Goal: Task Accomplishment & Management: Manage account settings

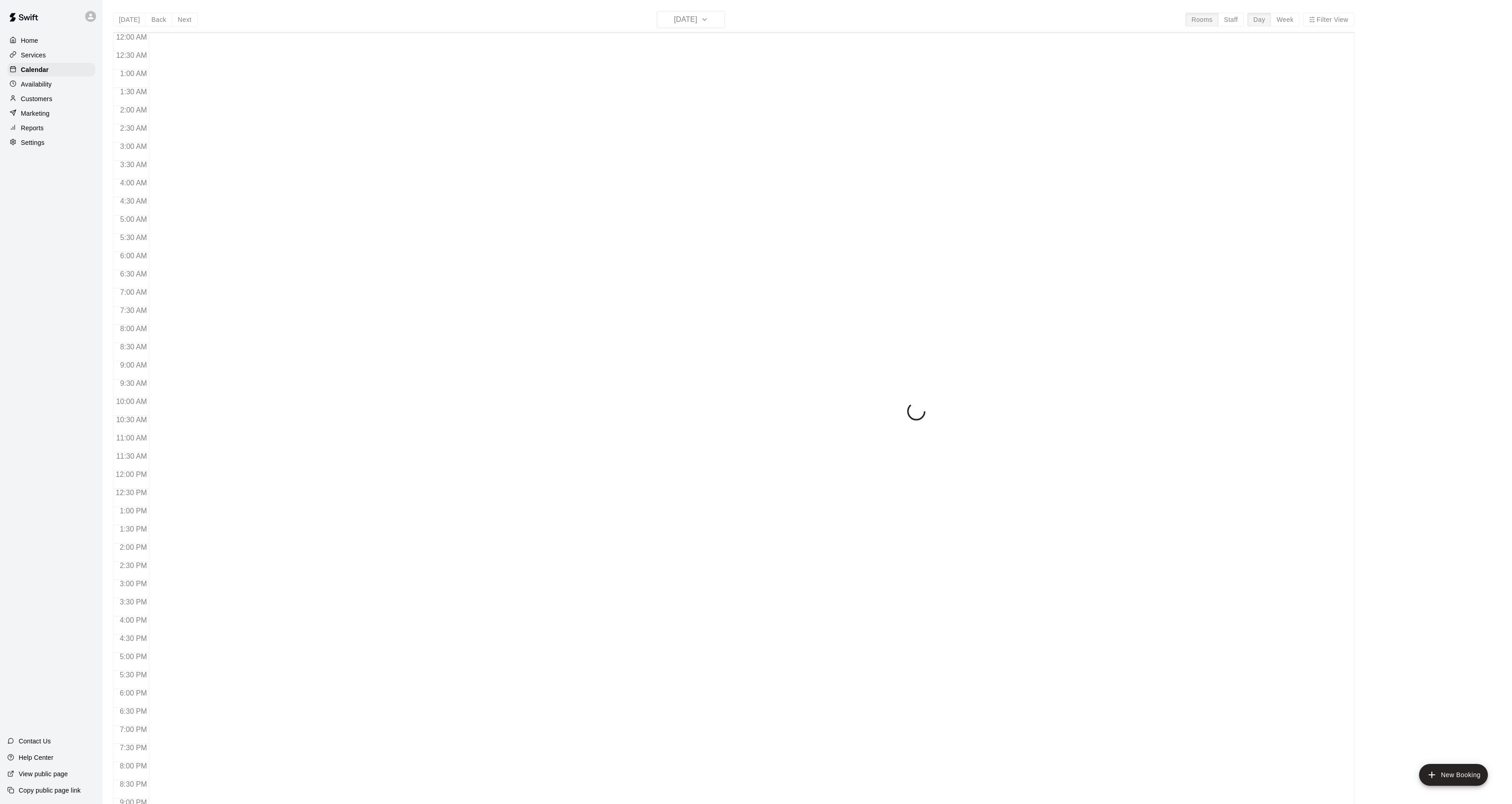
scroll to position [94, 0]
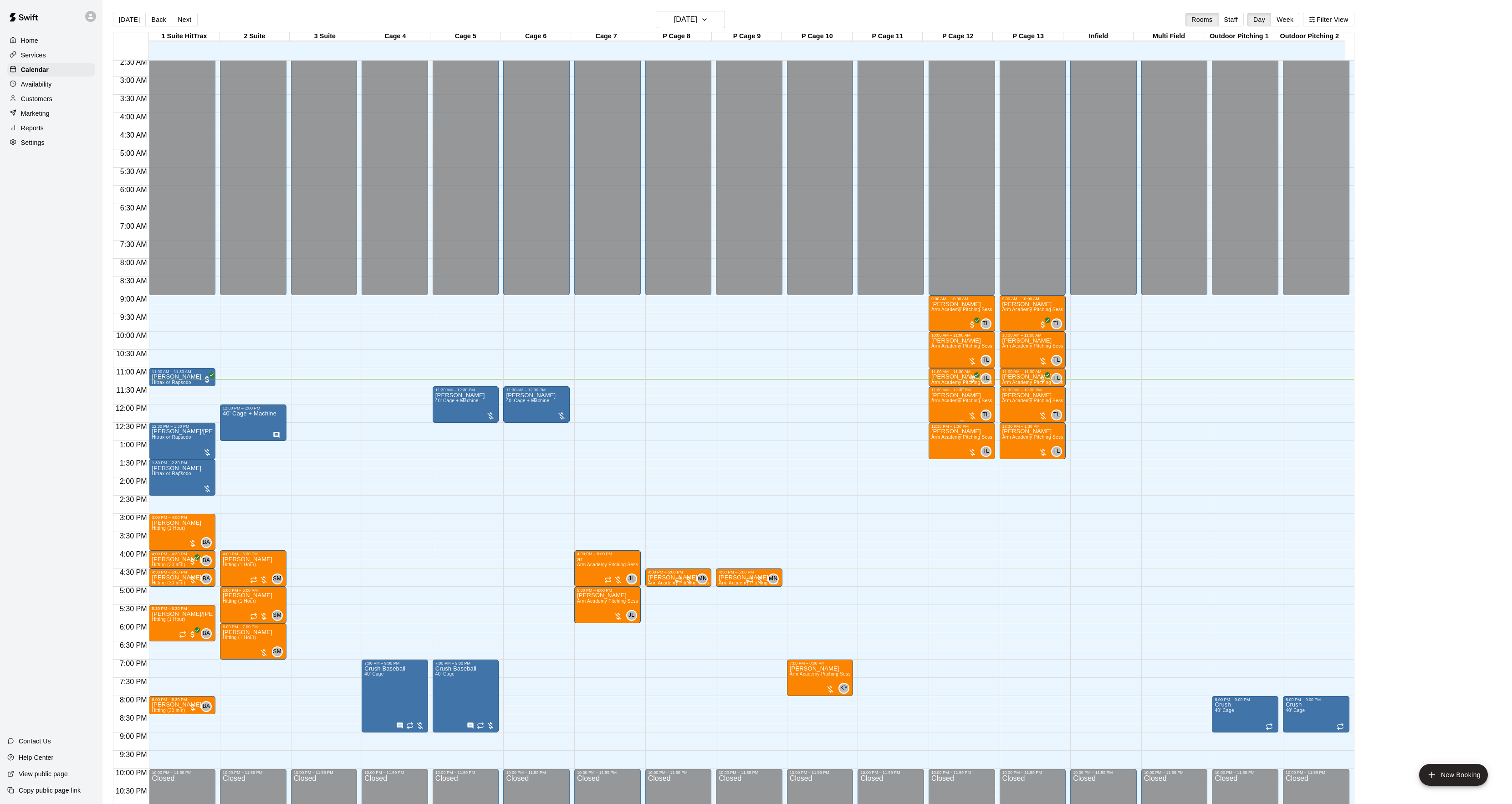
click at [949, 409] on div "[PERSON_NAME] Arm Academy Pitching Session 1 Hour - Pitching" at bounding box center [962, 794] width 61 height 804
click at [937, 427] on img "edit" at bounding box center [939, 425] width 10 height 10
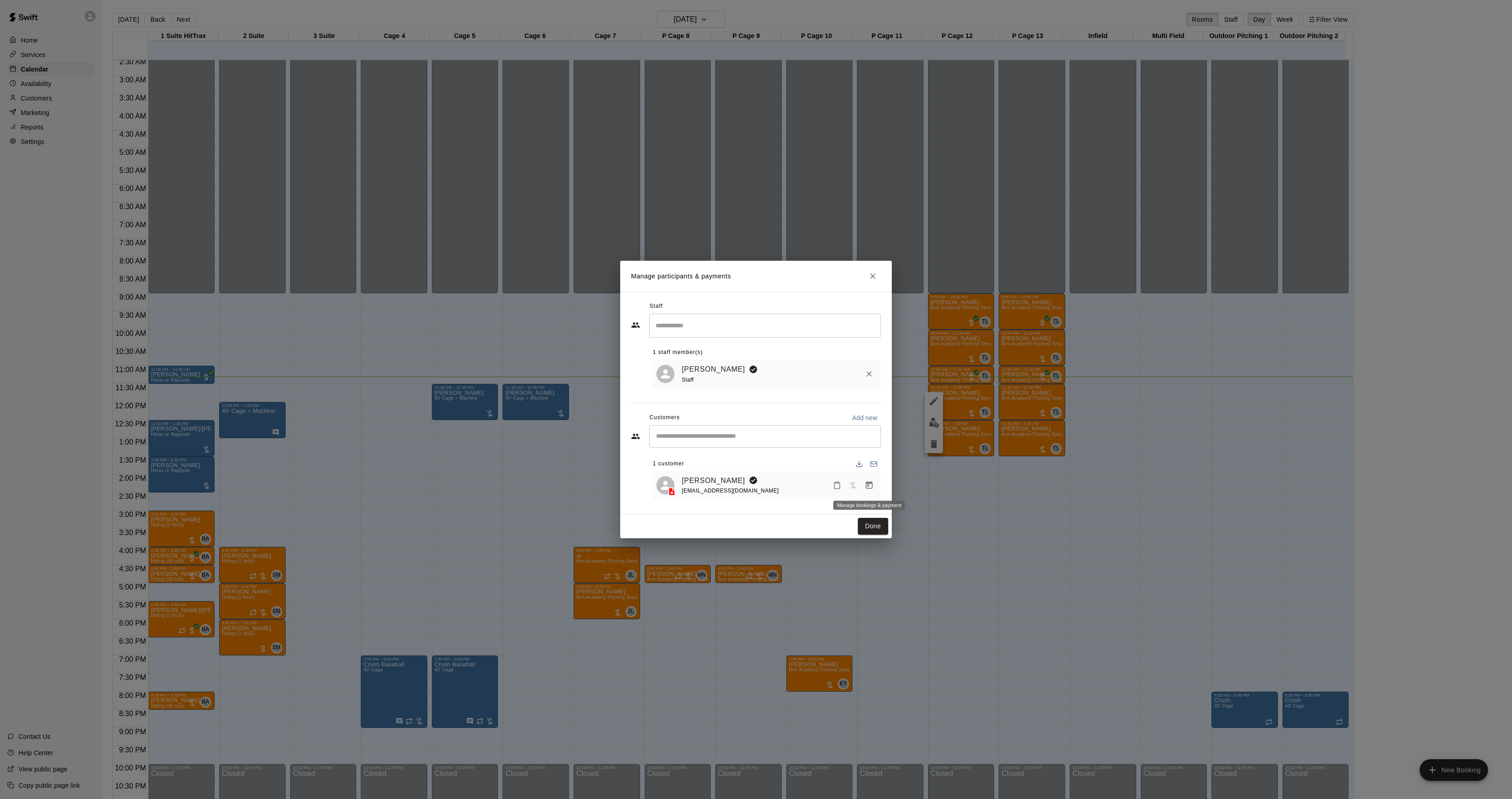
click at [871, 487] on icon "Manage bookings & payment" at bounding box center [869, 486] width 9 height 9
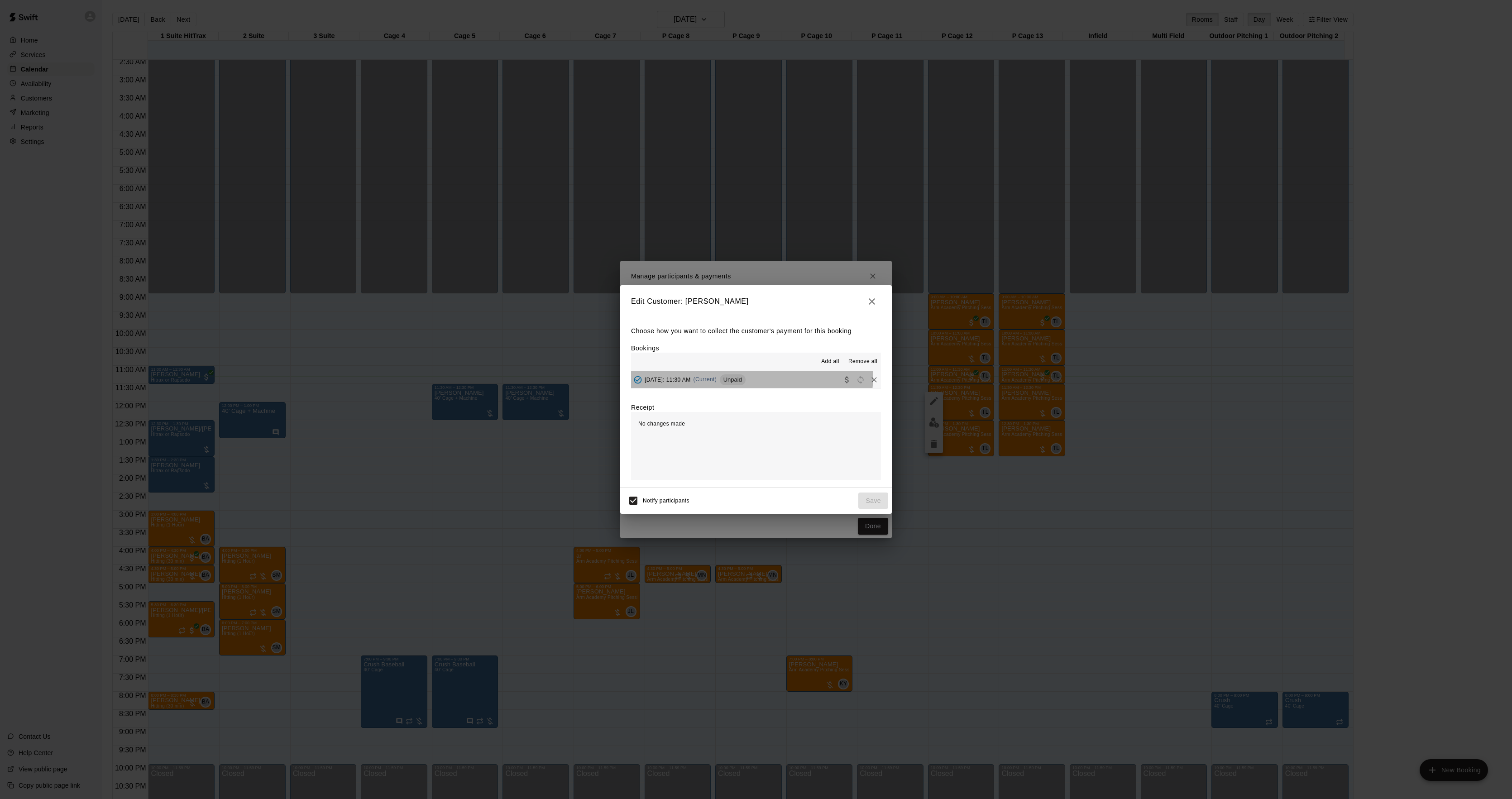
click at [745, 377] on div "[DATE]: 11:30 AM (Current) Unpaid" at bounding box center [689, 381] width 115 height 14
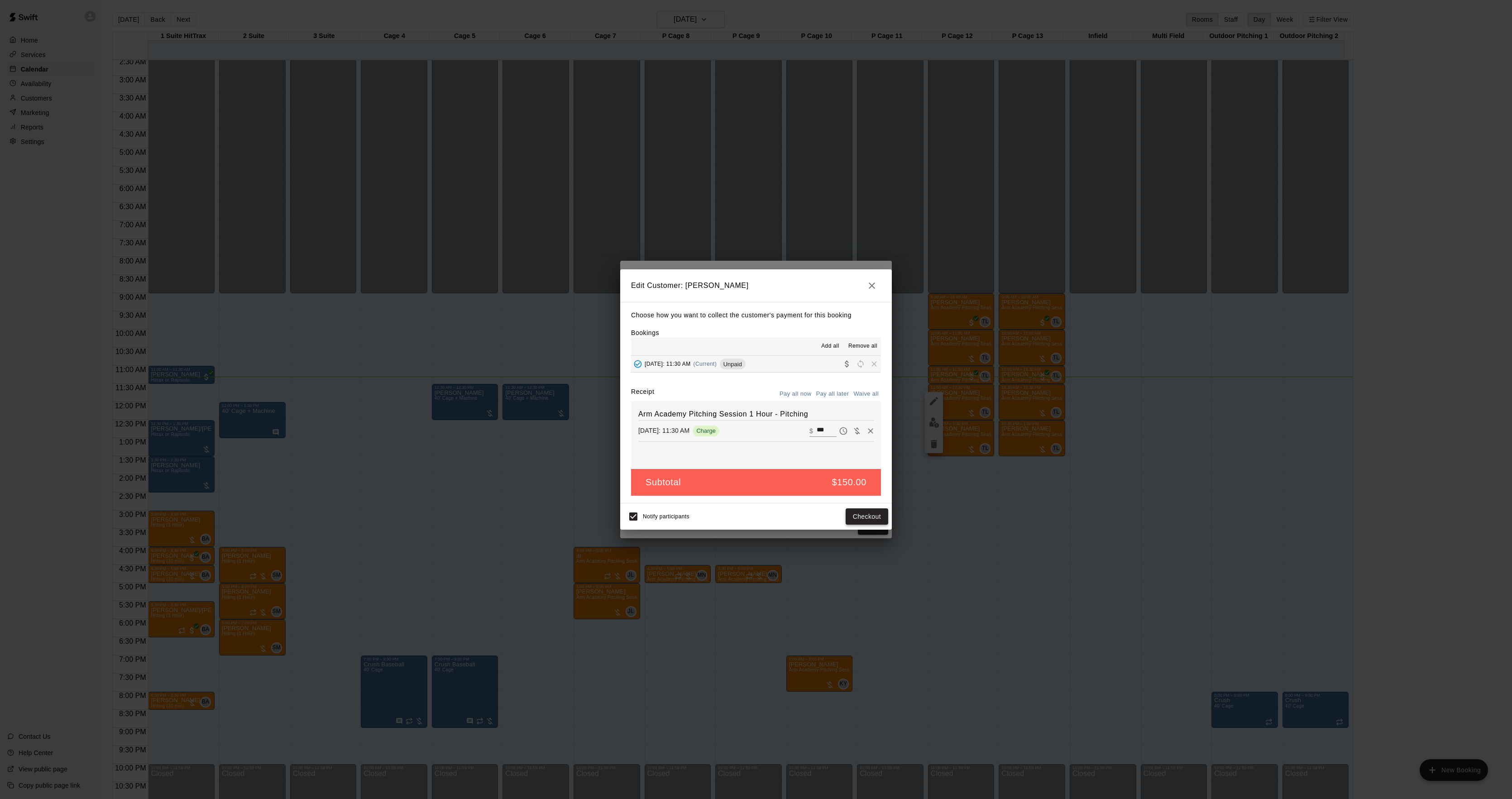
click at [865, 518] on button "Checkout" at bounding box center [867, 517] width 43 height 17
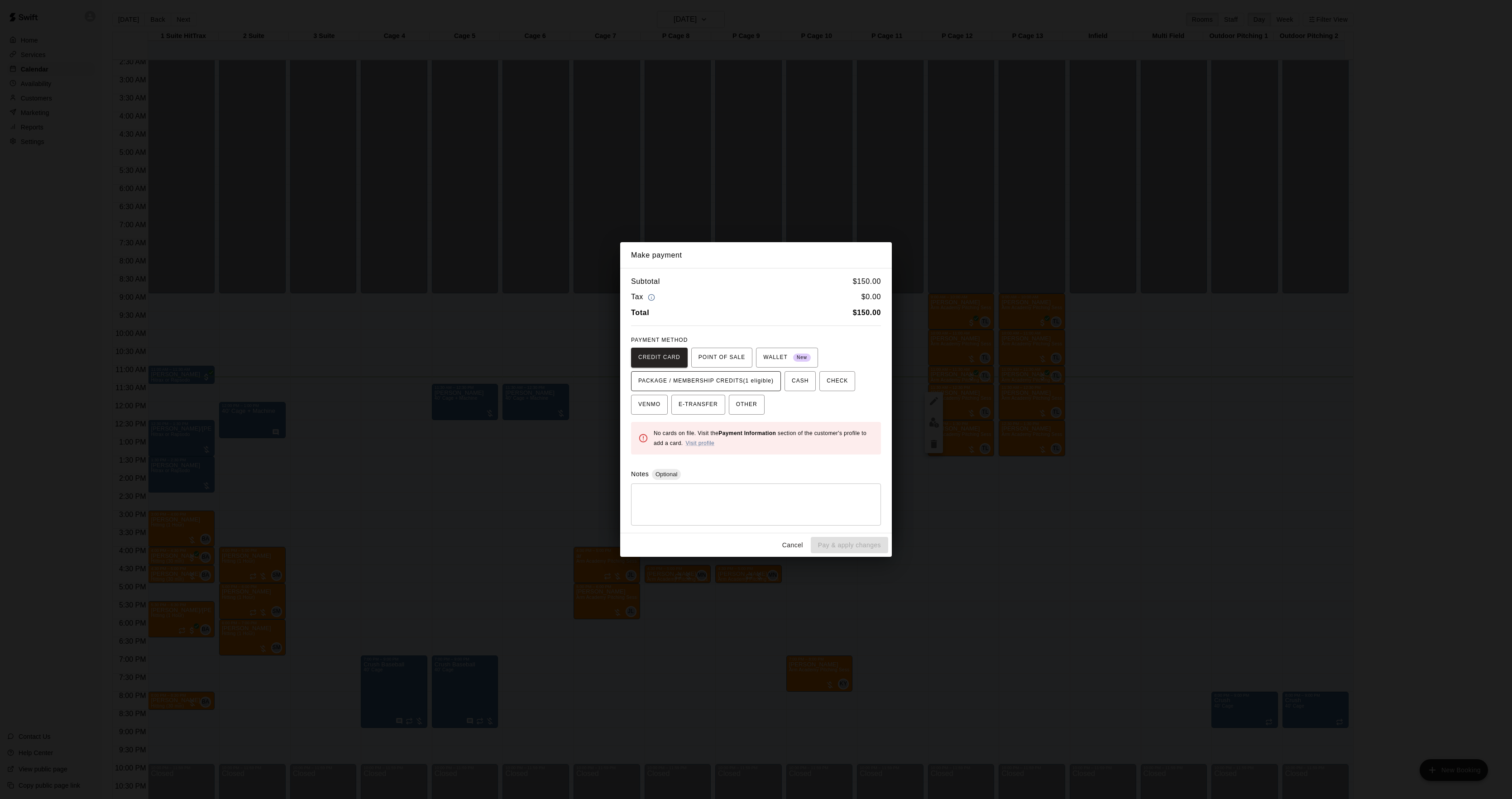
click at [744, 379] on span "PACKAGE / MEMBERSHIP CREDITS (1 eligible)" at bounding box center [706, 381] width 136 height 15
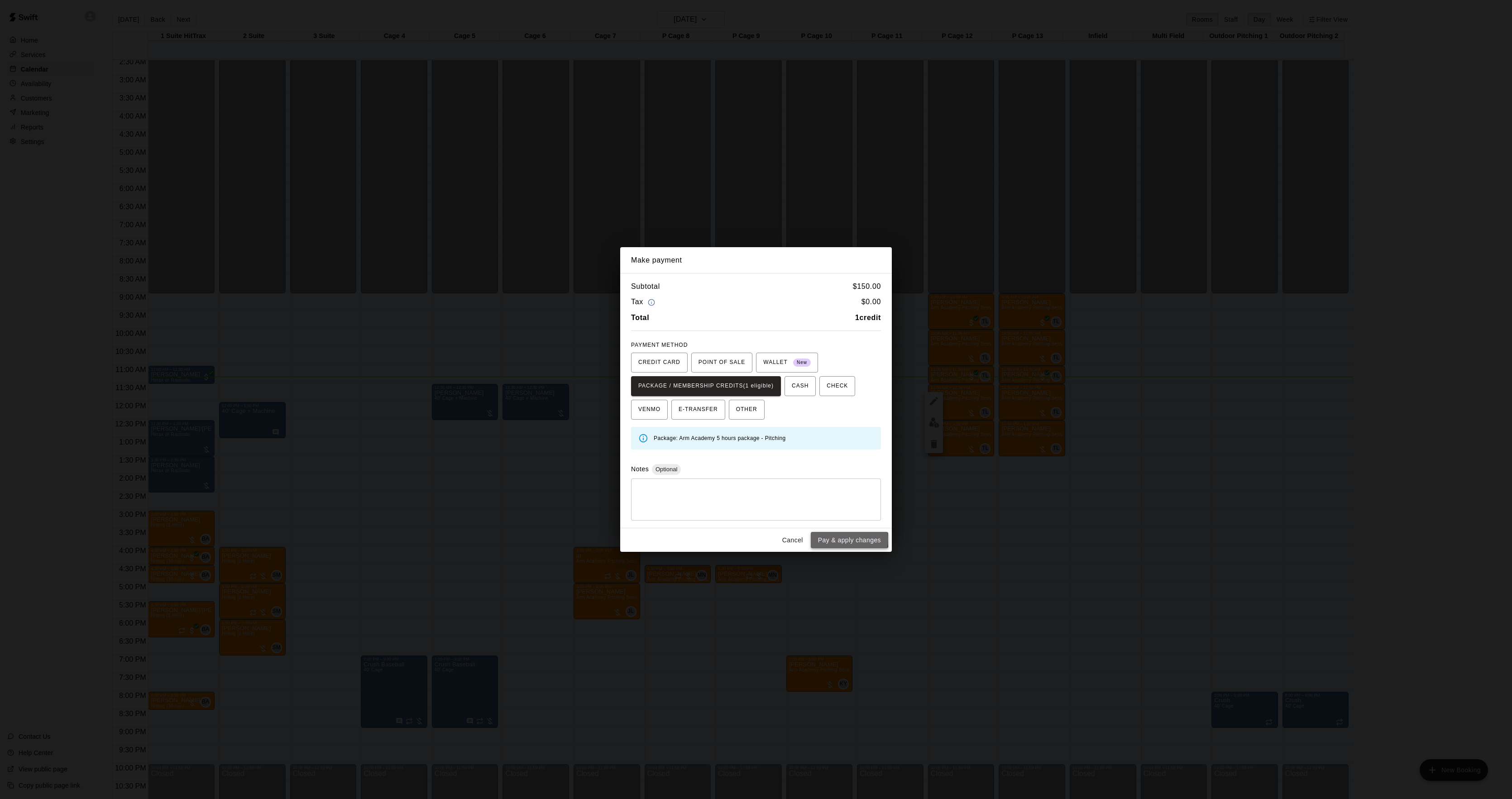
click at [840, 540] on button "Pay & apply changes" at bounding box center [850, 541] width 77 height 17
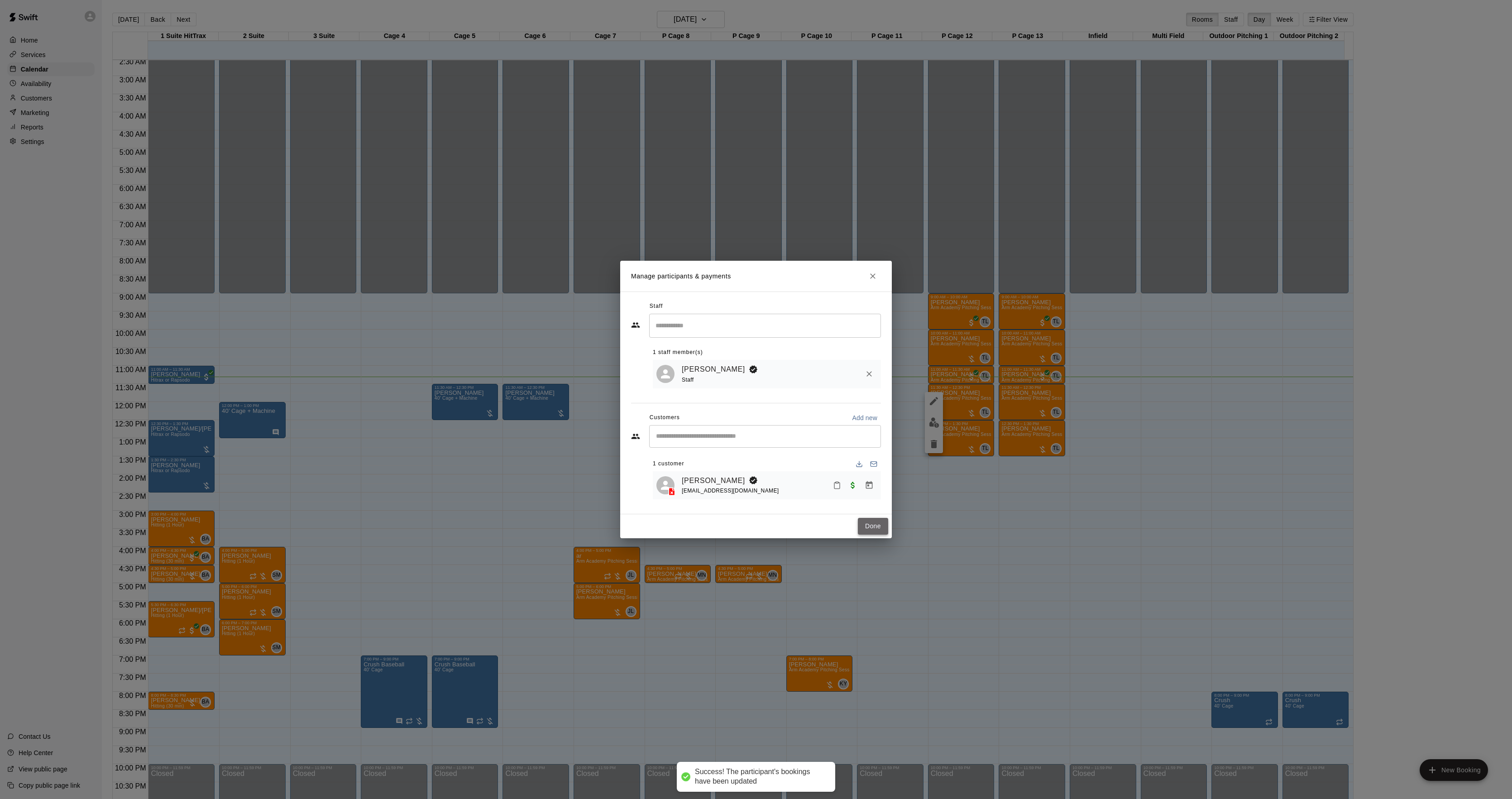
click at [874, 521] on button "Done" at bounding box center [872, 527] width 30 height 17
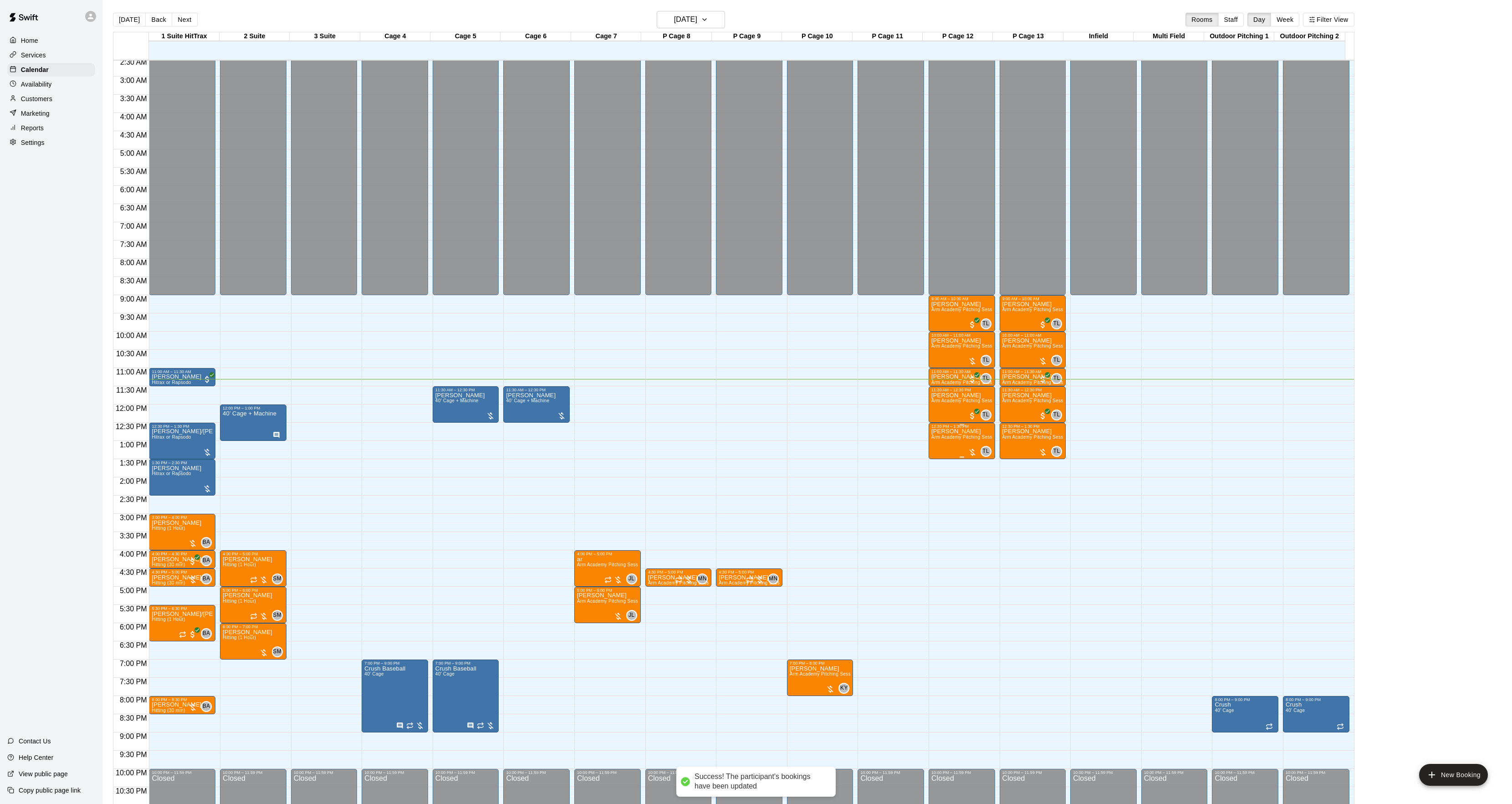
click at [931, 440] on span "Arm Academy Pitching Session 1 Hour - Pitching" at bounding box center [984, 437] width 106 height 5
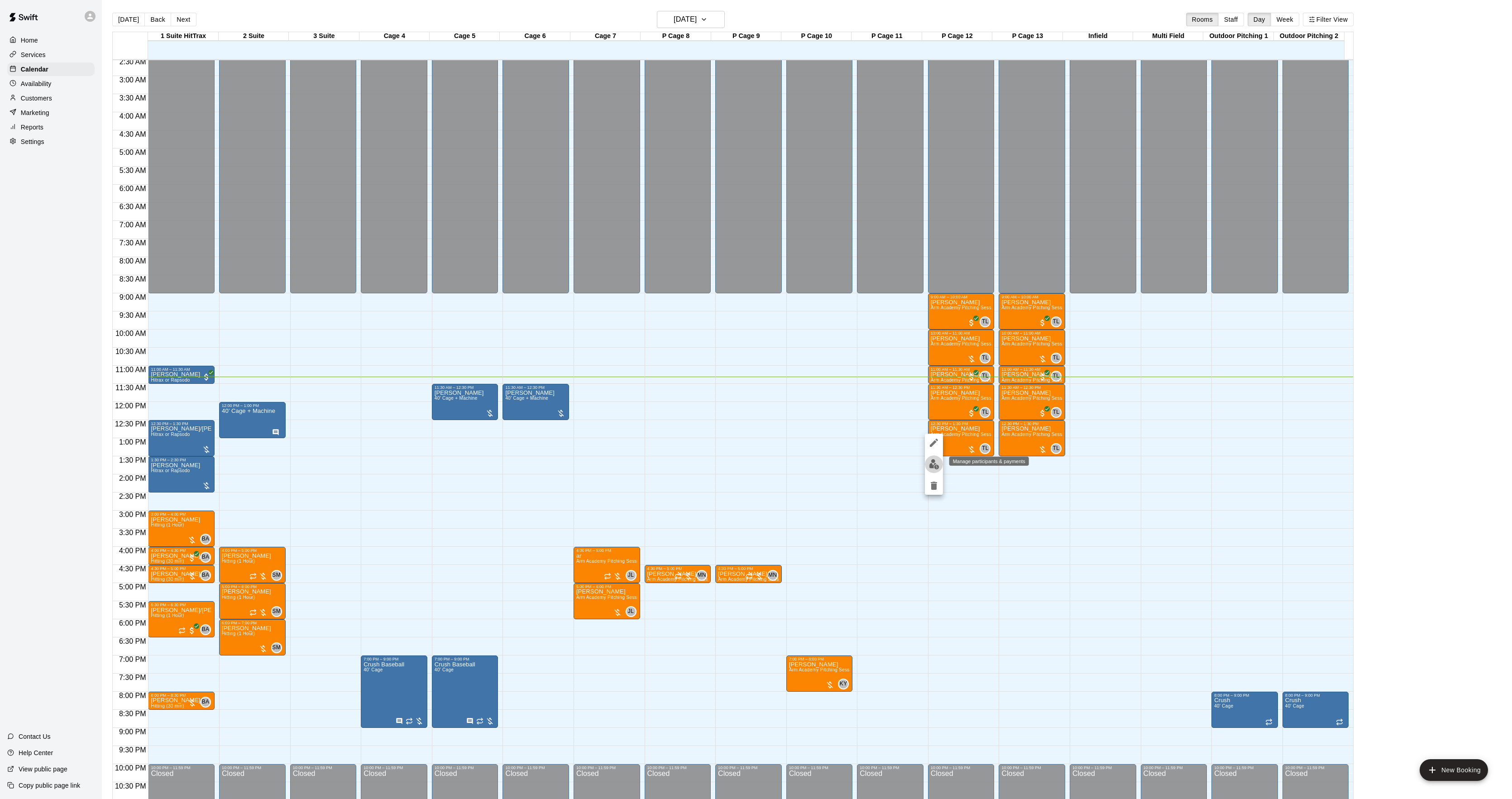
click at [929, 460] on img "edit" at bounding box center [933, 464] width 10 height 10
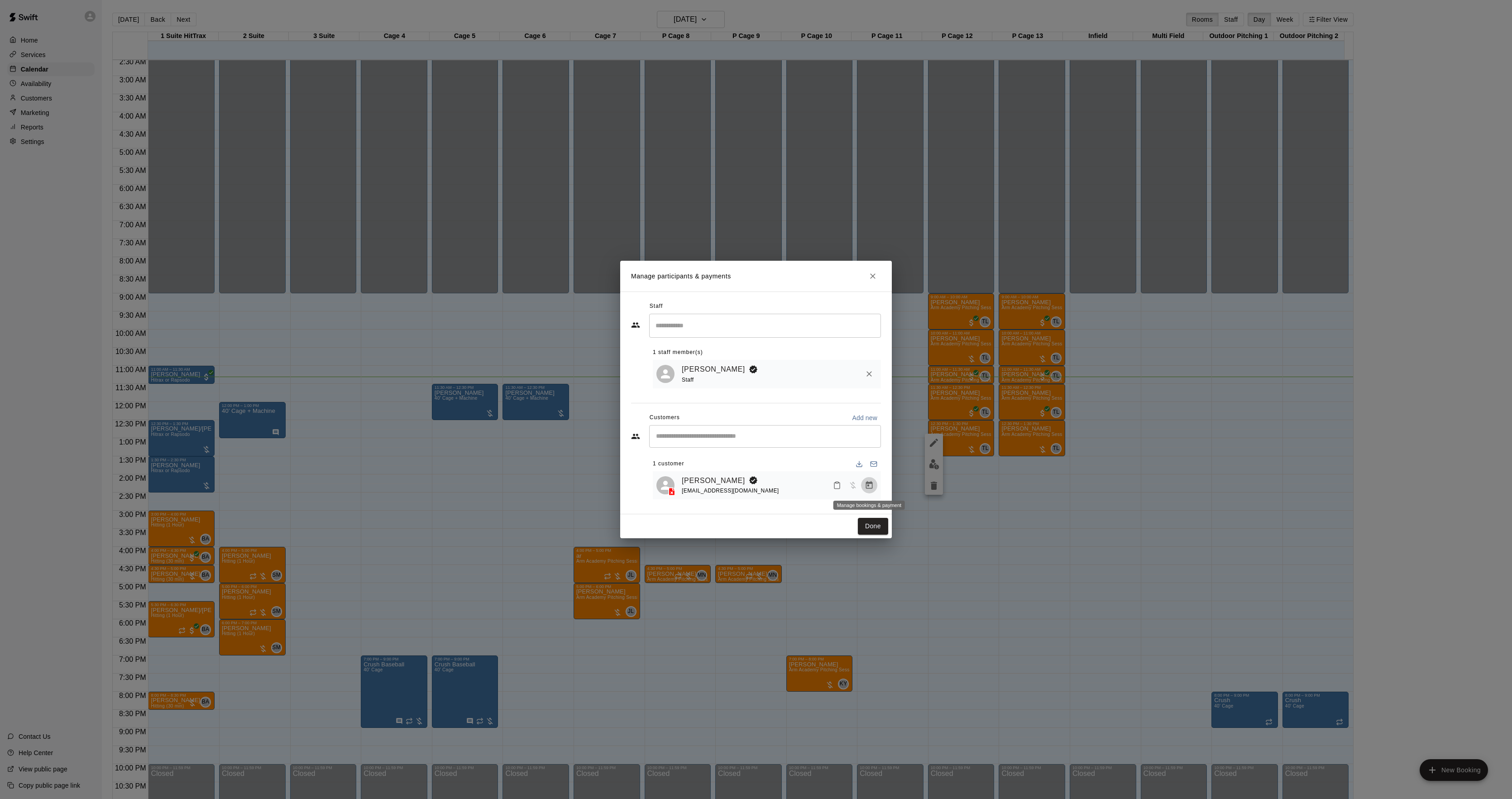
click at [864, 482] on icon "Manage bookings & payment" at bounding box center [869, 486] width 9 height 9
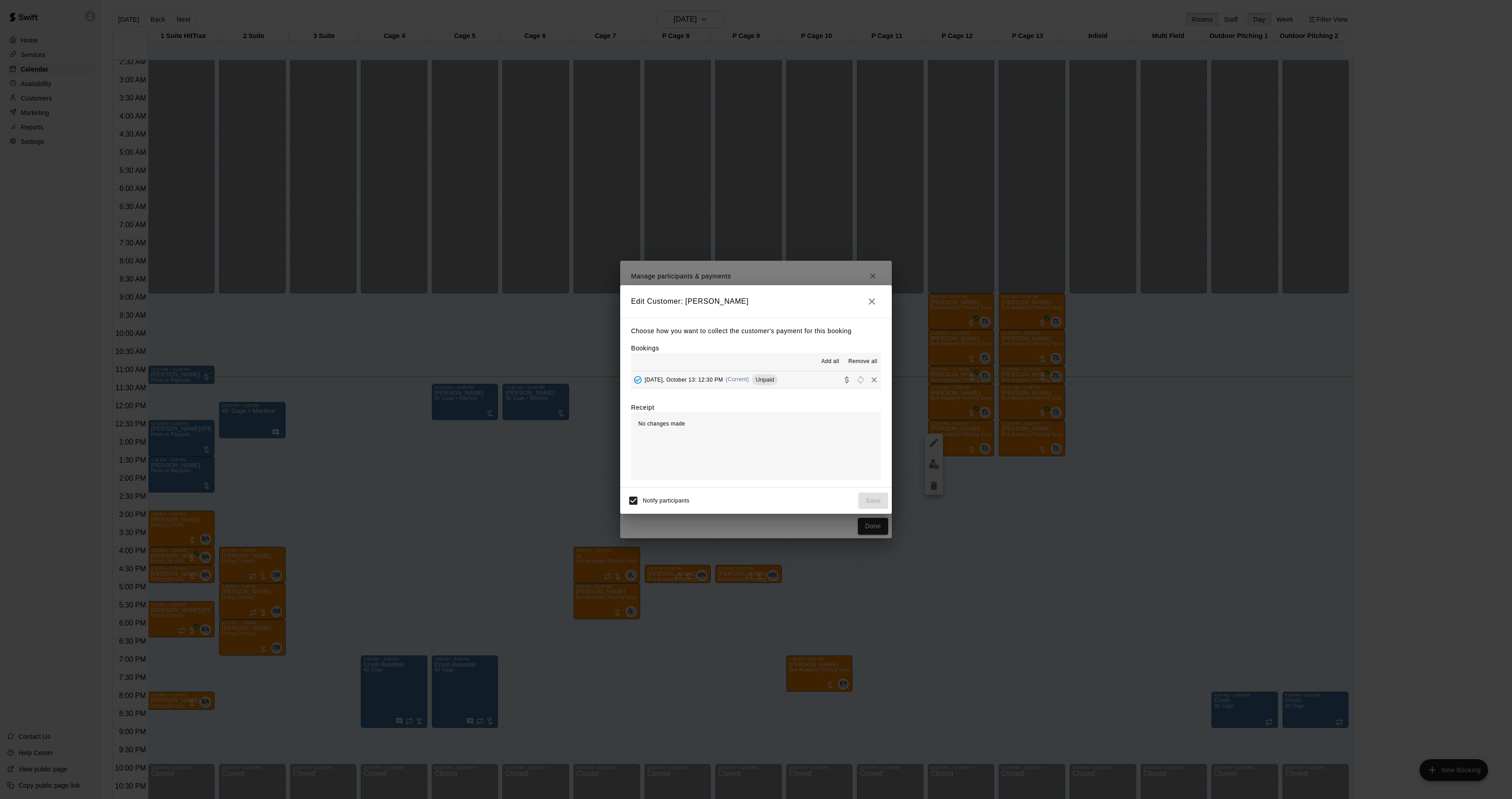
click at [793, 374] on button "[DATE], October 13: 12:30 PM (Current) Unpaid" at bounding box center [756, 380] width 250 height 17
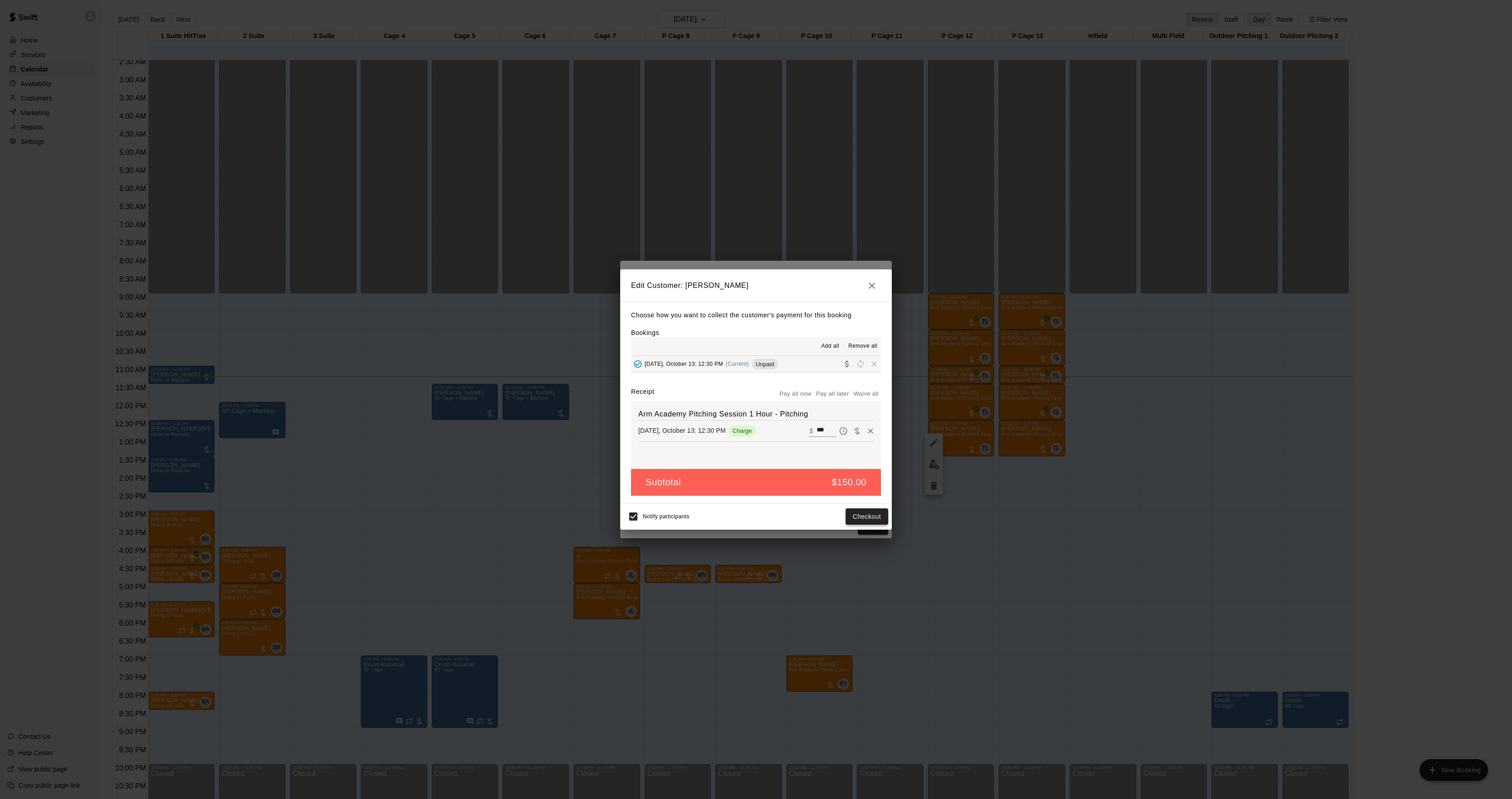
click at [860, 515] on button "Checkout" at bounding box center [867, 517] width 43 height 17
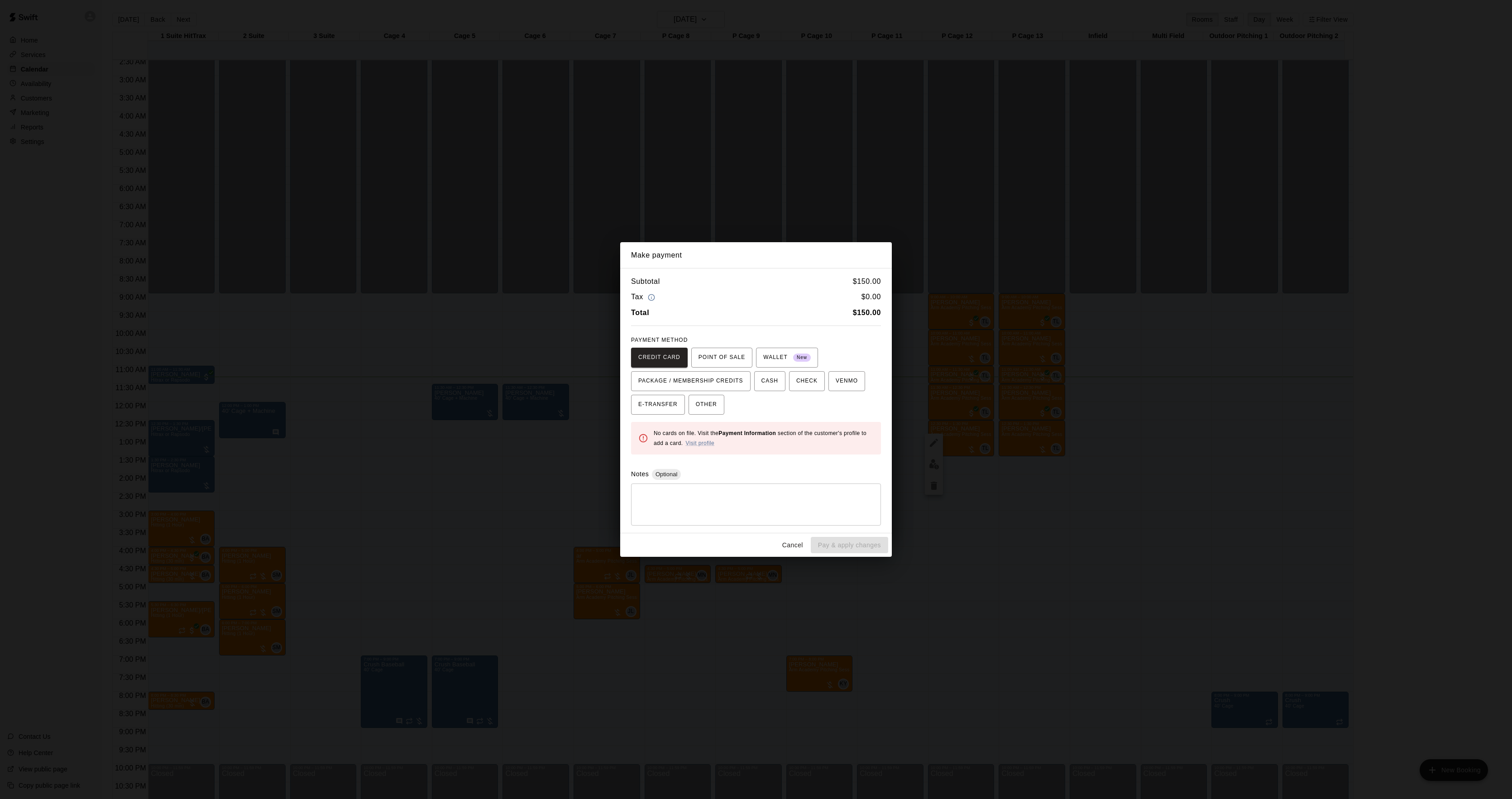
click at [980, 407] on div "Make payment Subtotal $ 150.00 Tax $ 0.00 Total $ 150.00 PAYMENT METHOD CREDIT …" at bounding box center [756, 399] width 1512 height 799
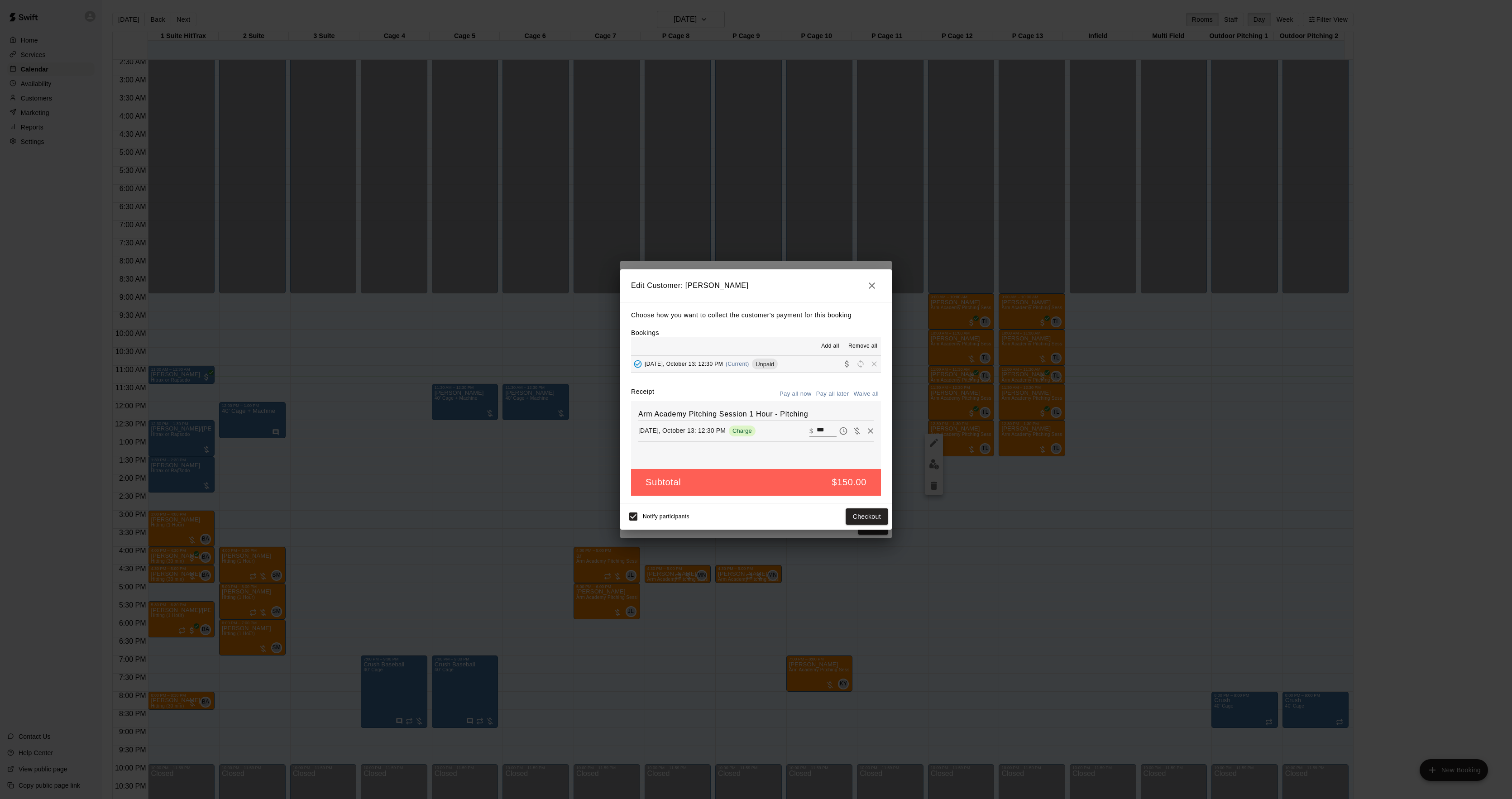
click at [980, 408] on div "Make payment Subtotal $ 150.00 Tax $ 0.00 Total $ 150.00 PAYMENT METHOD CREDIT …" at bounding box center [756, 399] width 1512 height 799
click at [980, 408] on div "Edit Customer: [PERSON_NAME] Choose how you want to collect the customer's paym…" at bounding box center [756, 399] width 1512 height 799
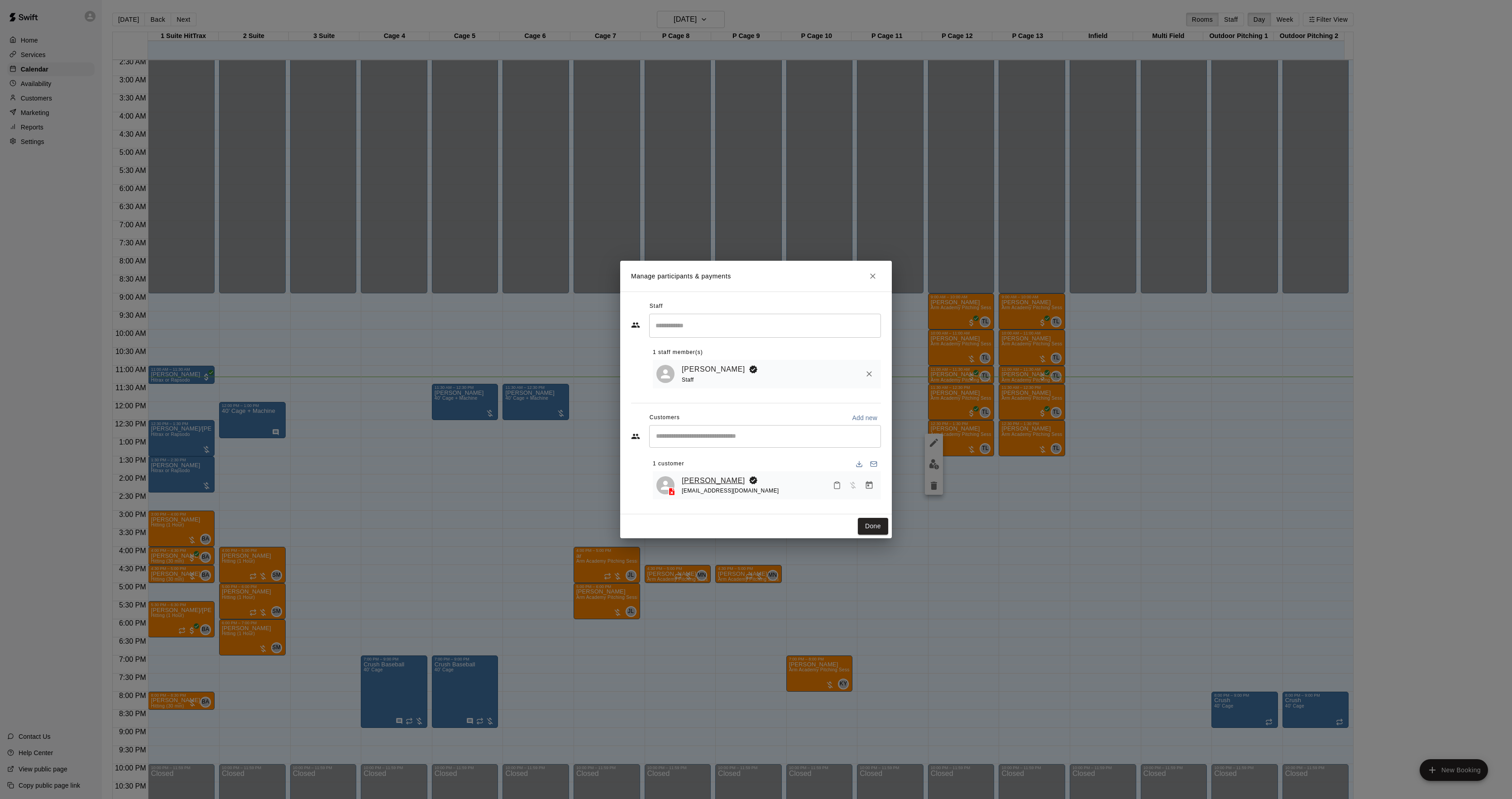
click at [697, 477] on link "[PERSON_NAME]" at bounding box center [713, 480] width 64 height 12
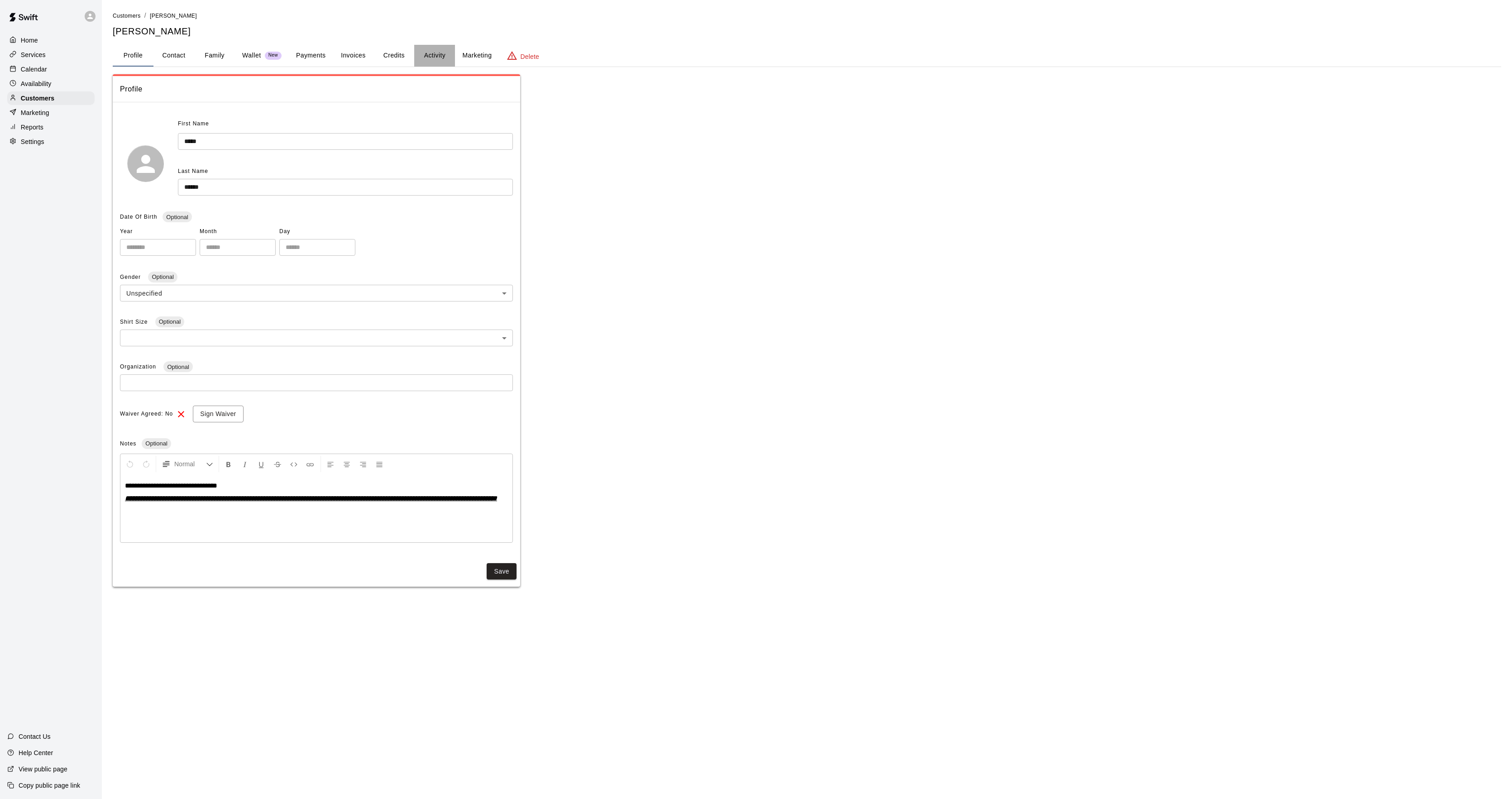
click at [437, 60] on button "Activity" at bounding box center [435, 56] width 41 height 22
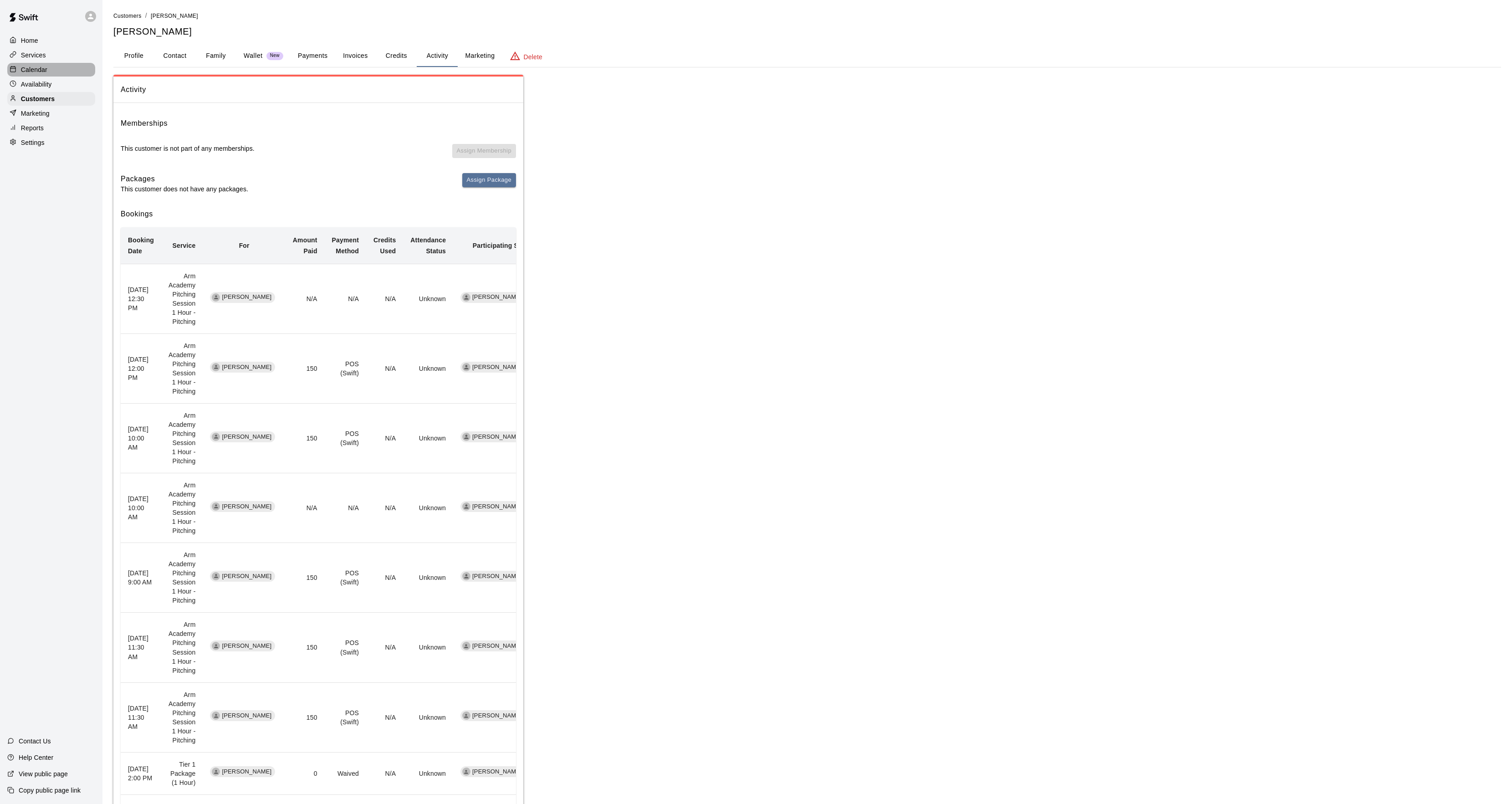
click at [44, 67] on p "Calendar" at bounding box center [34, 70] width 26 height 9
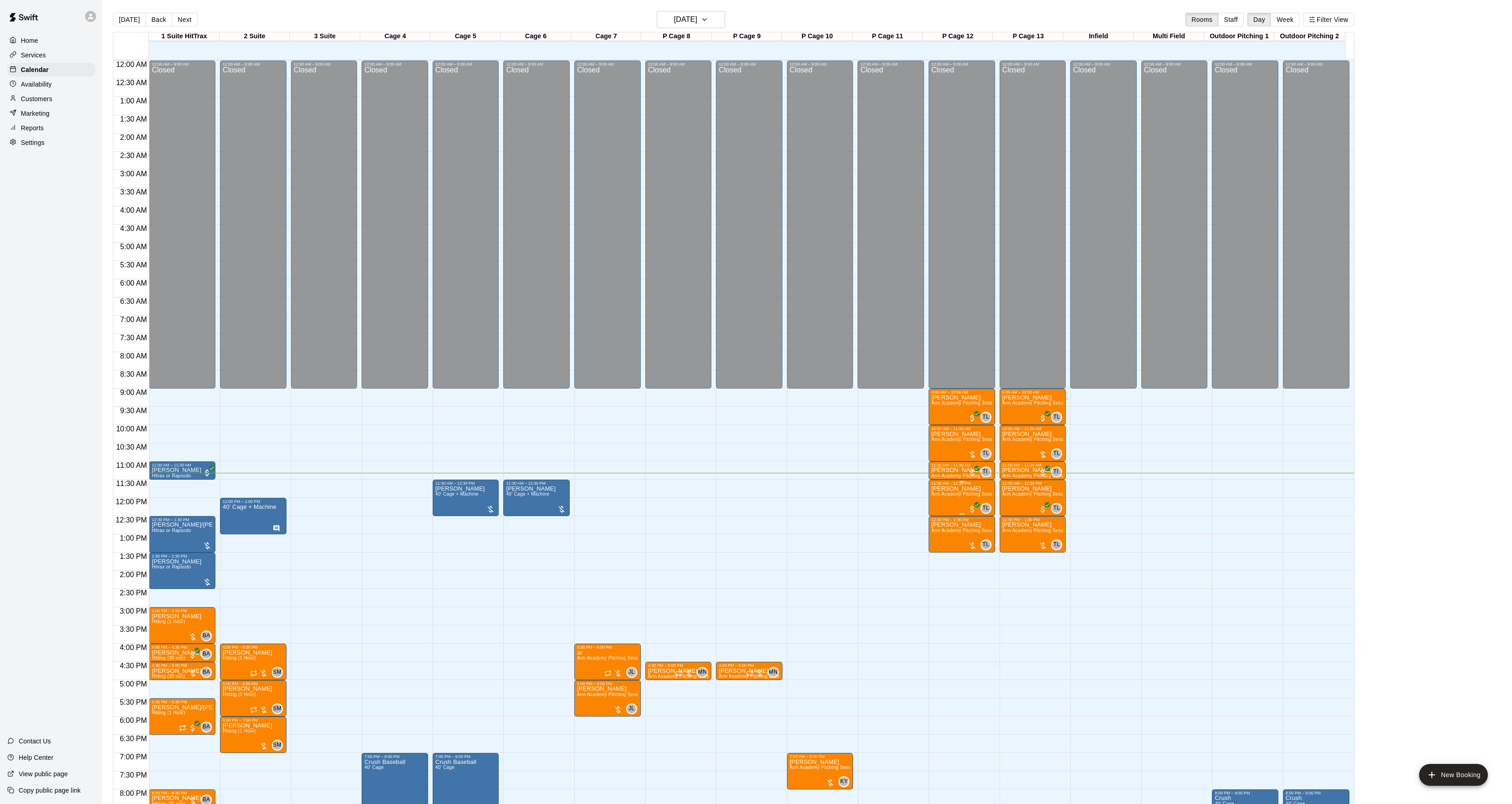
scroll to position [94, 0]
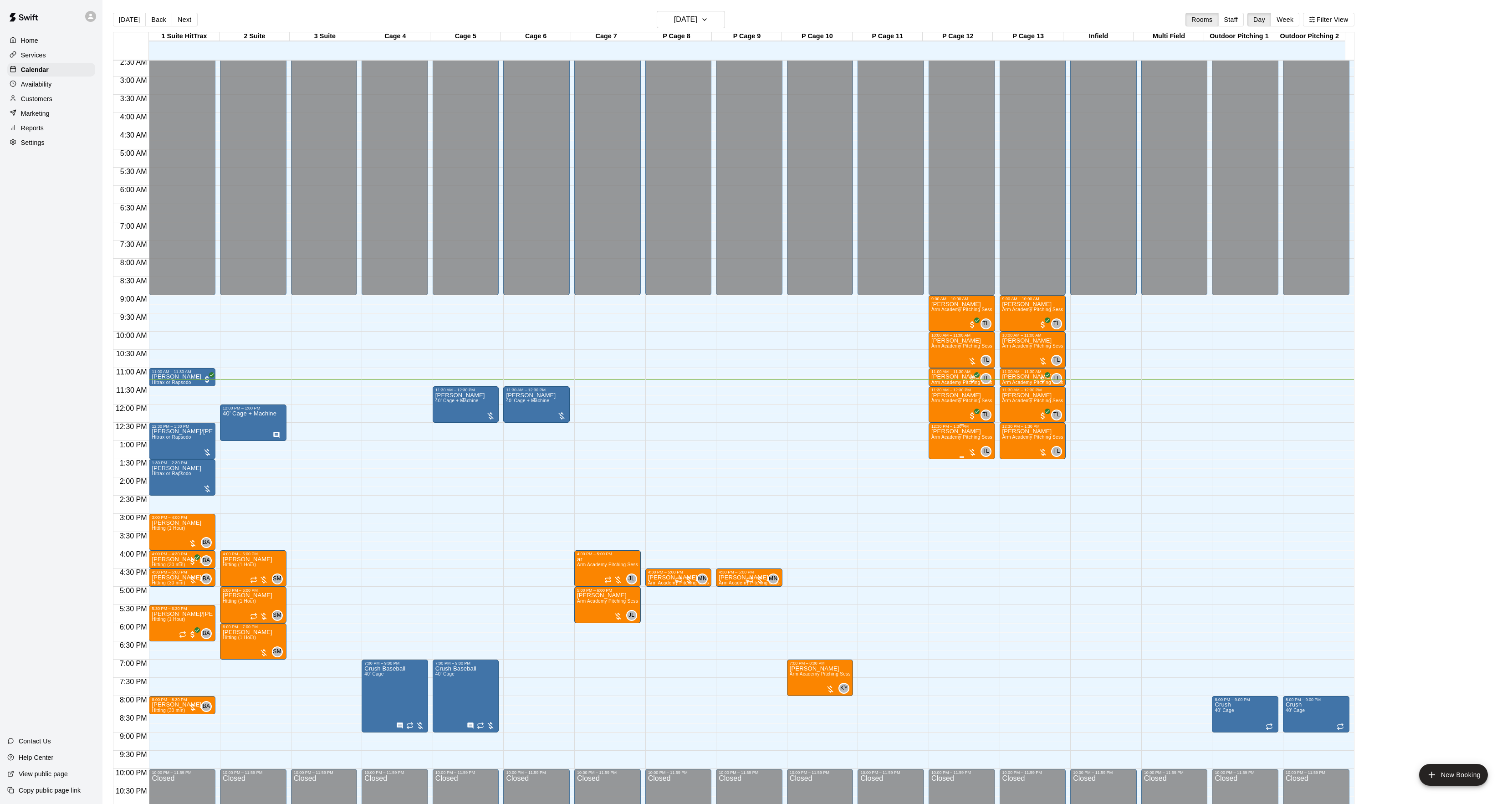
click at [949, 440] on span "Arm Academy Pitching Session 1 Hour - Pitching" at bounding box center [984, 437] width 106 height 5
click at [937, 444] on icon "edit" at bounding box center [940, 446] width 11 height 11
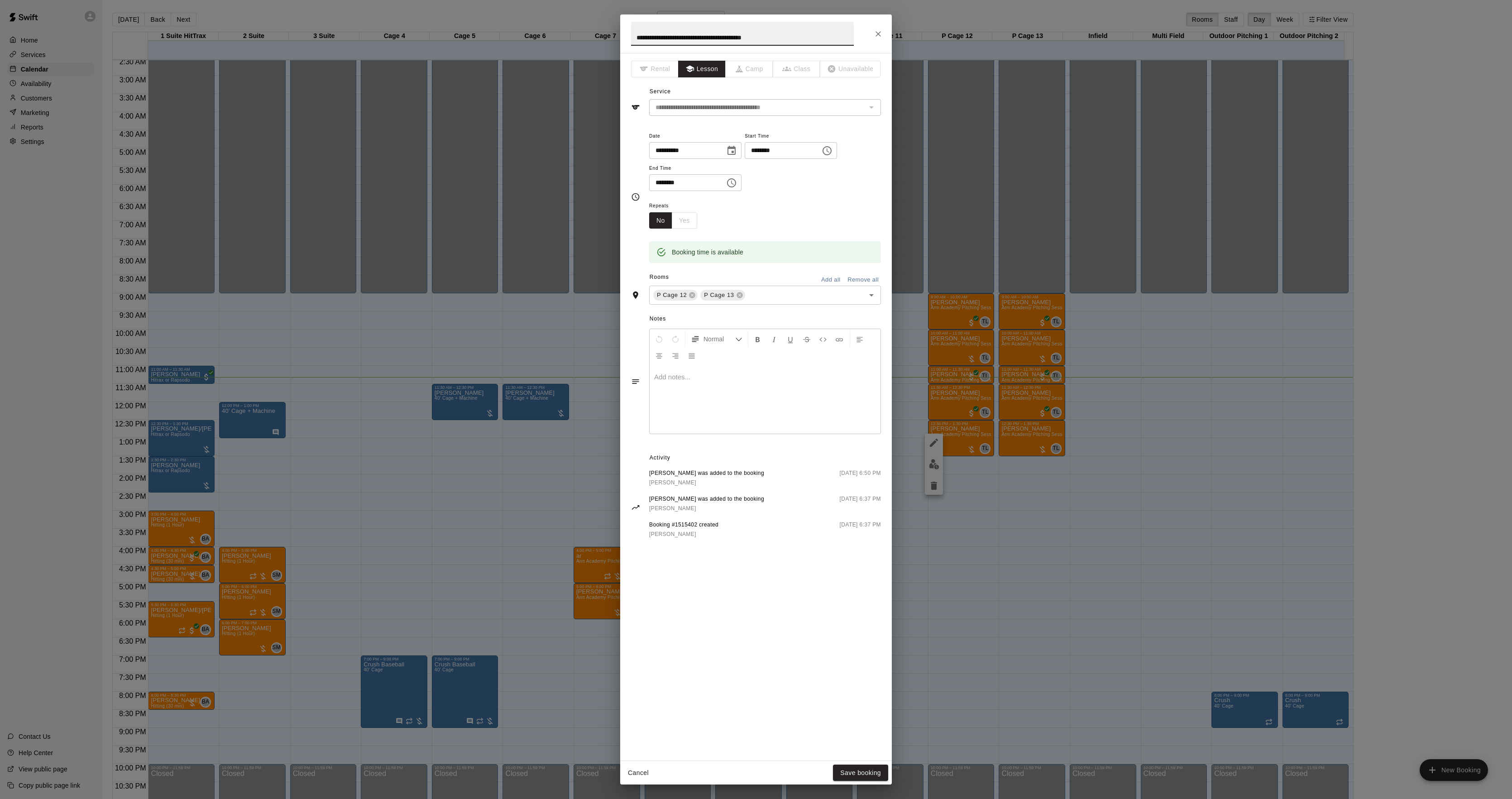
click at [741, 429] on div at bounding box center [765, 400] width 231 height 68
click at [862, 776] on button "Save booking" at bounding box center [860, 773] width 55 height 17
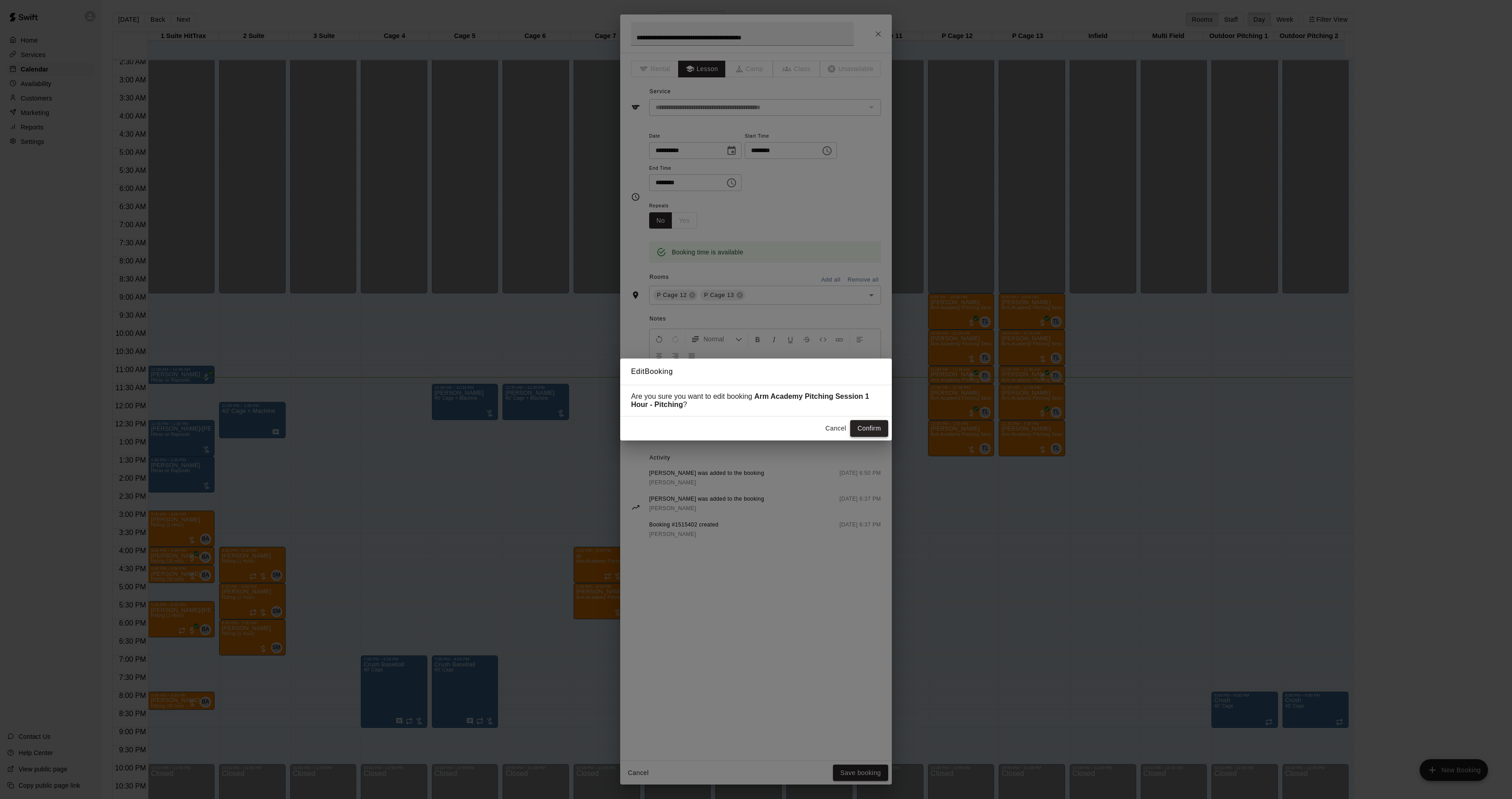
click at [885, 430] on button "Confirm" at bounding box center [868, 429] width 38 height 17
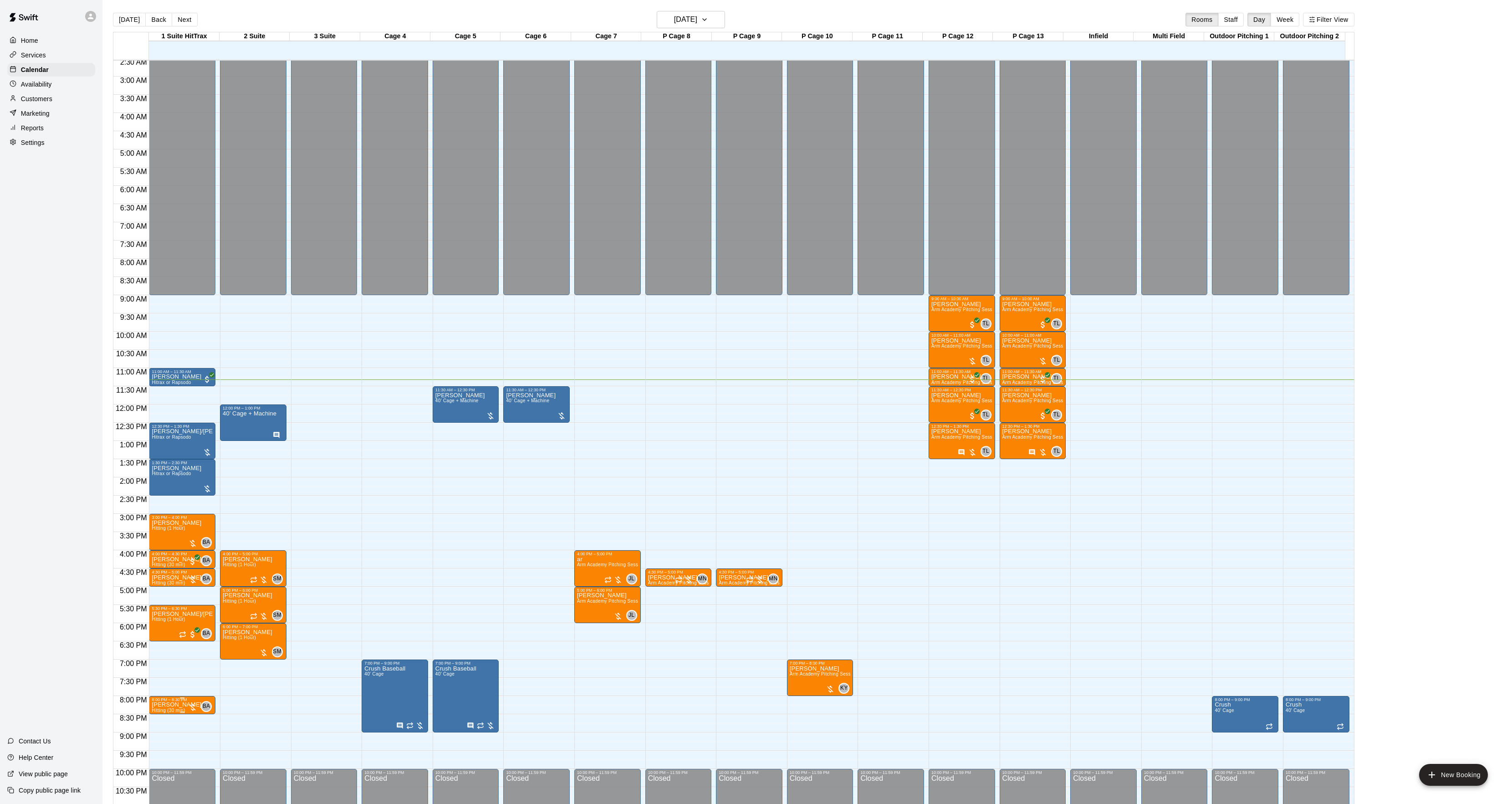
click at [168, 710] on span "Hitting (30 min)" at bounding box center [168, 710] width 34 height 5
click at [161, 738] on img "edit" at bounding box center [161, 740] width 10 height 10
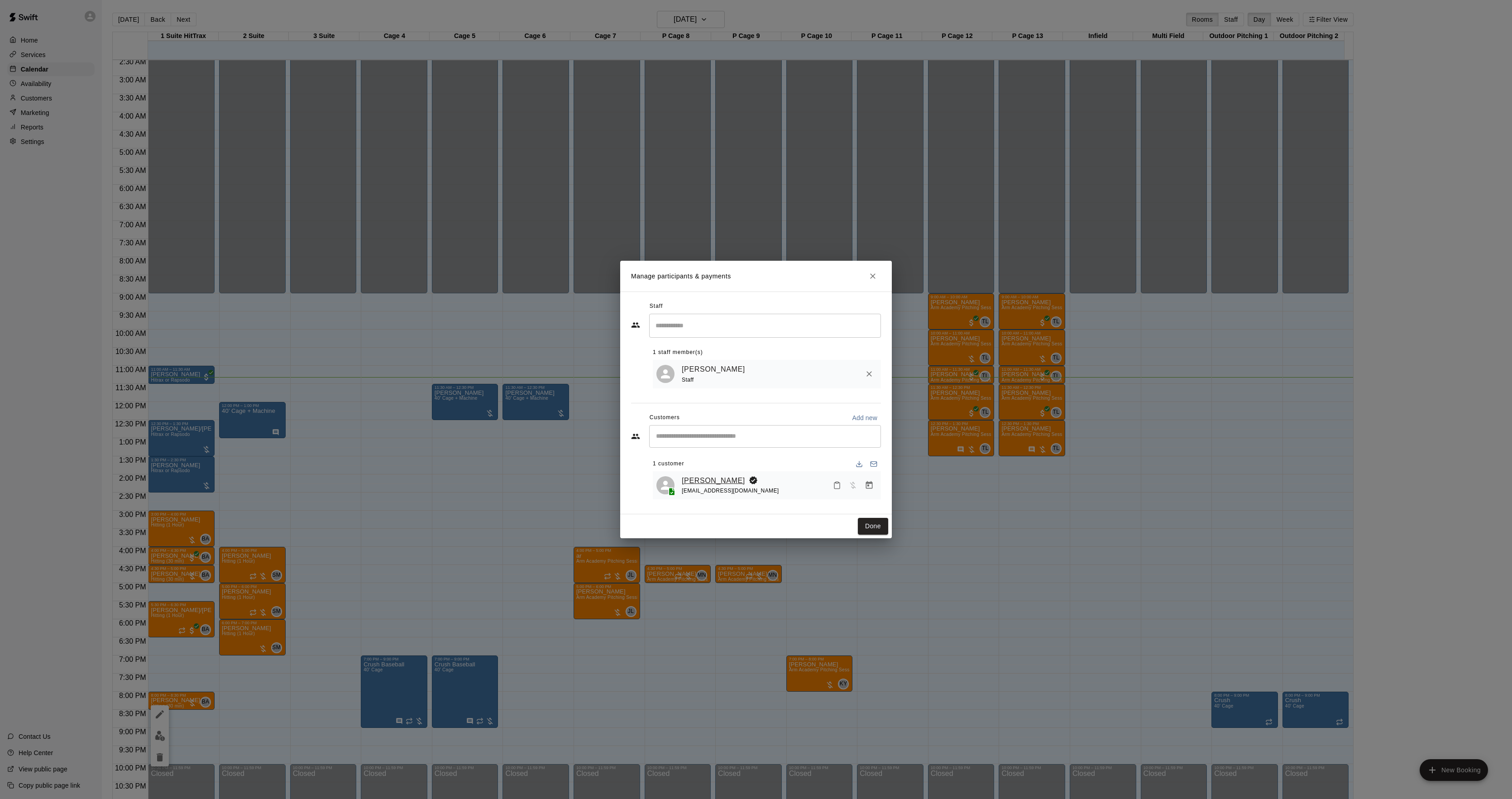
click at [721, 482] on link "[PERSON_NAME]" at bounding box center [713, 480] width 64 height 12
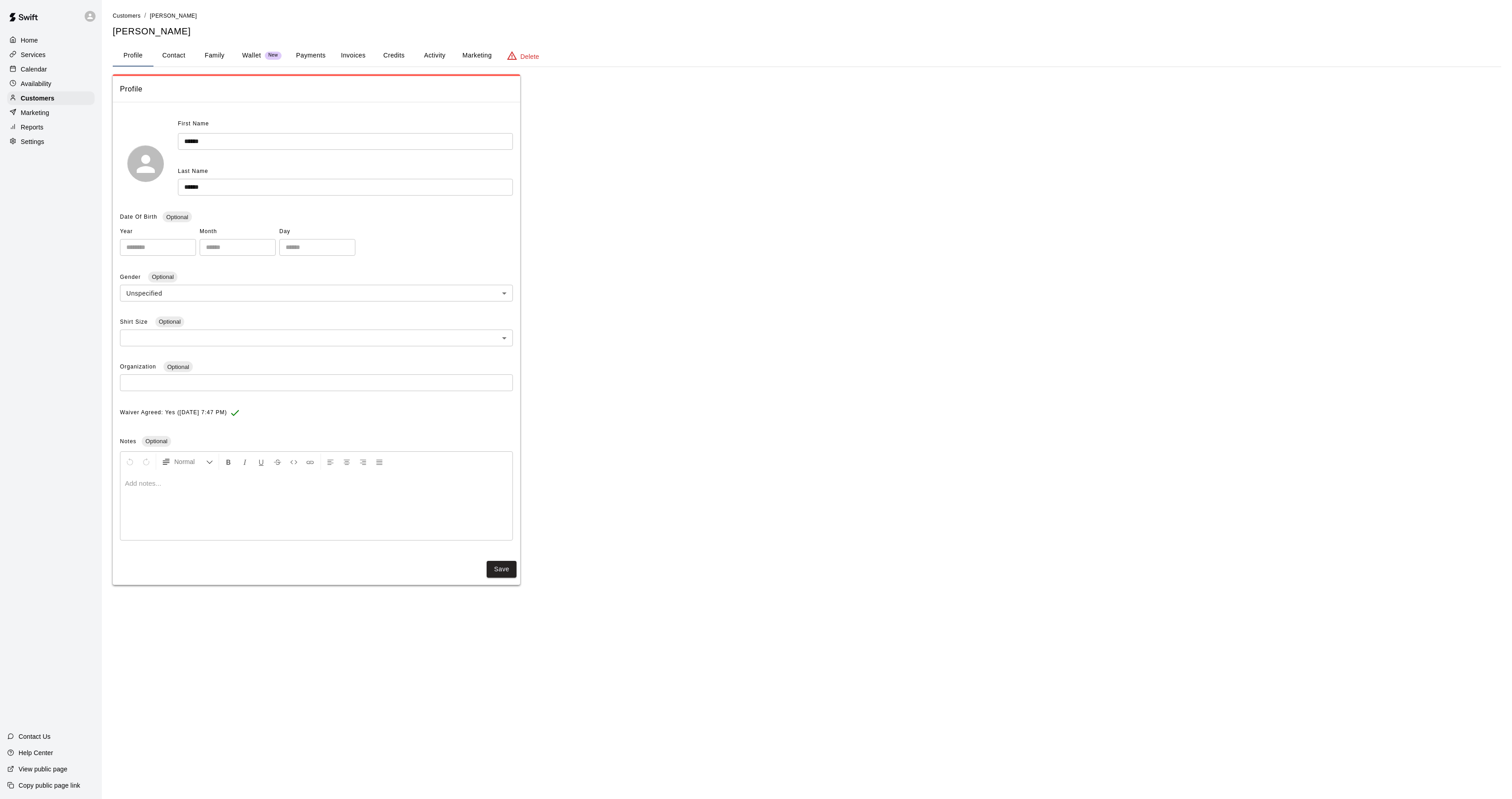
click at [166, 53] on button "Contact" at bounding box center [174, 56] width 41 height 22
select select "**"
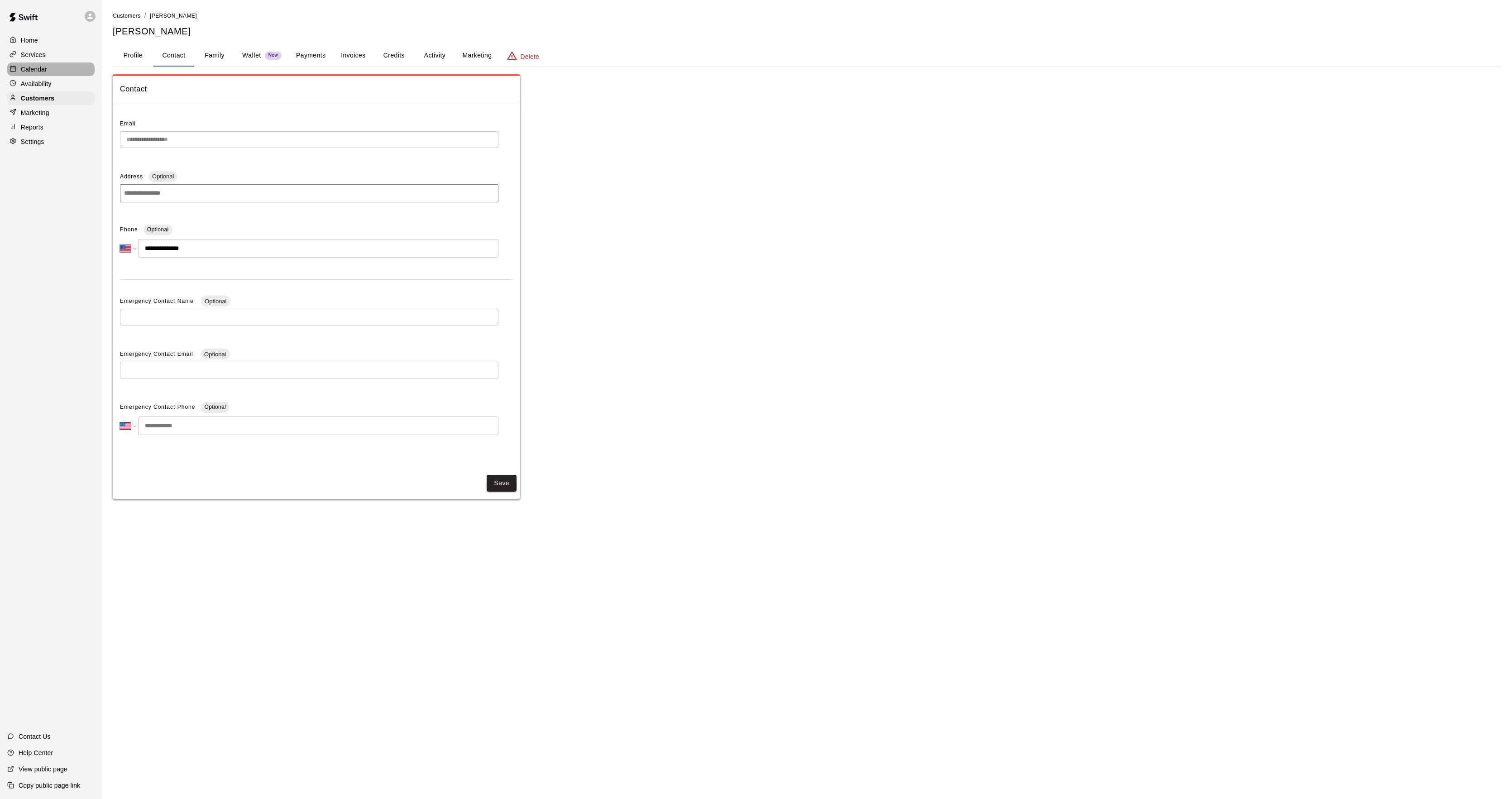
click at [28, 66] on p "Calendar" at bounding box center [34, 70] width 26 height 9
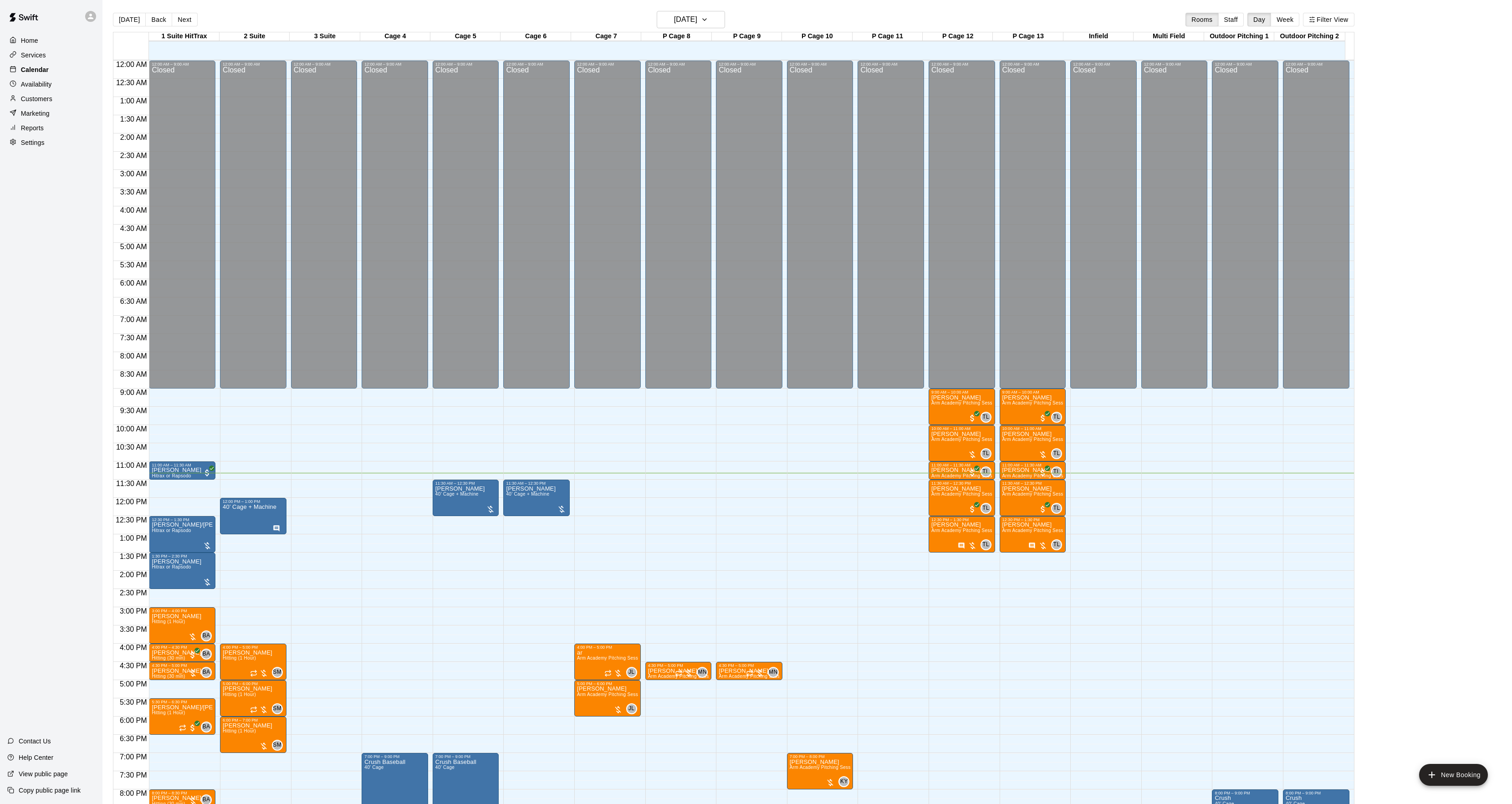
scroll to position [94, 0]
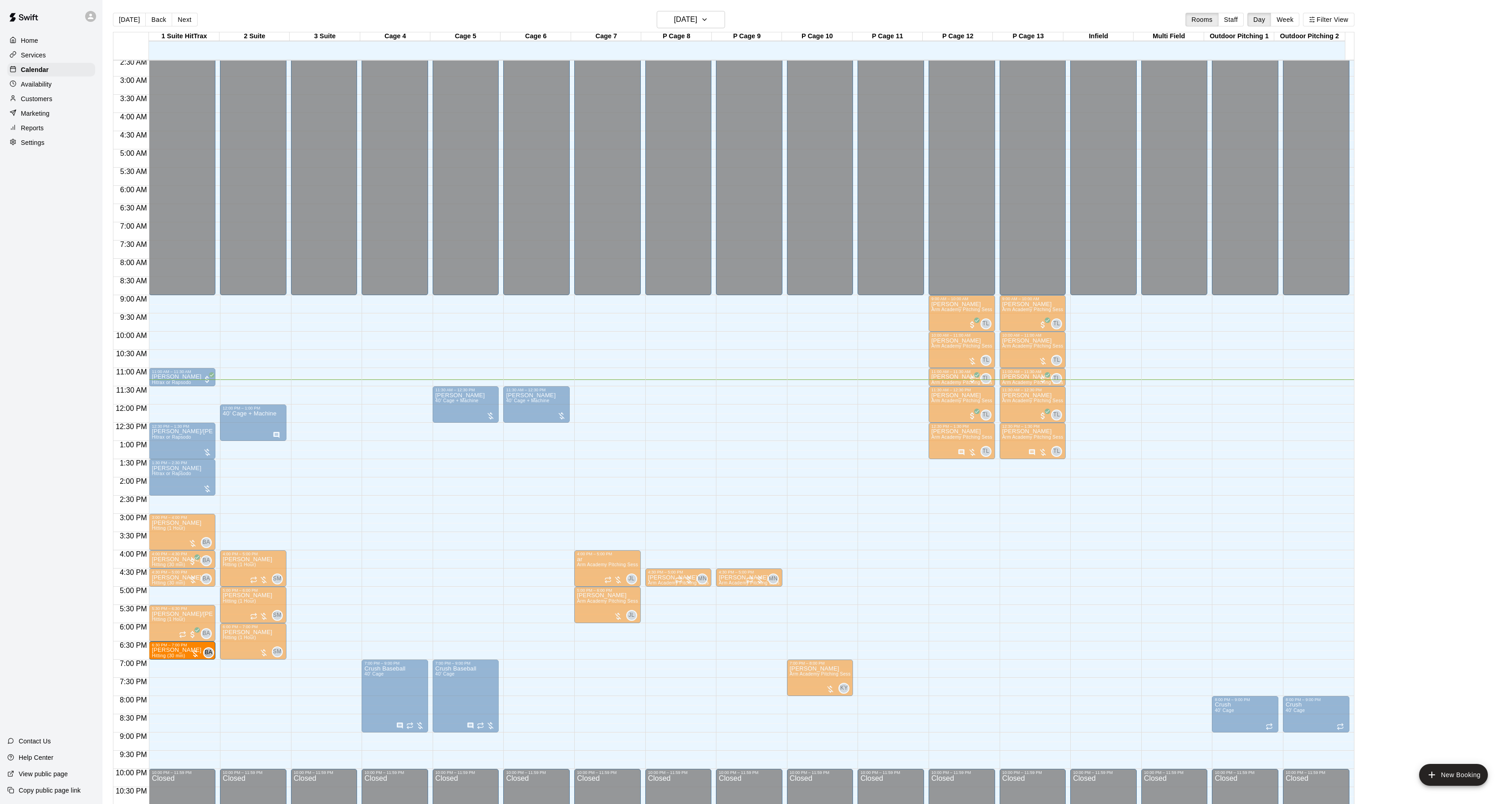
drag, startPoint x: 155, startPoint y: 706, endPoint x: 157, endPoint y: 655, distance: 51.0
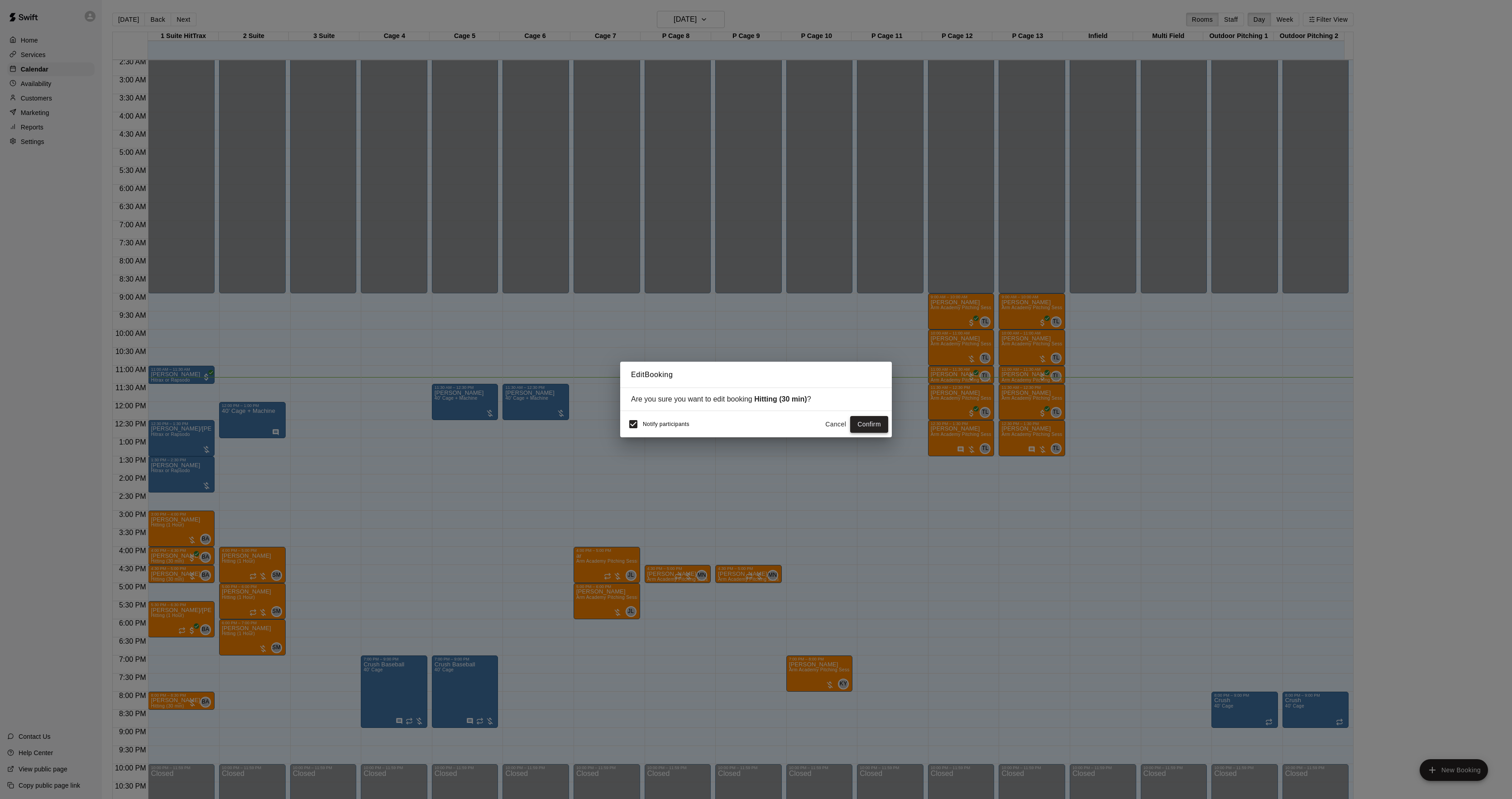
click at [880, 428] on button "Confirm" at bounding box center [868, 425] width 38 height 17
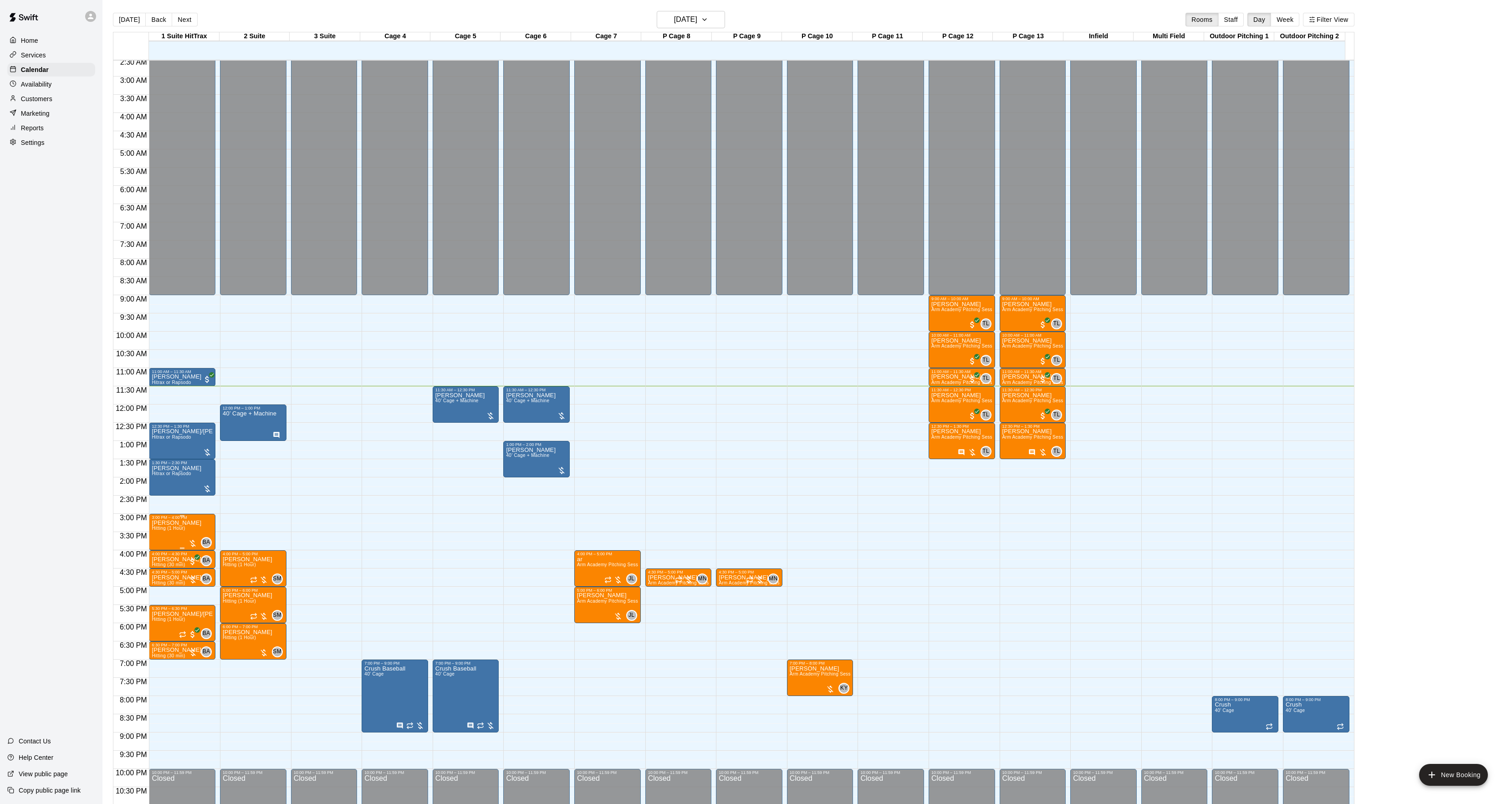
click at [165, 528] on button "edit" at bounding box center [161, 531] width 18 height 18
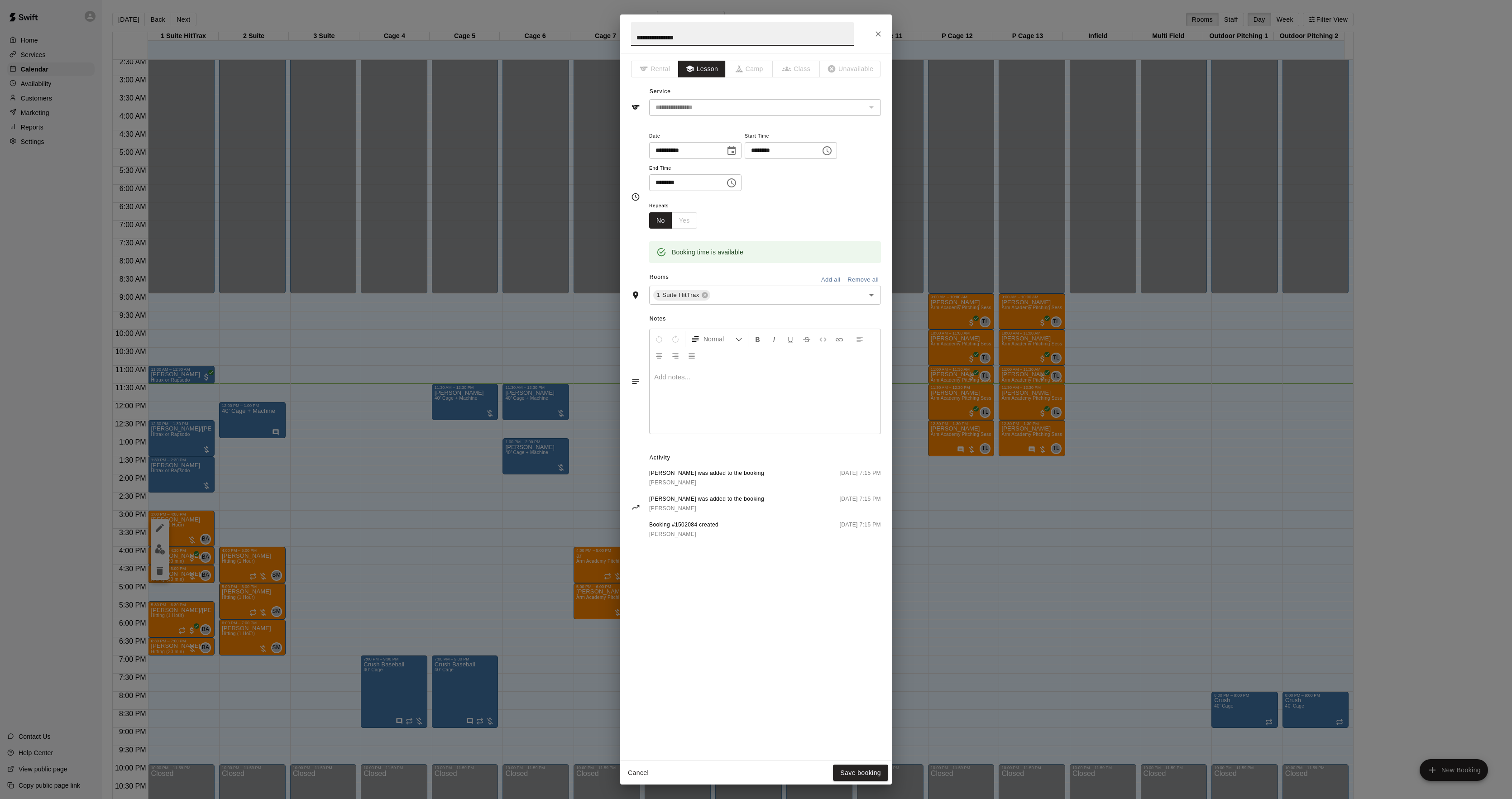
click at [740, 374] on p at bounding box center [765, 377] width 222 height 9
click at [851, 763] on div "Cancel Save booking" at bounding box center [756, 773] width 272 height 24
click at [851, 767] on button "Save booking" at bounding box center [860, 773] width 55 height 17
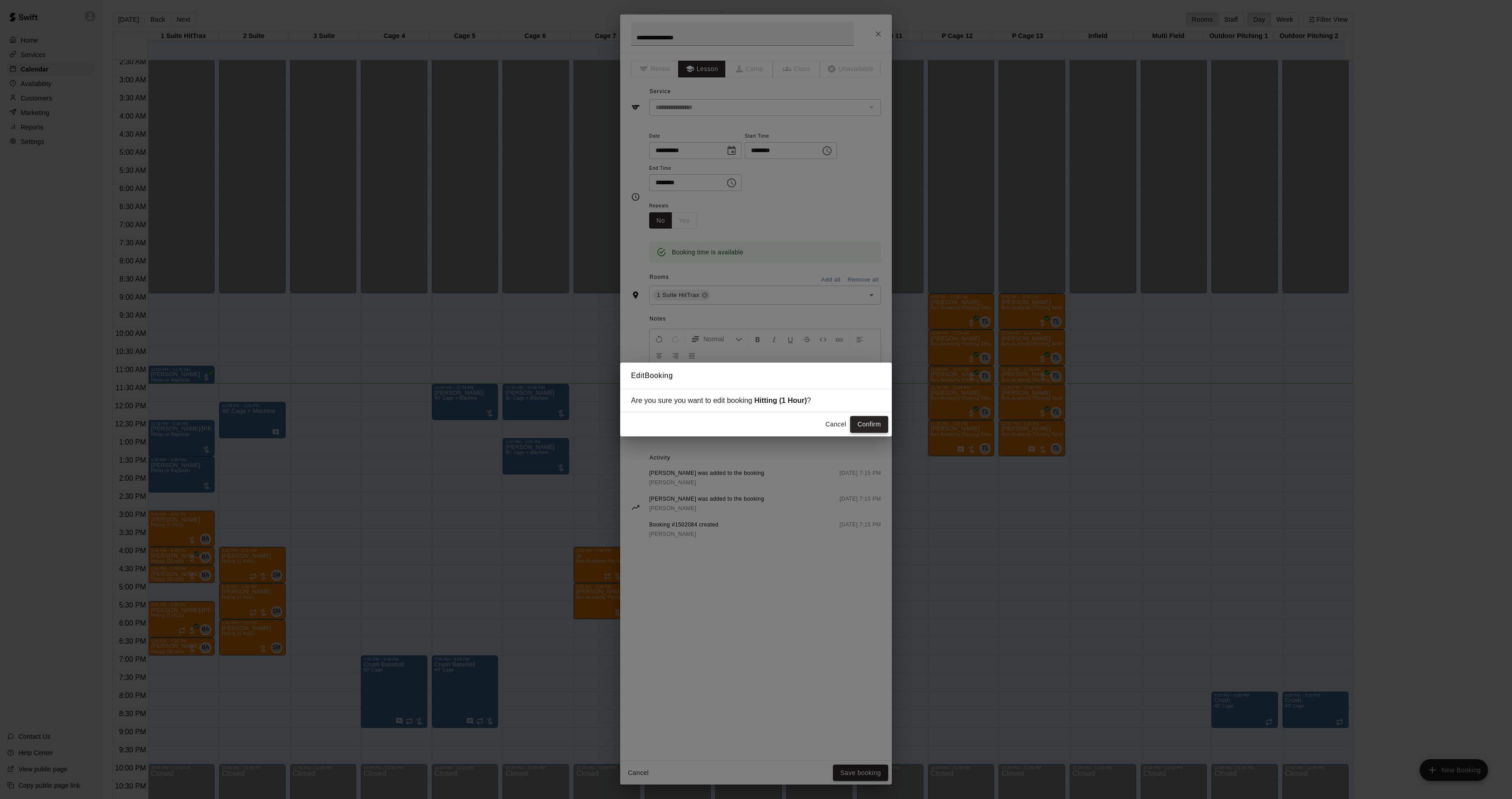
click at [874, 426] on button "Confirm" at bounding box center [868, 425] width 38 height 17
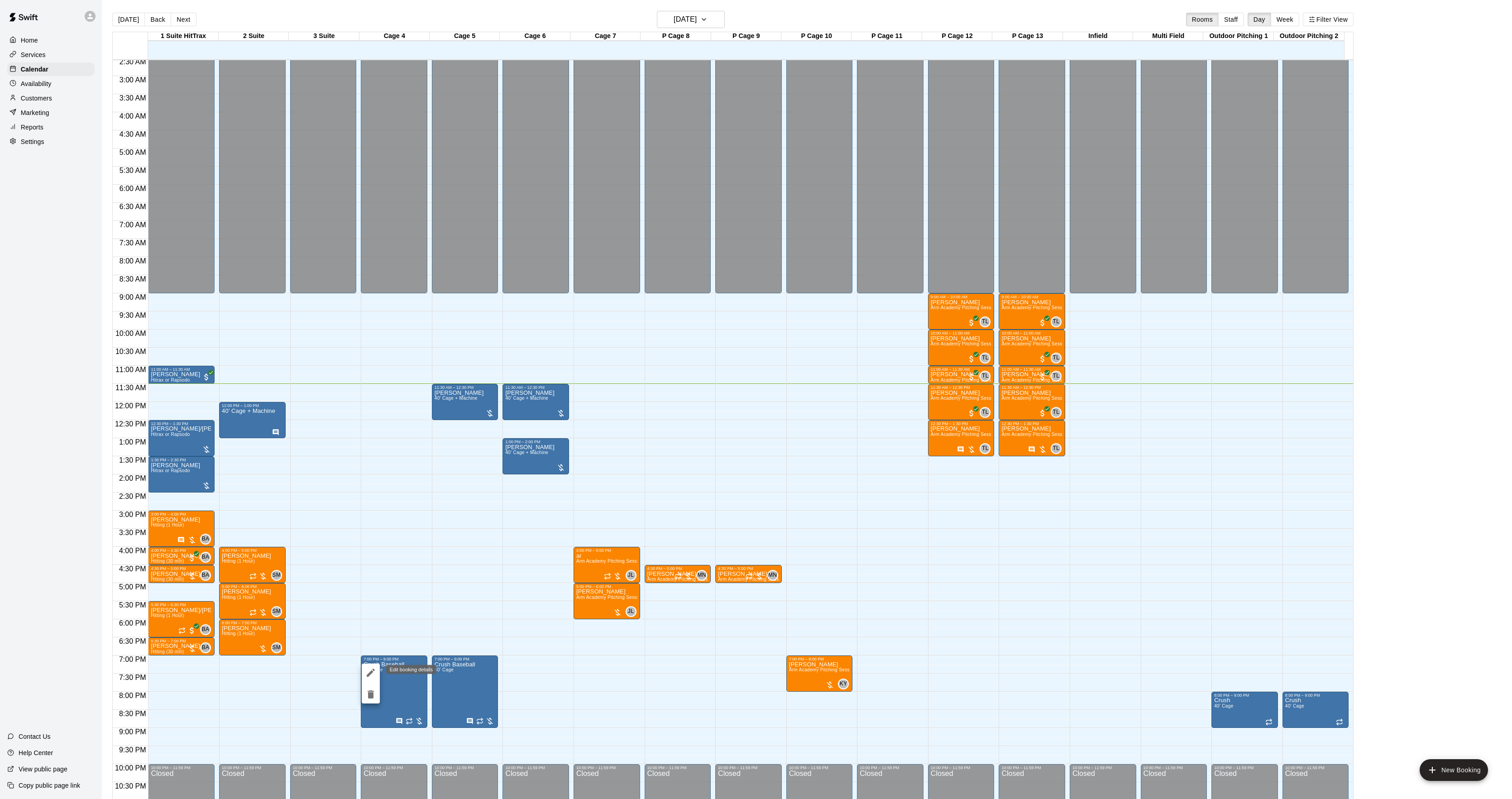
click at [373, 664] on button "edit" at bounding box center [370, 673] width 18 height 18
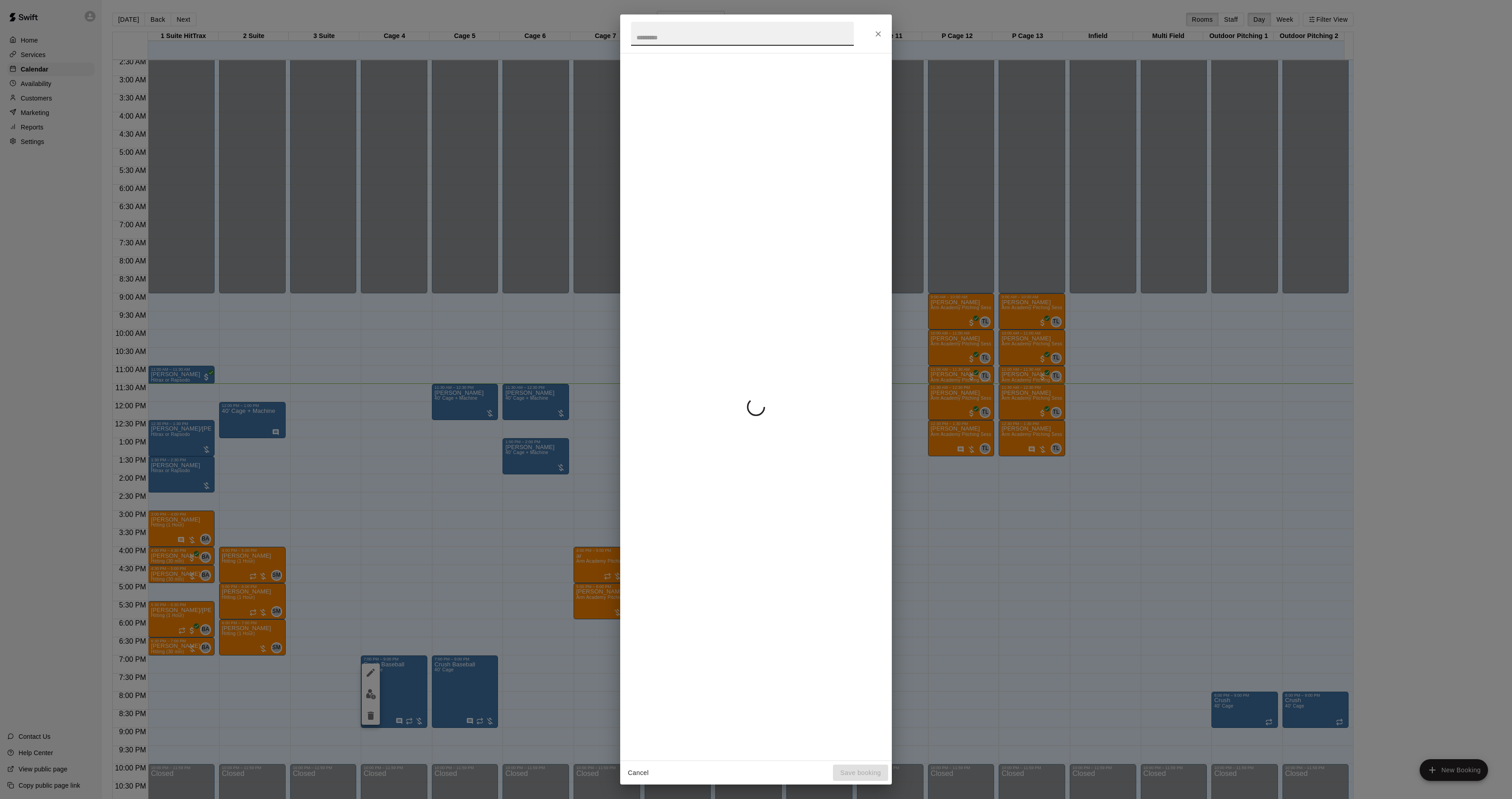
drag, startPoint x: 375, startPoint y: 354, endPoint x: 384, endPoint y: 358, distance: 9.8
click at [377, 359] on div "Cancel Save booking" at bounding box center [756, 399] width 1512 height 799
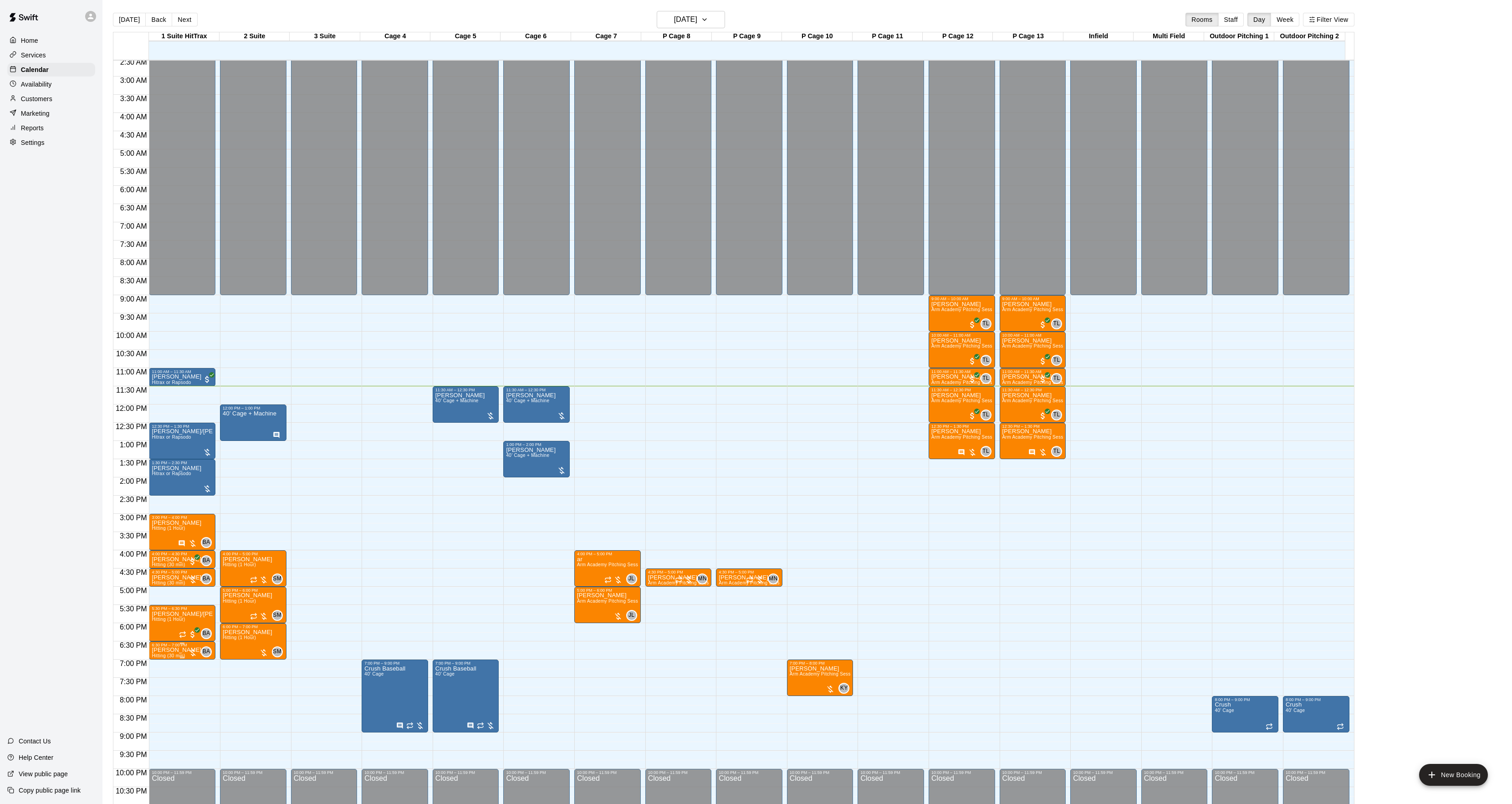
click at [169, 650] on p "[PERSON_NAME]" at bounding box center [177, 650] width 50 height 0
click at [163, 680] on img "edit" at bounding box center [161, 683] width 10 height 10
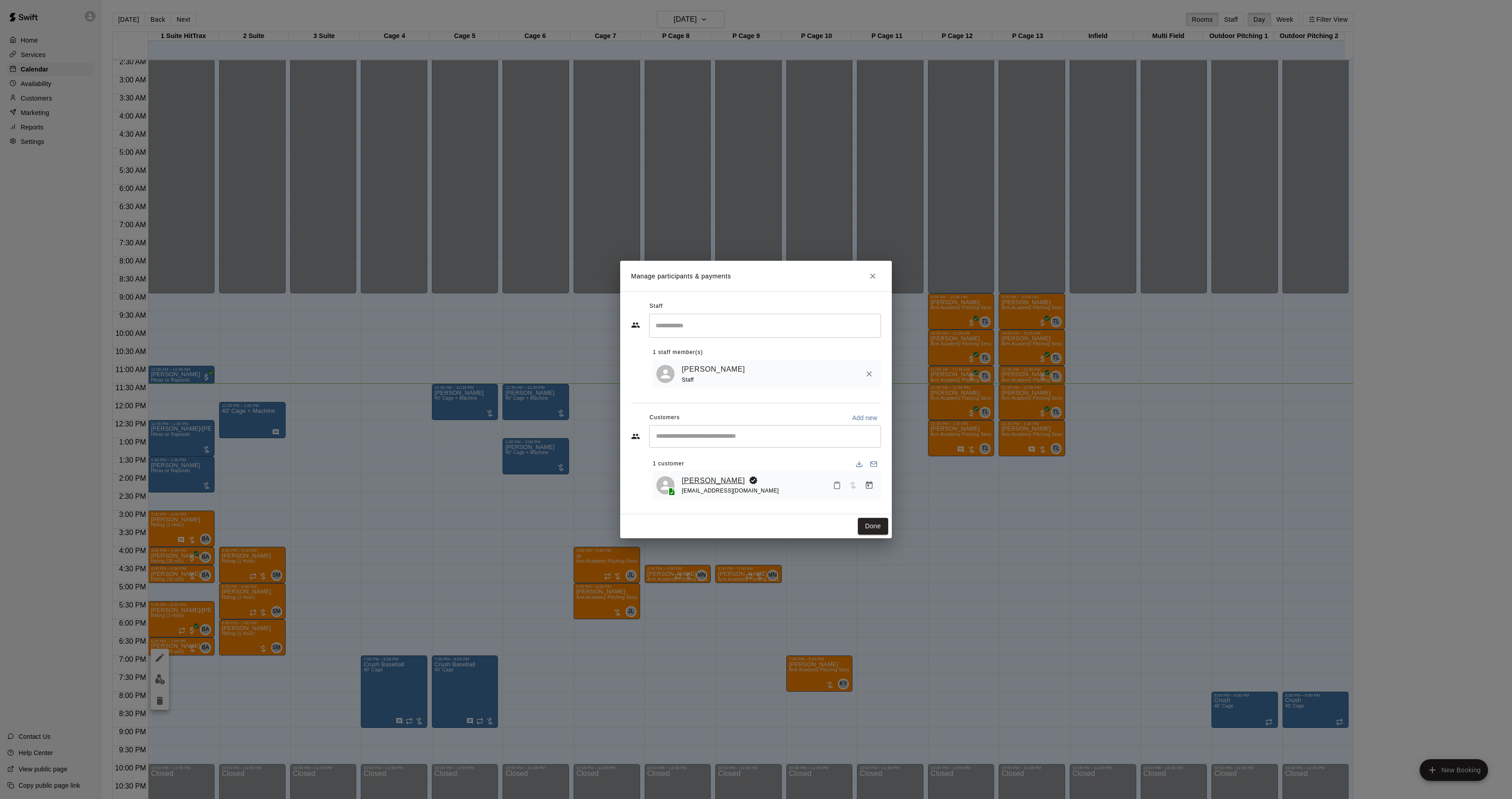
click at [692, 484] on link "[PERSON_NAME]" at bounding box center [713, 480] width 64 height 12
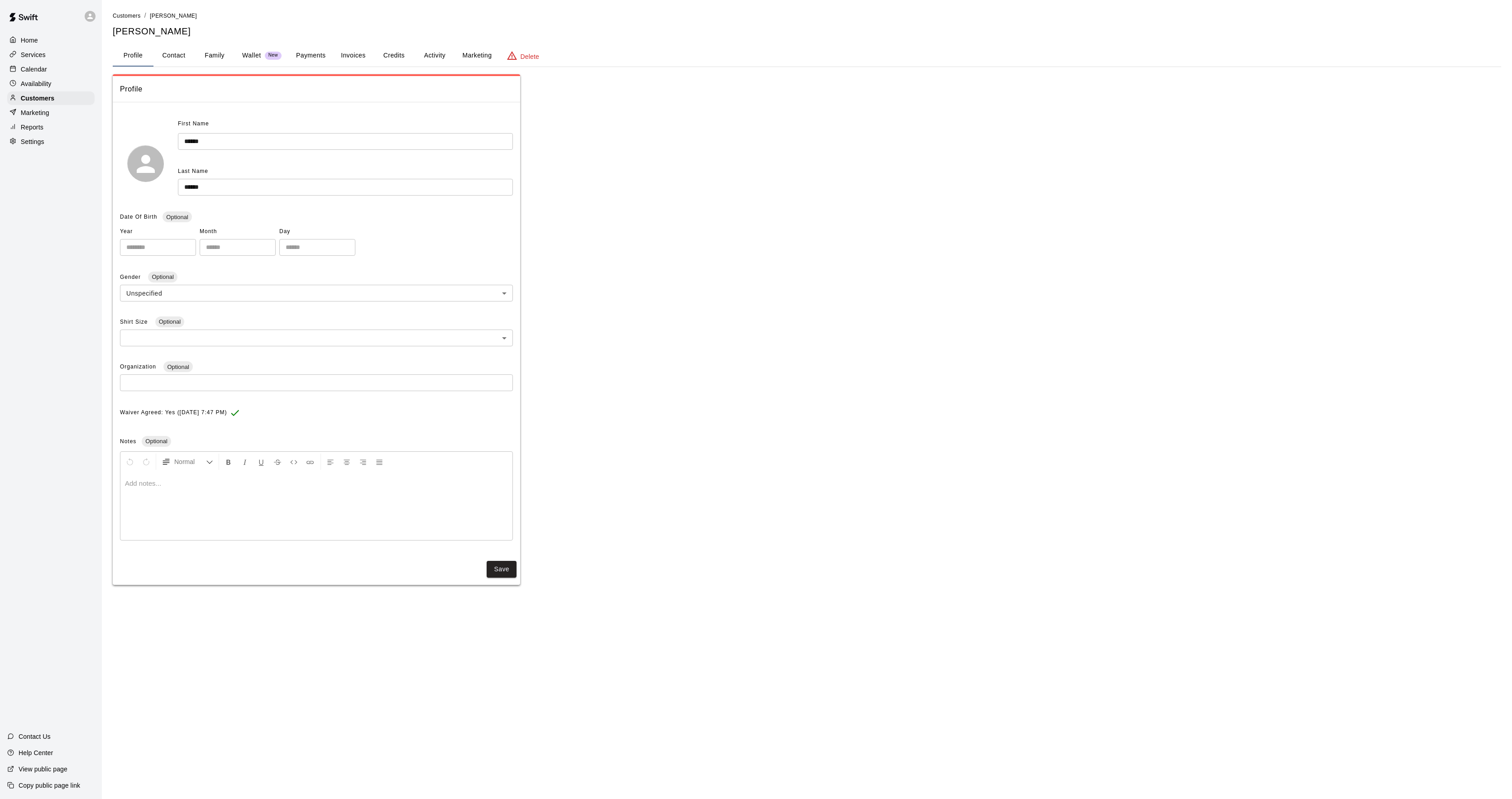
click at [428, 60] on button "Activity" at bounding box center [435, 56] width 41 height 22
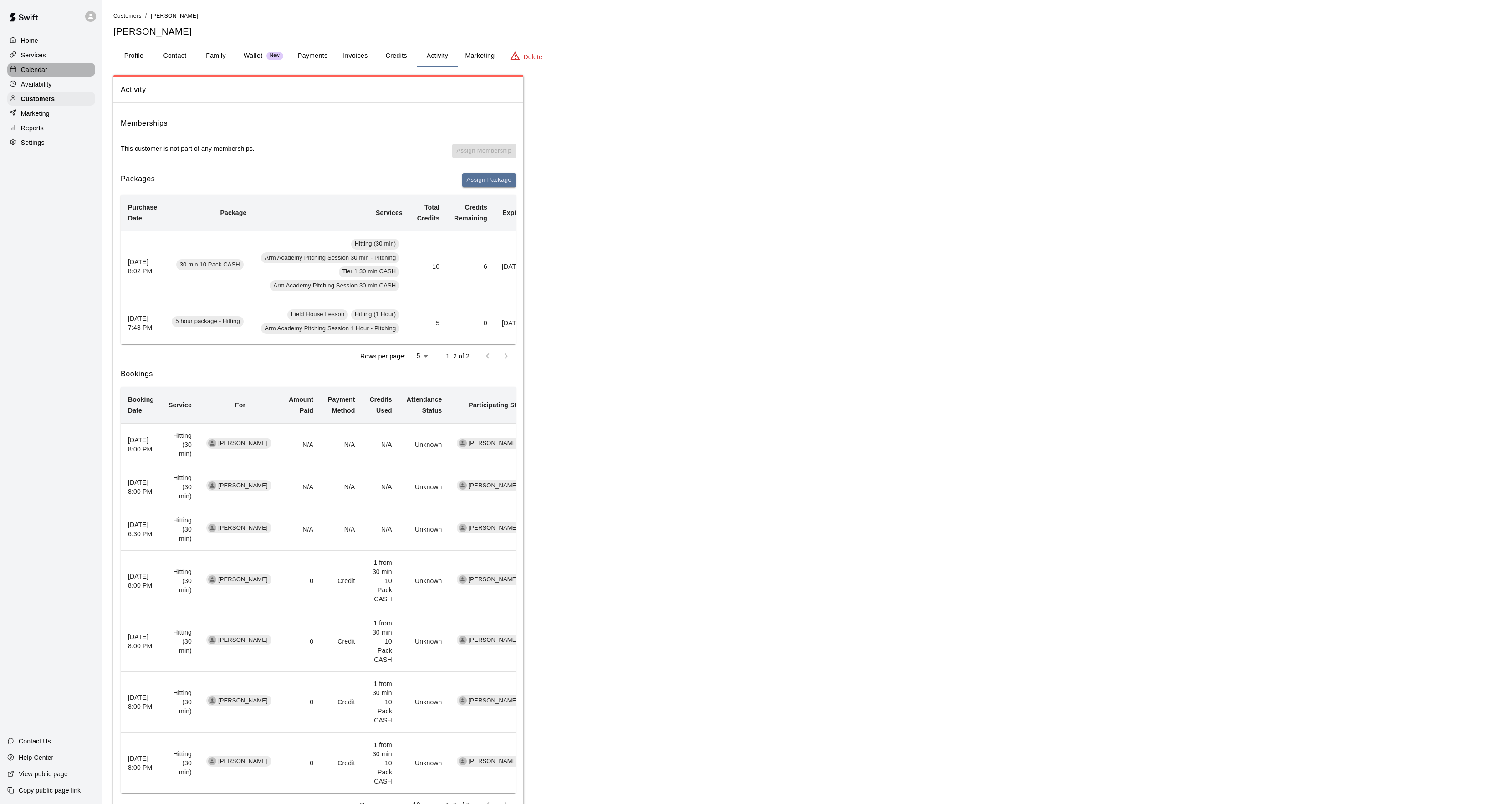
click at [62, 70] on div "Calendar" at bounding box center [51, 70] width 88 height 14
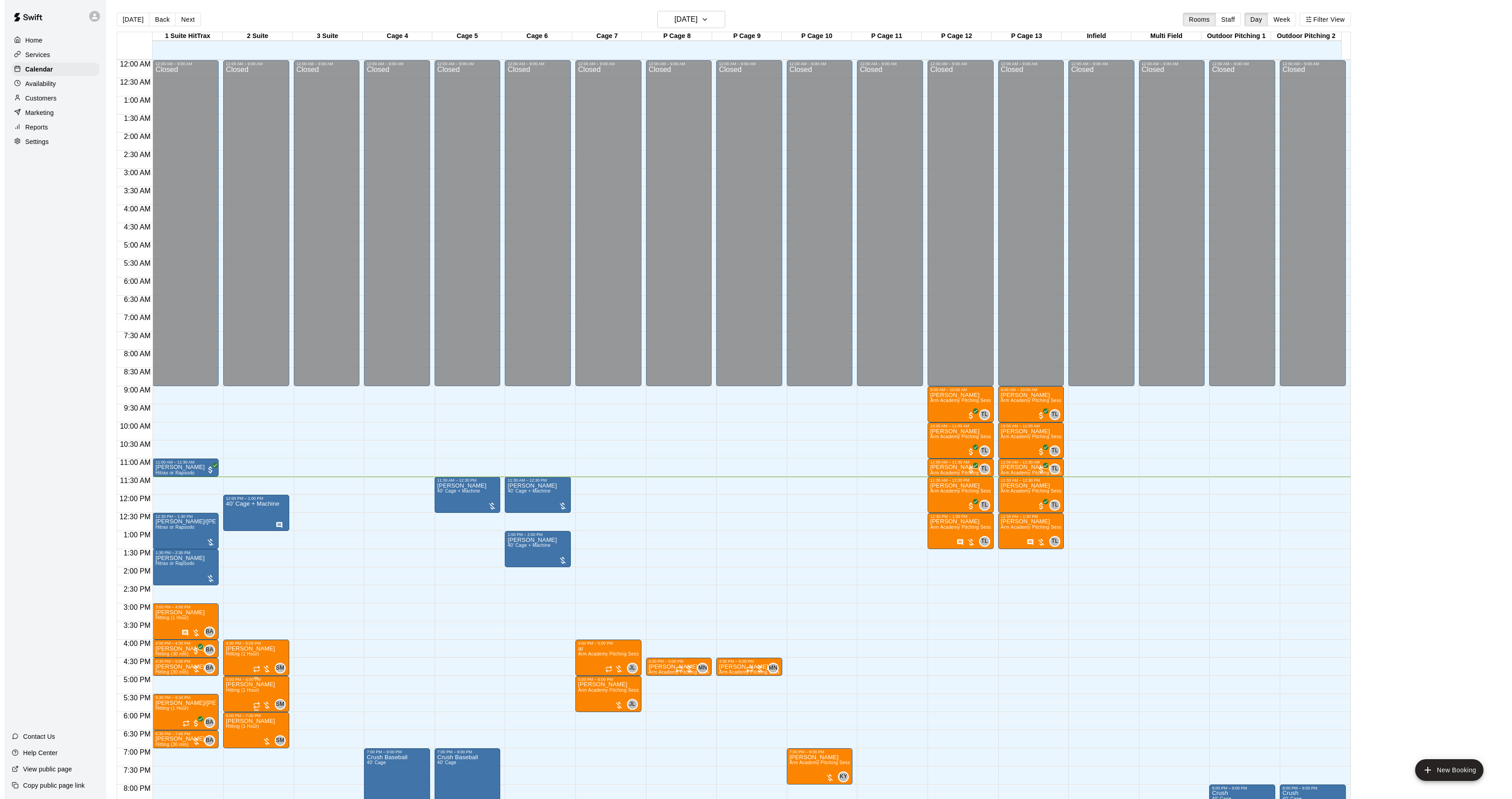
scroll to position [93, 0]
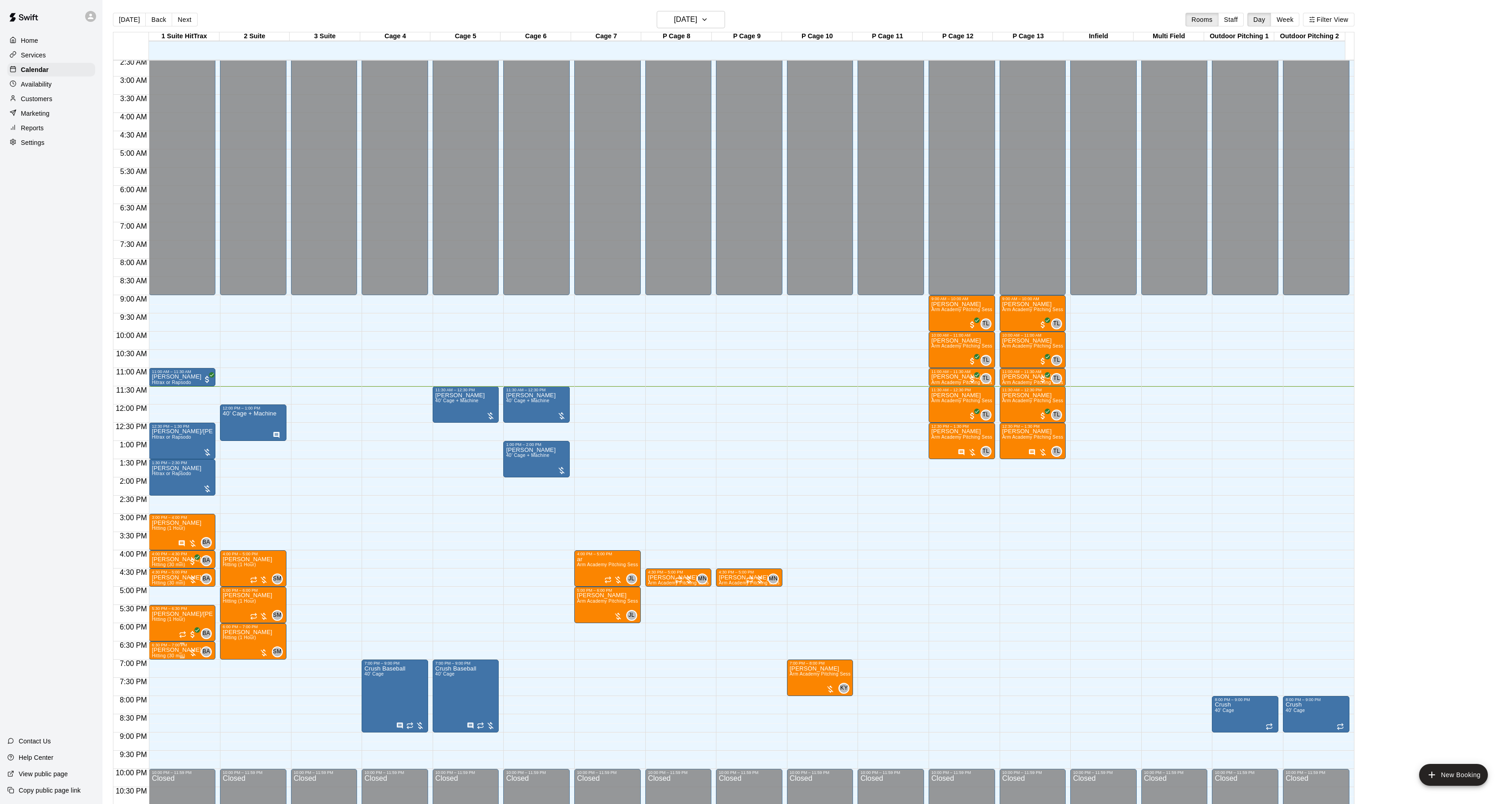
click at [168, 650] on p "[PERSON_NAME]" at bounding box center [177, 650] width 50 height 0
click at [165, 687] on img "edit" at bounding box center [161, 683] width 10 height 10
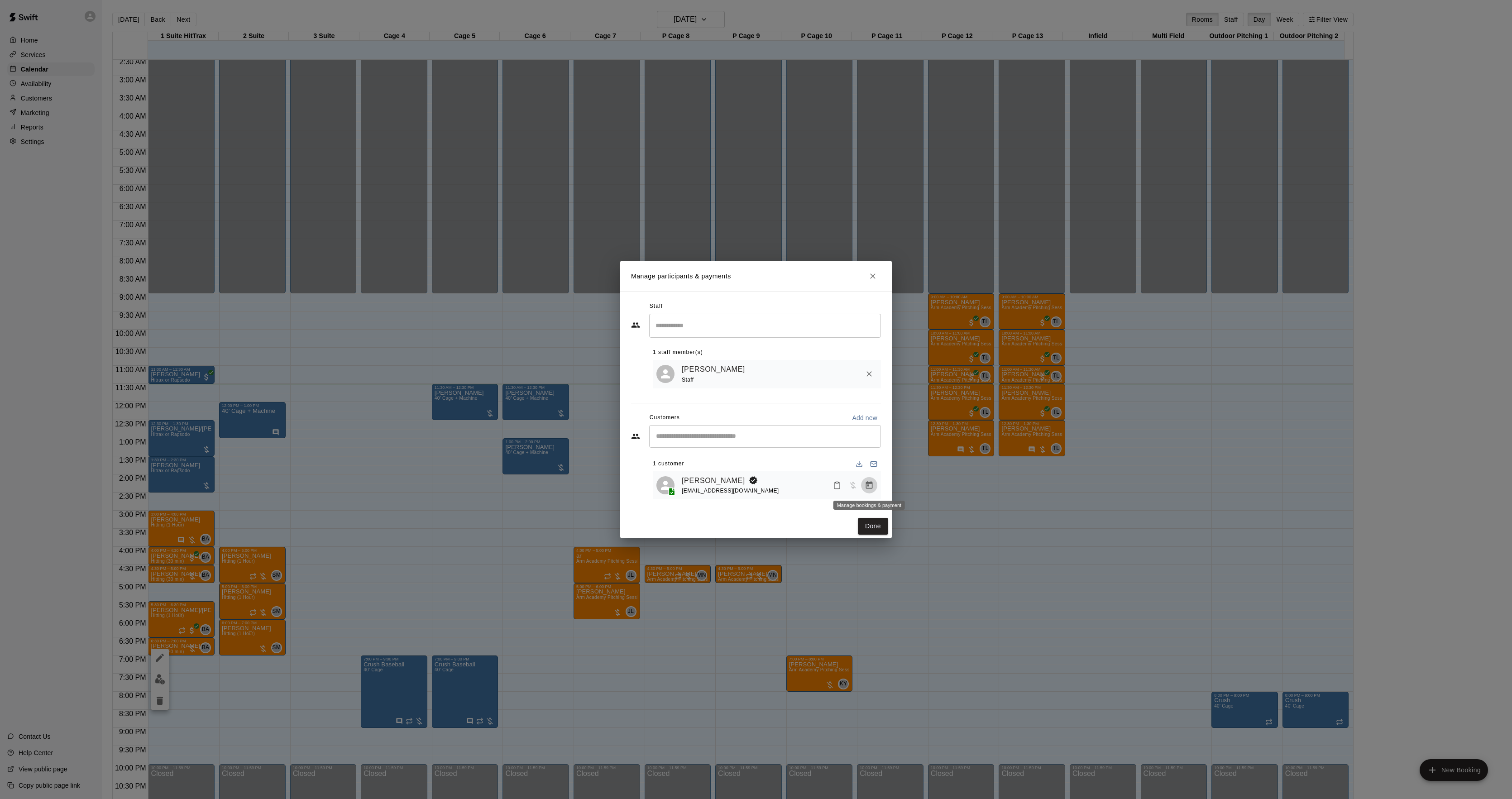
click at [869, 487] on icon "Manage bookings & payment" at bounding box center [869, 485] width 7 height 8
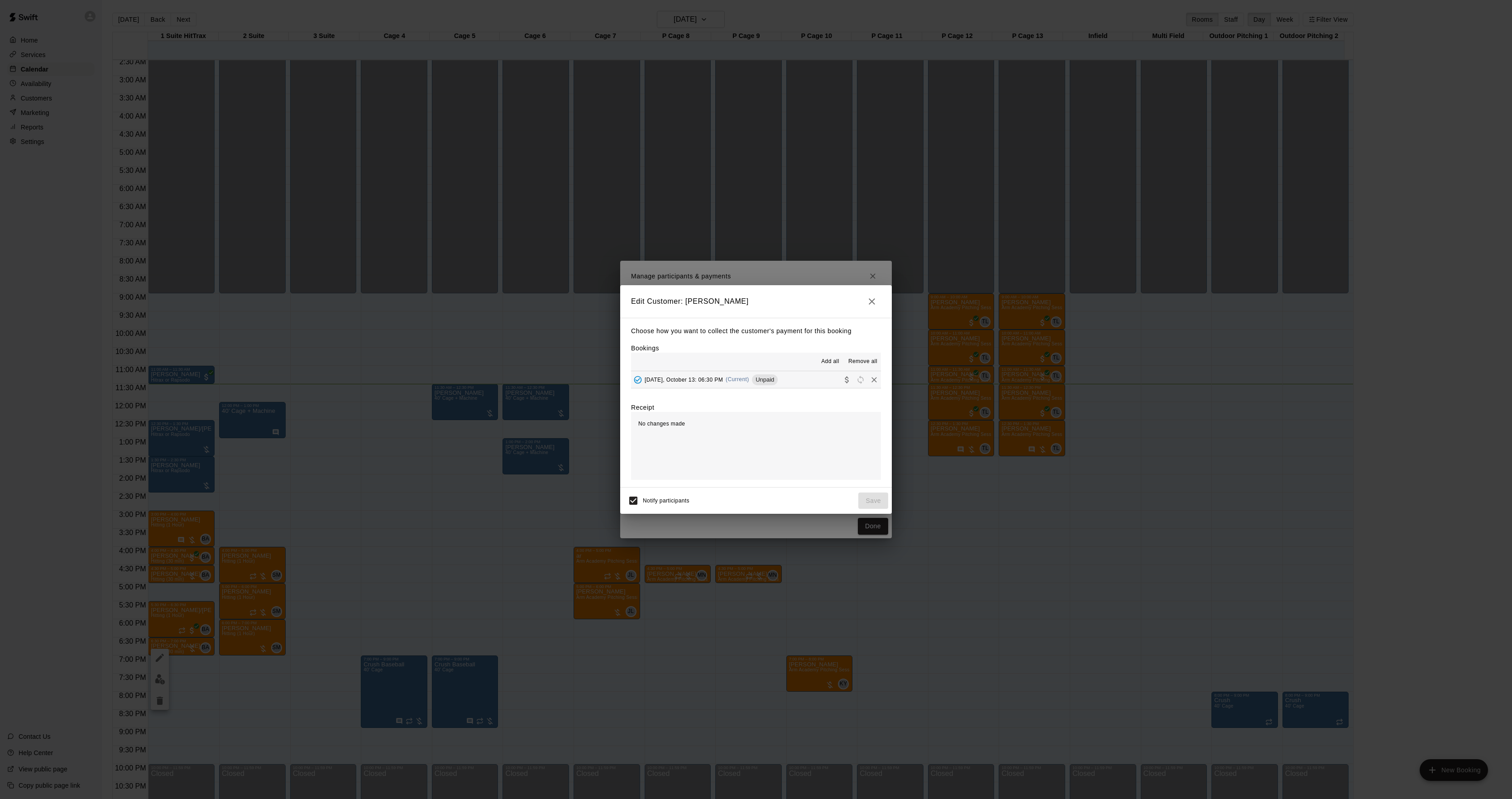
click at [774, 385] on div "Unpaid" at bounding box center [765, 380] width 26 height 11
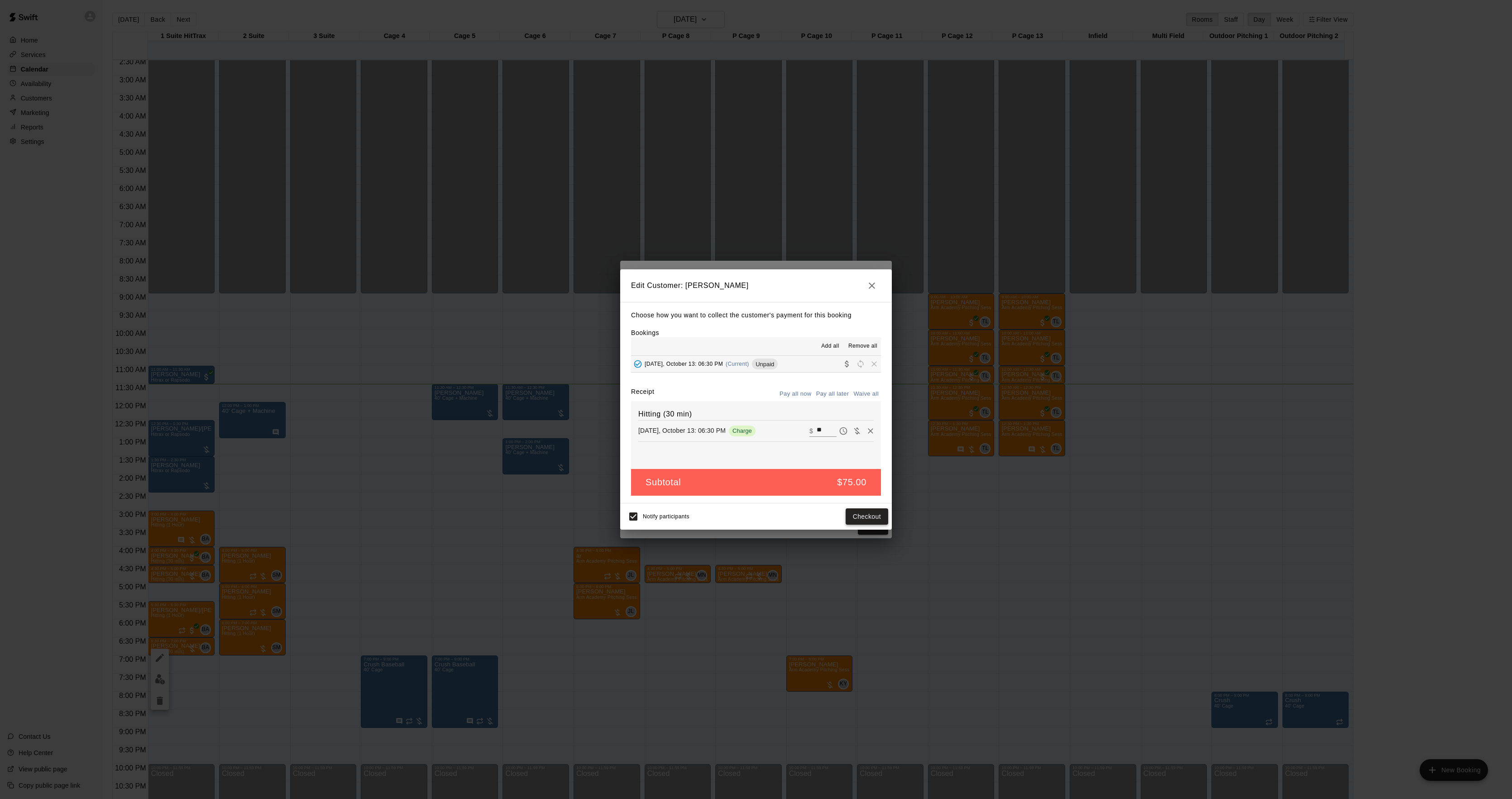
click at [868, 521] on button "Checkout" at bounding box center [867, 517] width 43 height 17
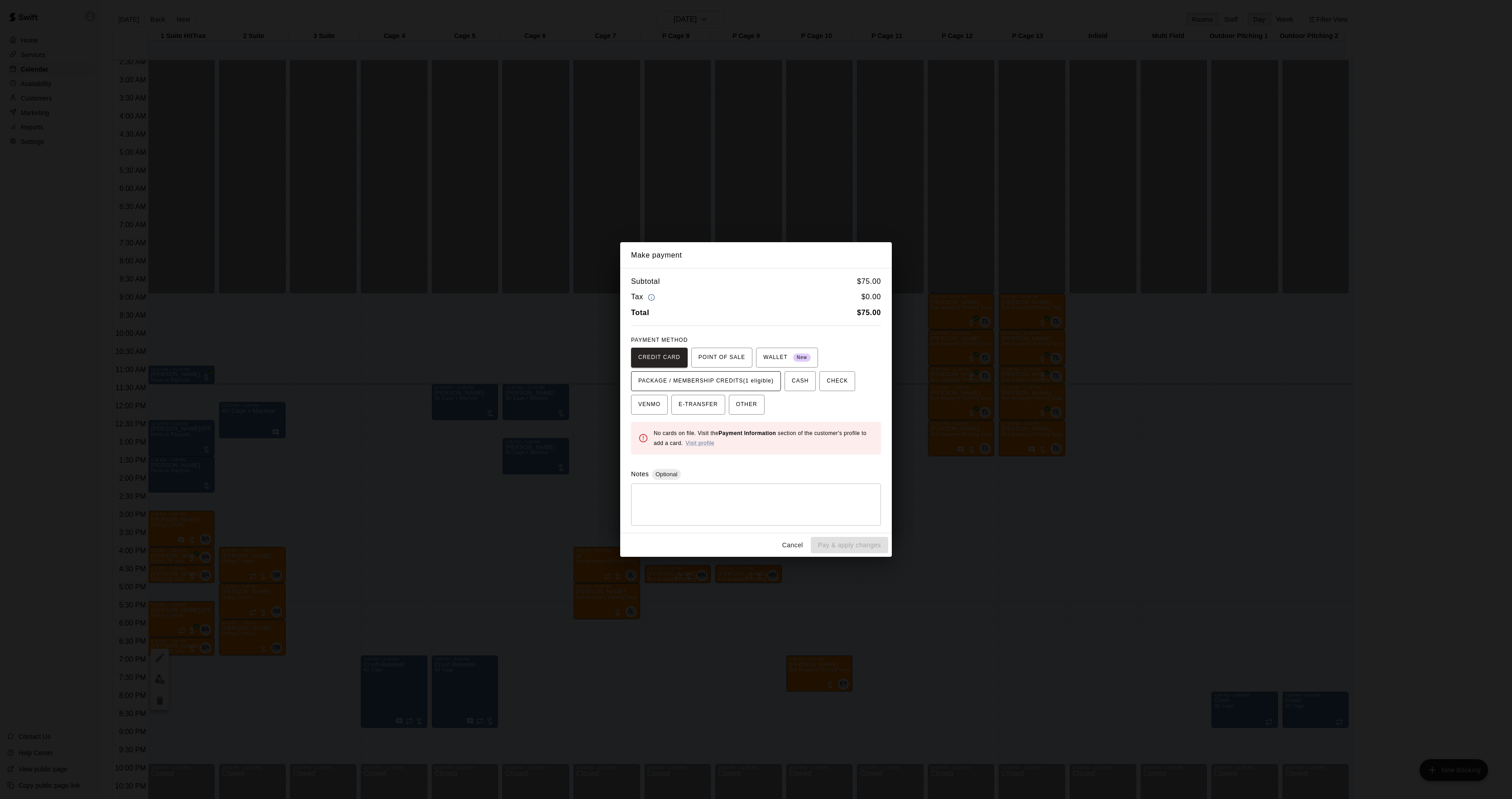
click at [748, 375] on span "PACKAGE / MEMBERSHIP CREDITS (1 eligible)" at bounding box center [706, 381] width 136 height 15
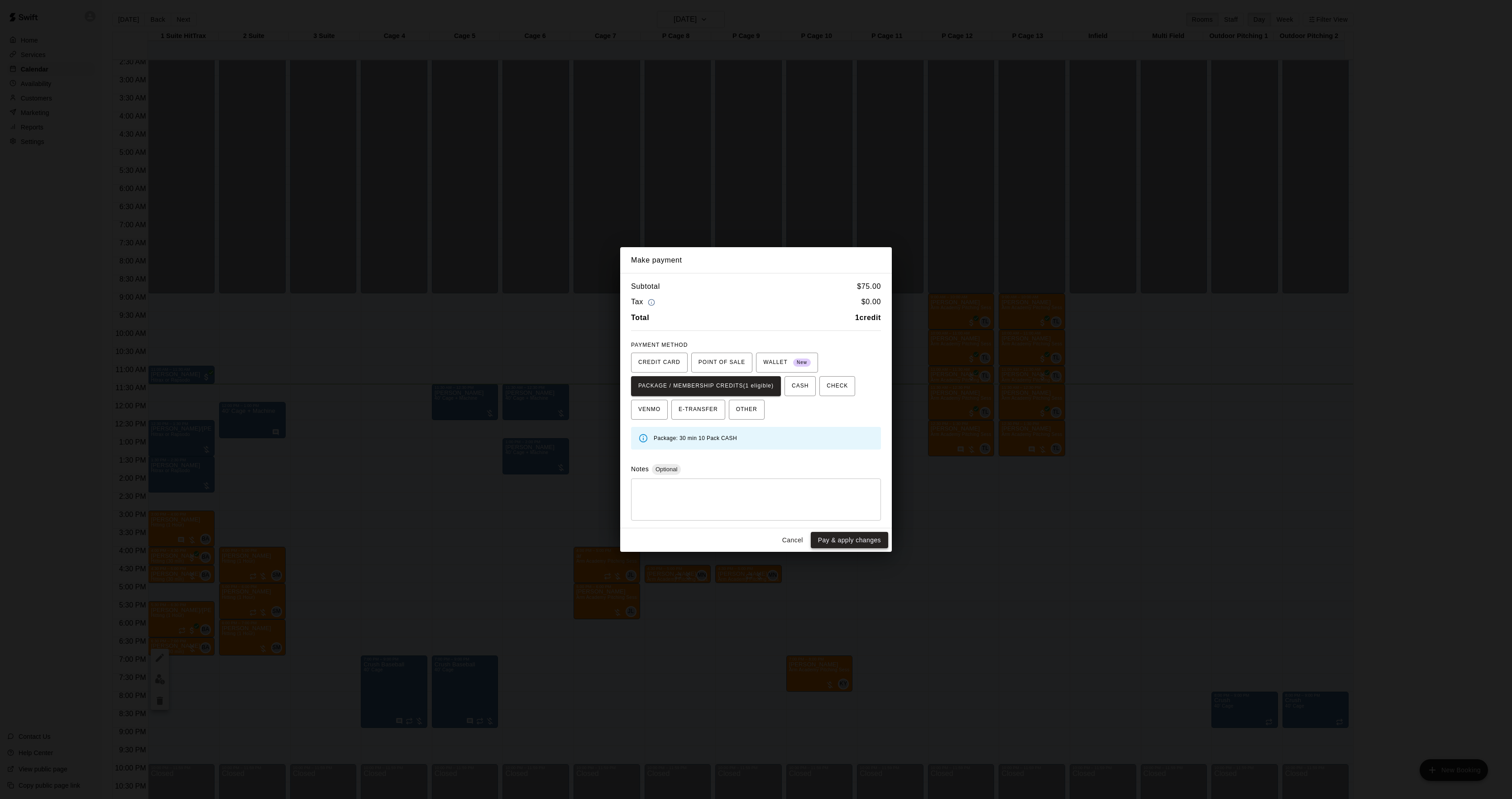
click at [828, 539] on button "Pay & apply changes" at bounding box center [850, 541] width 77 height 17
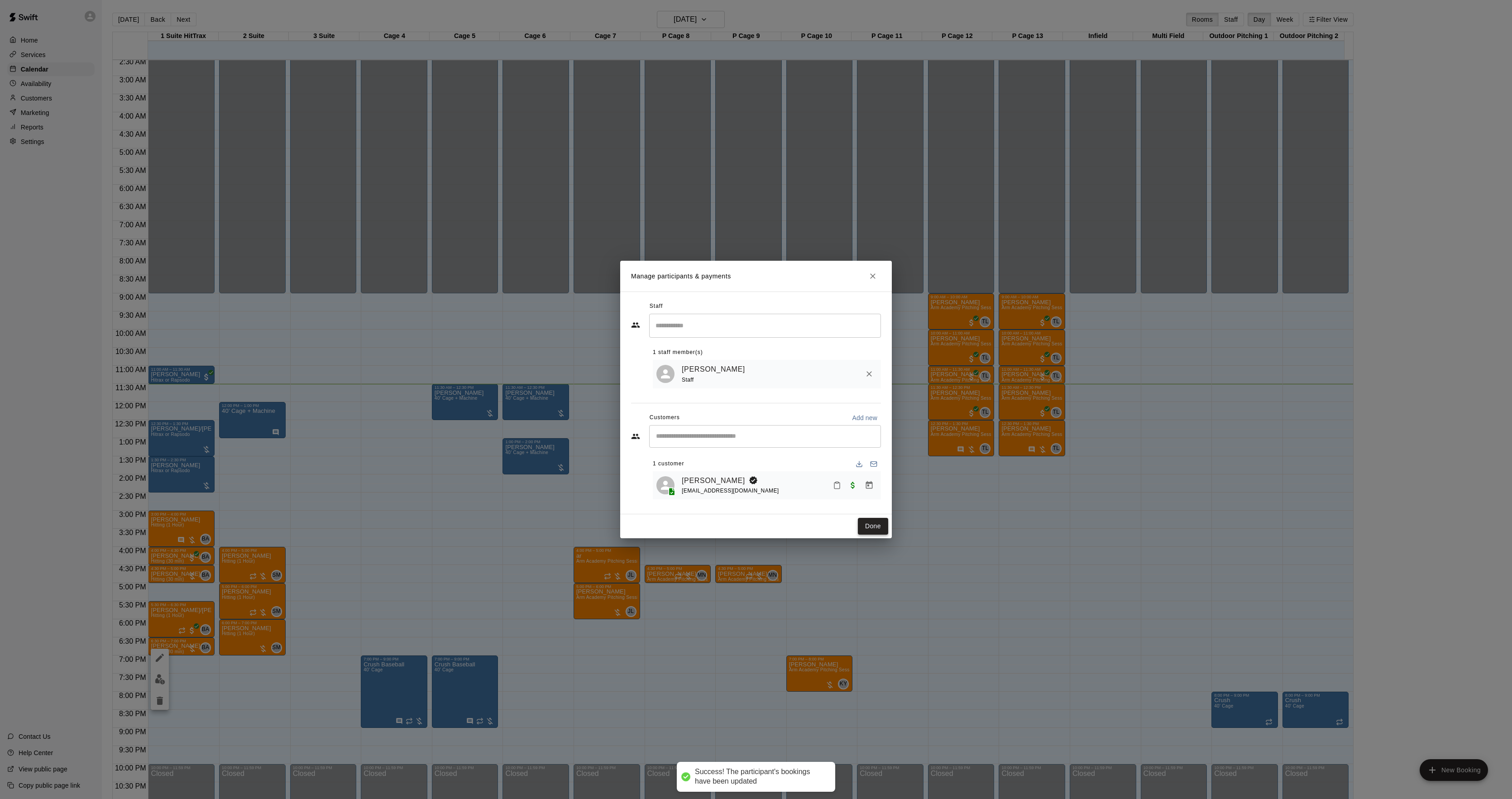
click at [870, 525] on button "Done" at bounding box center [872, 527] width 30 height 17
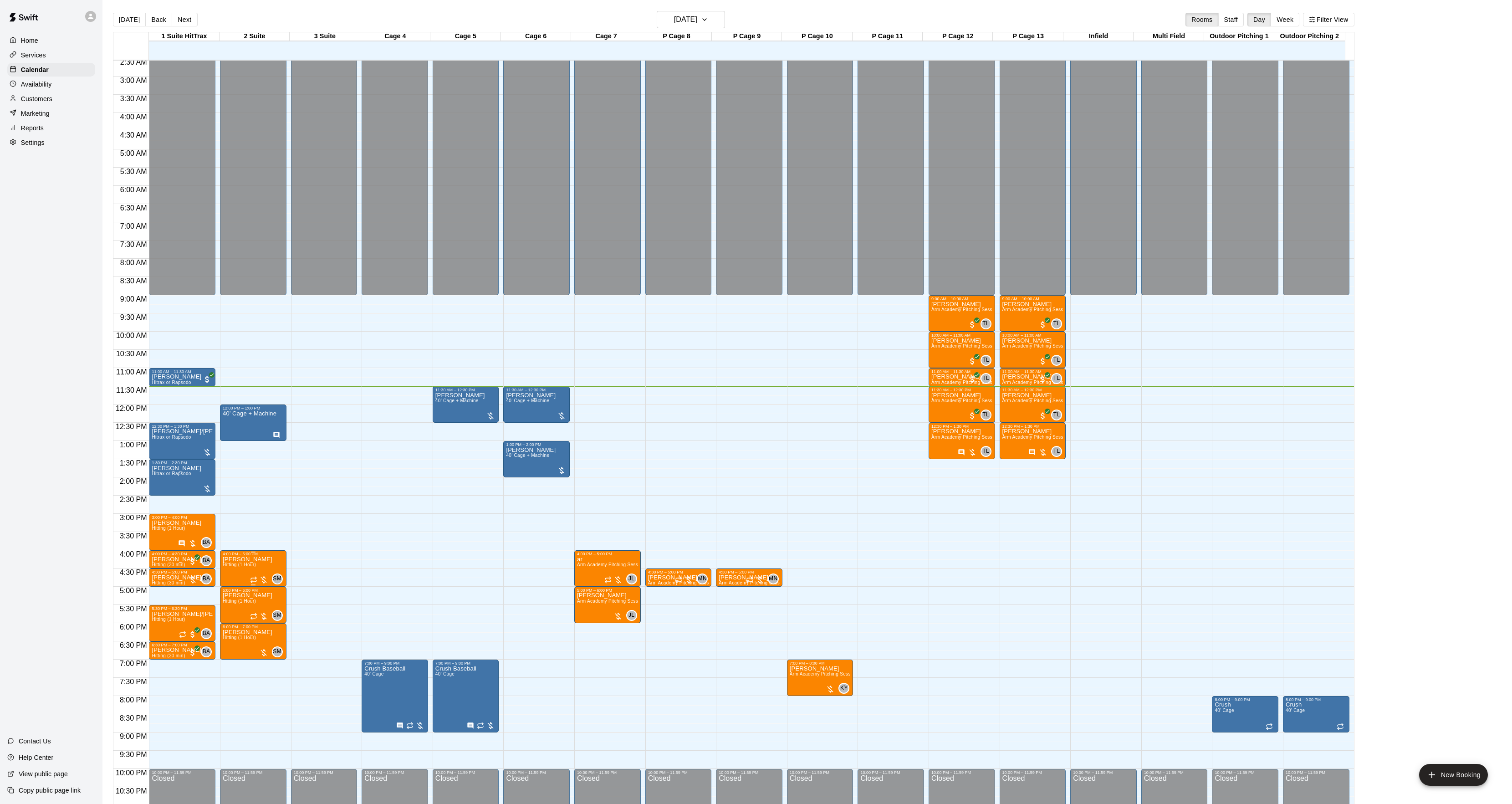
click at [231, 593] on img "edit" at bounding box center [231, 589] width 10 height 10
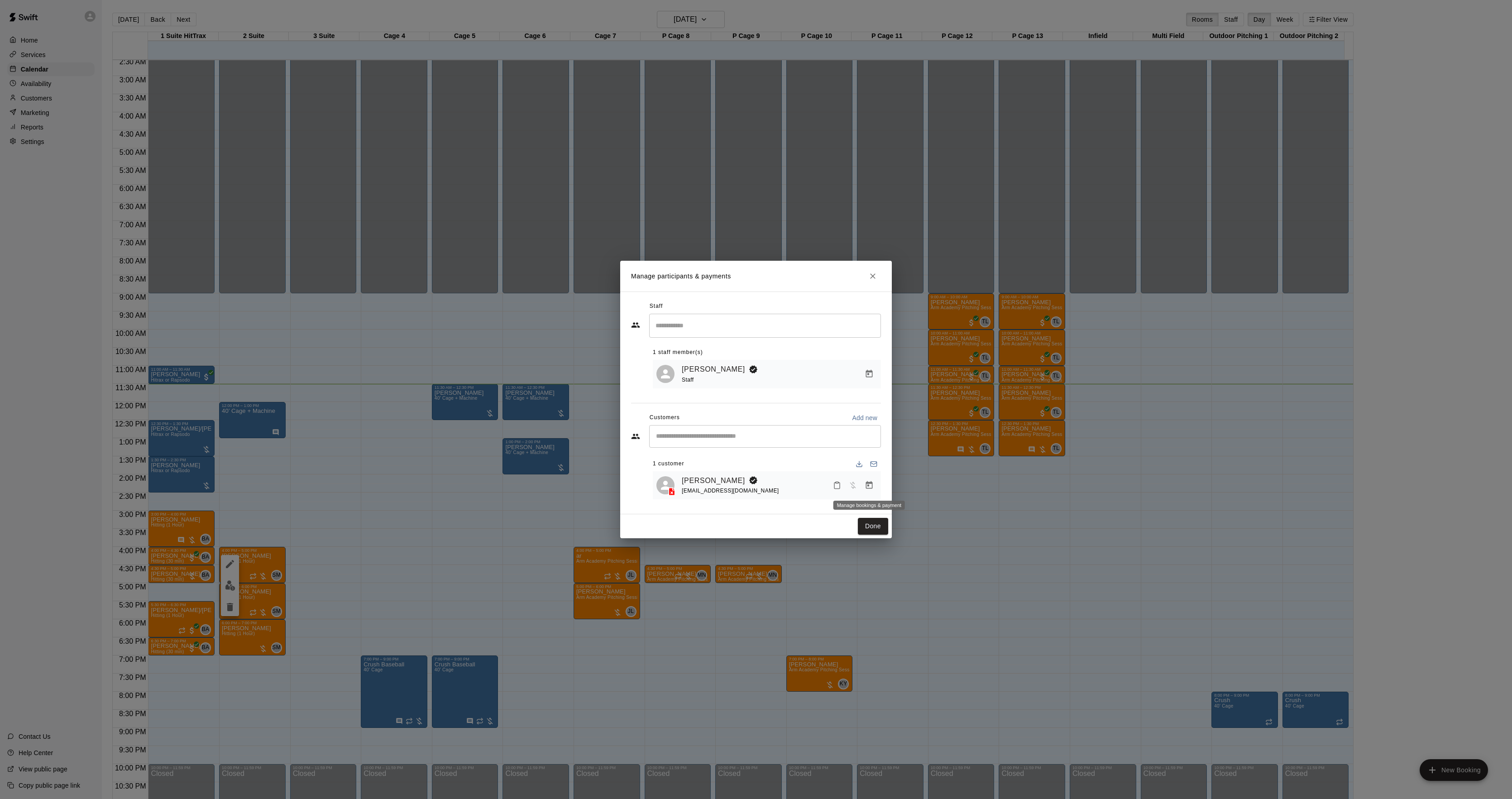
click at [868, 480] on button "Manage bookings & payment" at bounding box center [869, 485] width 16 height 16
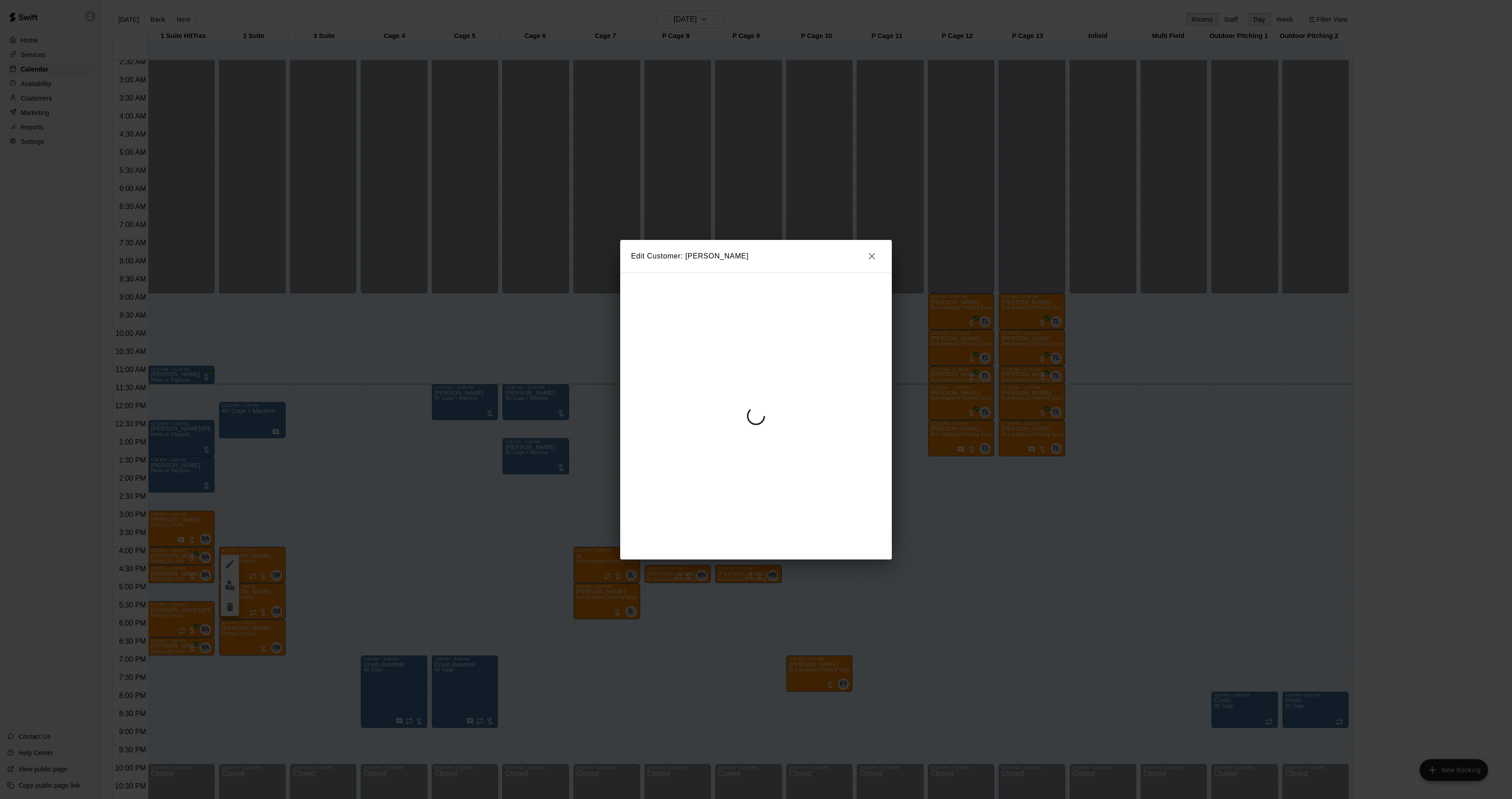
click at [752, 384] on div at bounding box center [756, 416] width 272 height 288
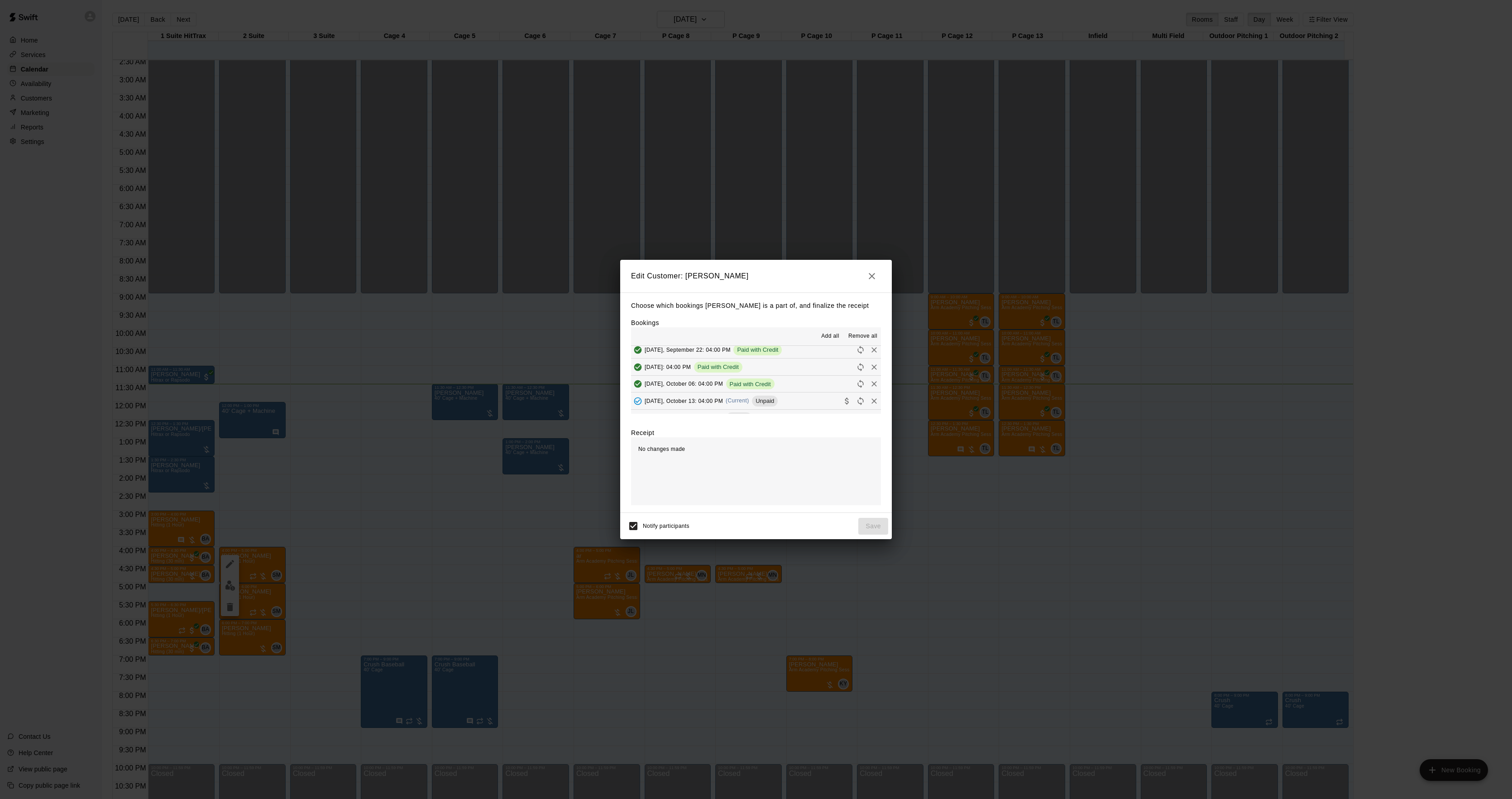
scroll to position [60, 0]
click at [738, 385] on div "[DATE], October 13: 04:00 PM (Current) Unpaid" at bounding box center [704, 380] width 146 height 14
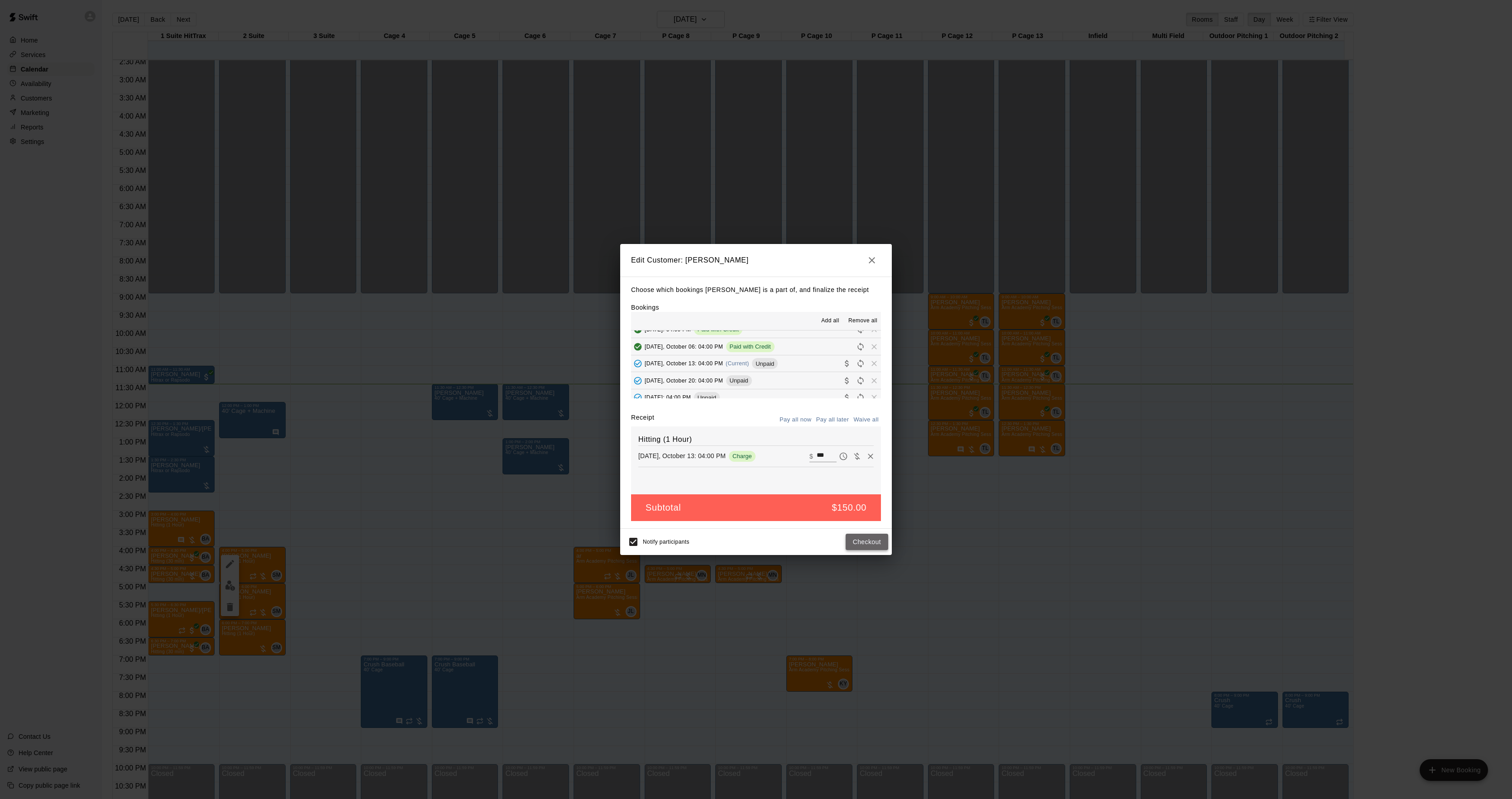
click at [863, 546] on button "Checkout" at bounding box center [867, 542] width 43 height 17
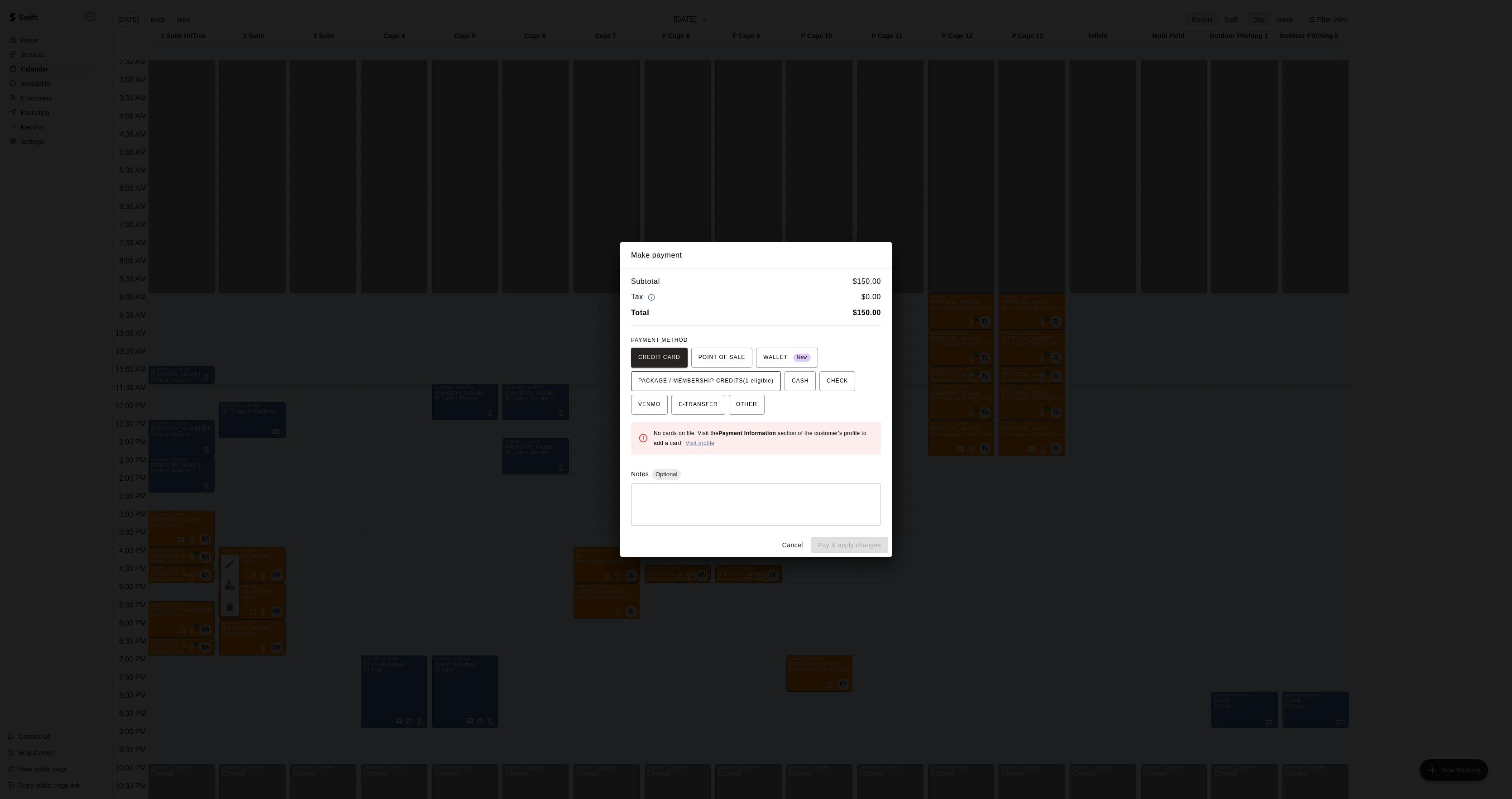
click at [715, 384] on span "PACKAGE / MEMBERSHIP CREDITS (1 eligible)" at bounding box center [706, 381] width 136 height 15
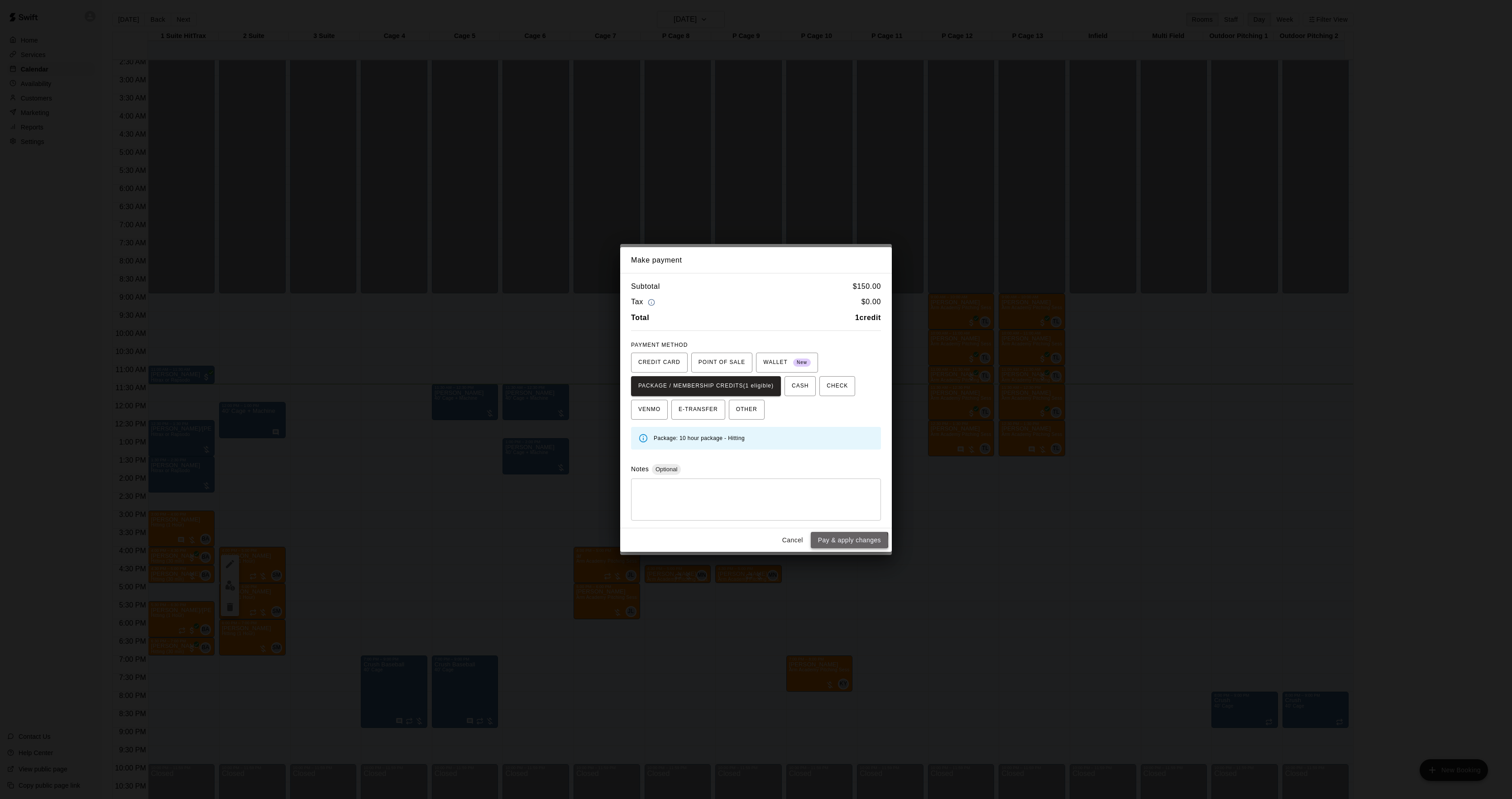
click at [839, 542] on button "Pay & apply changes" at bounding box center [850, 541] width 77 height 17
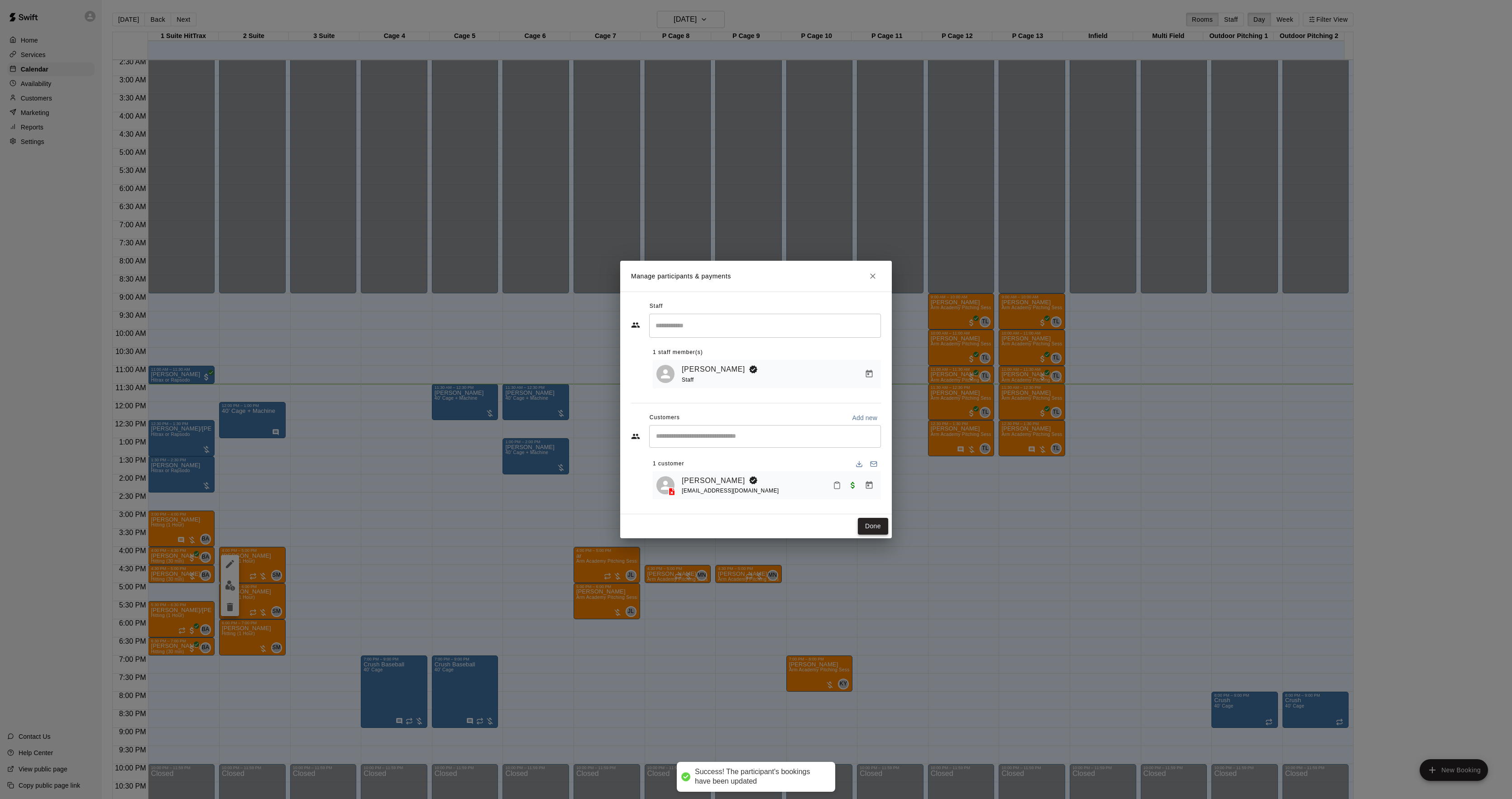
click at [858, 525] on button "Done" at bounding box center [872, 527] width 30 height 17
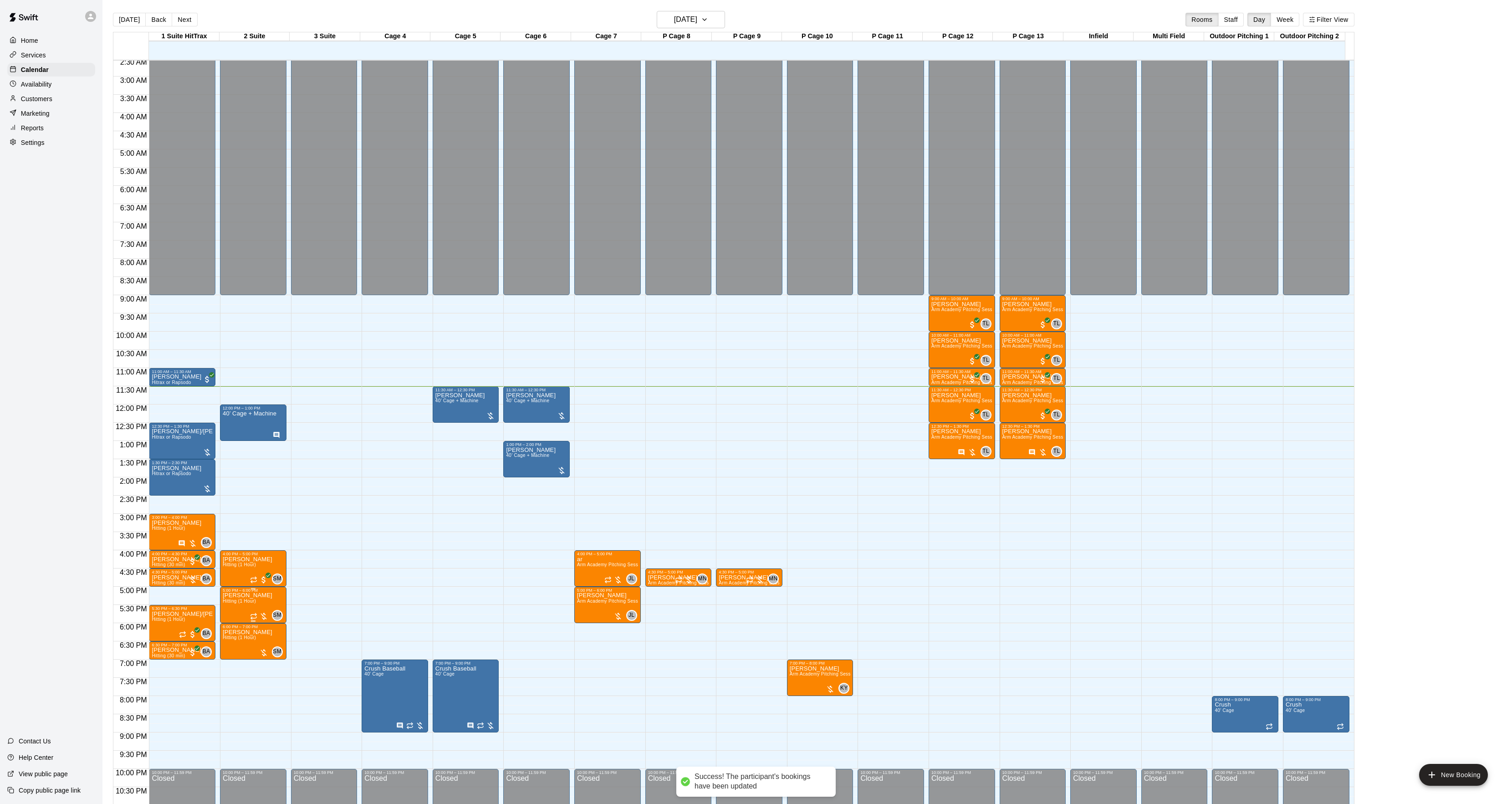
click at [235, 602] on span "Hitting (1 Hour)" at bounding box center [239, 601] width 34 height 5
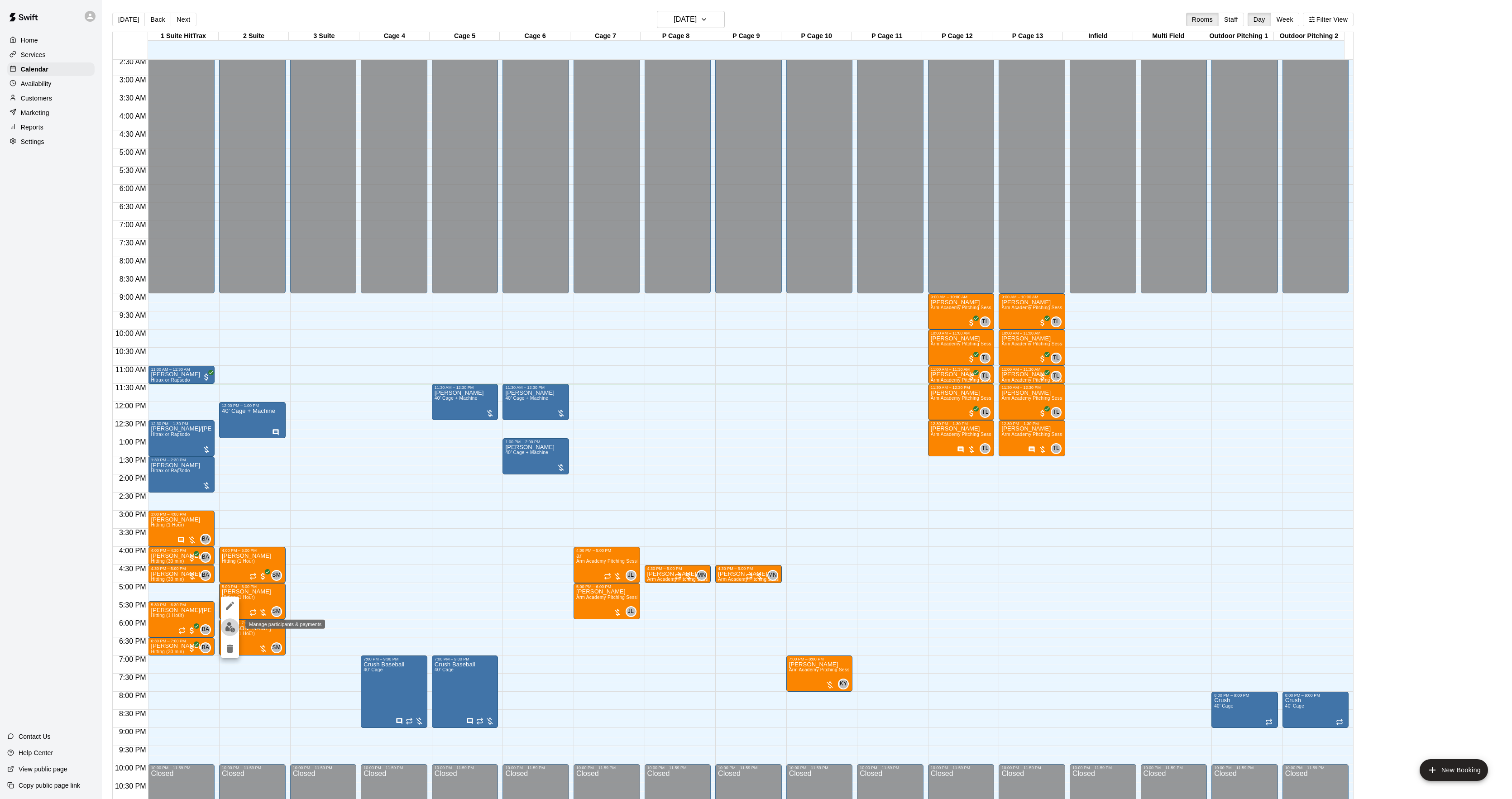
click at [229, 622] on img "edit" at bounding box center [229, 627] width 10 height 10
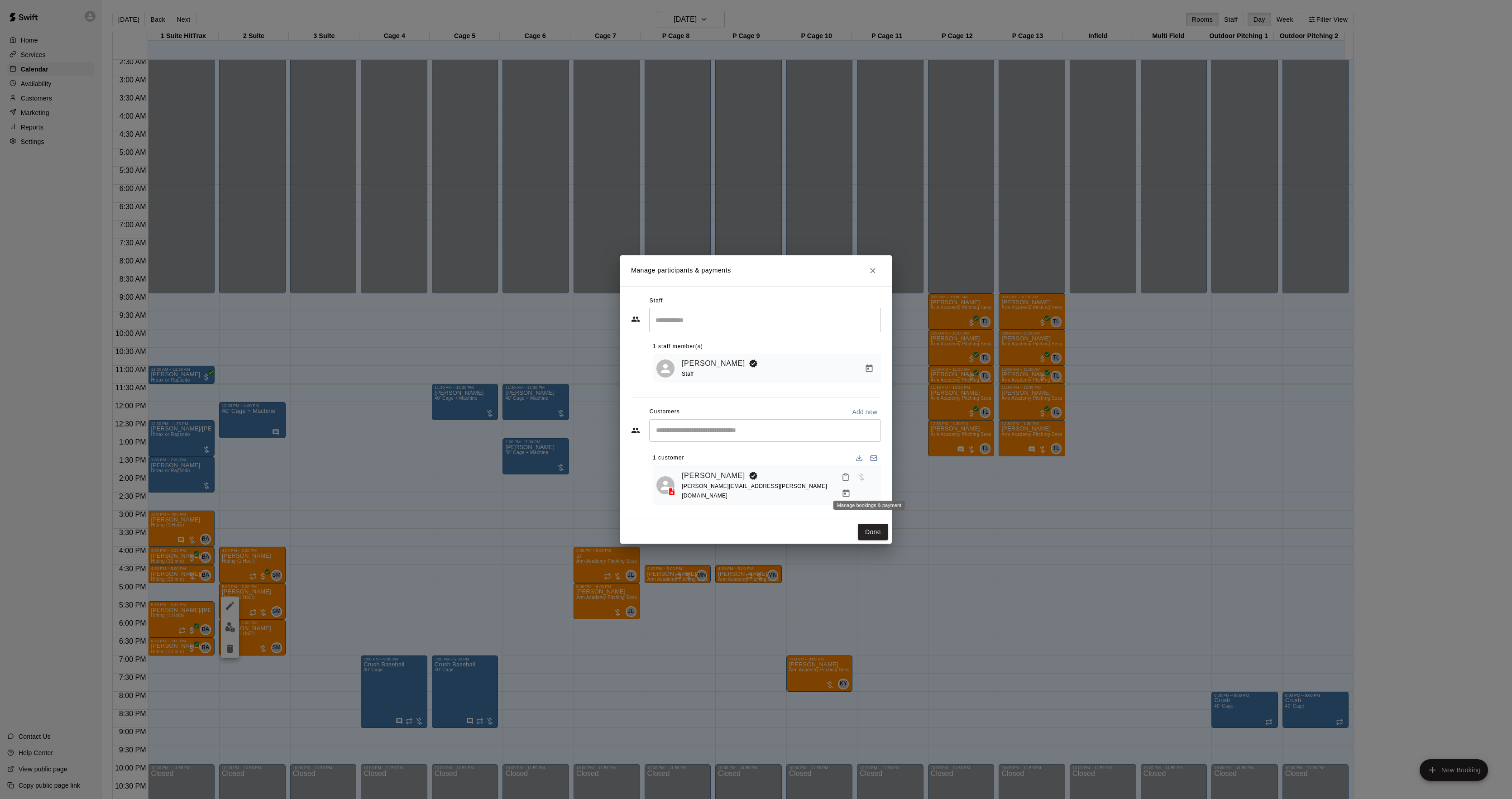
click at [854, 485] on button "Manage bookings & payment" at bounding box center [846, 493] width 16 height 16
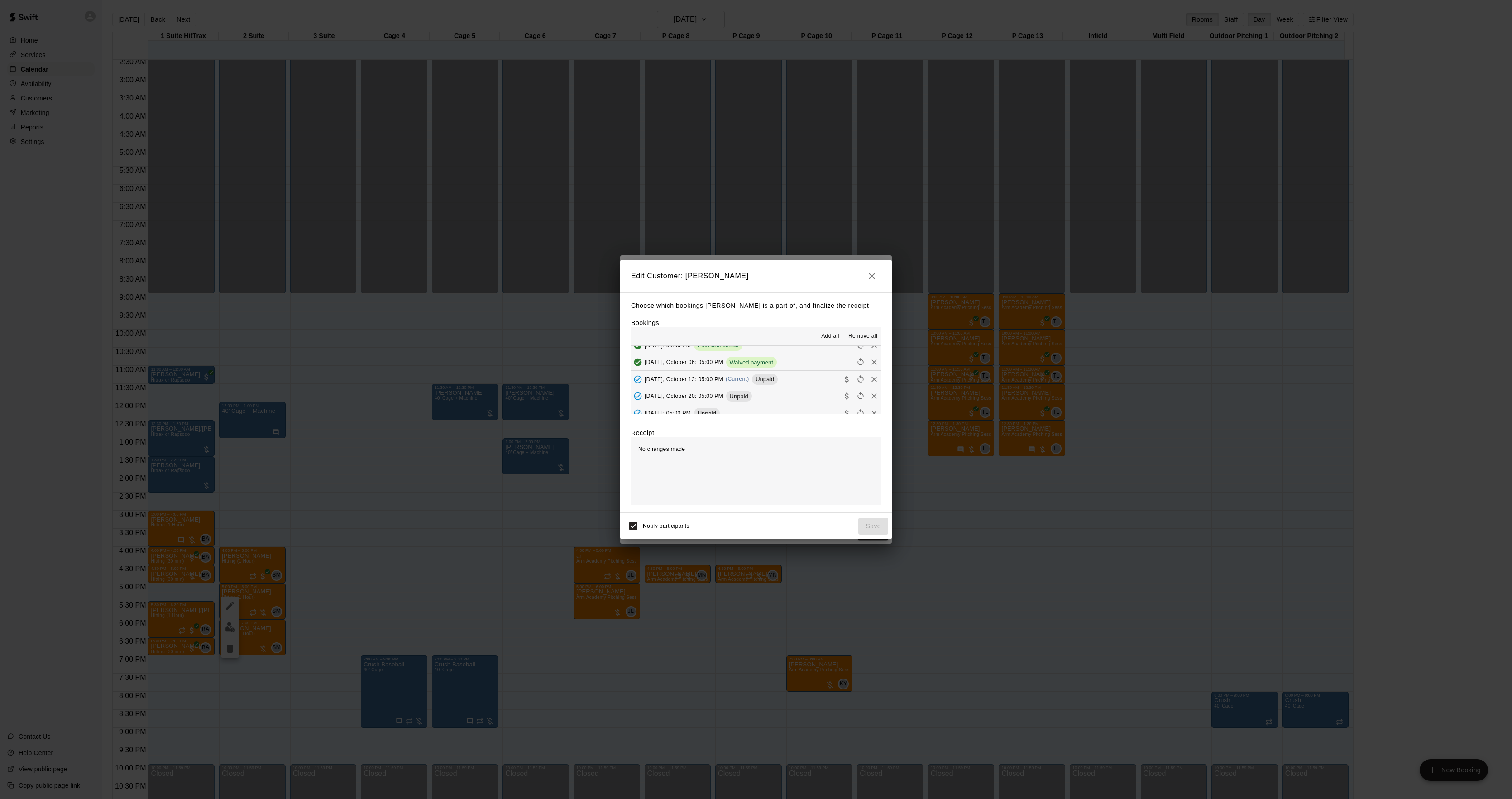
click at [747, 384] on div "[DATE], October 13: 05:00 PM (Current) Unpaid" at bounding box center [704, 380] width 146 height 14
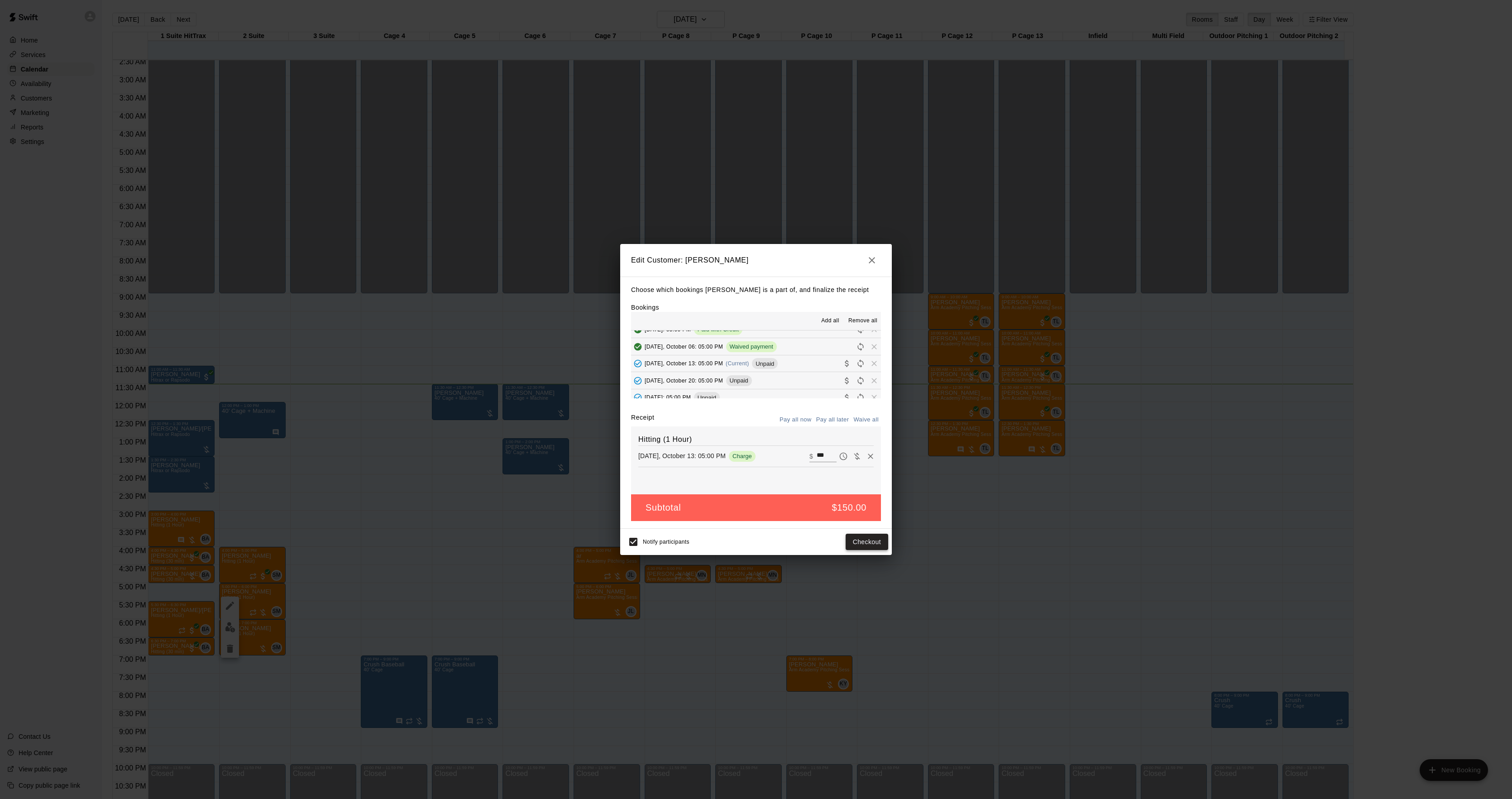
click at [853, 535] on button "Checkout" at bounding box center [867, 542] width 43 height 17
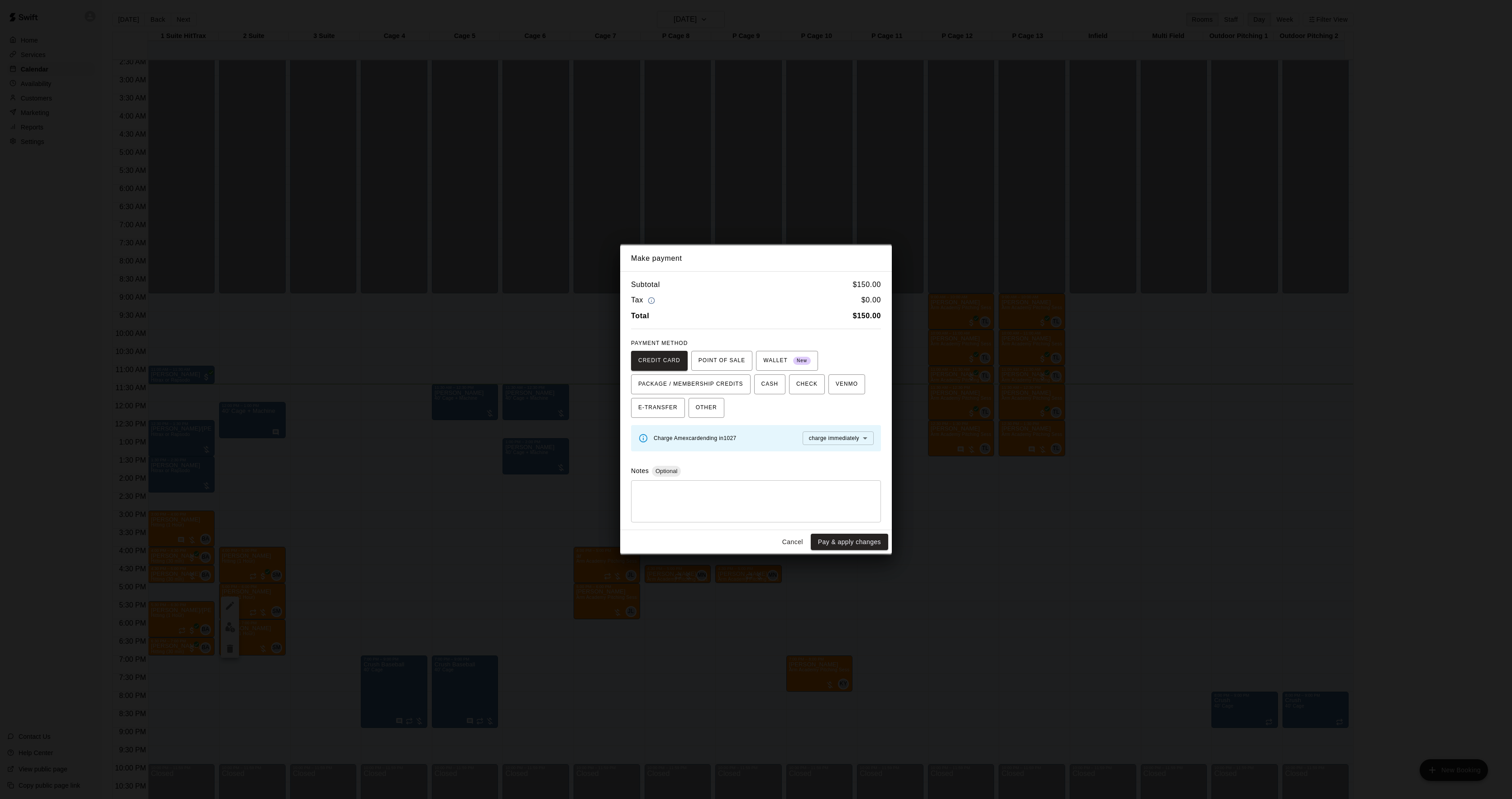
click at [904, 406] on div "Make payment Subtotal $ 150.00 Tax $ 0.00 Total $ 150.00 PAYMENT METHOD CREDIT …" at bounding box center [756, 399] width 1512 height 799
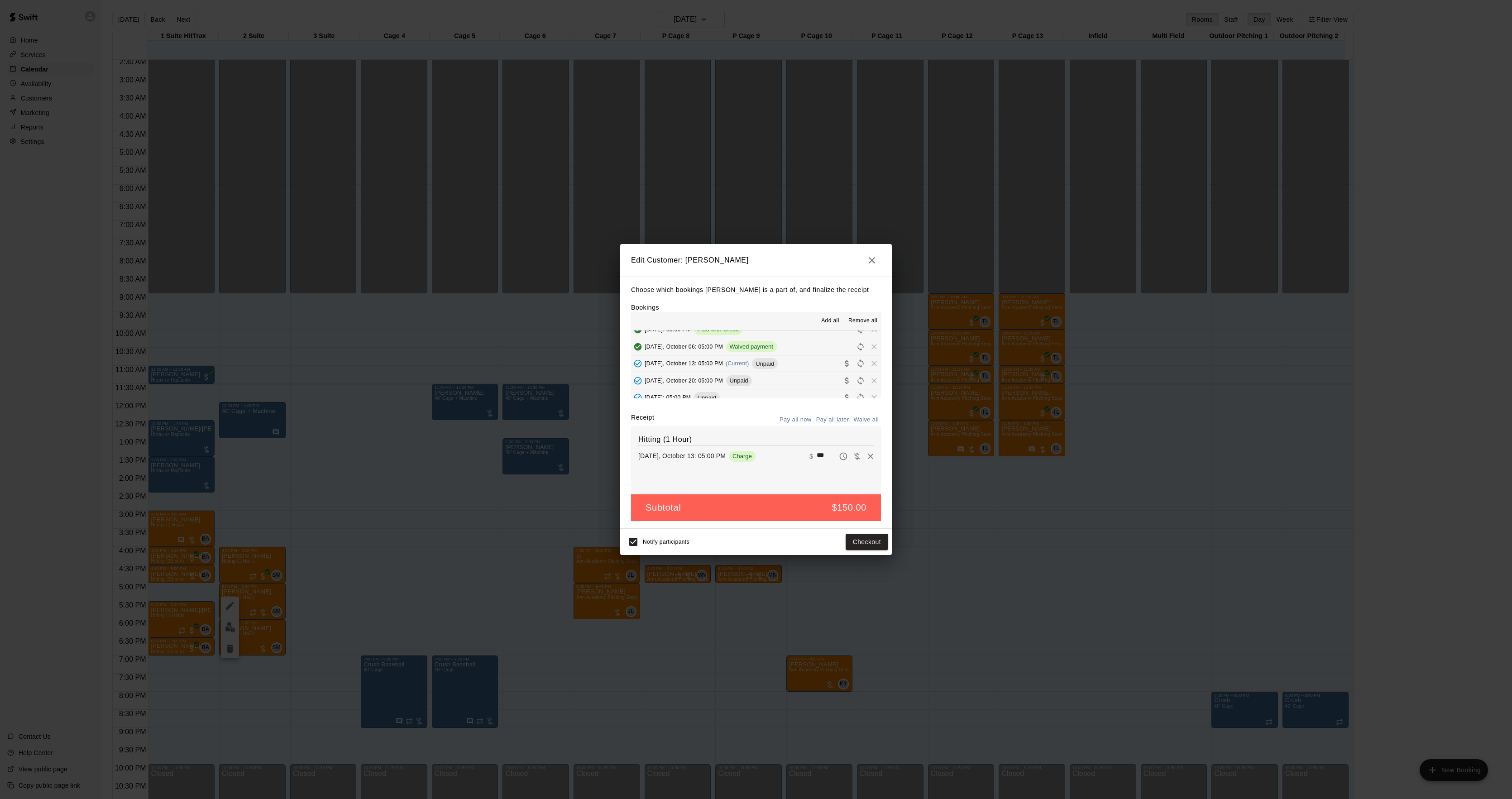
click at [905, 406] on div "Edit Customer: [PERSON_NAME] Choose which bookings [PERSON_NAME] is a part of, …" at bounding box center [756, 399] width 1512 height 799
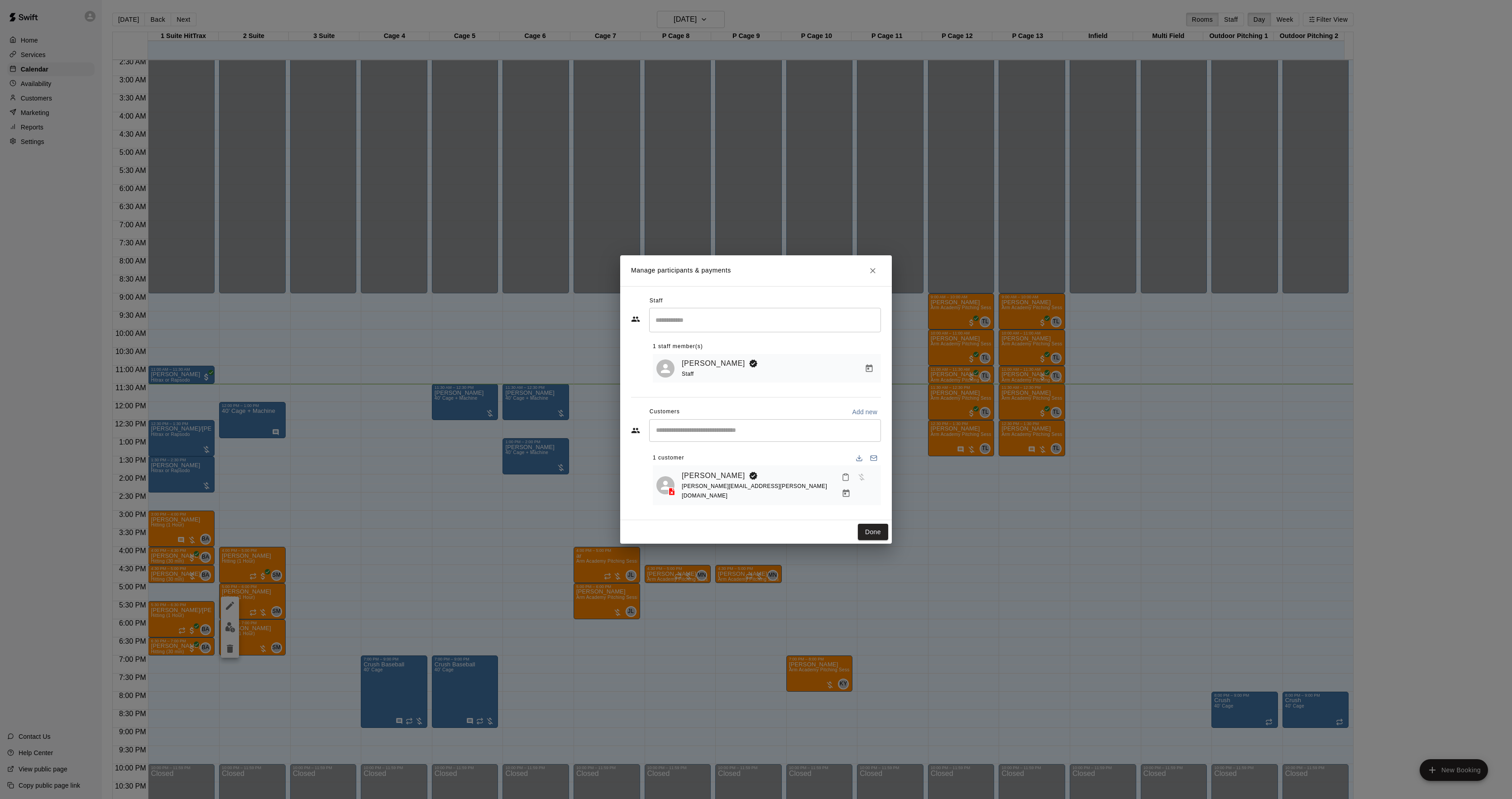
click at [854, 485] on button "Manage bookings & payment" at bounding box center [846, 493] width 16 height 16
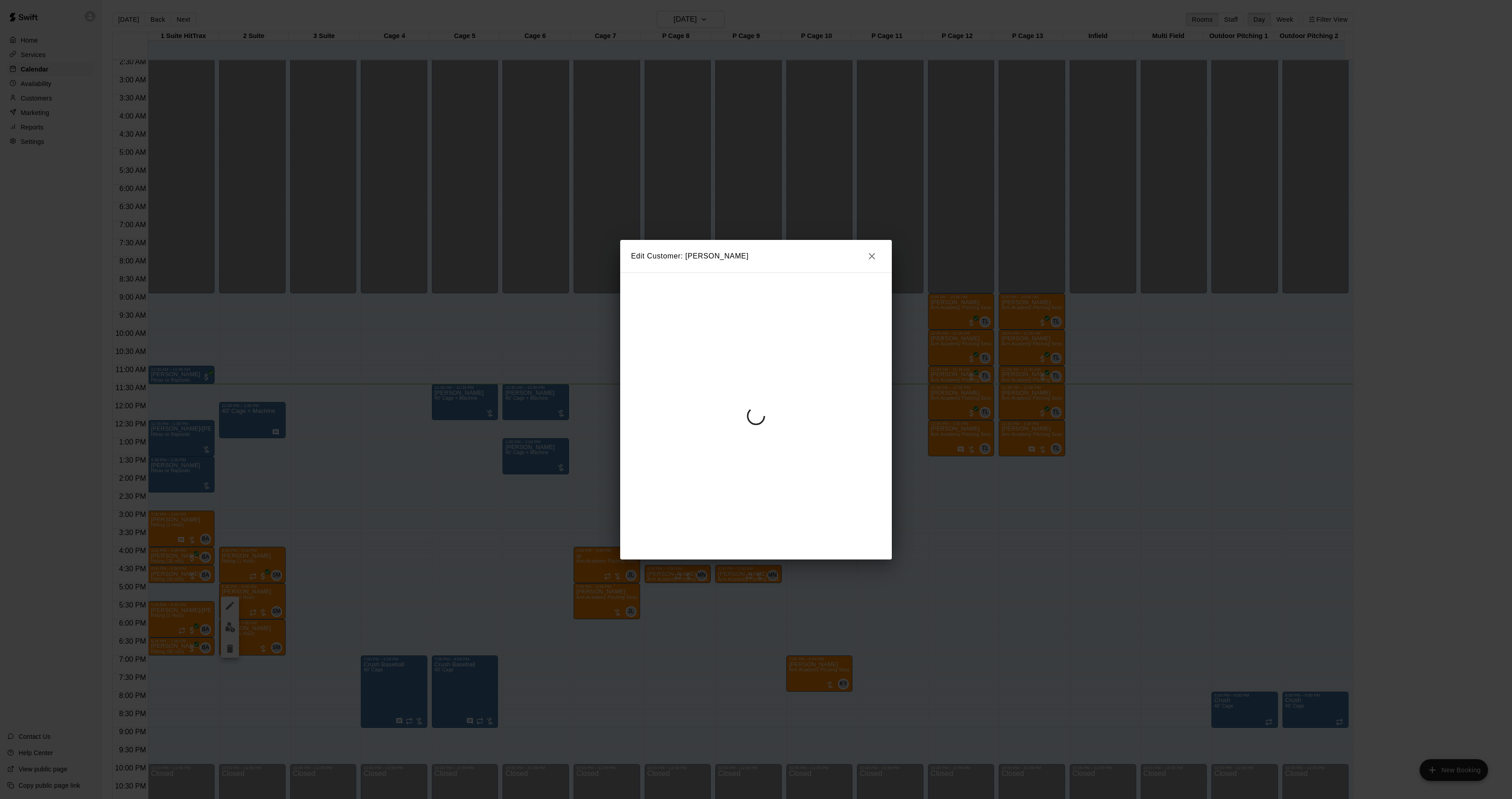
click at [923, 398] on div "Edit Customer: [PERSON_NAME]" at bounding box center [756, 399] width 1512 height 799
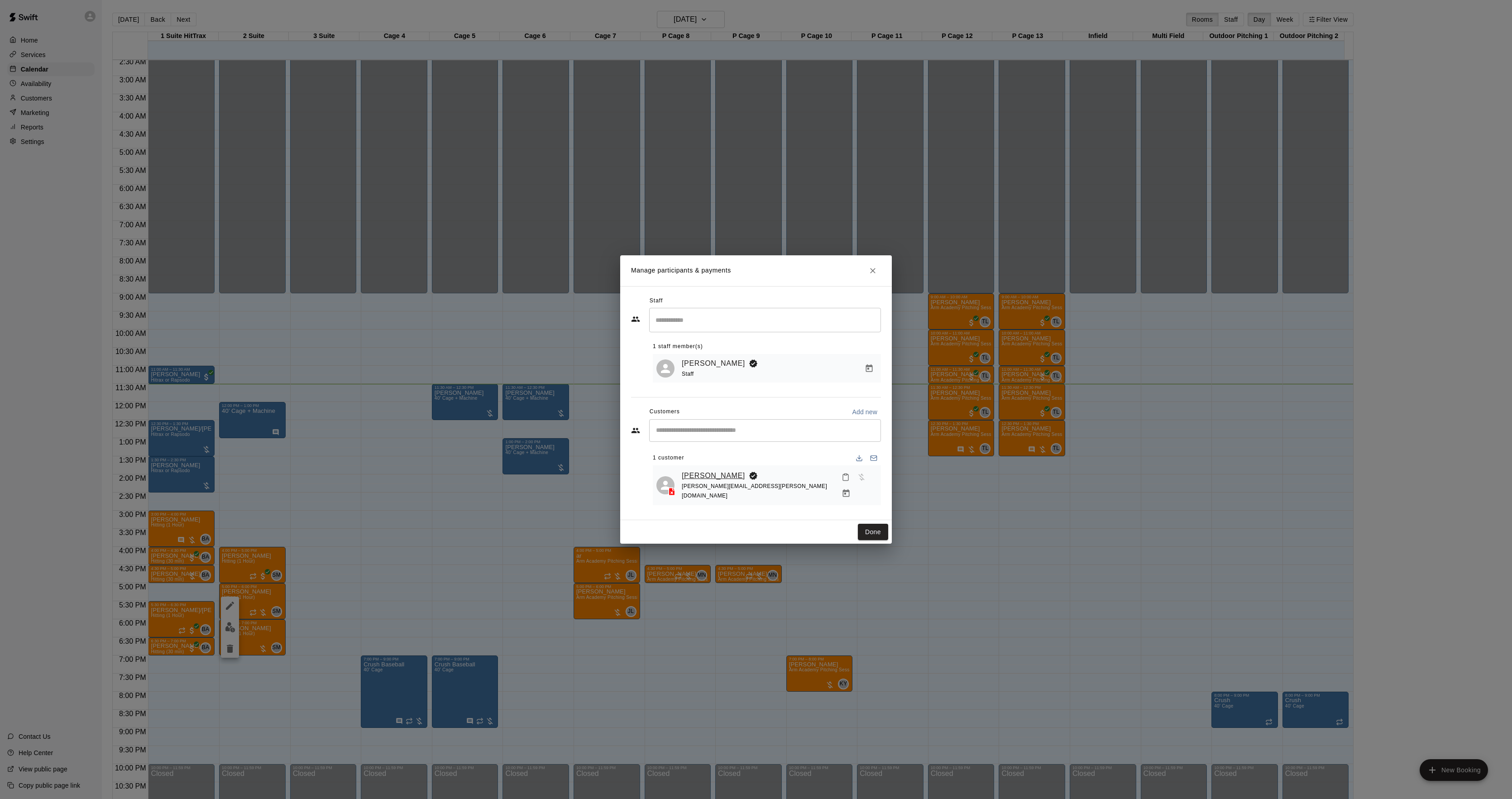
click at [710, 481] on link "[PERSON_NAME]" at bounding box center [713, 476] width 64 height 12
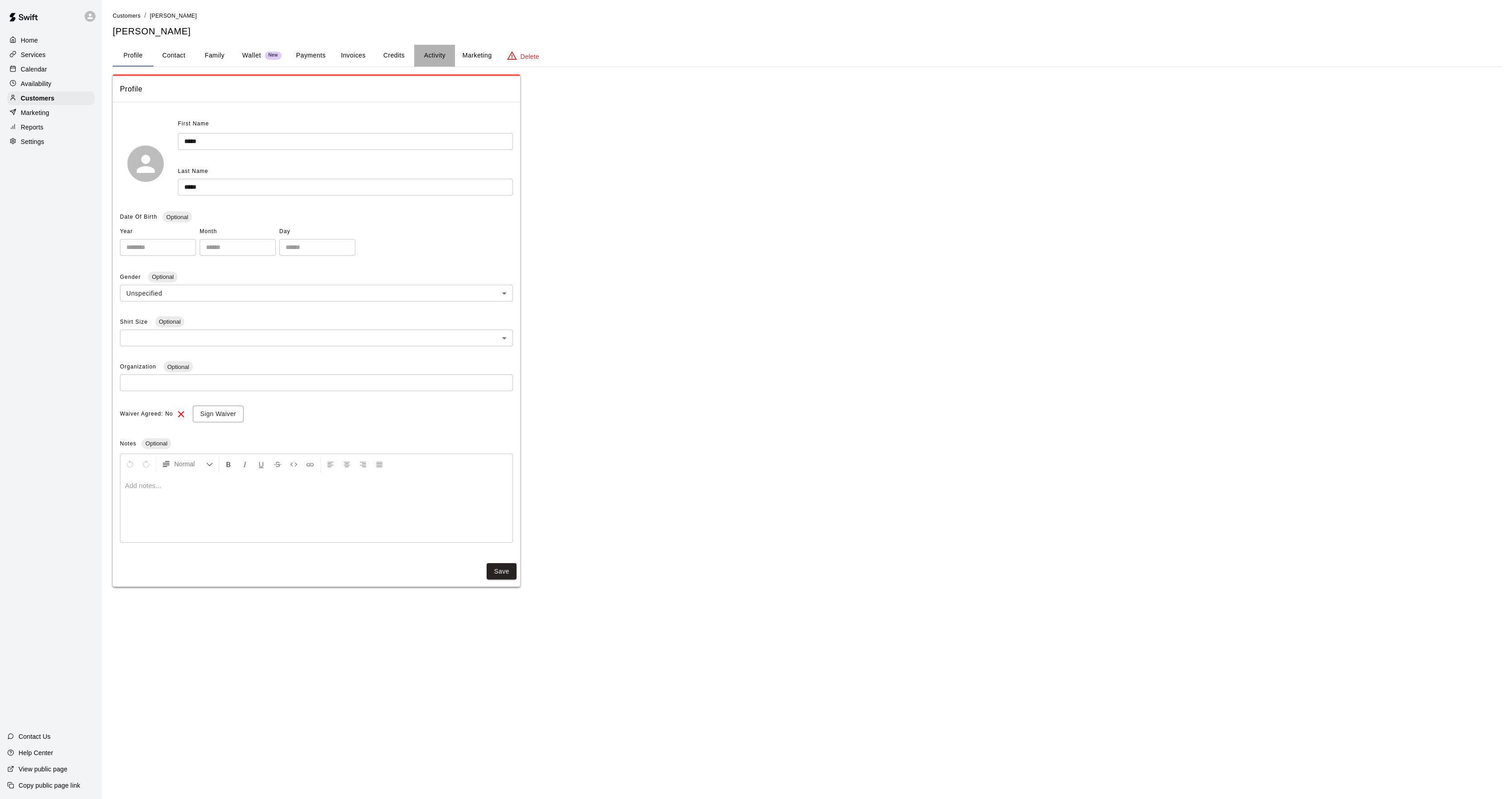
click at [426, 53] on button "Activity" at bounding box center [435, 56] width 41 height 22
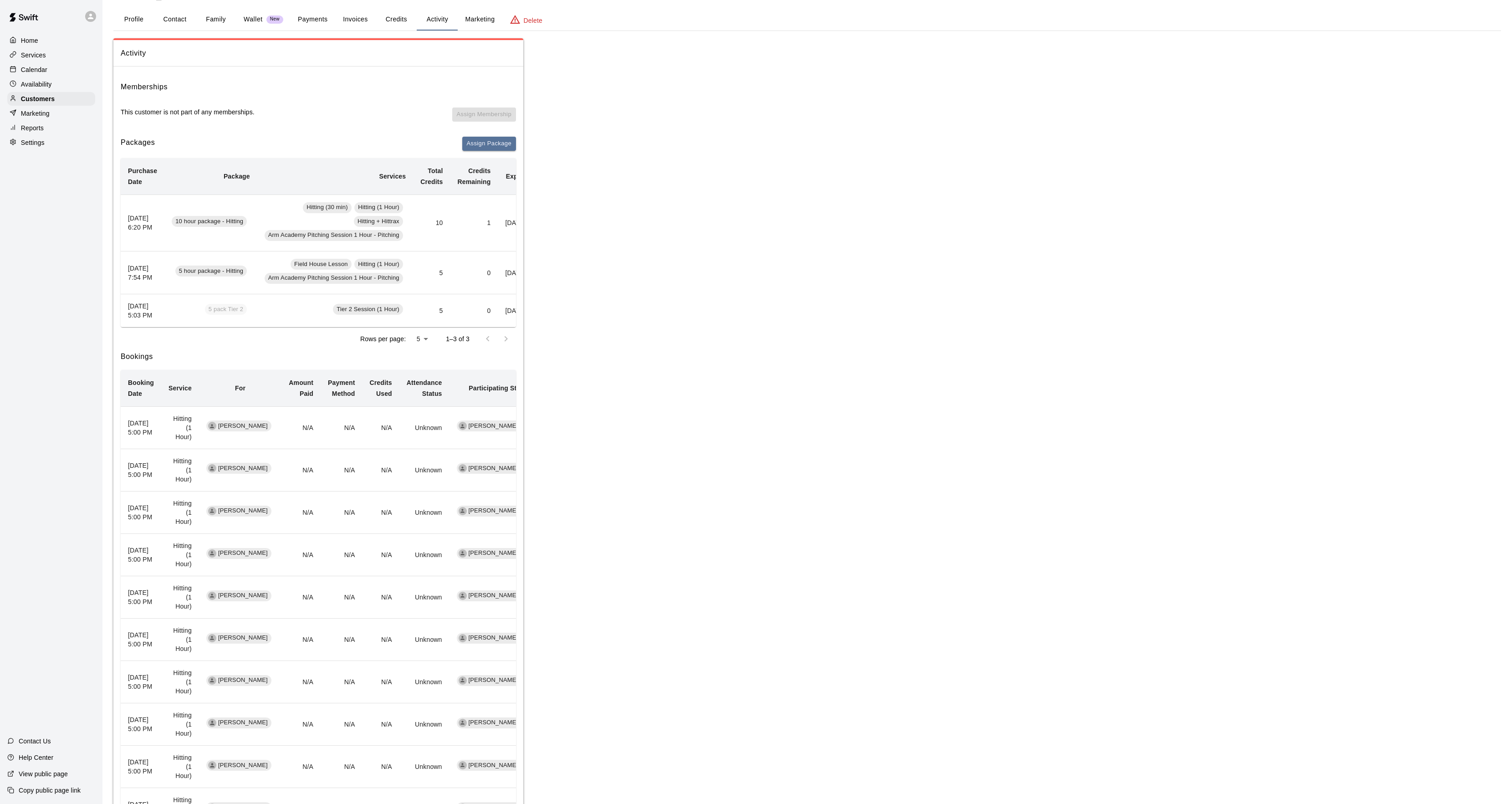
scroll to position [135, 0]
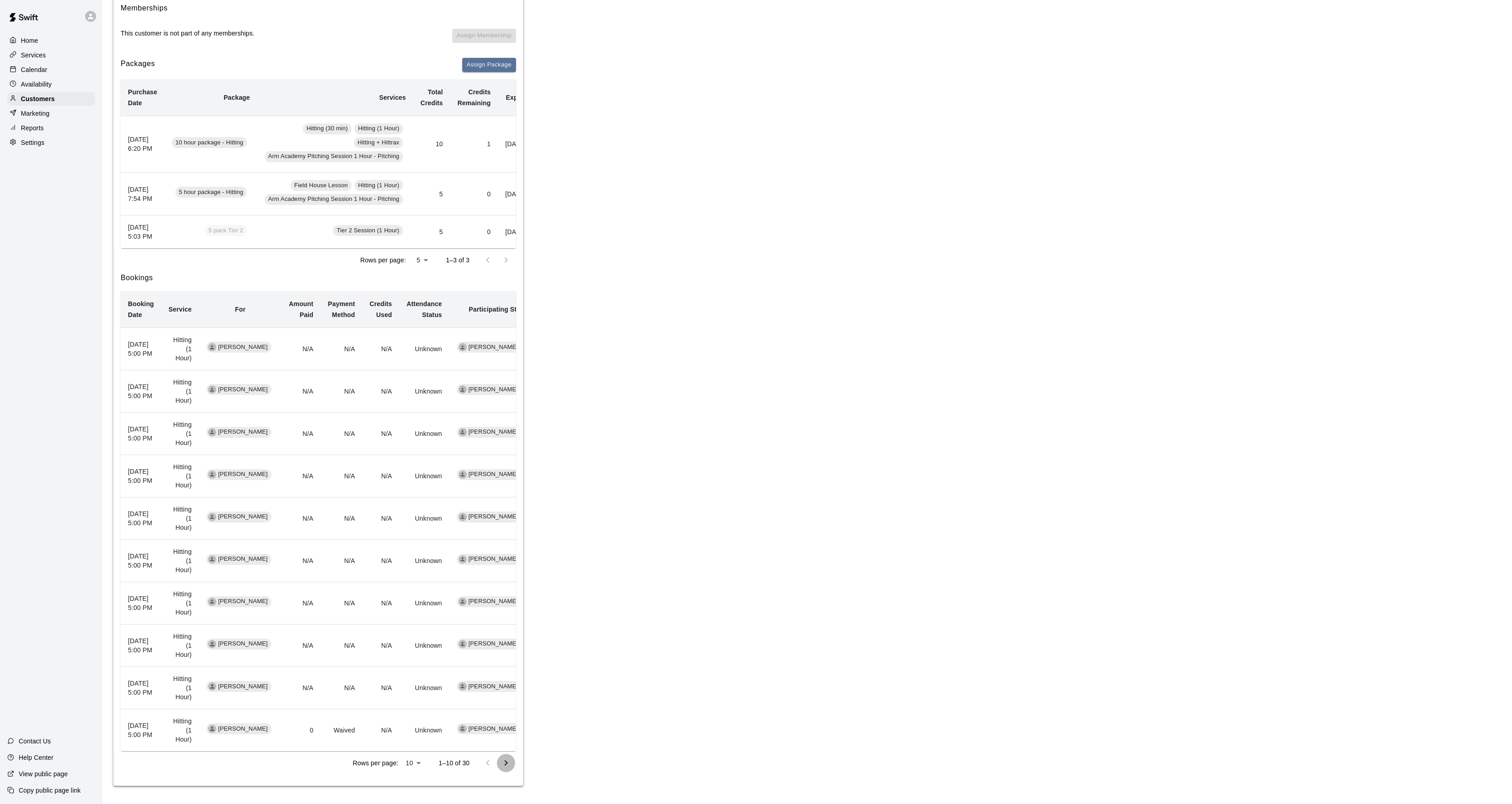
click at [506, 767] on icon "Go to next page" at bounding box center [506, 763] width 11 height 11
click at [506, 710] on td "[PERSON_NAME]" at bounding box center [491, 689] width 83 height 42
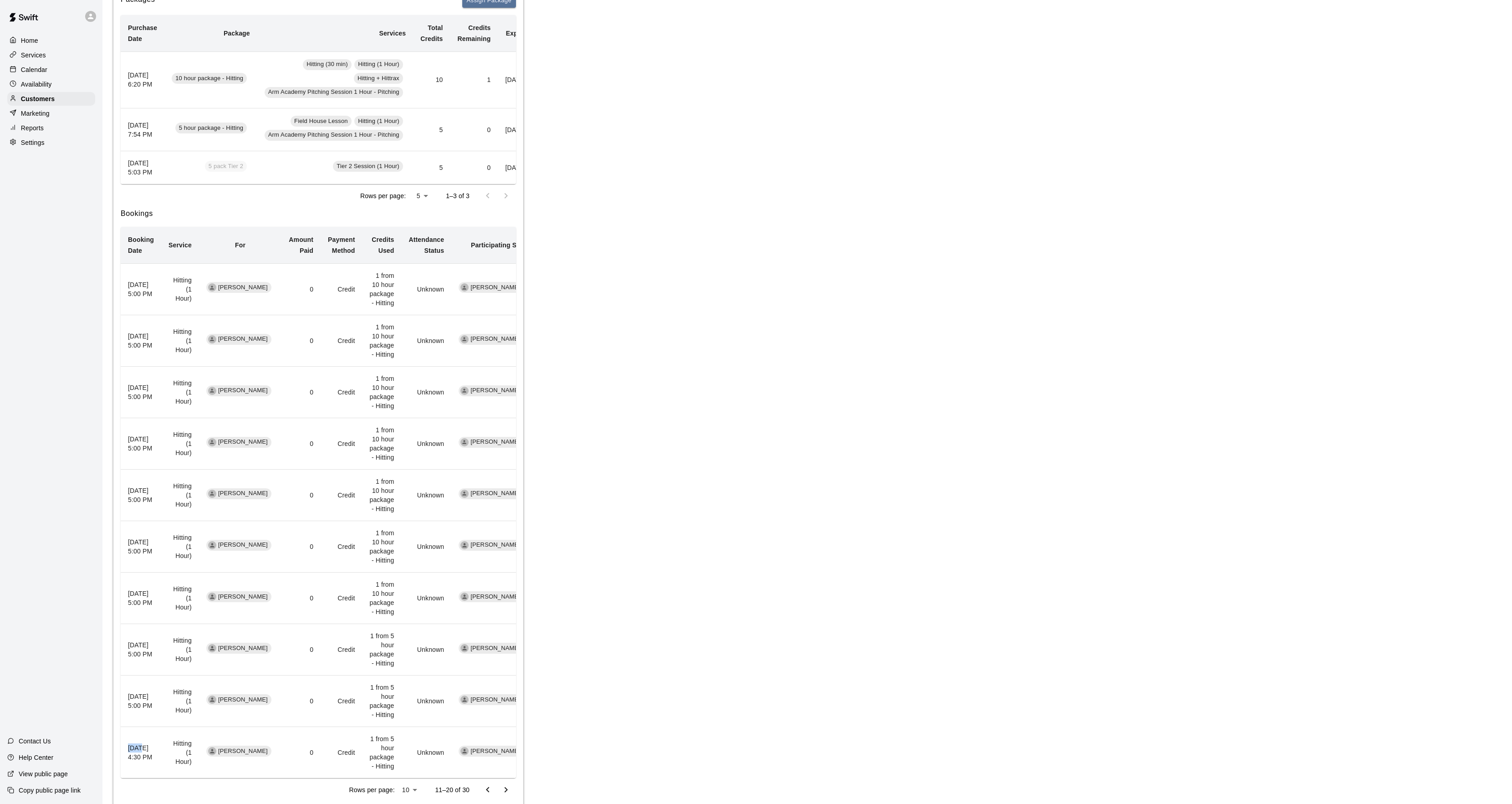
scroll to position [226, 0]
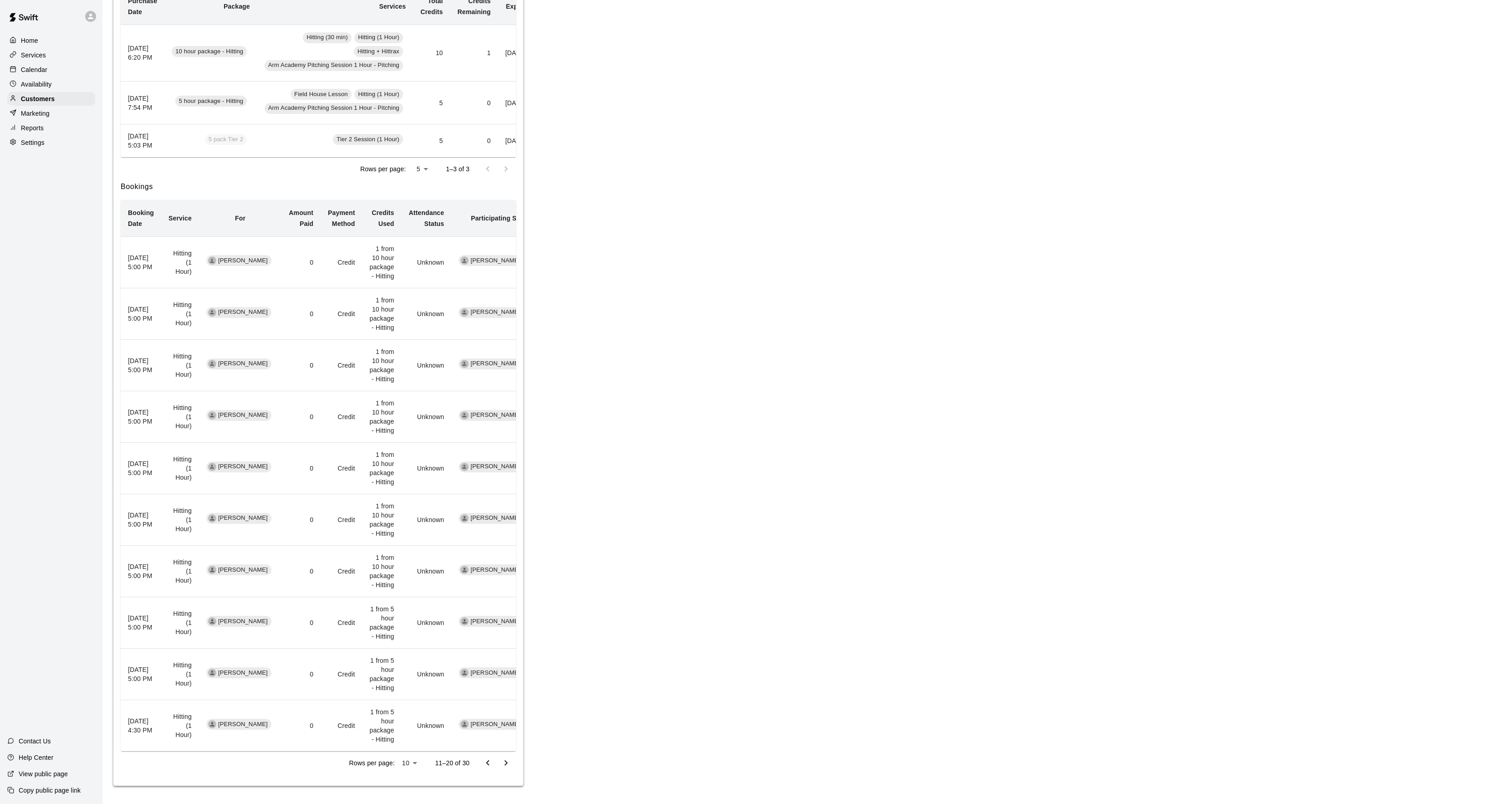
click at [611, 406] on div "Activity Memberships This customer is not part of any memberships. Assign Membe…" at bounding box center [807, 328] width 1388 height 919
click at [482, 760] on icon "Go to previous page" at bounding box center [488, 763] width 11 height 11
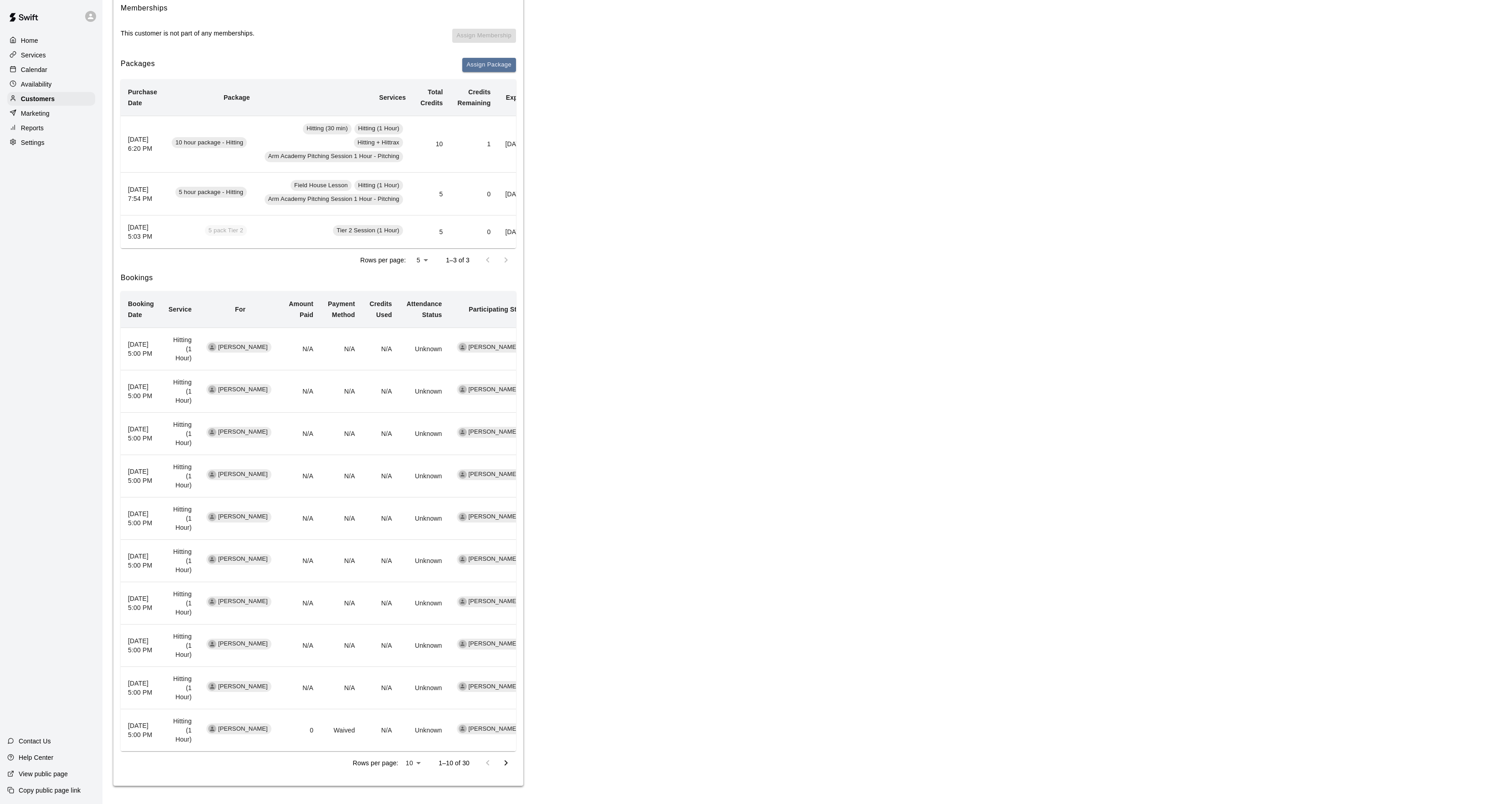
scroll to position [0, 77]
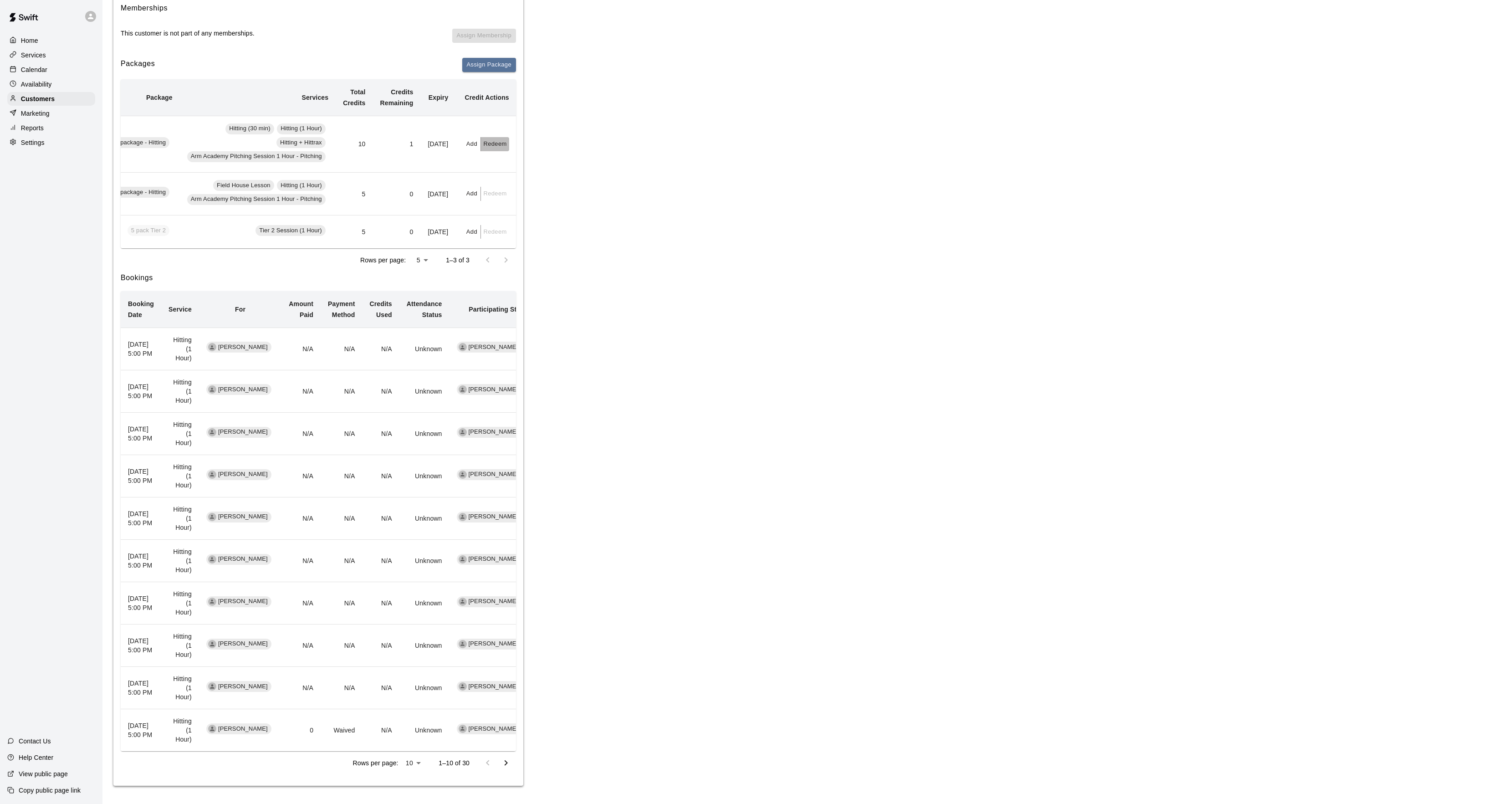
click at [493, 137] on button "Redeem" at bounding box center [495, 144] width 28 height 14
click at [490, 163] on input "text" at bounding box center [505, 161] width 32 height 17
type input "*"
click at [536, 181] on button "Redeem" at bounding box center [528, 185] width 76 height 17
click at [44, 69] on p "Calendar" at bounding box center [34, 70] width 26 height 9
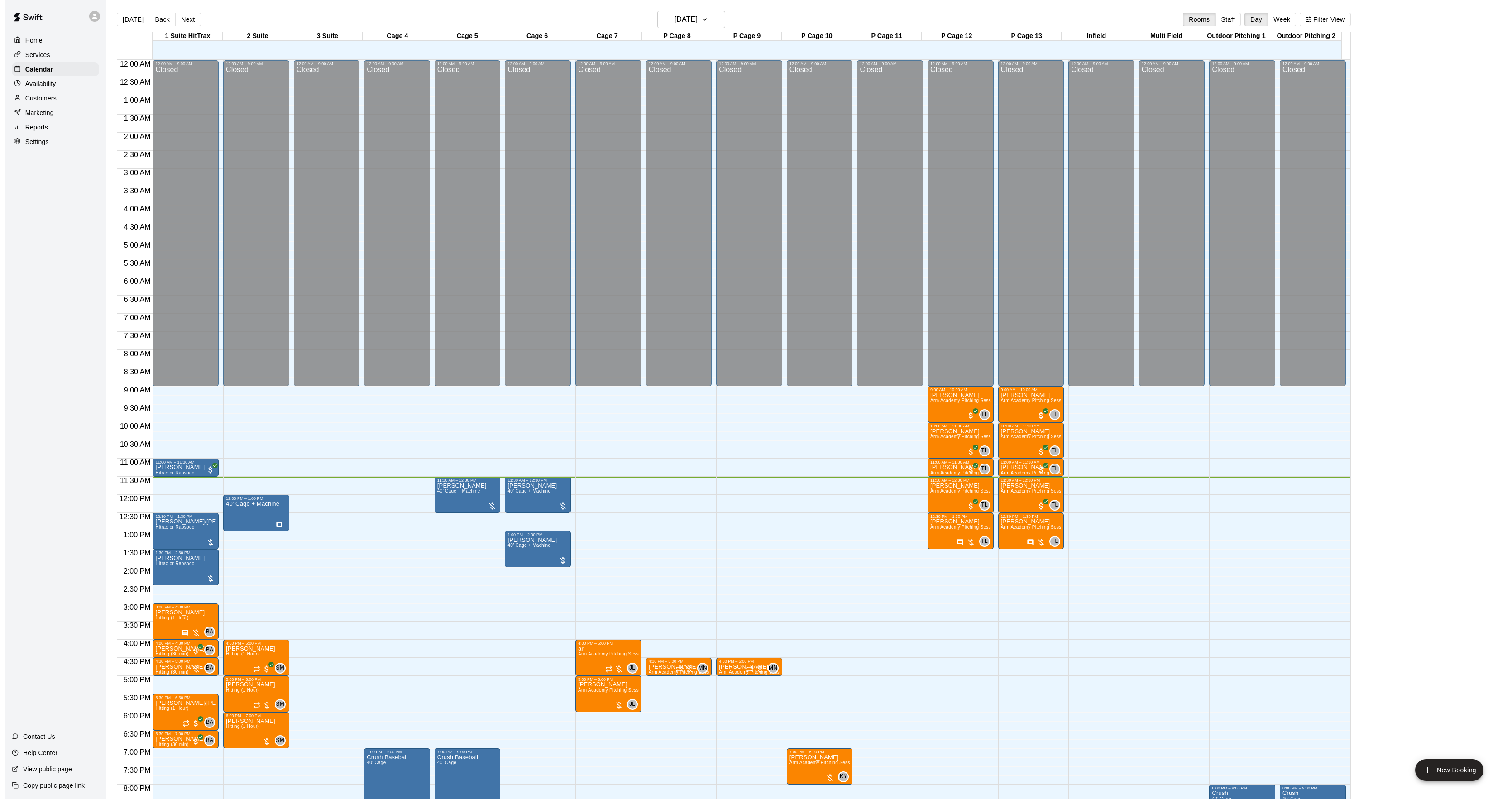
scroll to position [93, 0]
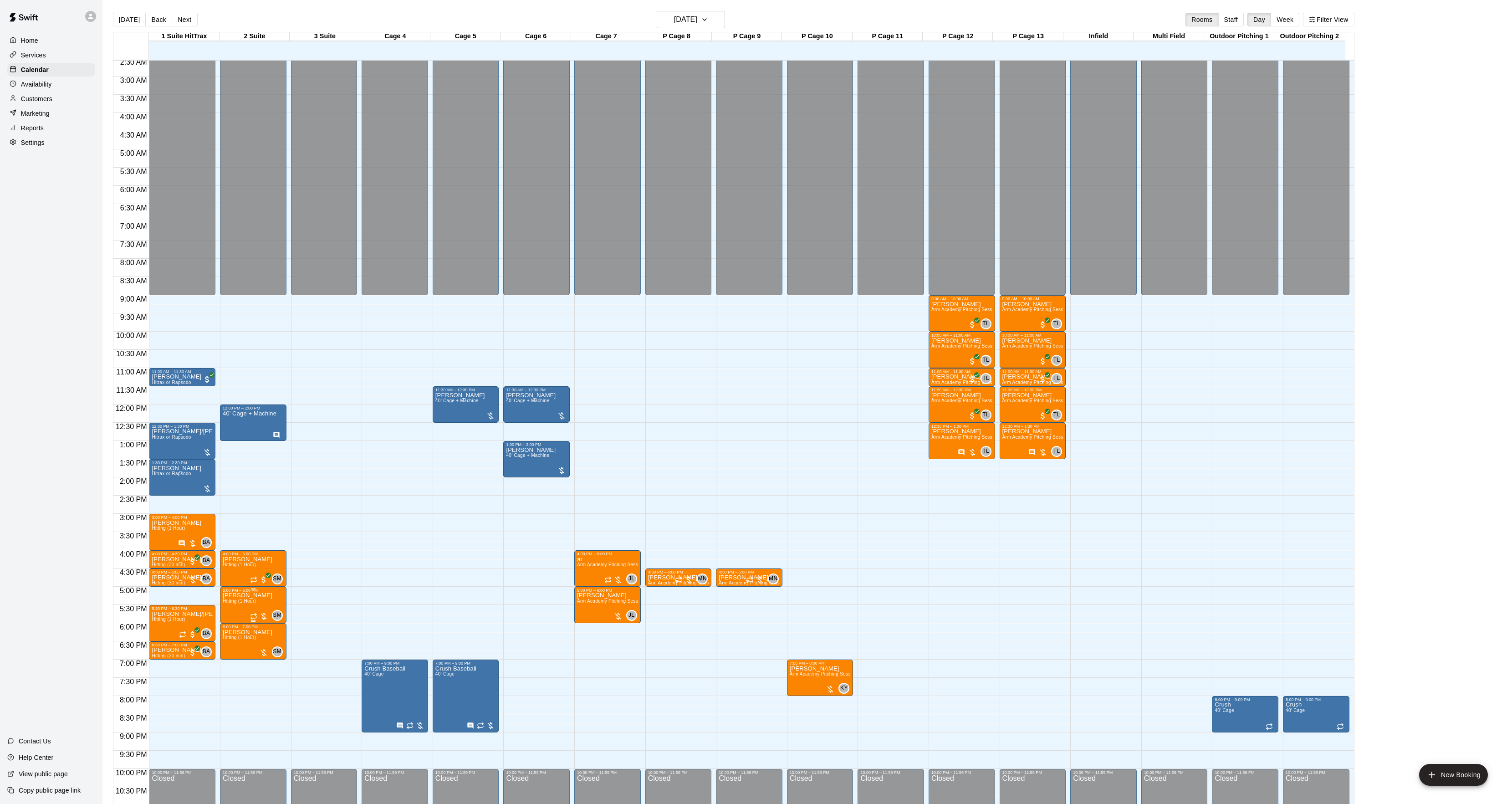
click at [236, 604] on span "Hitting (1 Hour)" at bounding box center [239, 601] width 34 height 5
click at [235, 628] on img "edit" at bounding box center [231, 631] width 10 height 10
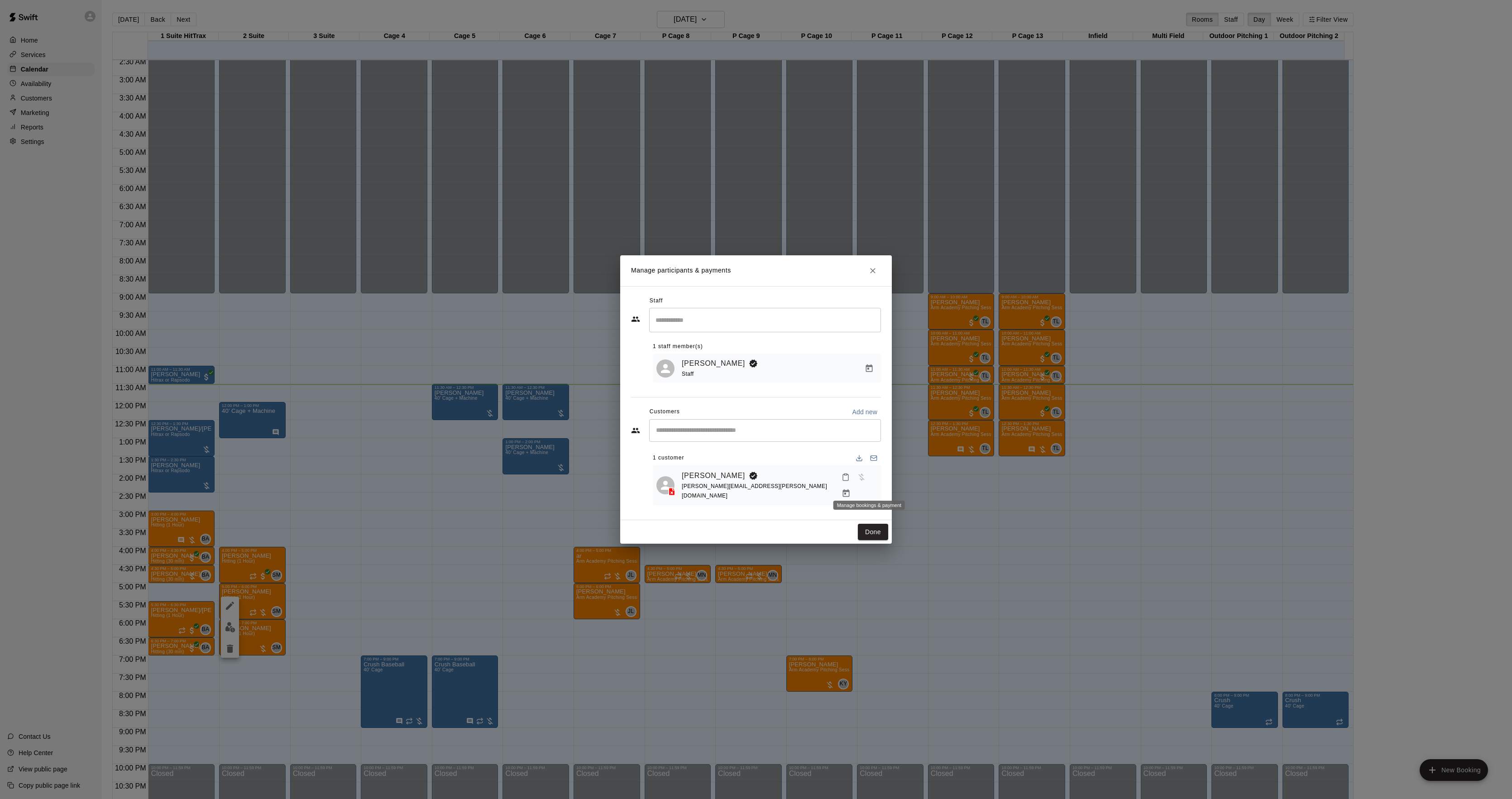
click at [850, 489] on icon "Manage bookings & payment" at bounding box center [846, 494] width 9 height 9
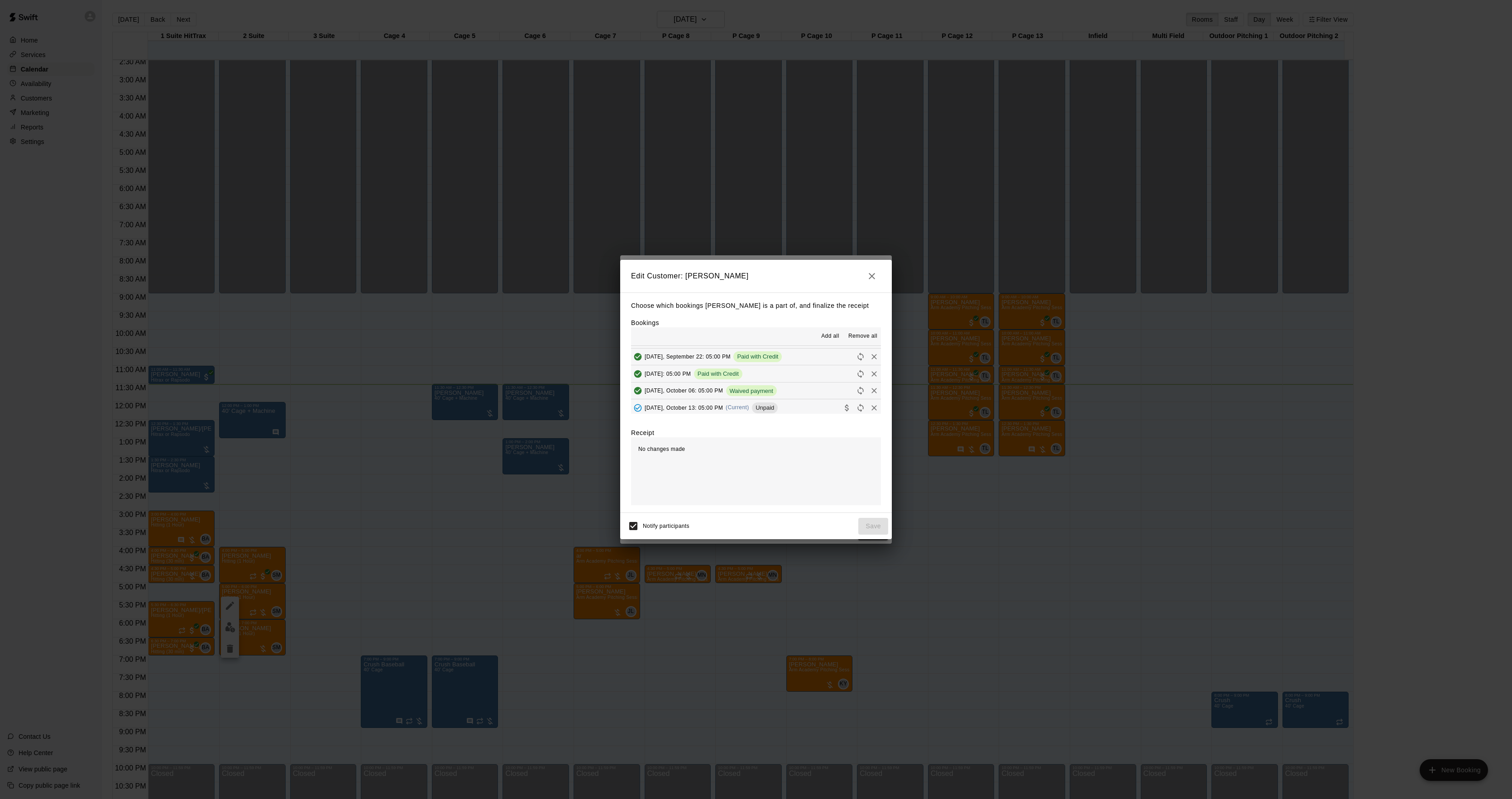
scroll to position [60, 0]
click at [744, 377] on span "(Current)" at bounding box center [737, 379] width 23 height 6
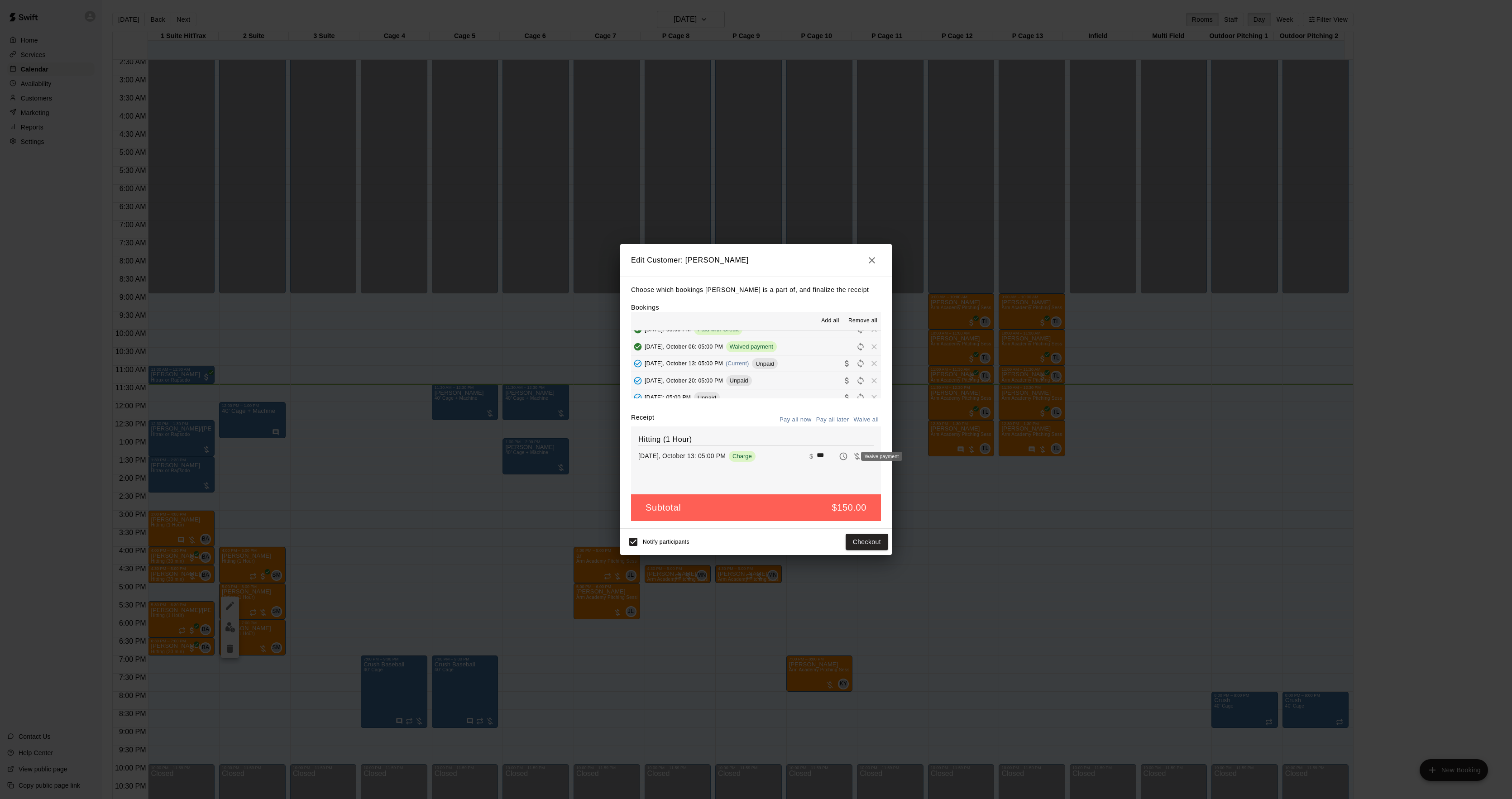
click at [850, 452] on button "Waive payment" at bounding box center [857, 456] width 14 height 14
type input "*"
click at [884, 537] on button "Save" at bounding box center [873, 542] width 30 height 17
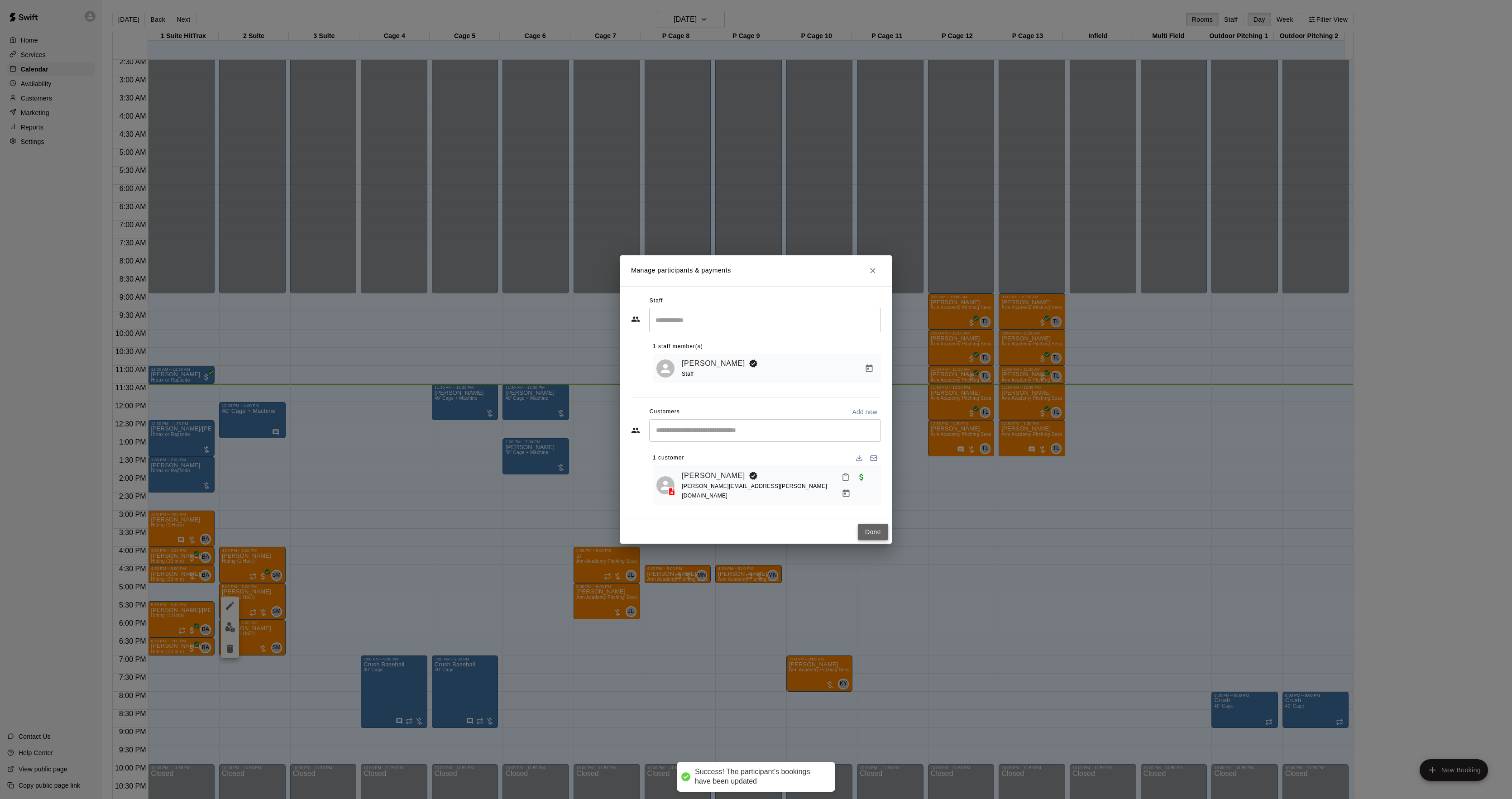
click at [871, 532] on button "Done" at bounding box center [872, 532] width 30 height 17
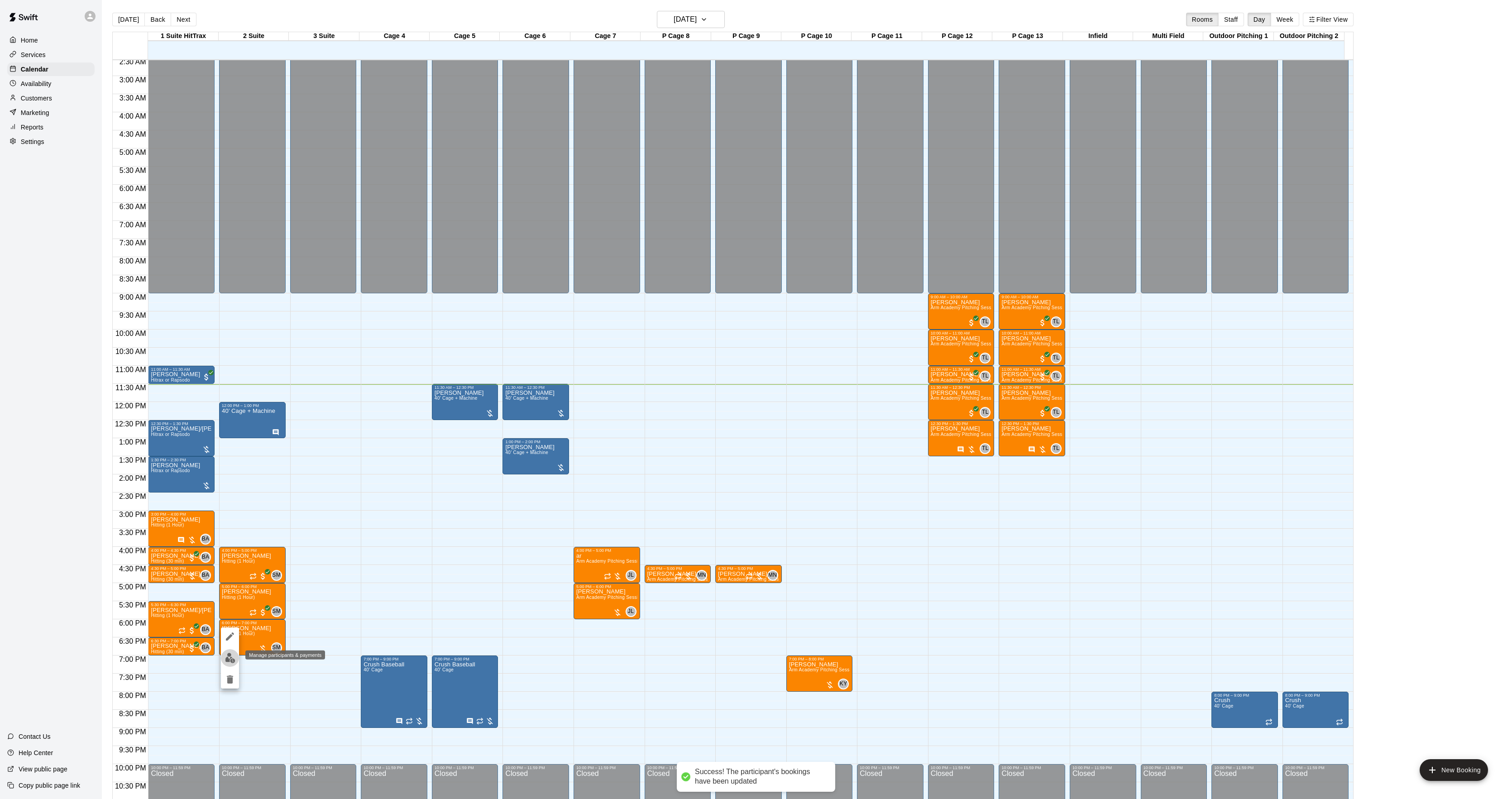
click at [234, 658] on img "edit" at bounding box center [229, 658] width 10 height 10
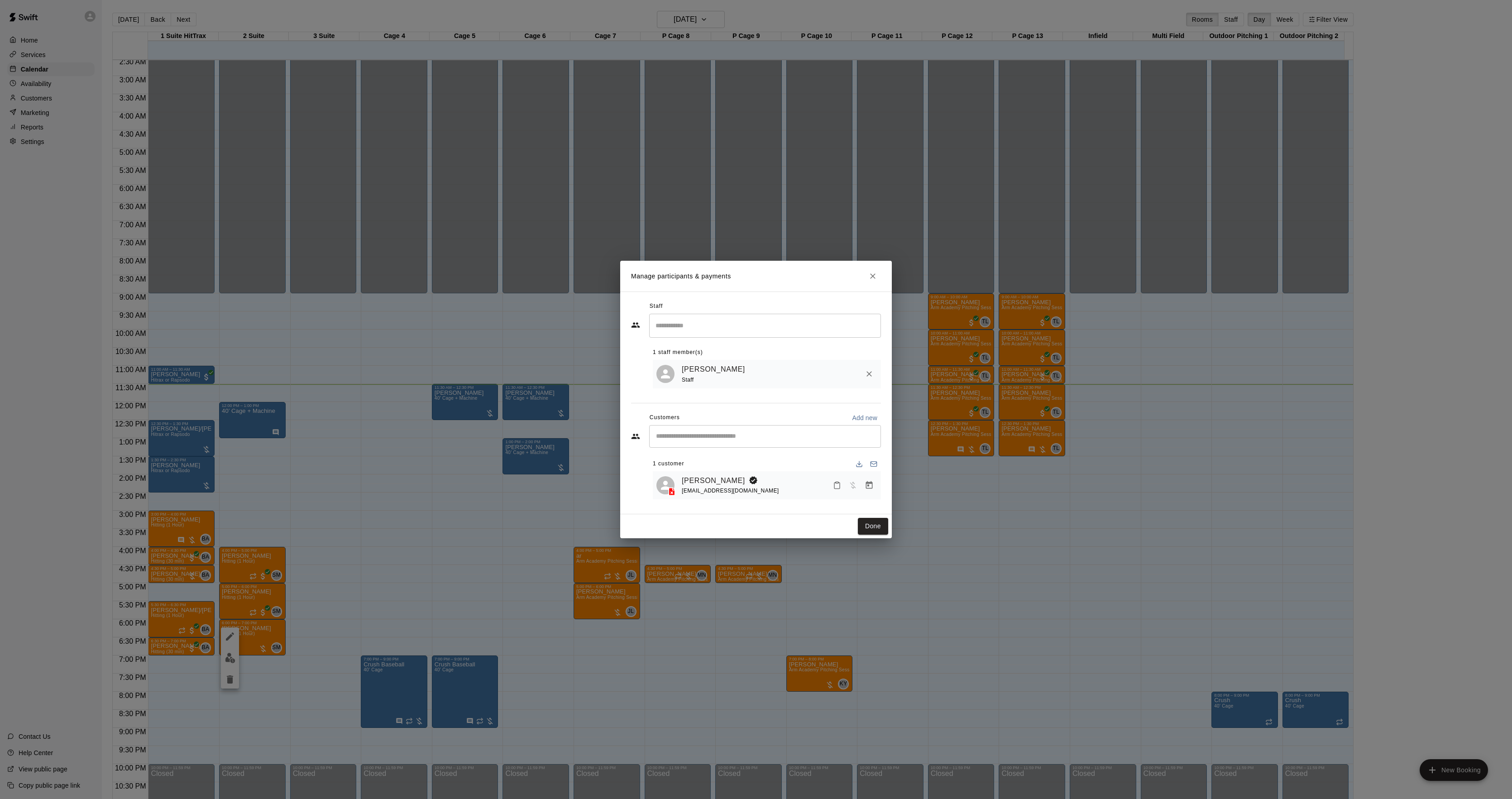
click at [871, 483] on icon "Manage bookings & payment" at bounding box center [869, 485] width 7 height 8
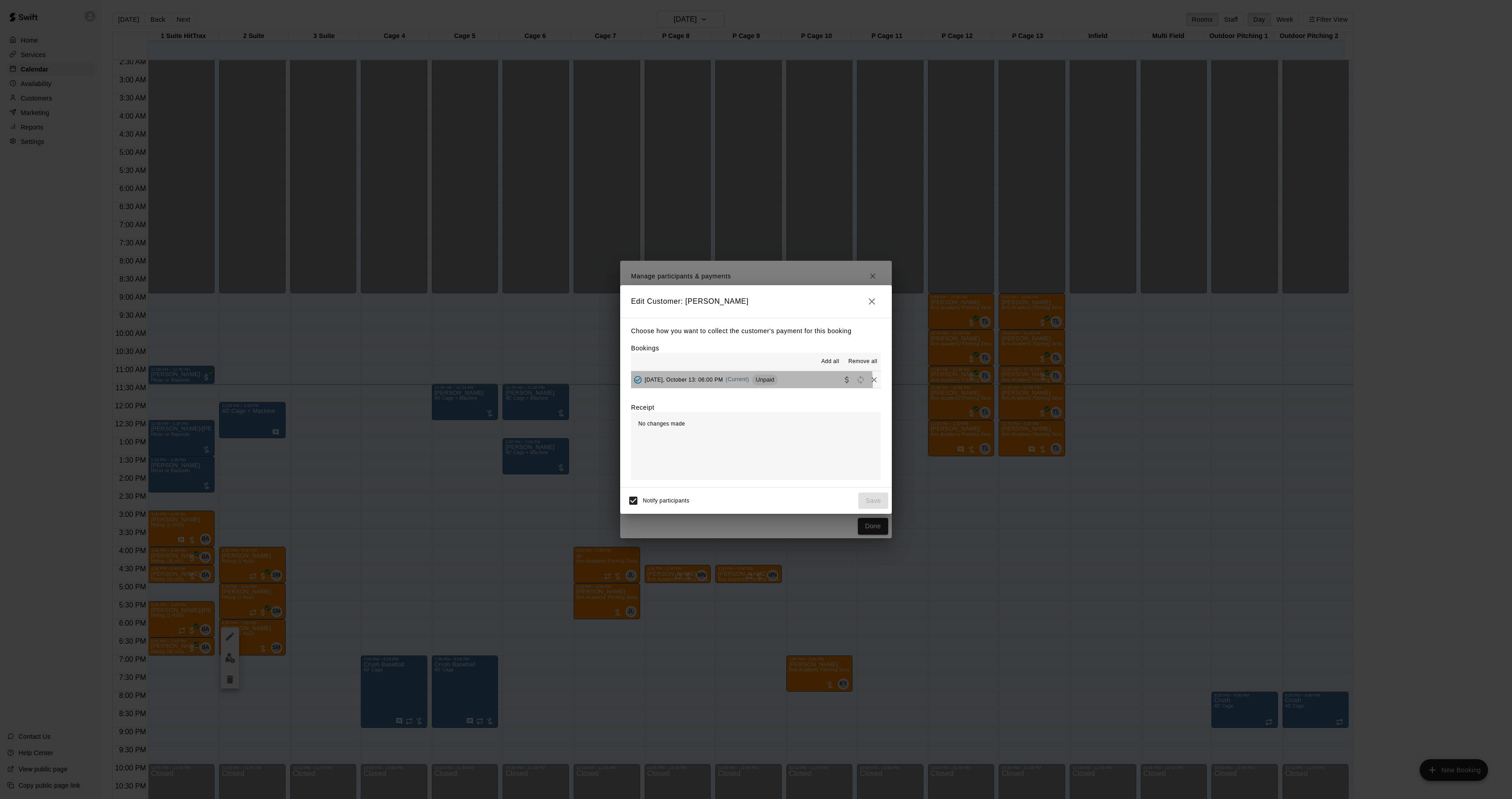
click at [737, 385] on div "[DATE], October 13: 06:00 PM (Current) Unpaid" at bounding box center [704, 381] width 146 height 14
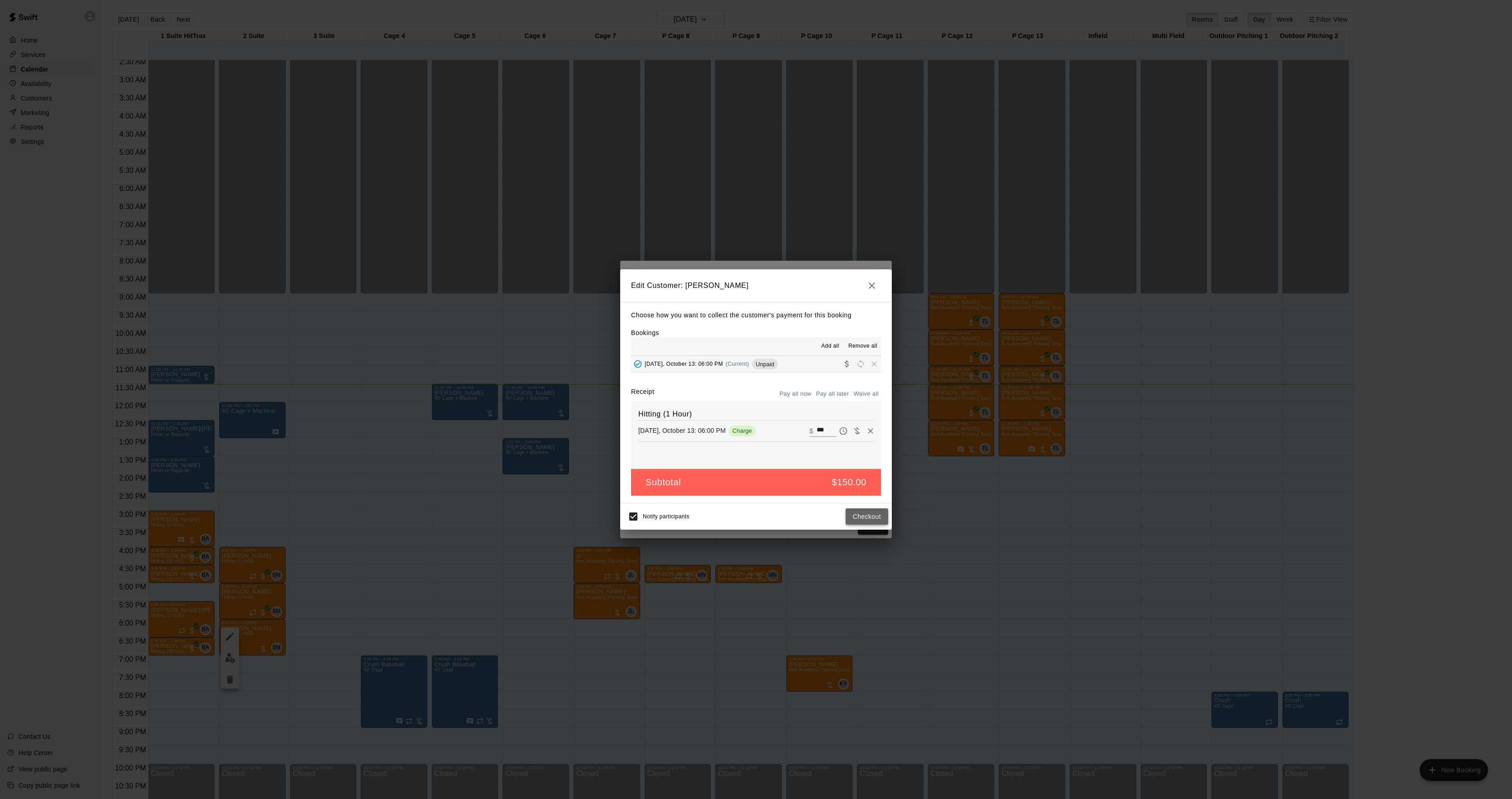
click at [857, 513] on button "Checkout" at bounding box center [867, 517] width 43 height 17
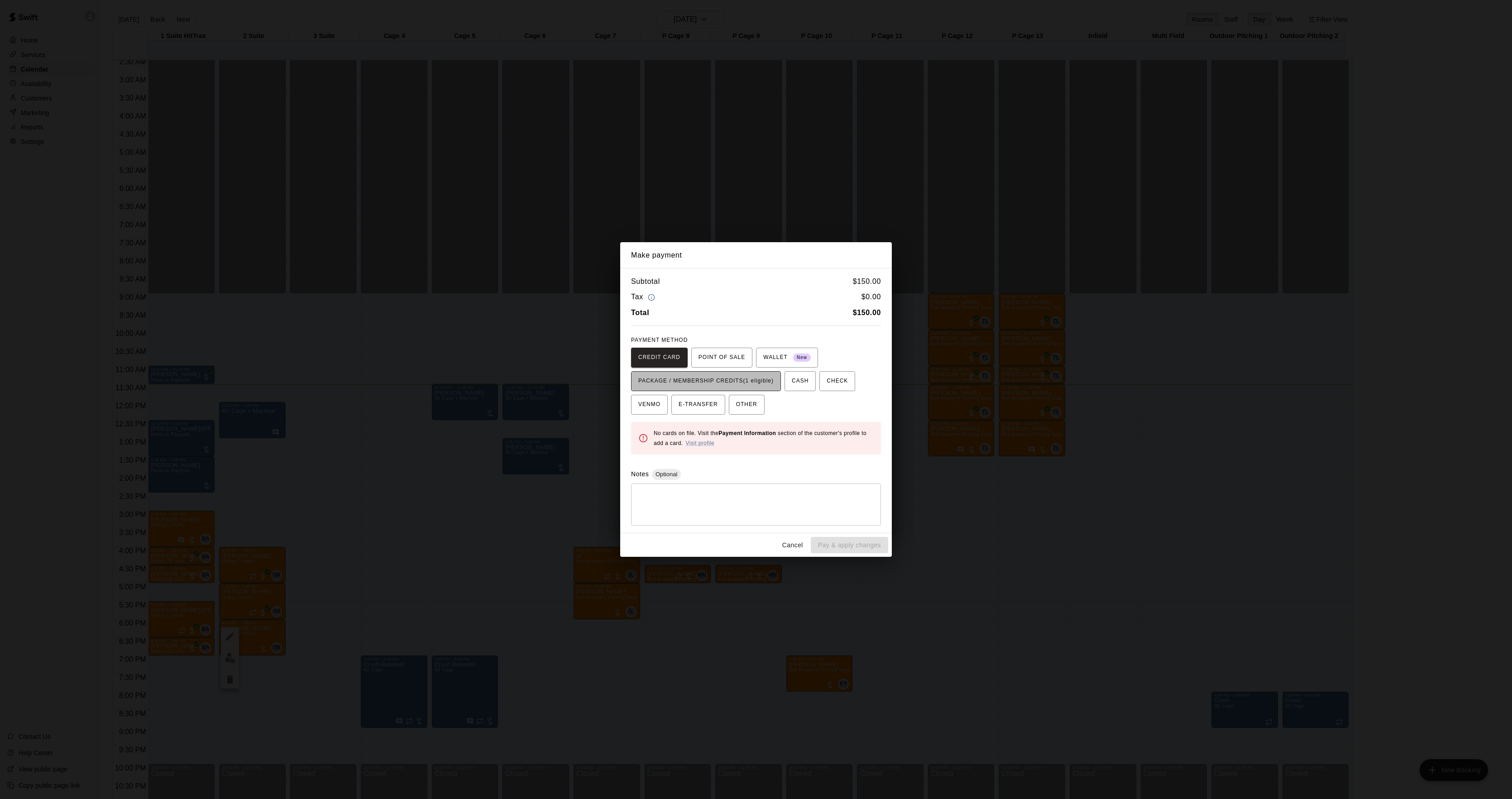
click at [749, 381] on span "PACKAGE / MEMBERSHIP CREDITS (1 eligible)" at bounding box center [706, 381] width 136 height 15
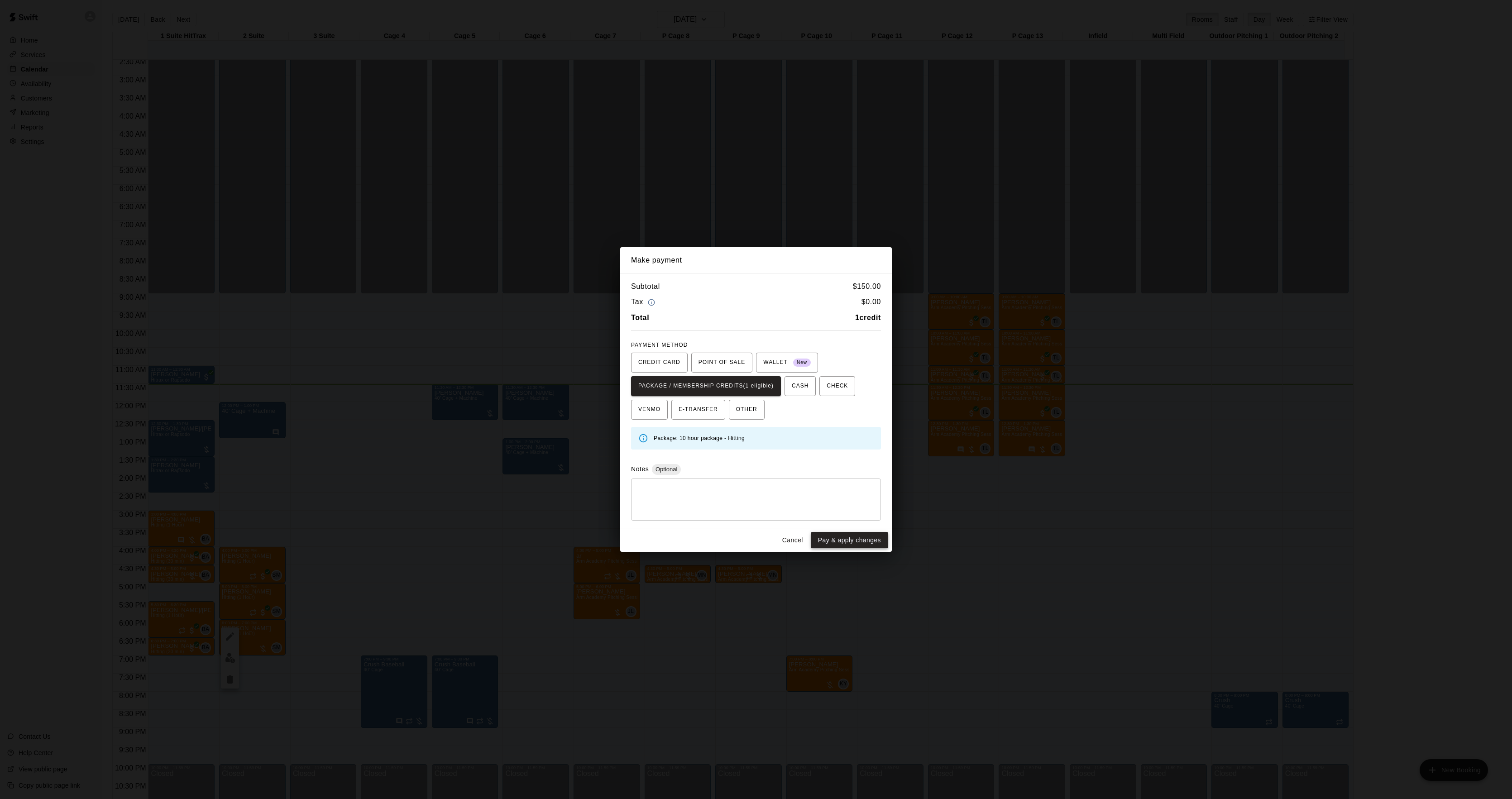
click at [846, 541] on button "Pay & apply changes" at bounding box center [850, 541] width 77 height 17
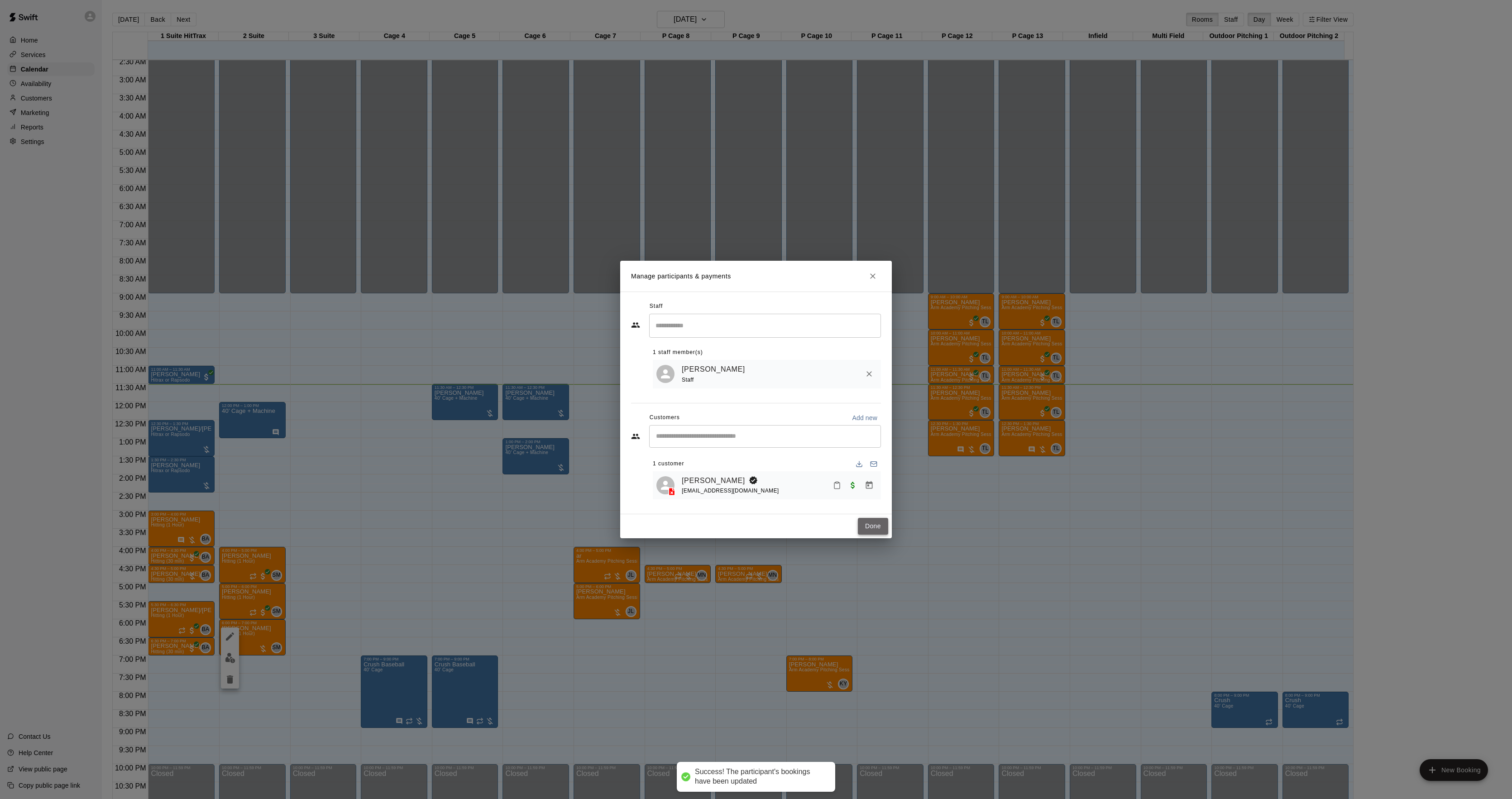
click at [861, 529] on button "Done" at bounding box center [872, 527] width 30 height 17
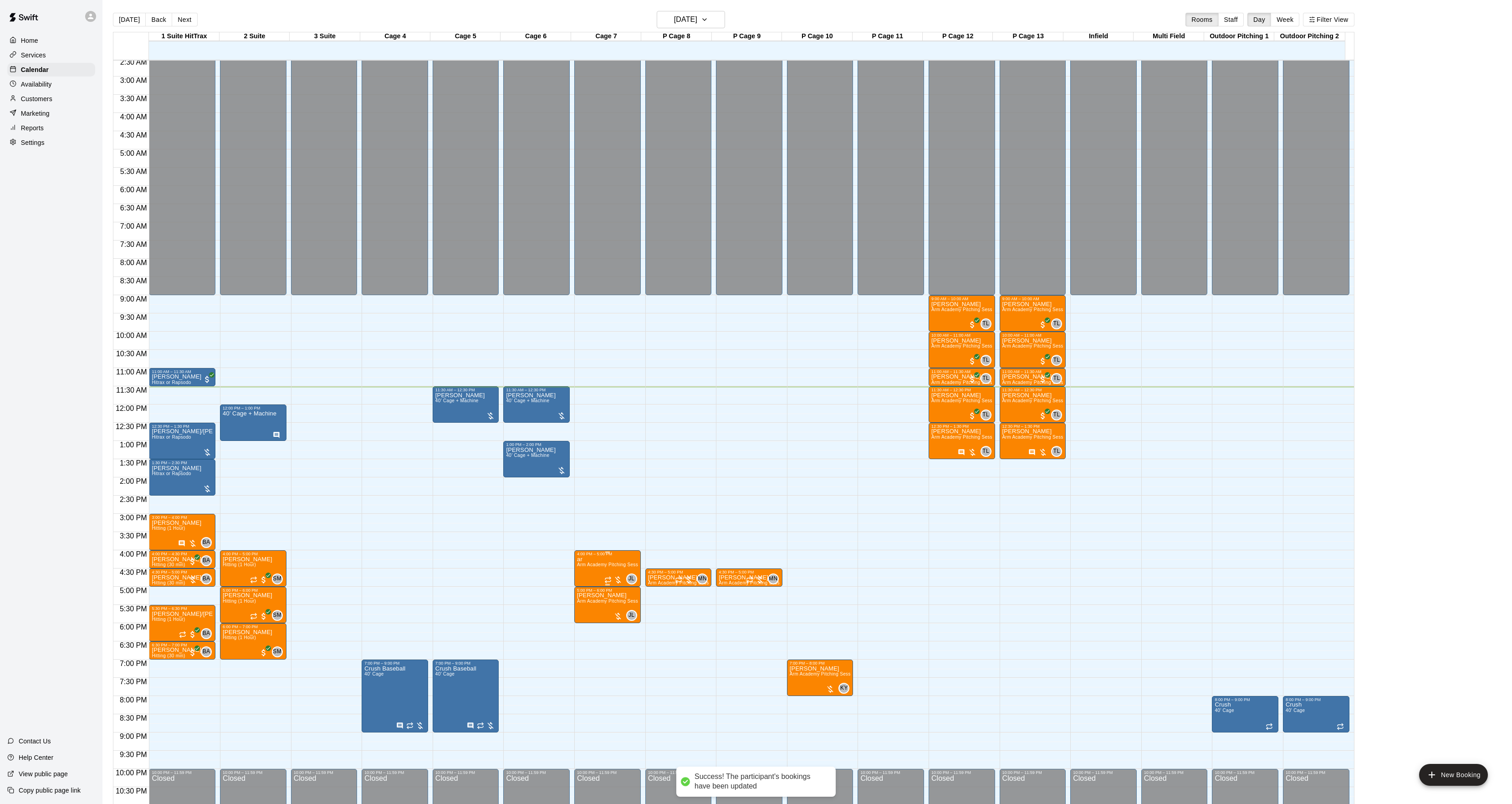
click at [594, 565] on span "Arm Academy Pitching Session 1 Hour - Pitching" at bounding box center [630, 565] width 106 height 5
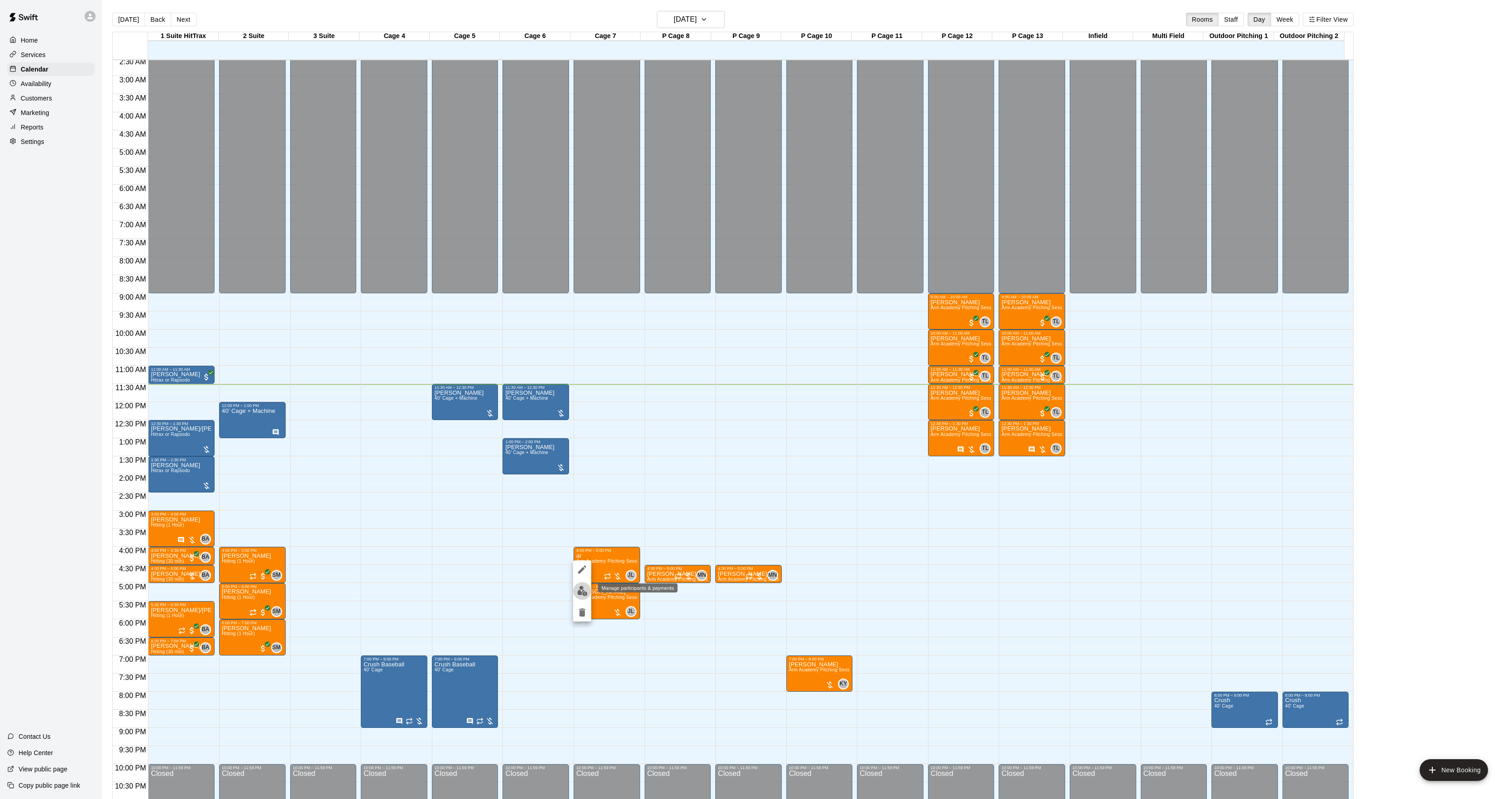
click at [586, 590] on img "edit" at bounding box center [582, 591] width 10 height 10
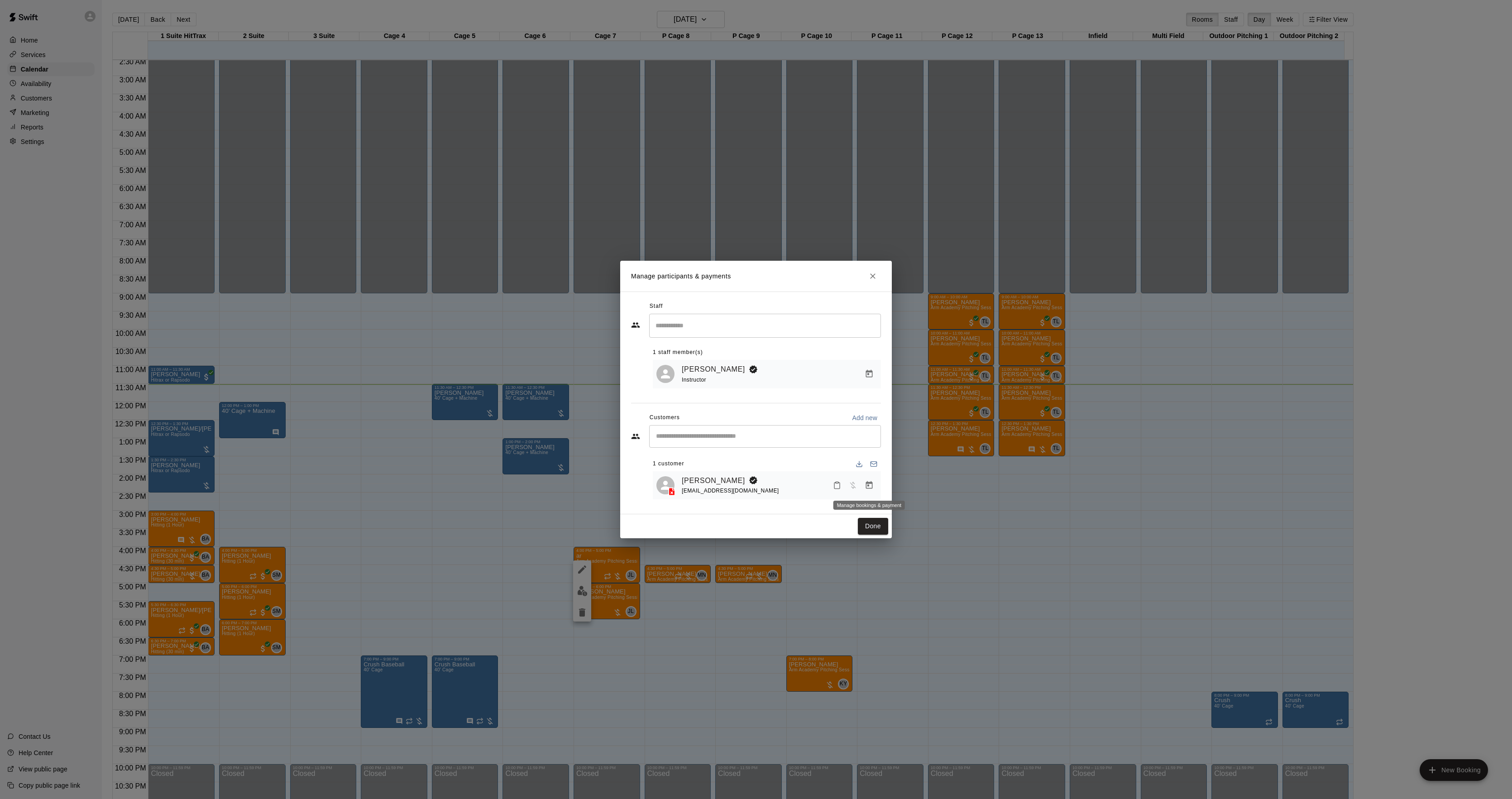
click at [867, 480] on button "Manage bookings & payment" at bounding box center [869, 485] width 16 height 16
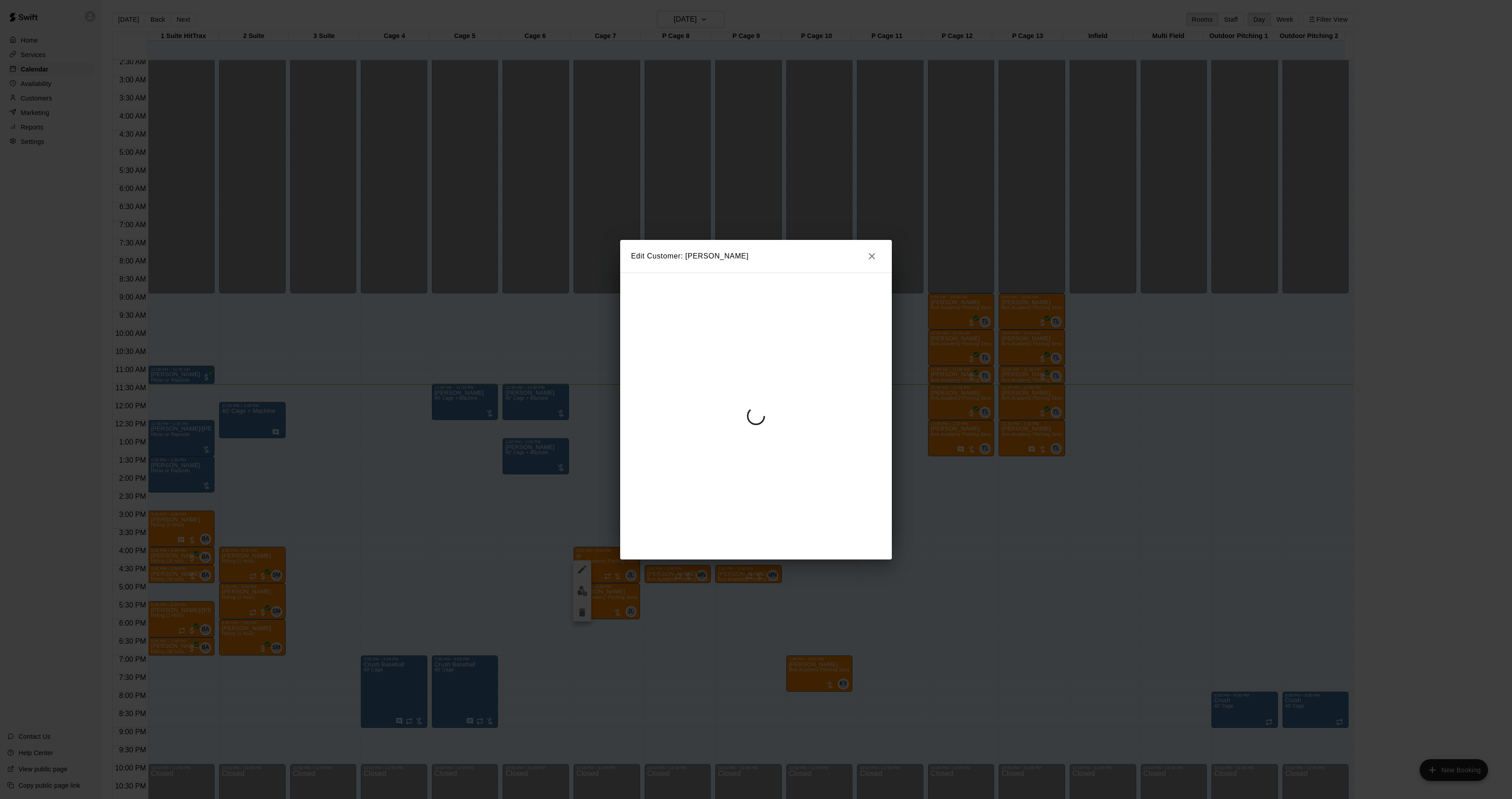
click at [742, 388] on div at bounding box center [756, 416] width 272 height 288
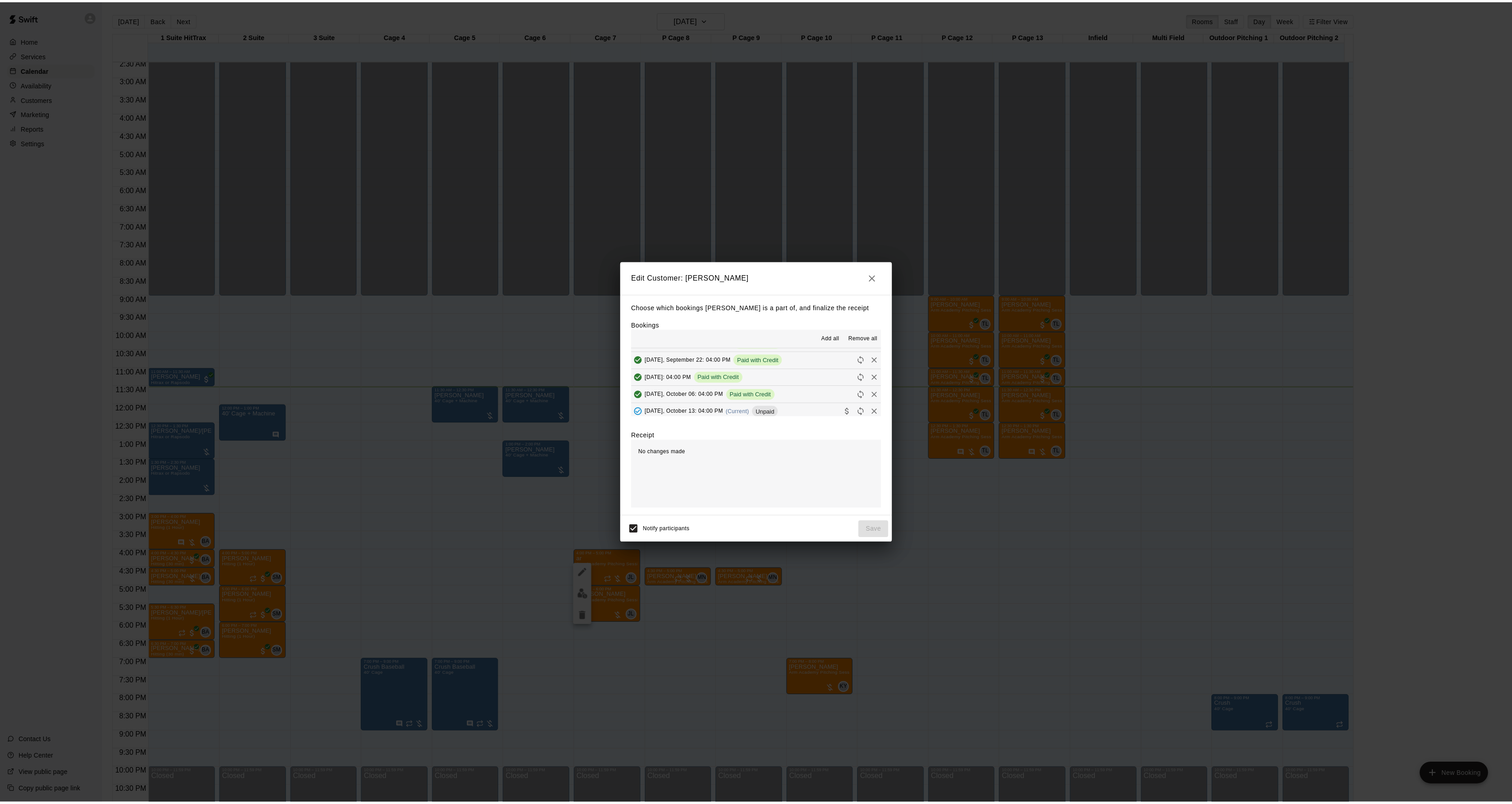
scroll to position [18, 0]
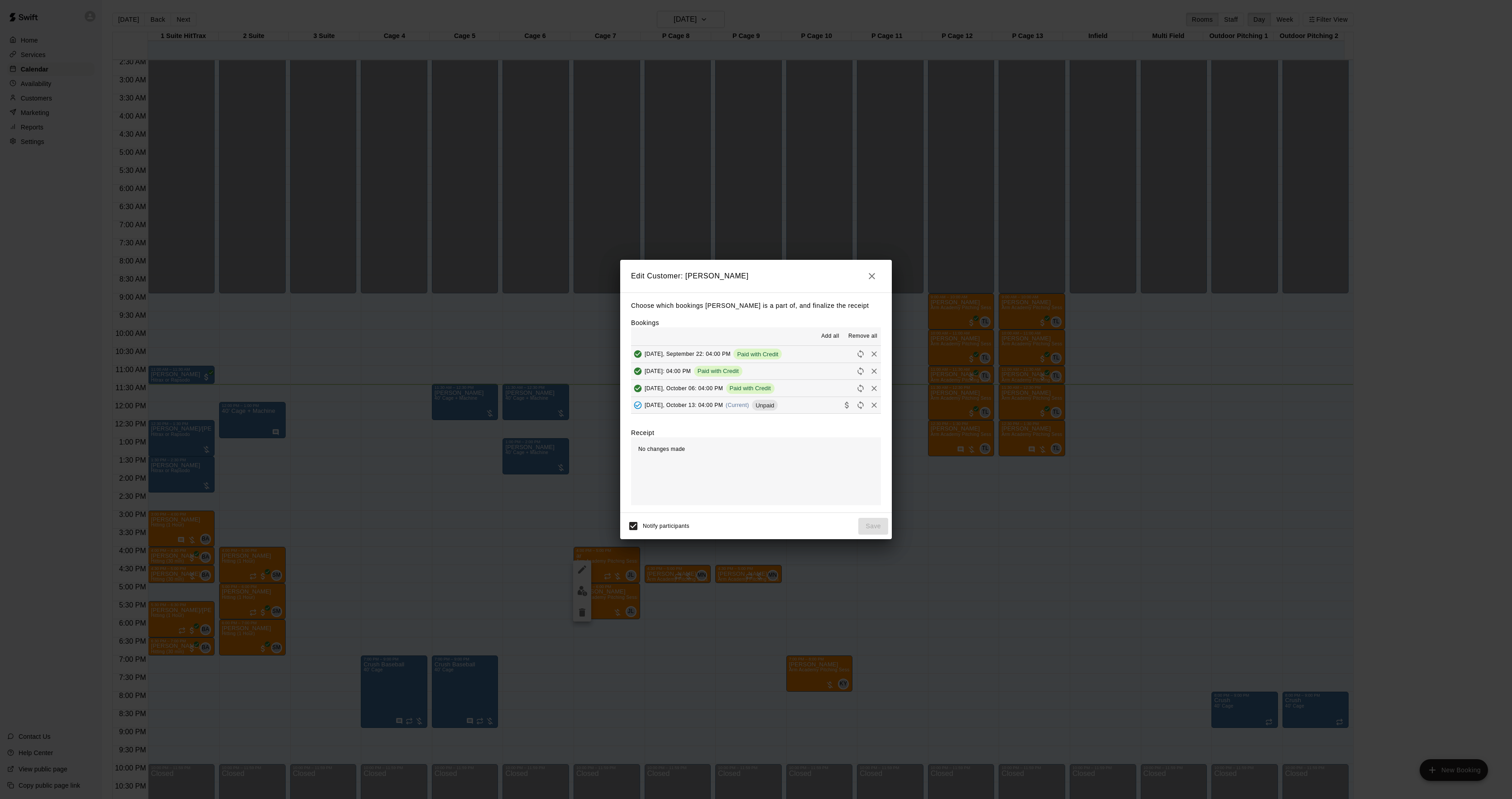
click at [728, 403] on span "(Current)" at bounding box center [737, 405] width 23 height 6
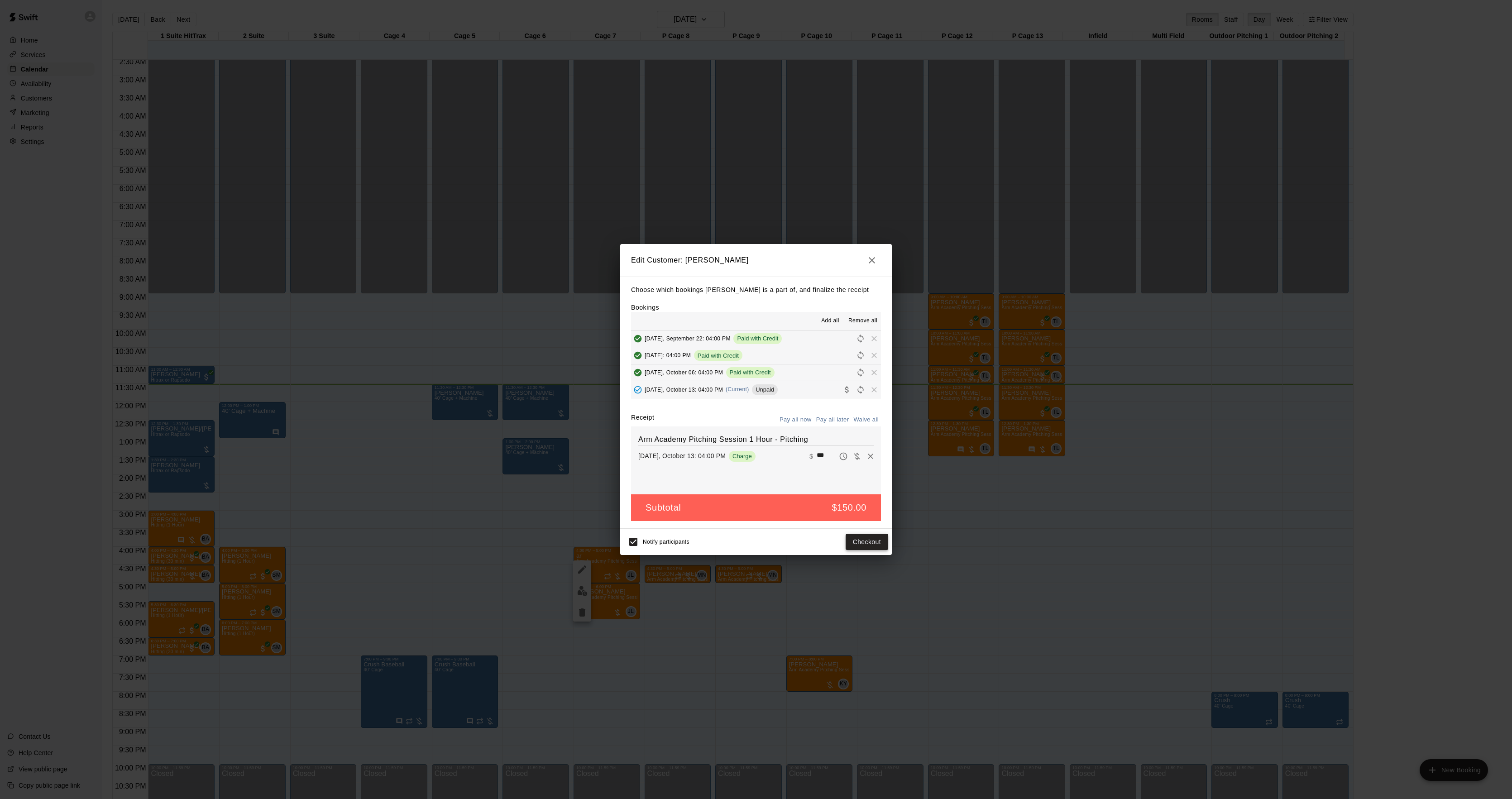
click at [864, 542] on button "Checkout" at bounding box center [867, 542] width 43 height 17
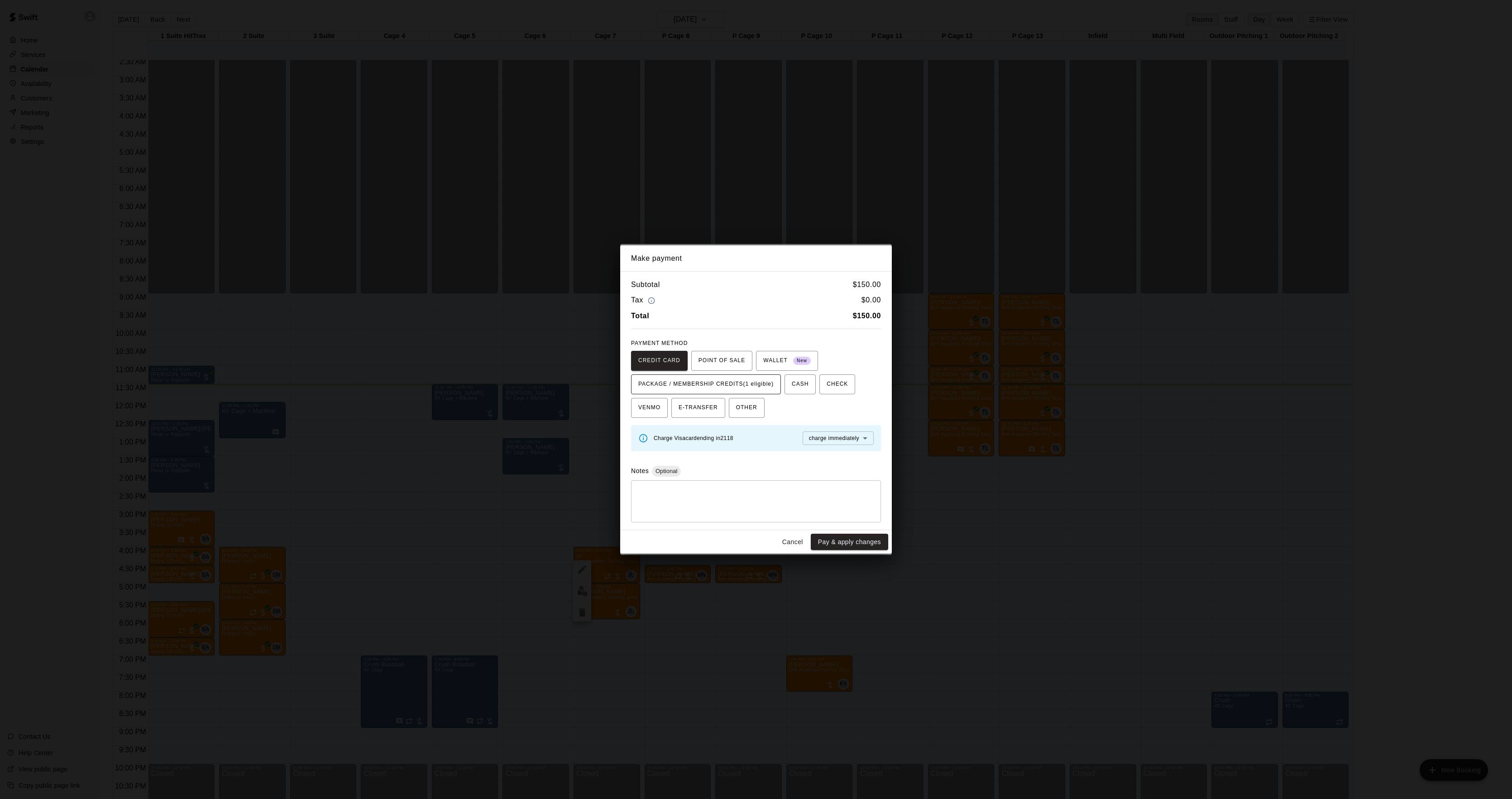
click at [761, 392] on button "PACKAGE / MEMBERSHIP CREDITS (1 eligible)" at bounding box center [706, 384] width 149 height 20
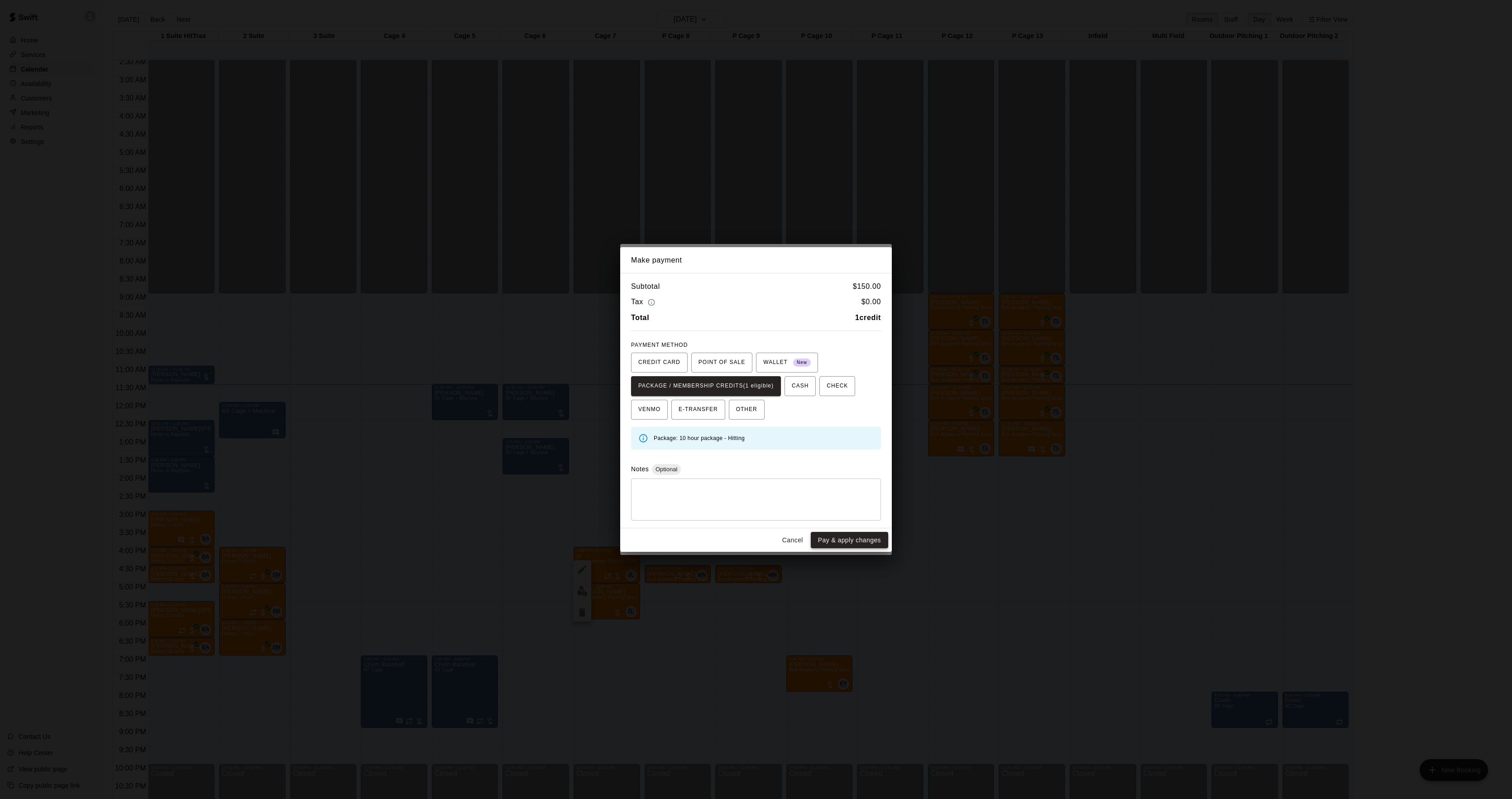
click at [823, 539] on button "Pay & apply changes" at bounding box center [850, 541] width 77 height 17
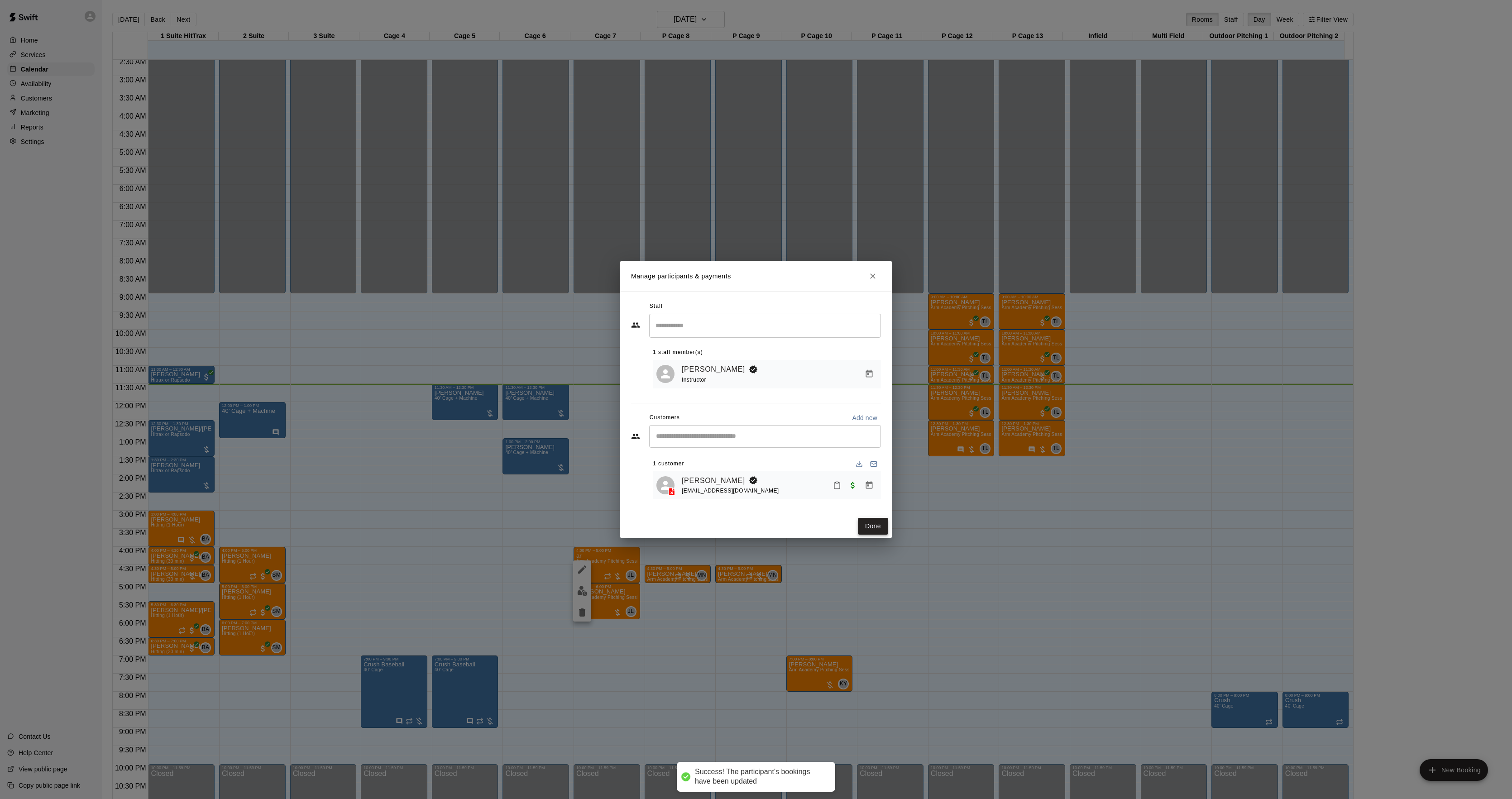
click at [869, 525] on button "Done" at bounding box center [872, 527] width 30 height 17
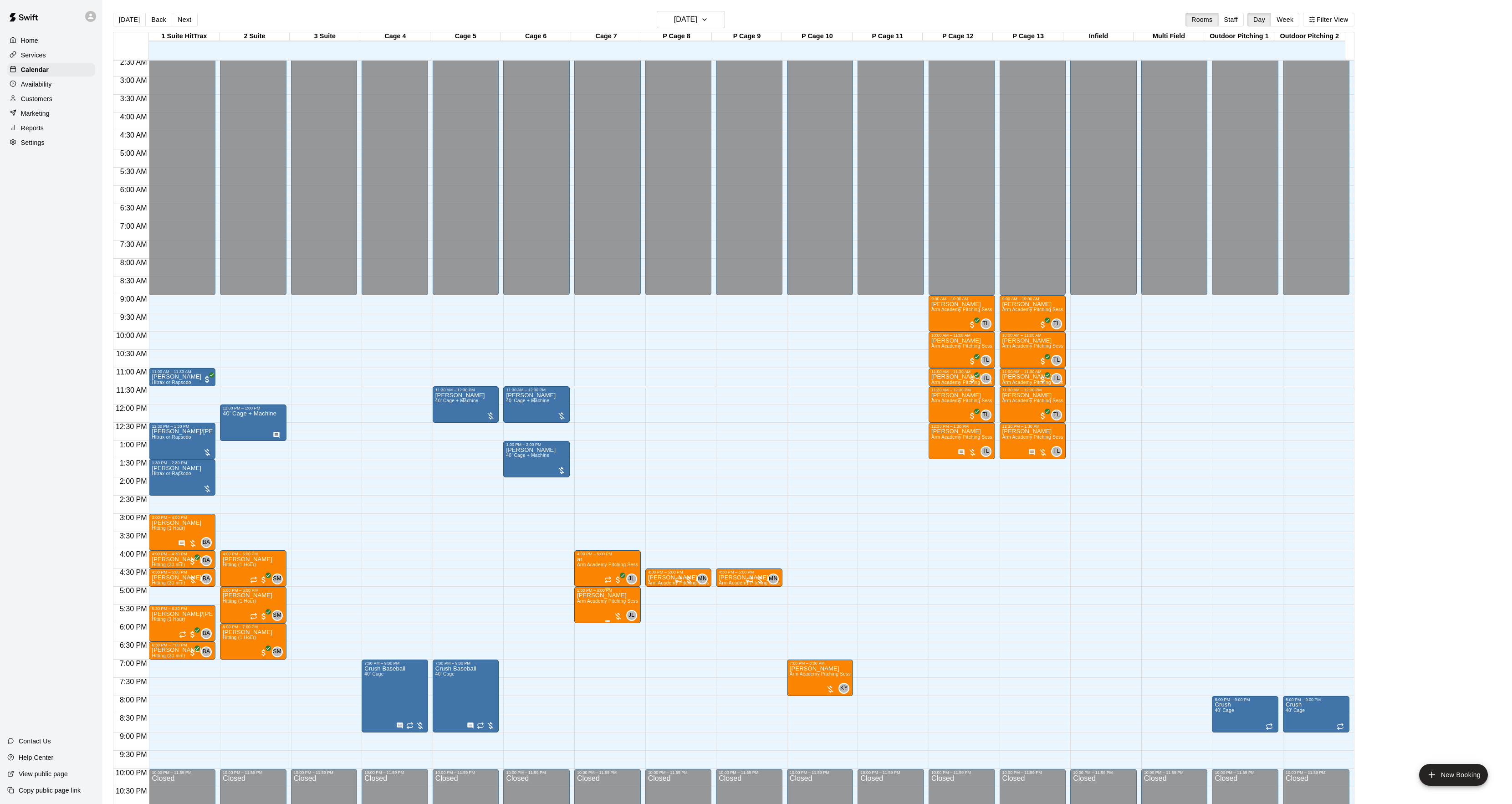
click at [589, 622] on img "edit" at bounding box center [585, 625] width 10 height 10
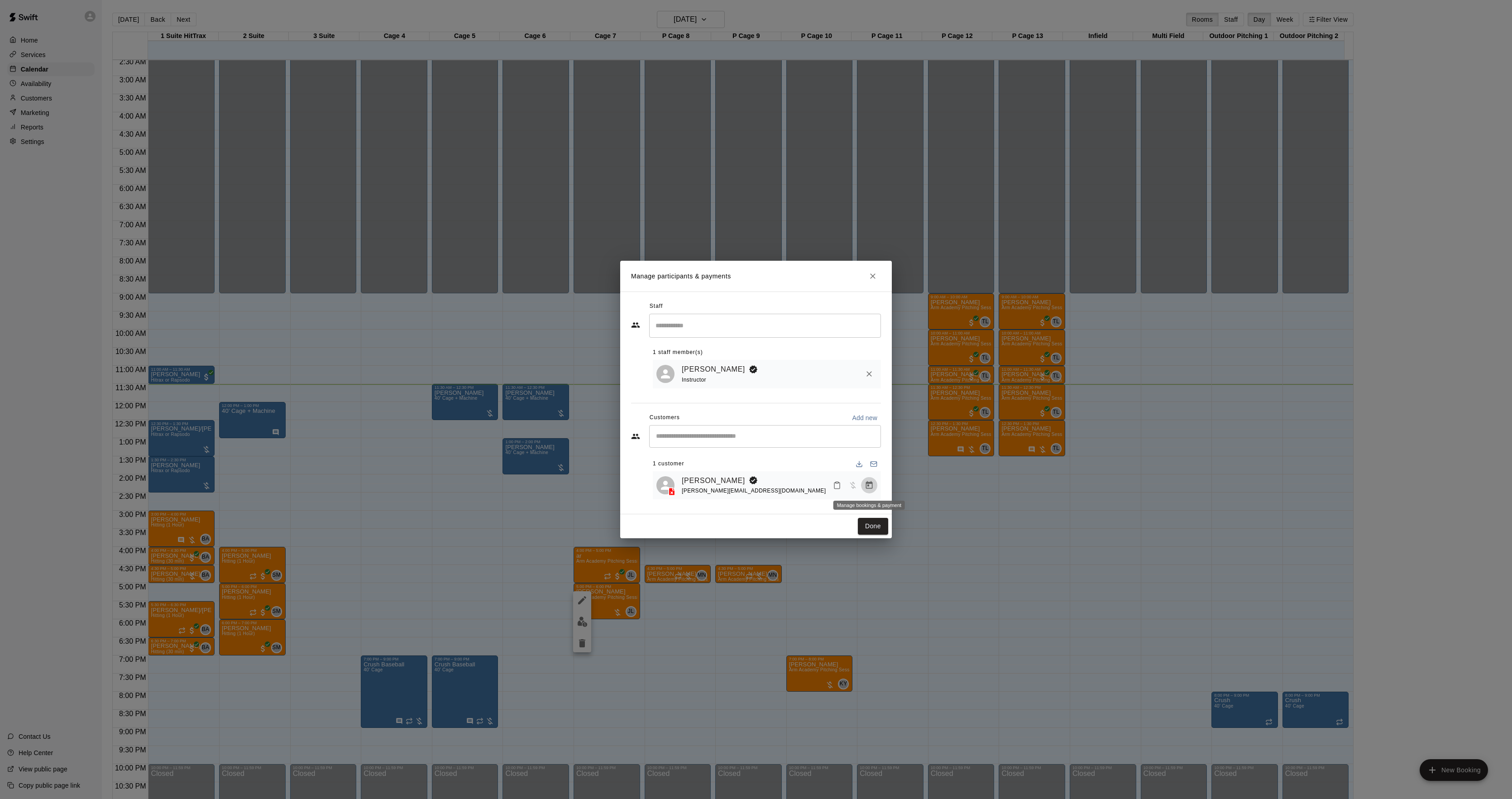
click at [871, 489] on icon "Manage bookings & payment" at bounding box center [869, 485] width 7 height 8
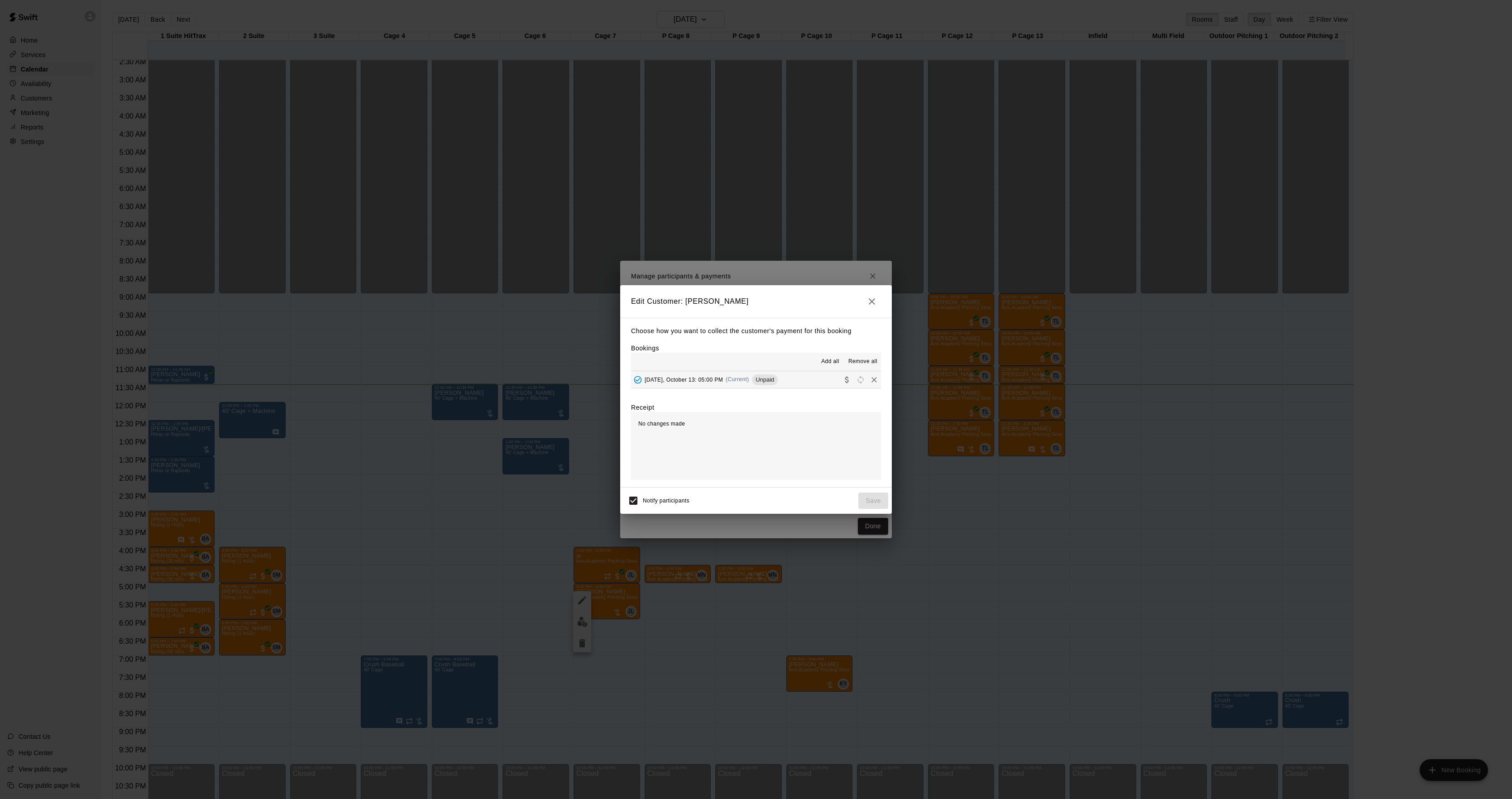
click at [755, 375] on div "Unpaid" at bounding box center [765, 380] width 26 height 11
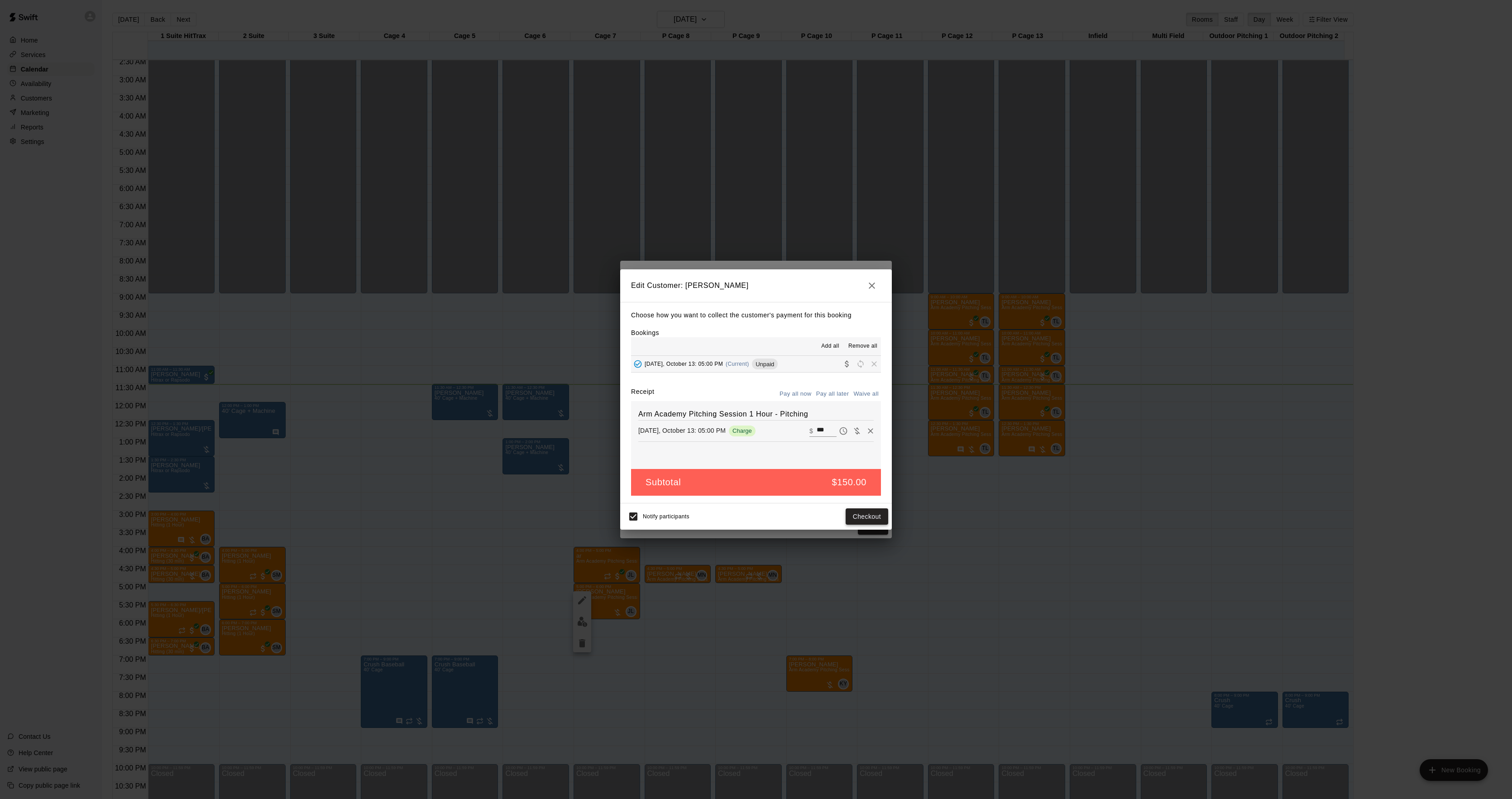
click at [854, 509] on button "Checkout" at bounding box center [867, 517] width 43 height 17
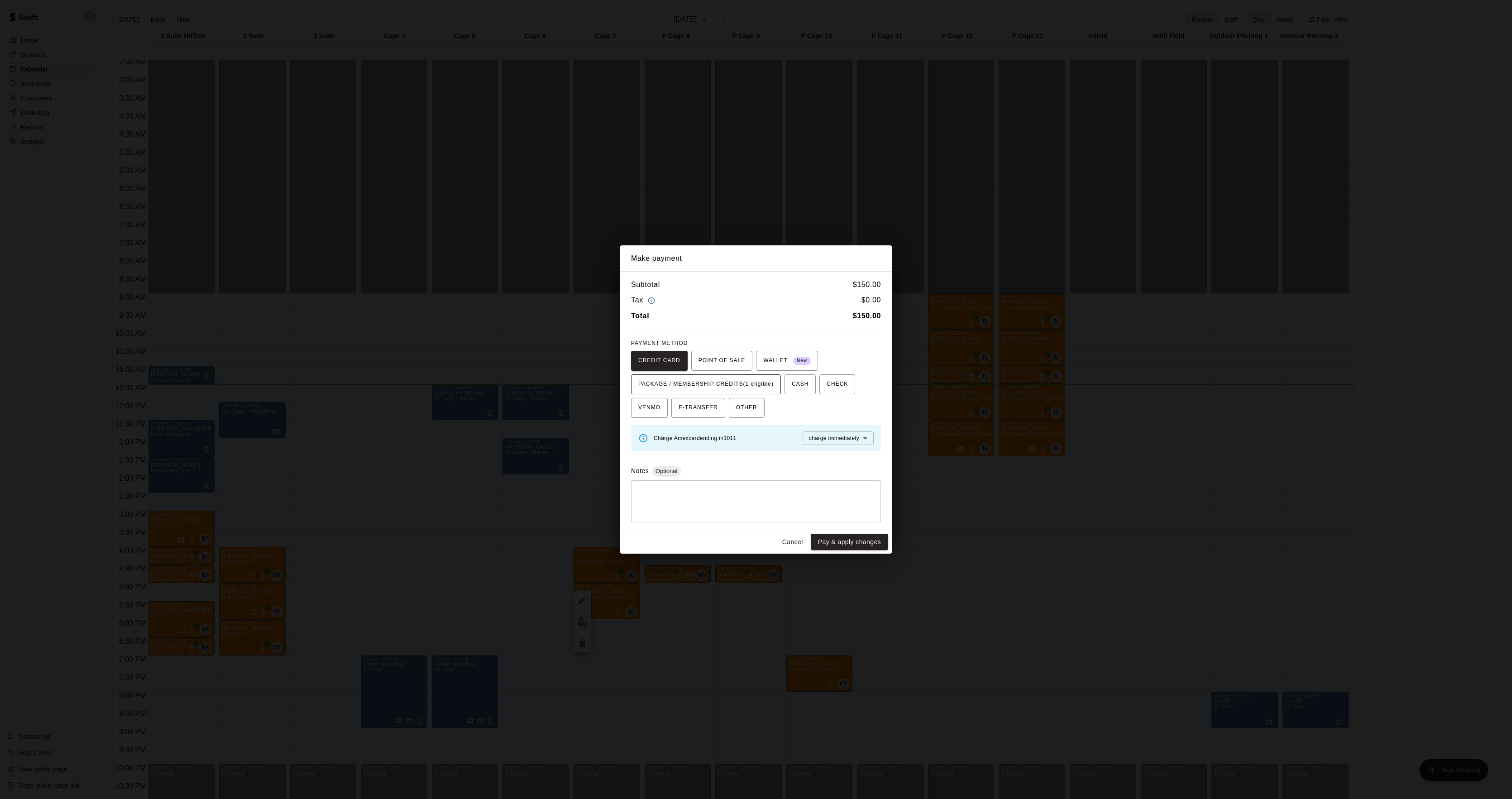
click at [770, 386] on button "PACKAGE / MEMBERSHIP CREDITS (1 eligible)" at bounding box center [706, 384] width 149 height 20
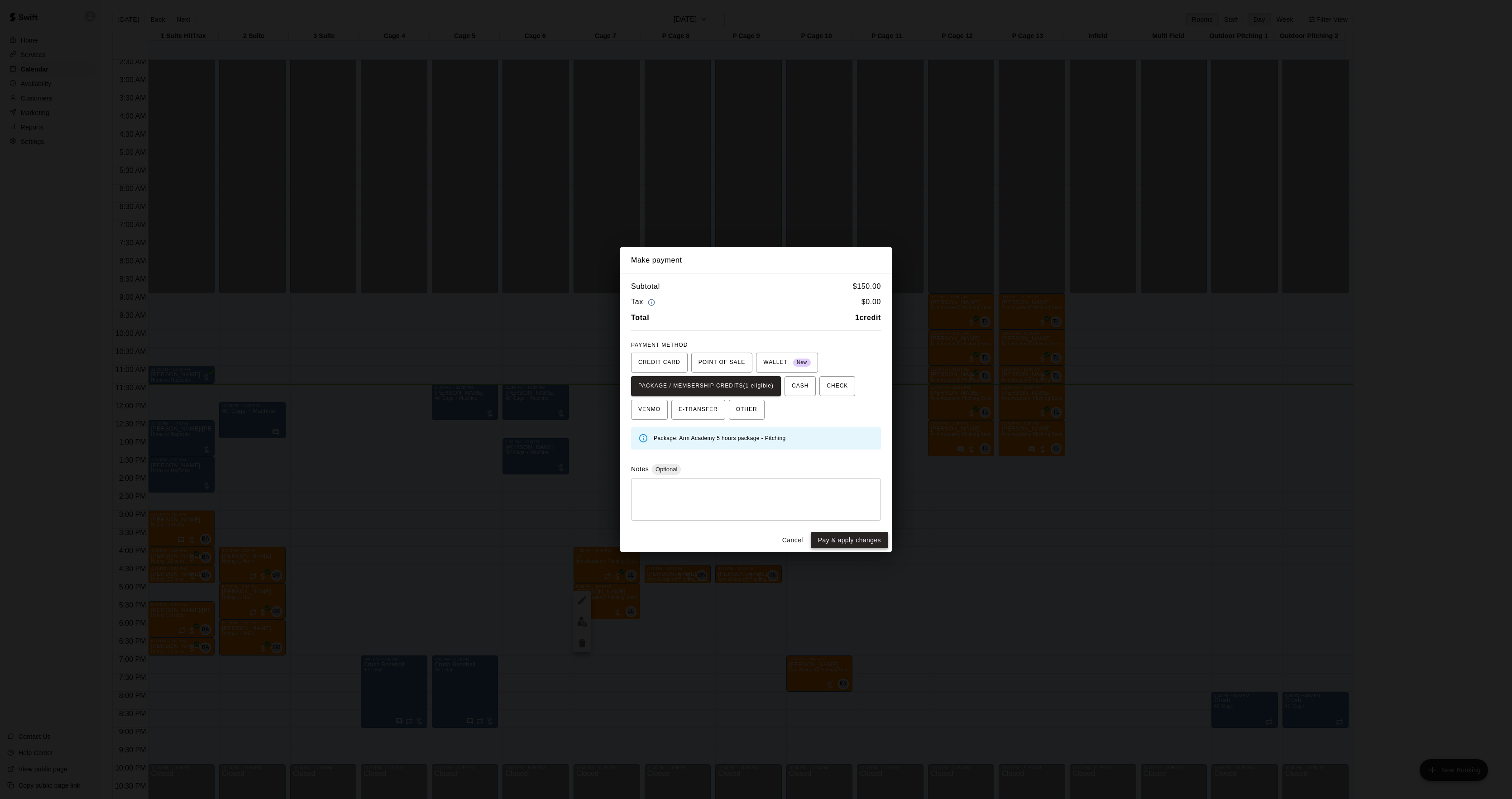
click at [828, 536] on button "Pay & apply changes" at bounding box center [850, 541] width 77 height 17
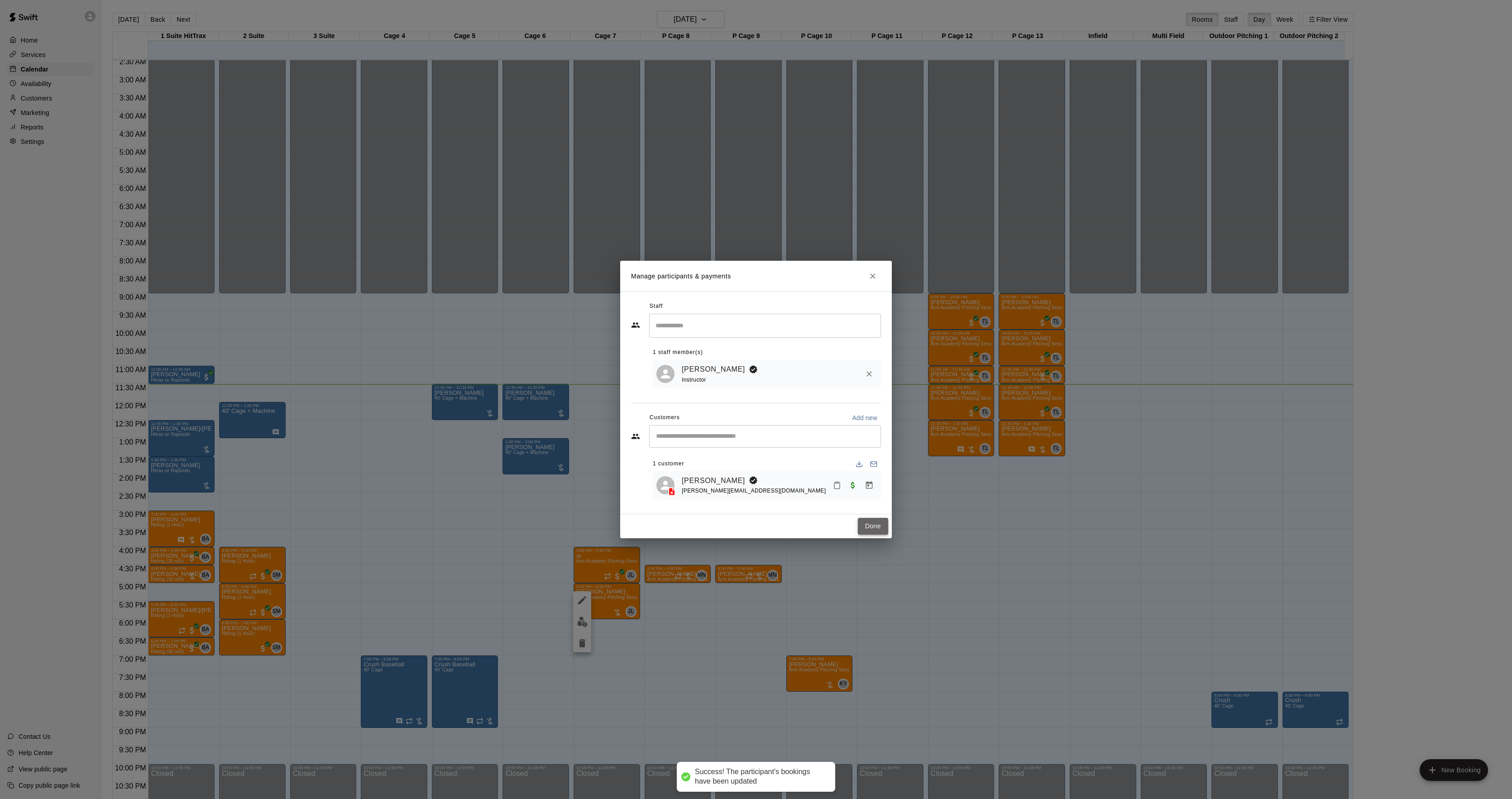
click at [871, 525] on button "Done" at bounding box center [872, 527] width 30 height 17
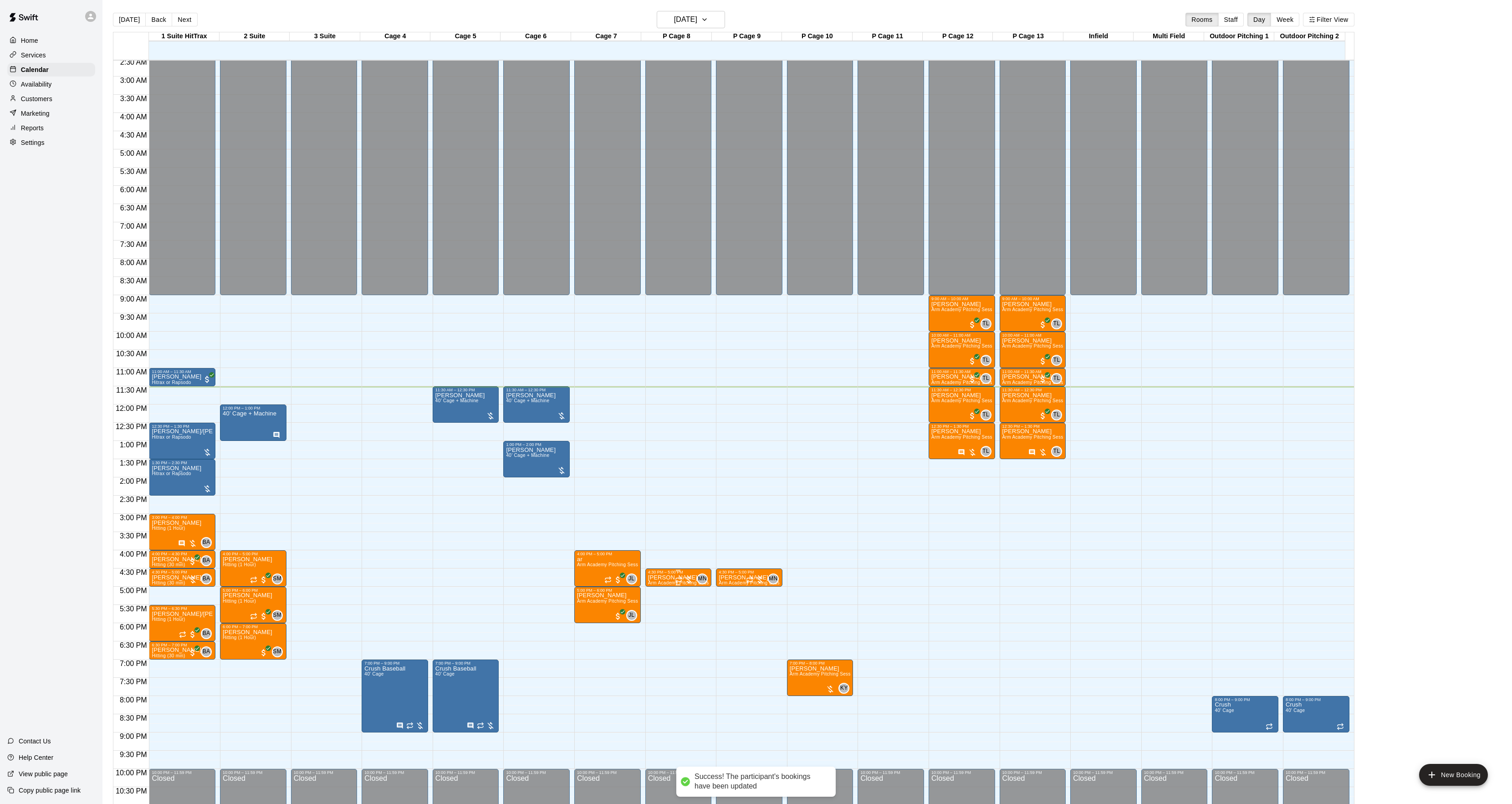
click at [669, 578] on p "[PERSON_NAME]" at bounding box center [679, 578] width 61 height 0
click at [656, 607] on img "edit" at bounding box center [656, 611] width 10 height 10
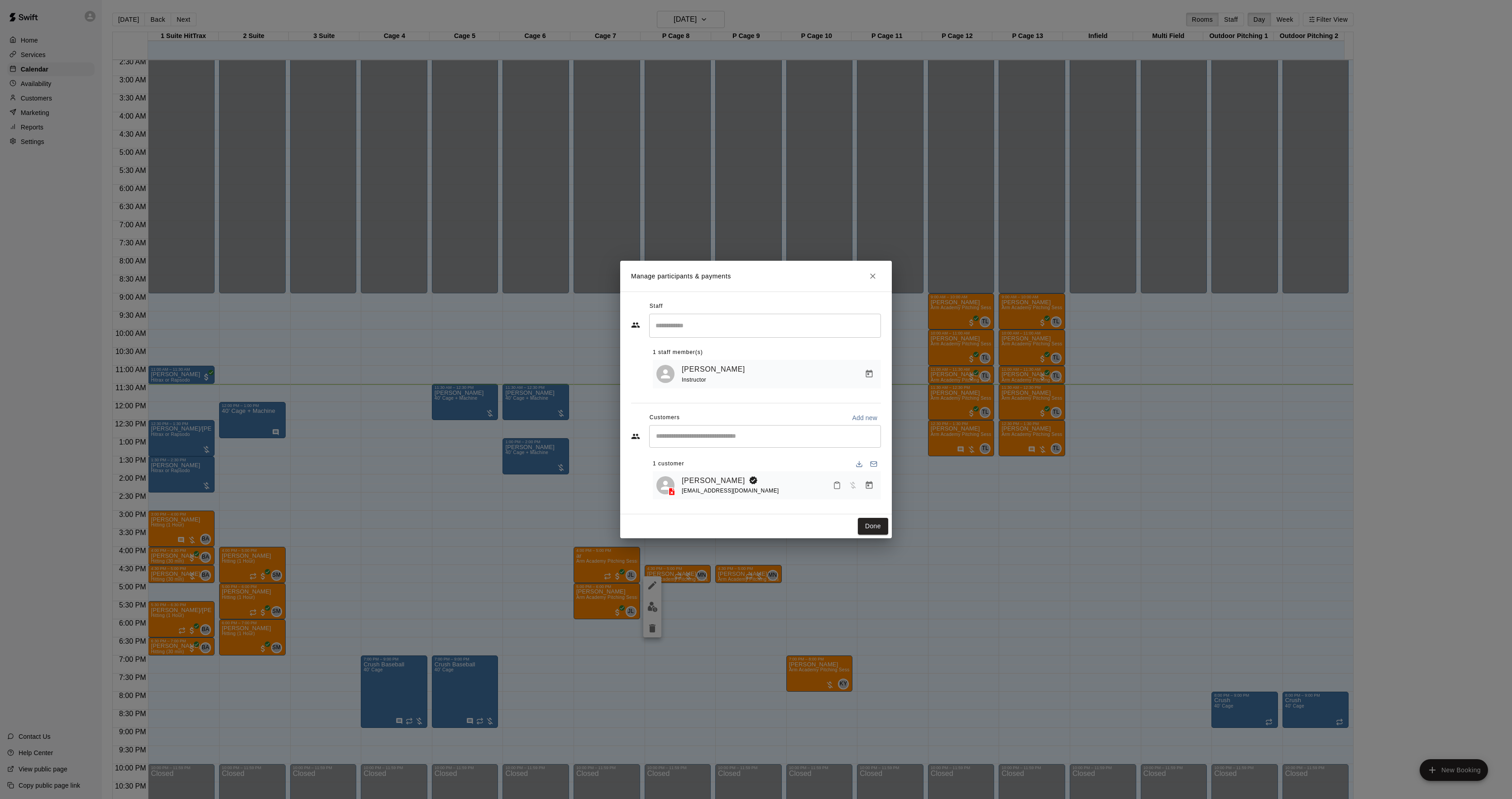
click at [722, 482] on div "[PERSON_NAME]" at bounding box center [730, 480] width 98 height 12
click at [703, 468] on div "1 customer" at bounding box center [767, 464] width 229 height 15
click at [705, 477] on link "[PERSON_NAME]" at bounding box center [713, 480] width 64 height 12
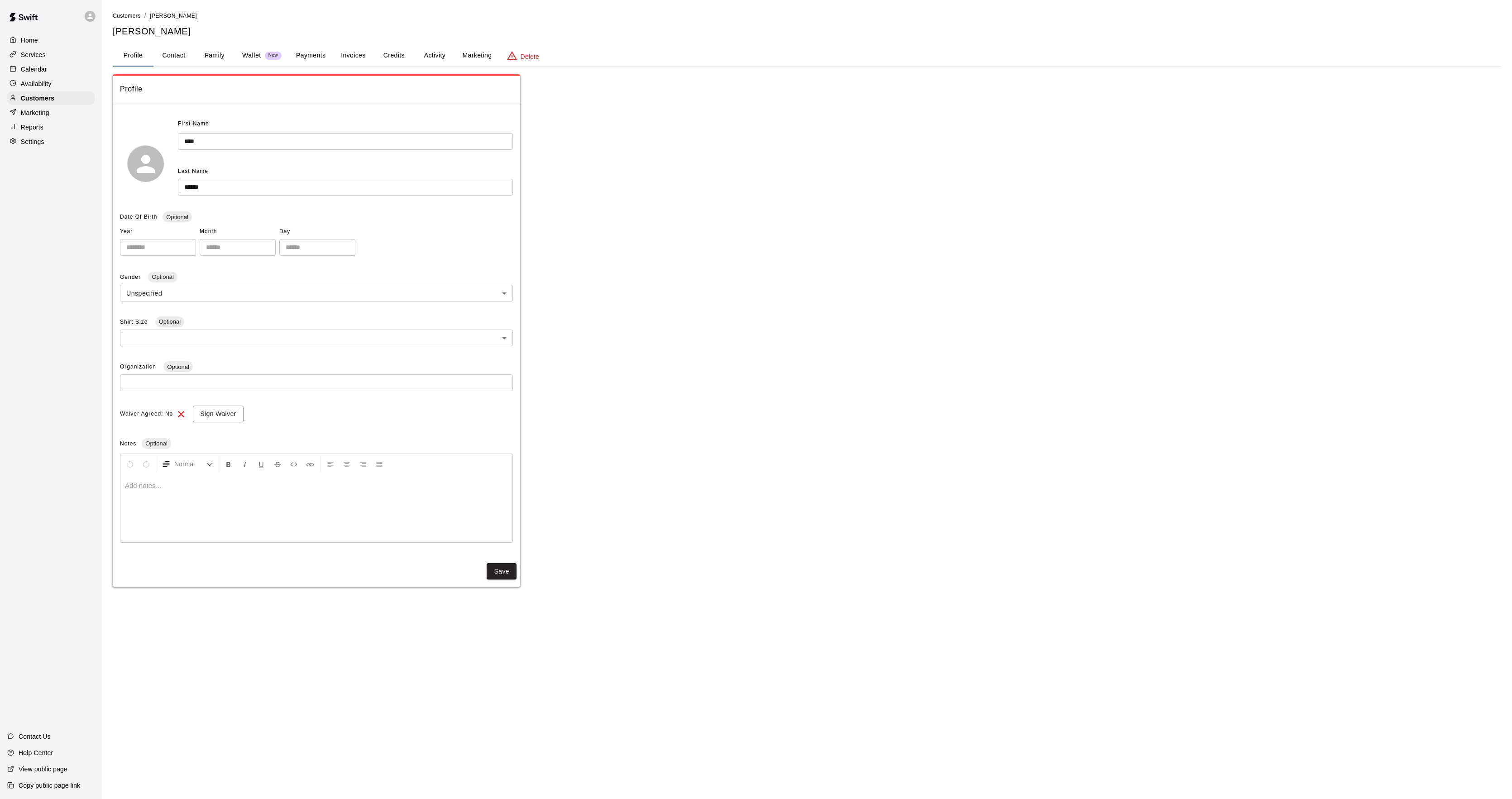
click at [448, 57] on button "Activity" at bounding box center [435, 56] width 41 height 22
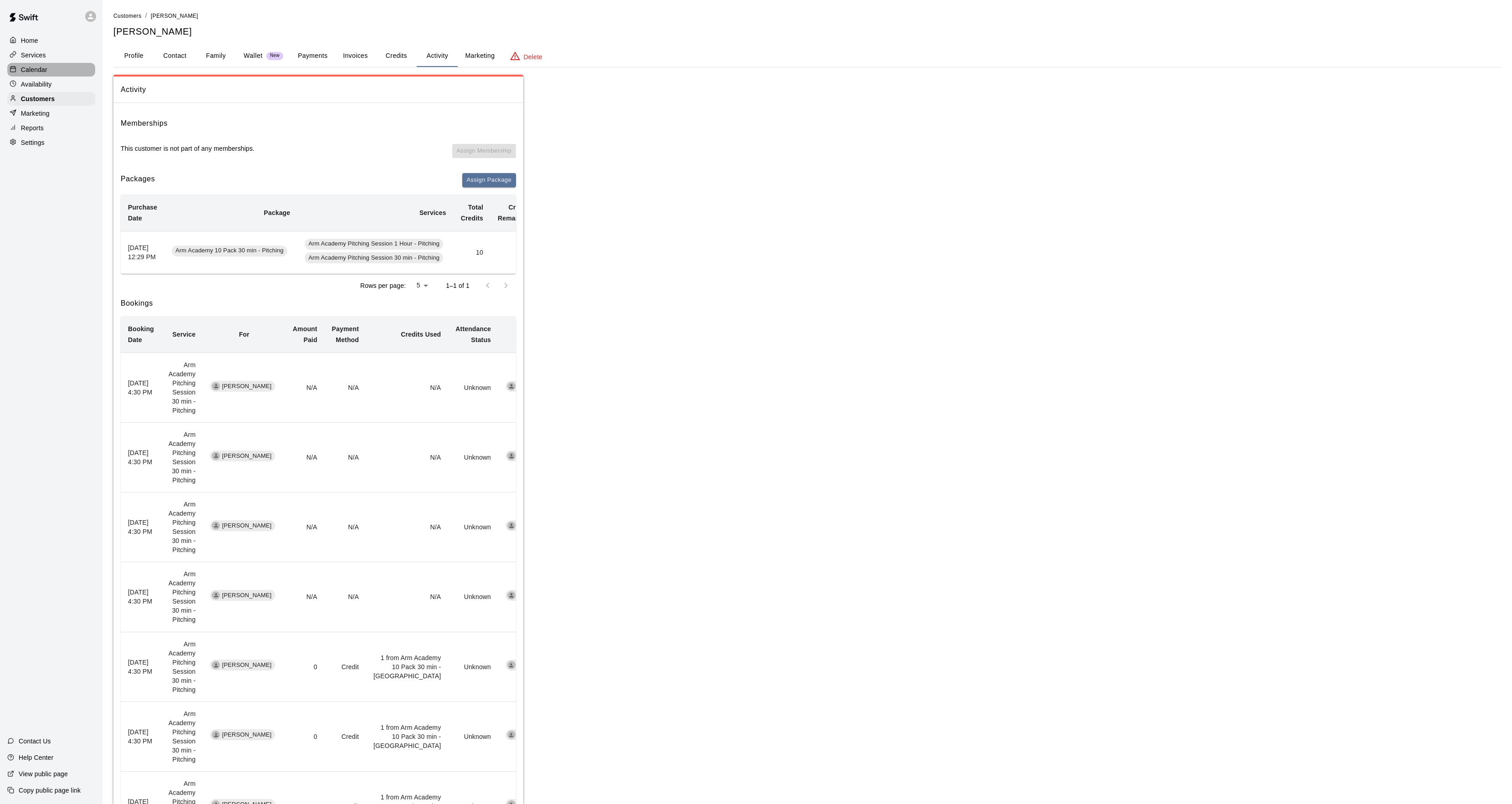
click at [39, 69] on p "Calendar" at bounding box center [34, 70] width 26 height 9
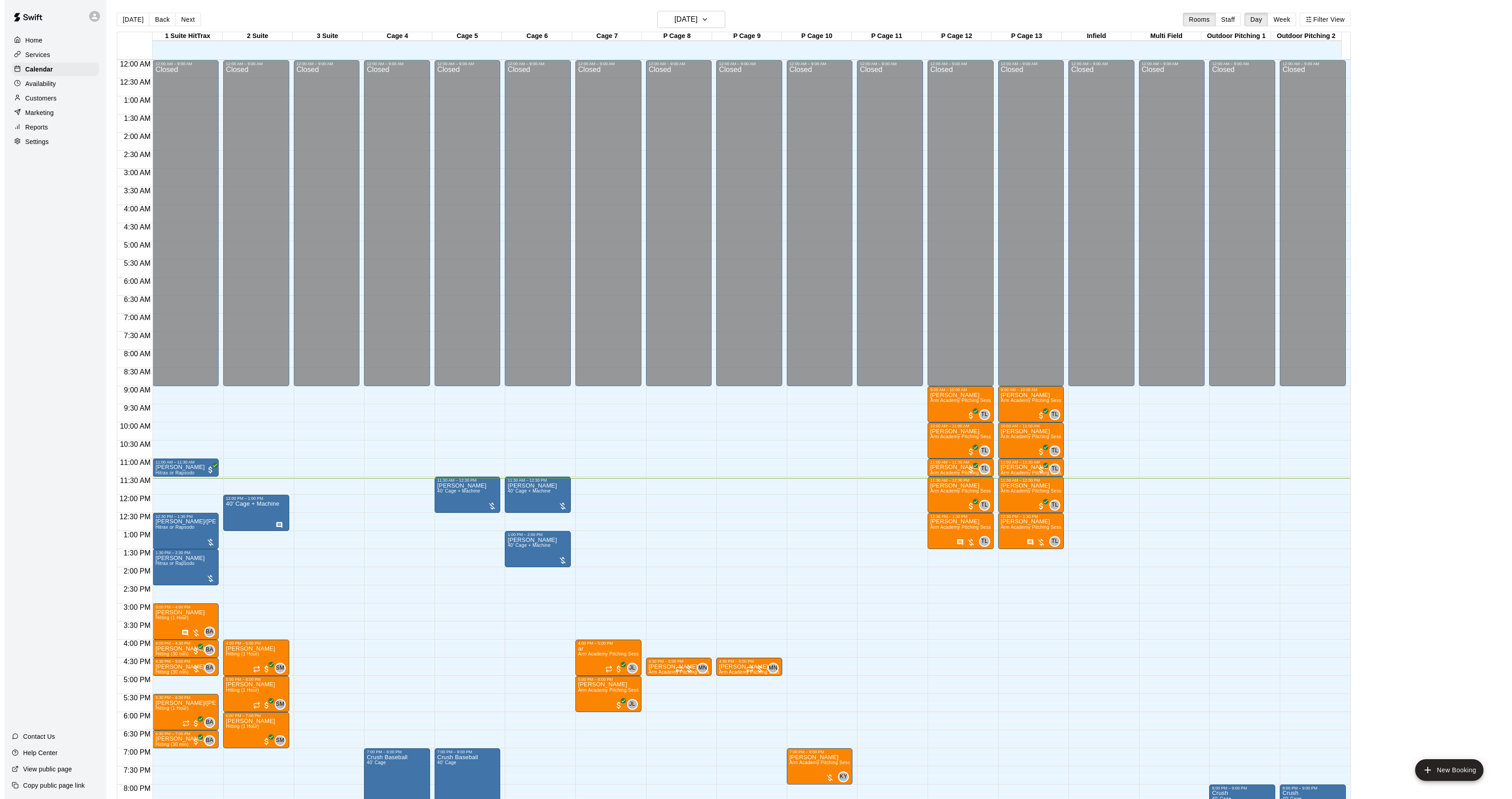
scroll to position [93, 0]
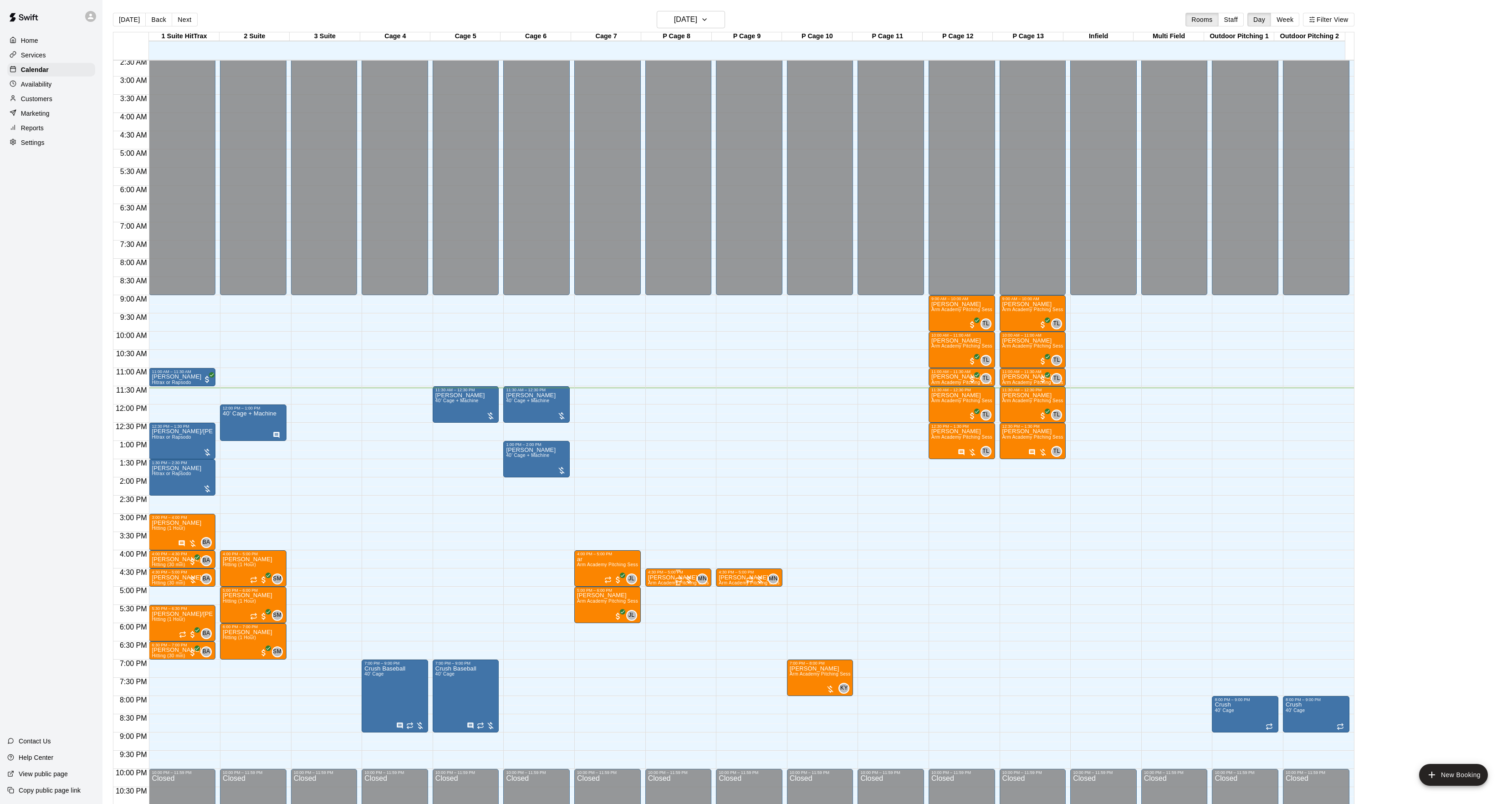
click at [660, 578] on p "[PERSON_NAME]" at bounding box center [679, 578] width 61 height 0
click at [662, 613] on button "edit" at bounding box center [655, 611] width 18 height 18
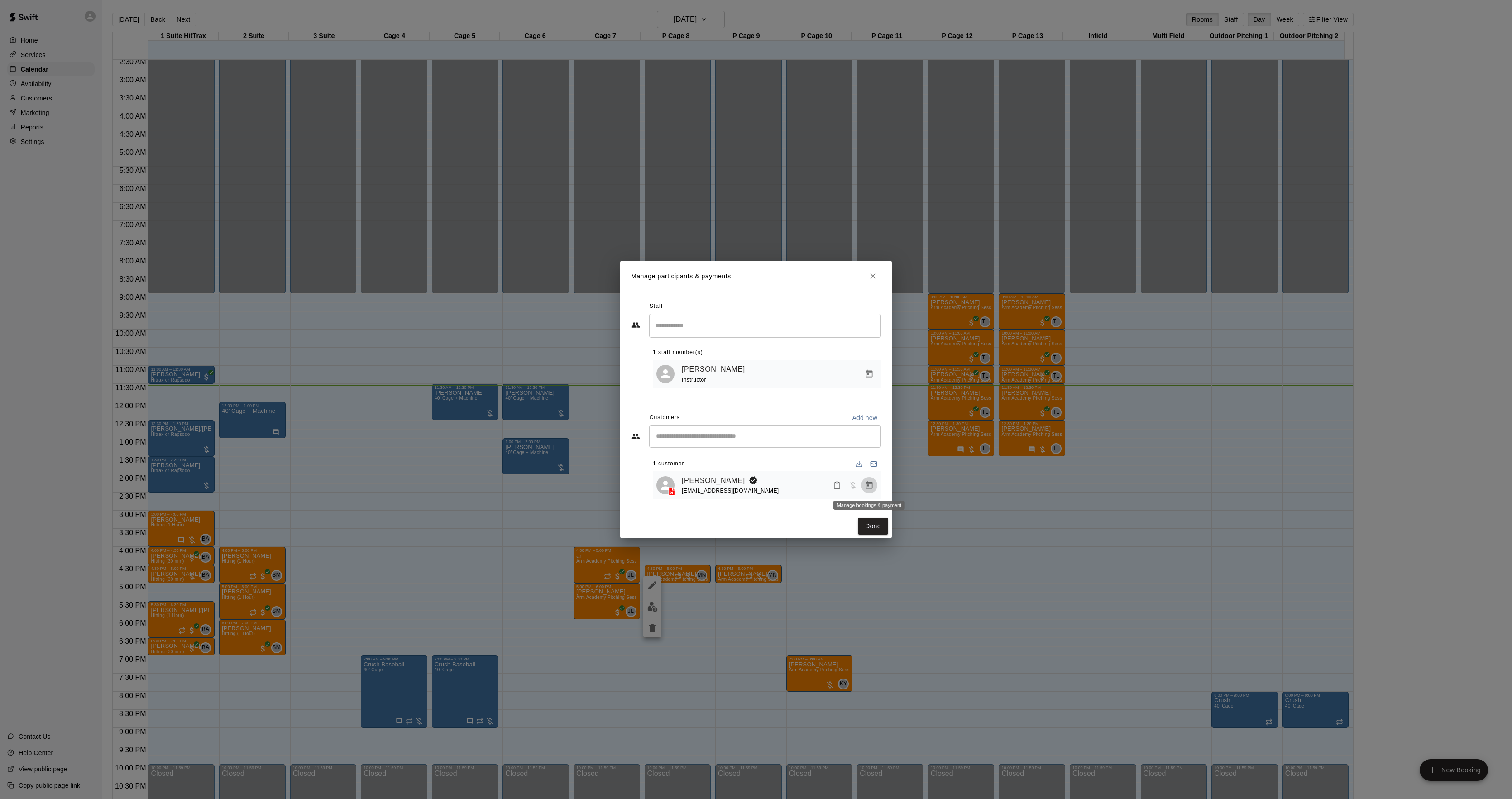
click at [868, 487] on icon "Manage bookings & payment" at bounding box center [869, 485] width 7 height 8
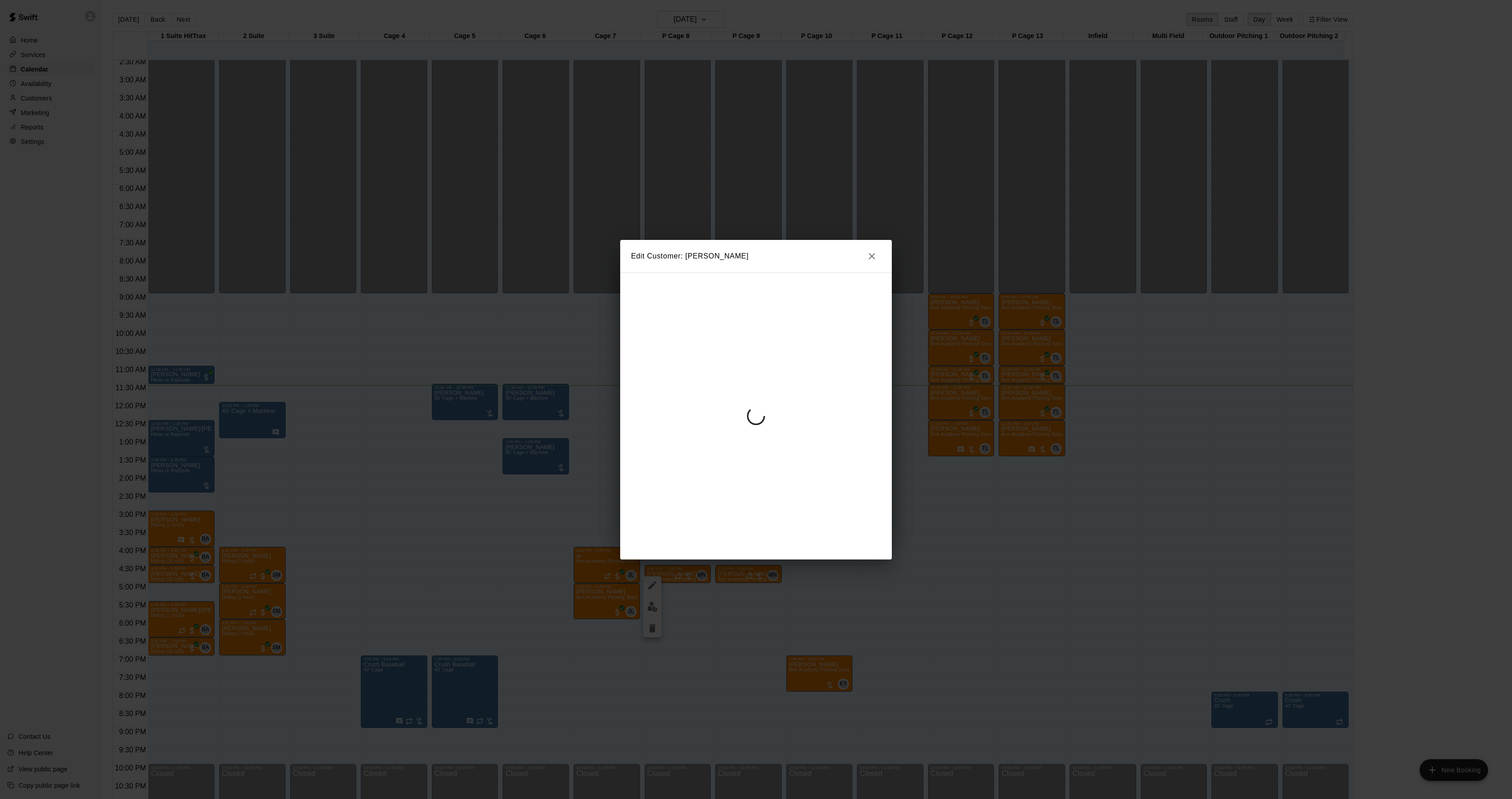
click at [741, 382] on div at bounding box center [756, 416] width 272 height 288
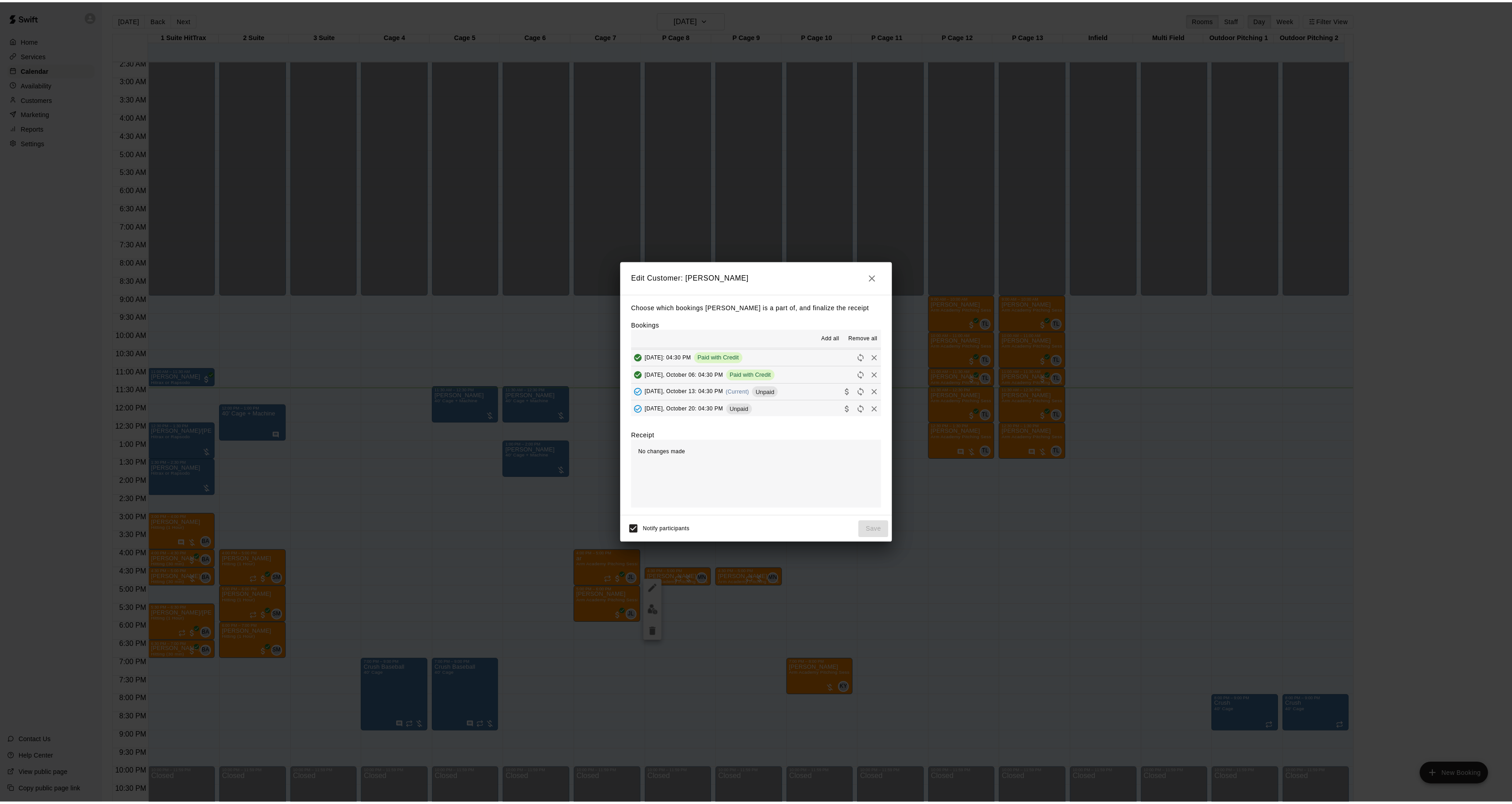
scroll to position [61, 0]
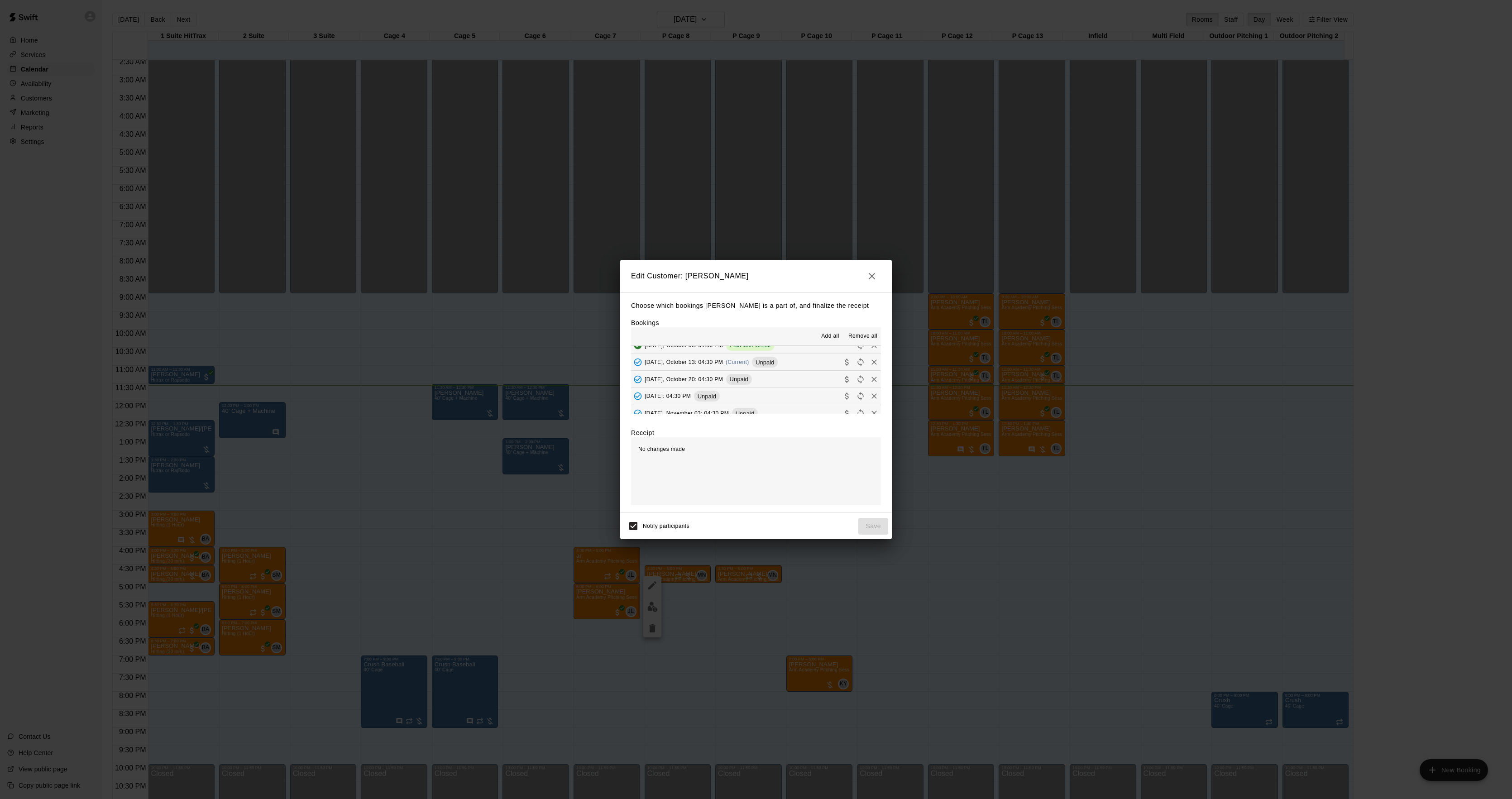
click at [750, 368] on div "[DATE], October 13: 04:30 PM (Current) Unpaid" at bounding box center [704, 363] width 146 height 14
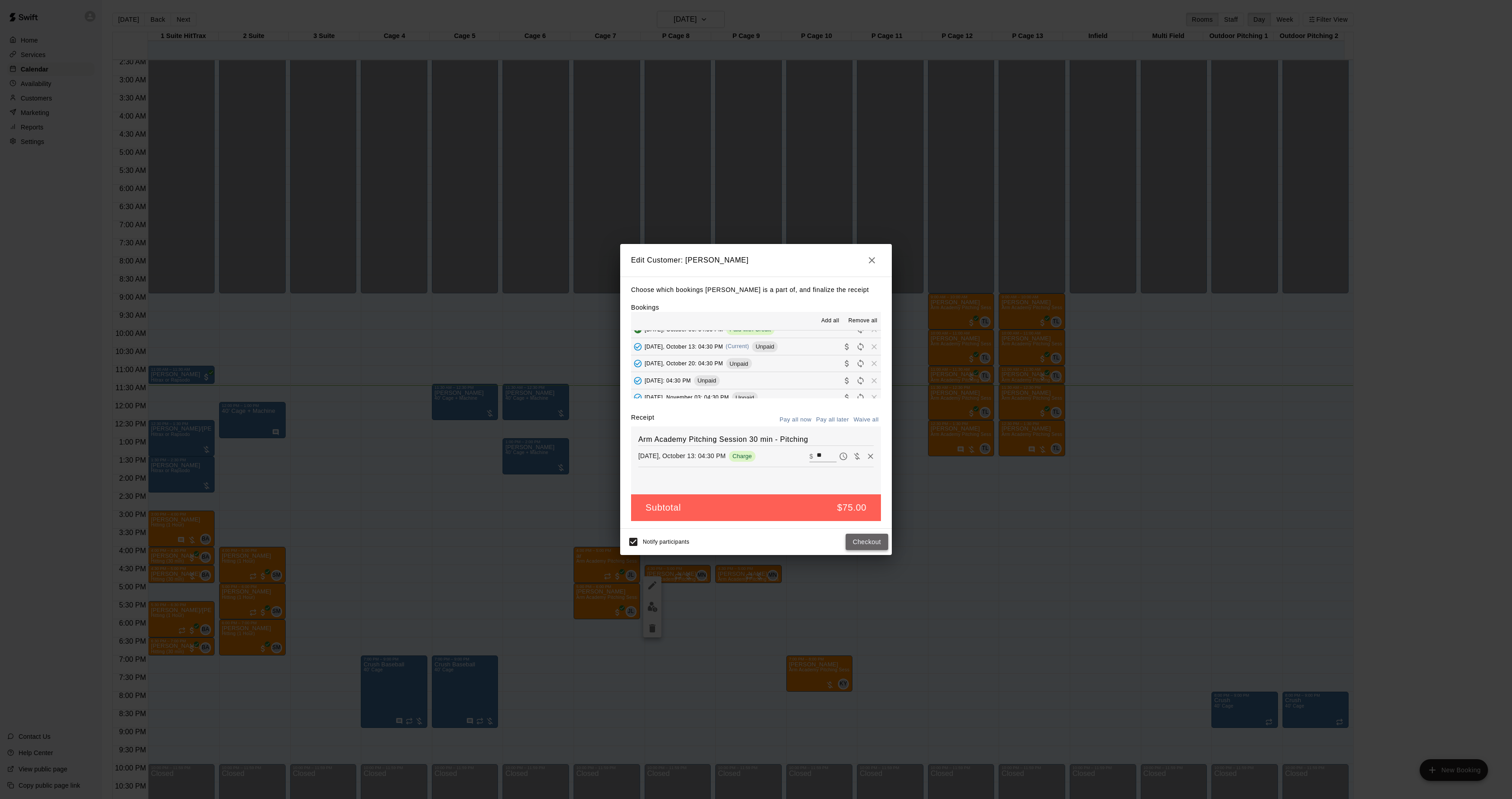
click at [861, 543] on button "Checkout" at bounding box center [867, 542] width 43 height 17
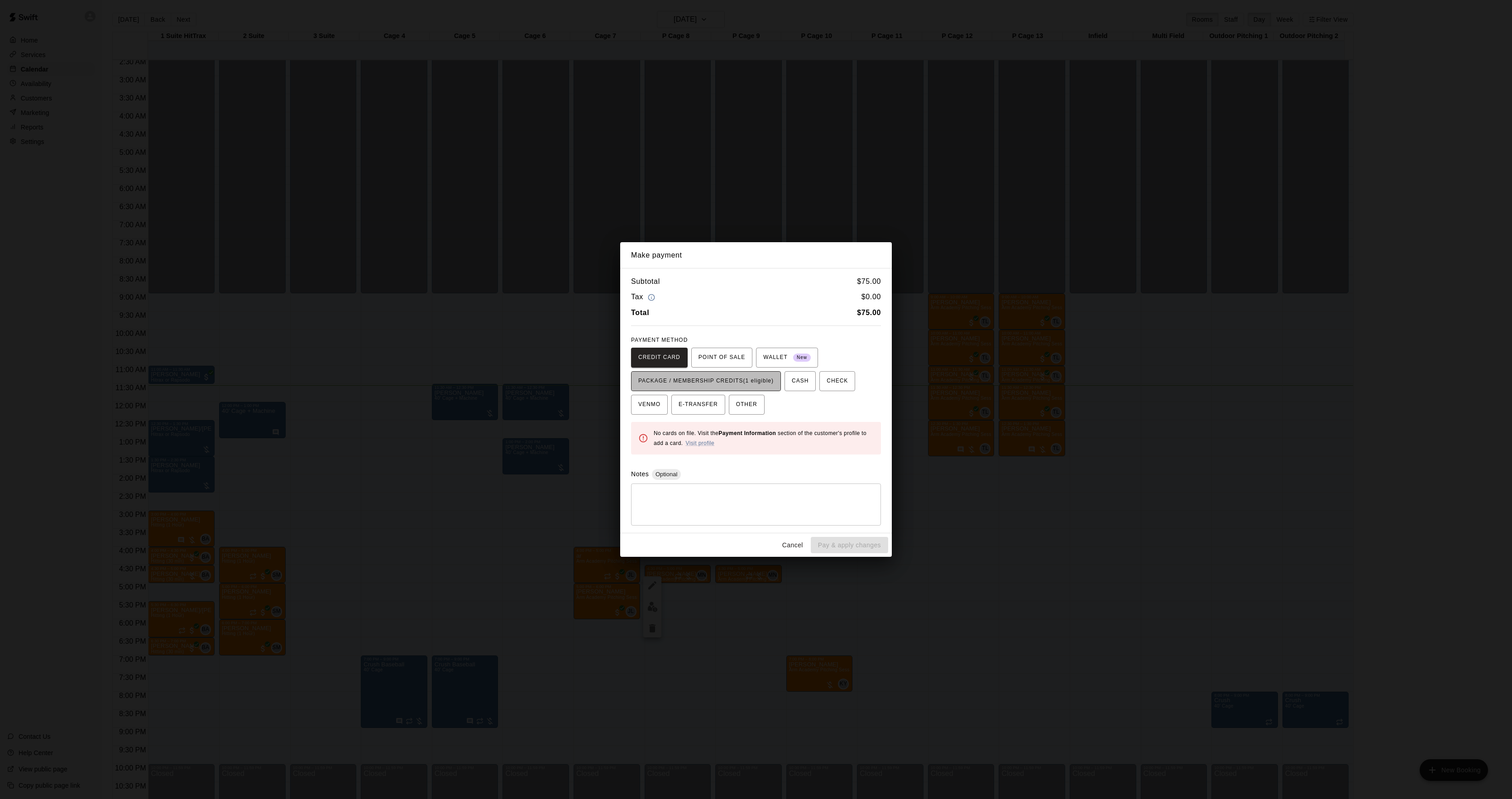
click at [761, 381] on span "PACKAGE / MEMBERSHIP CREDITS (1 eligible)" at bounding box center [706, 381] width 136 height 15
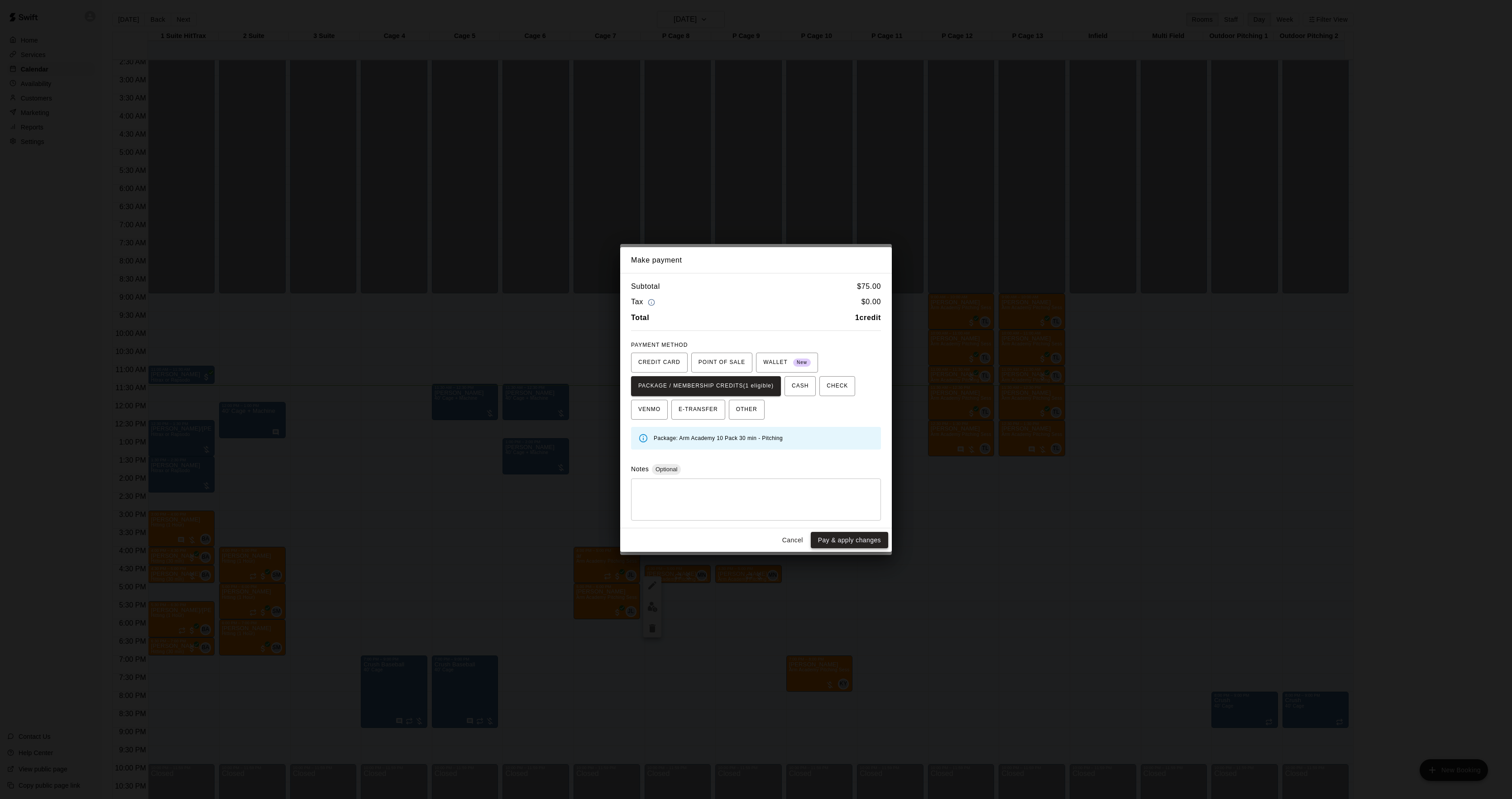
click at [856, 537] on button "Pay & apply changes" at bounding box center [850, 541] width 77 height 17
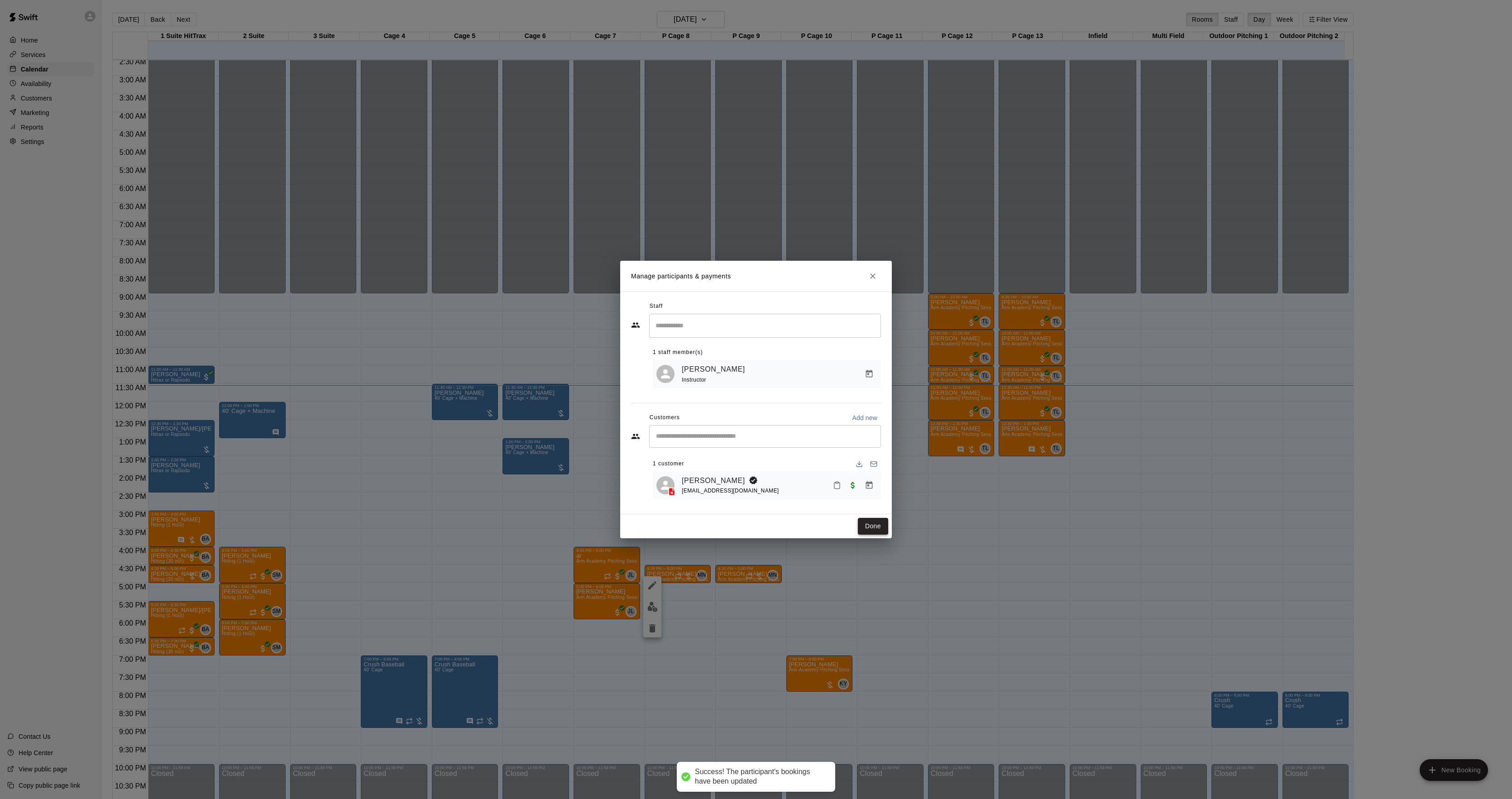
click at [870, 520] on button "Done" at bounding box center [872, 527] width 30 height 17
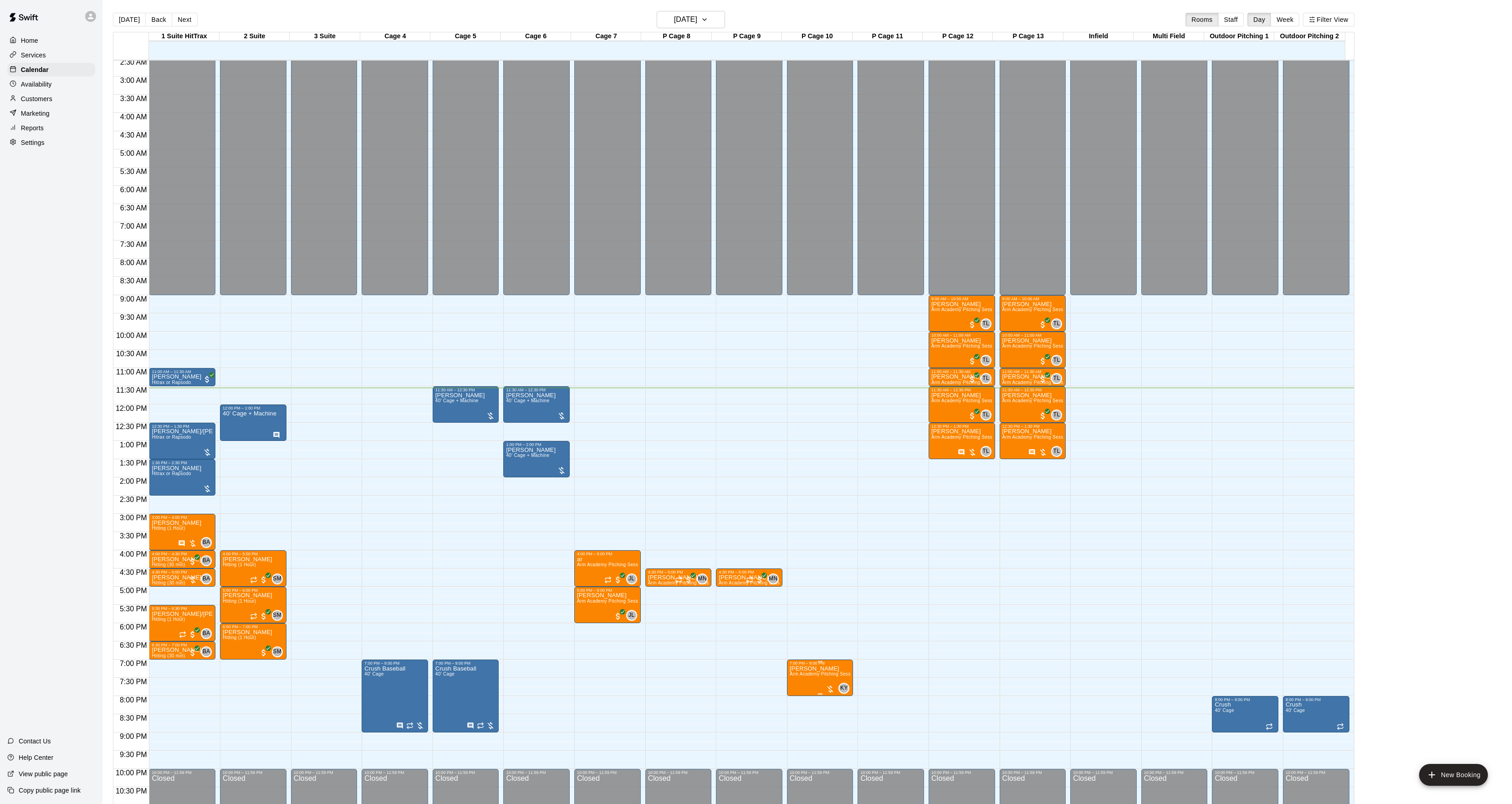
click at [802, 698] on img "edit" at bounding box center [797, 698] width 10 height 10
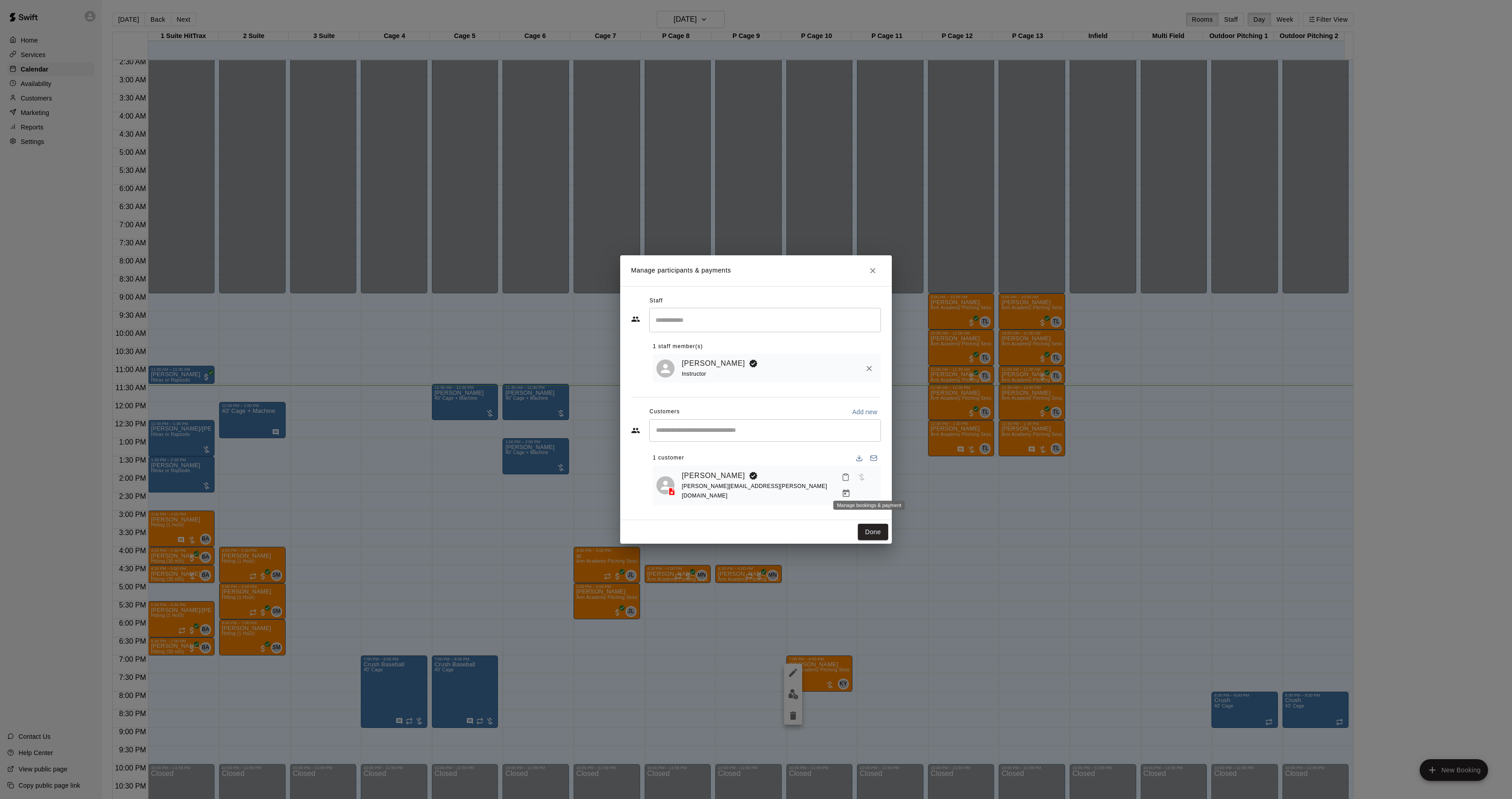
click at [854, 485] on button "Manage bookings & payment" at bounding box center [846, 493] width 16 height 16
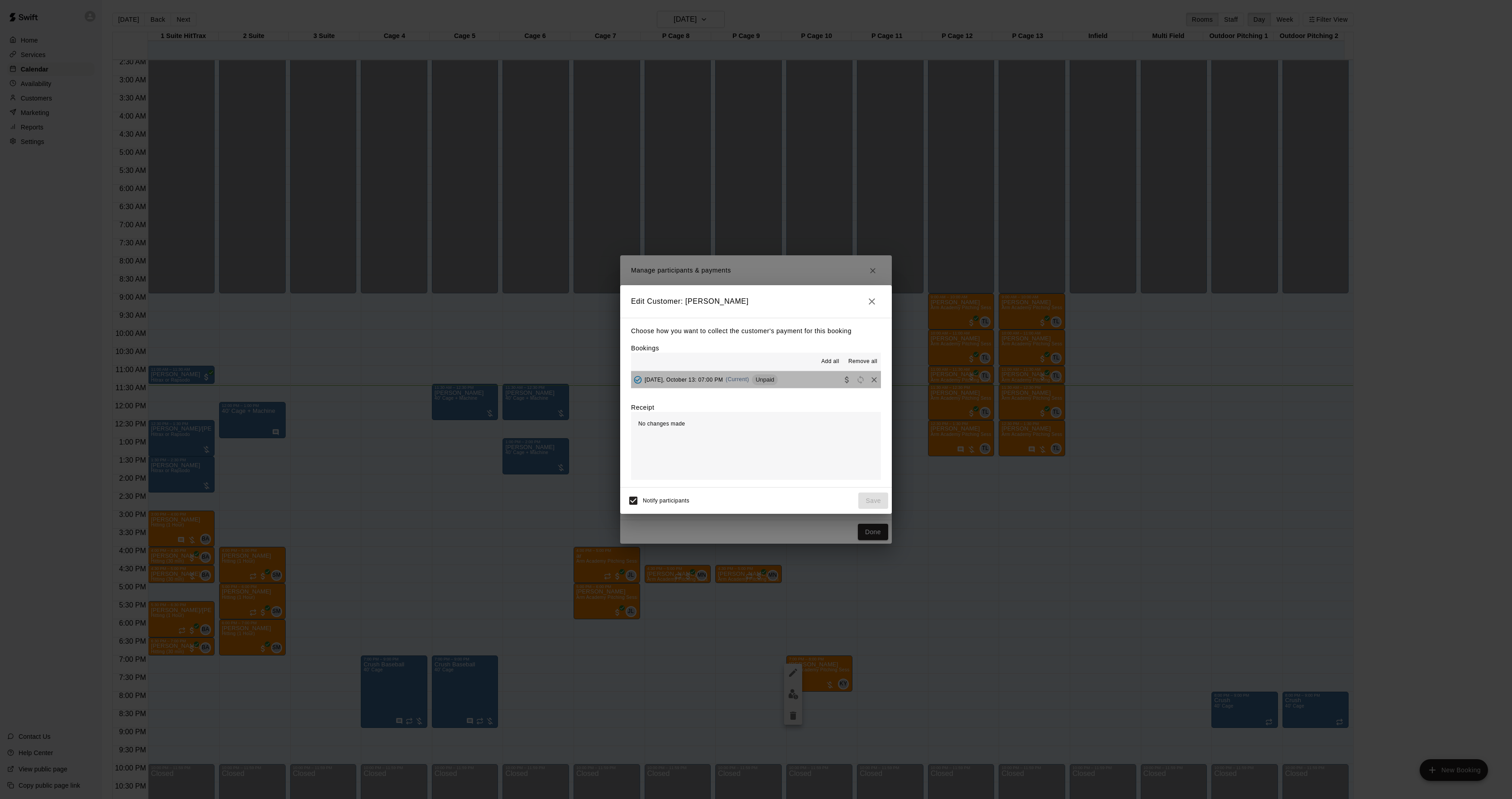
click at [816, 386] on button "[DATE], October 13: 07:00 PM (Current) Unpaid" at bounding box center [756, 380] width 250 height 17
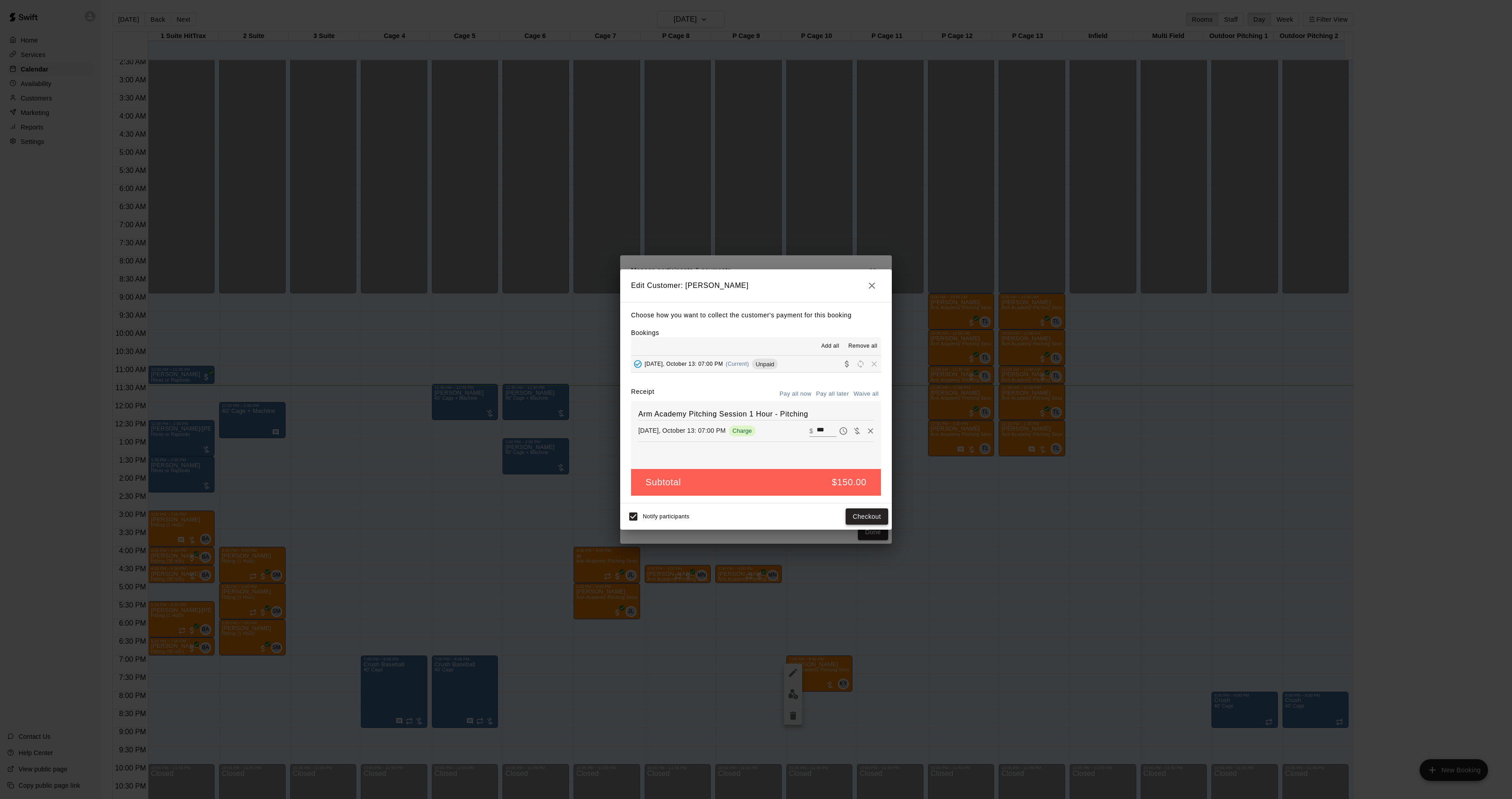
click at [881, 515] on button "Checkout" at bounding box center [867, 517] width 43 height 17
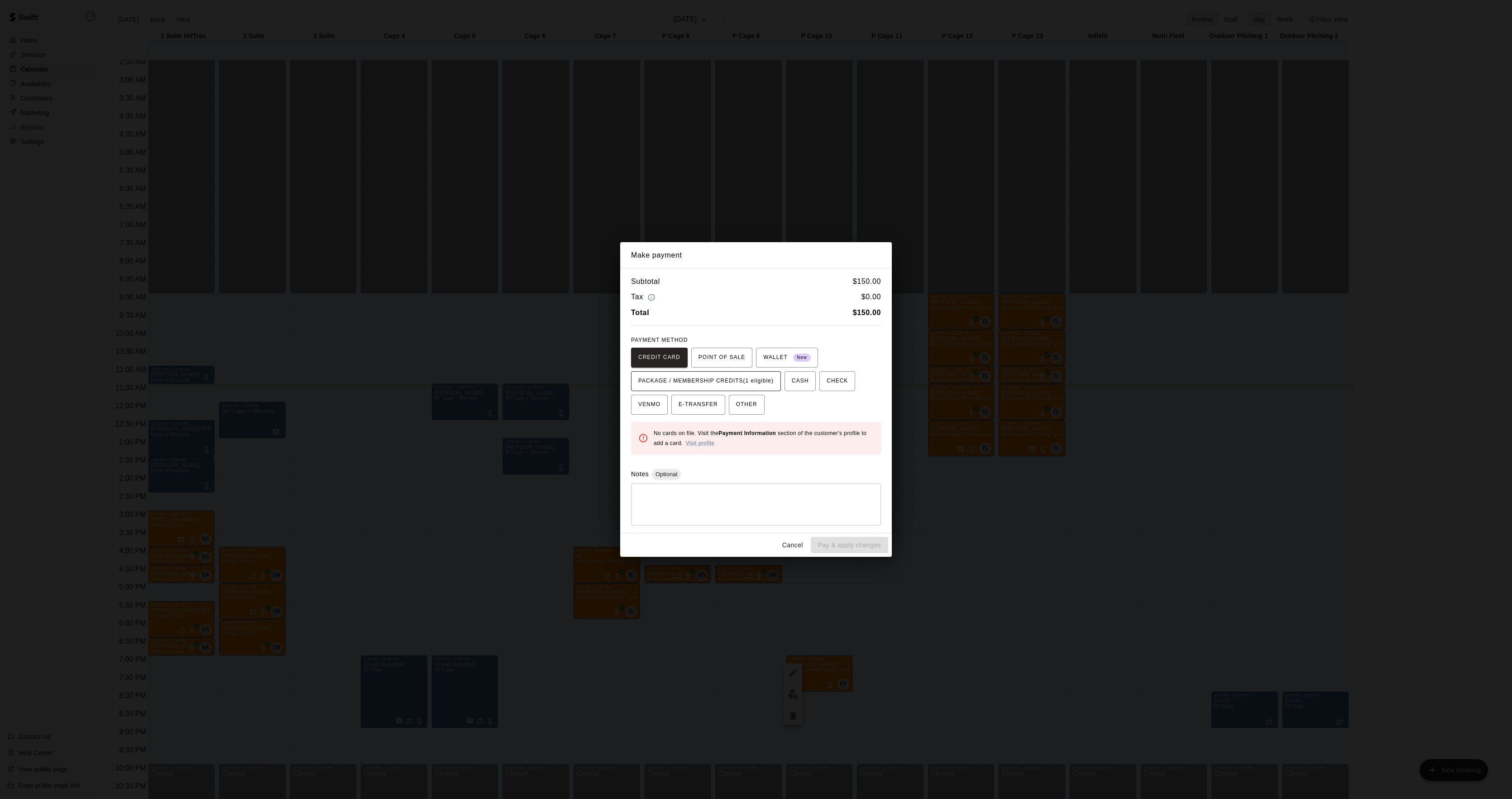
click at [754, 384] on span "PACKAGE / MEMBERSHIP CREDITS (1 eligible)" at bounding box center [706, 381] width 136 height 15
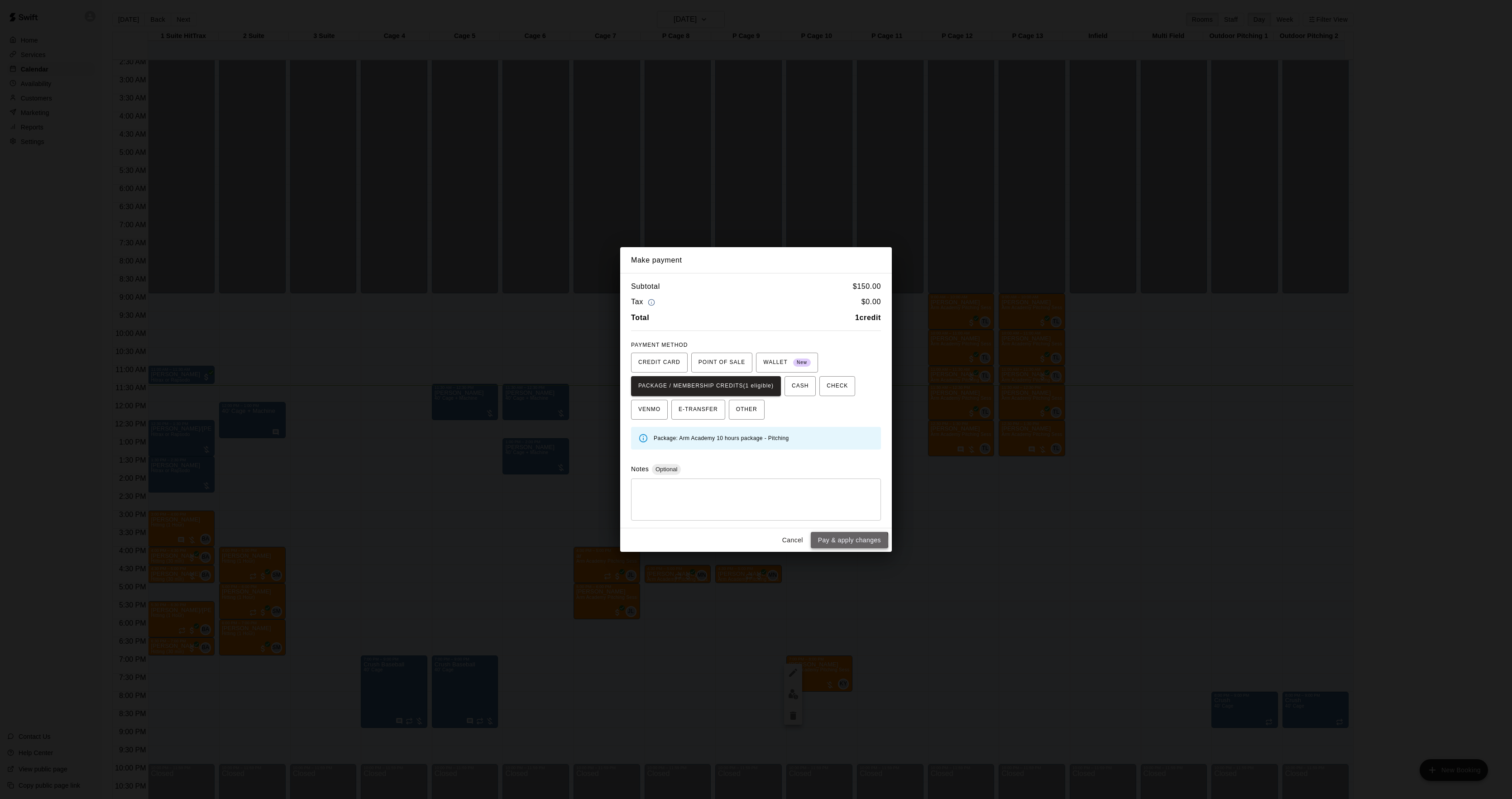
click at [833, 542] on button "Pay & apply changes" at bounding box center [850, 541] width 77 height 17
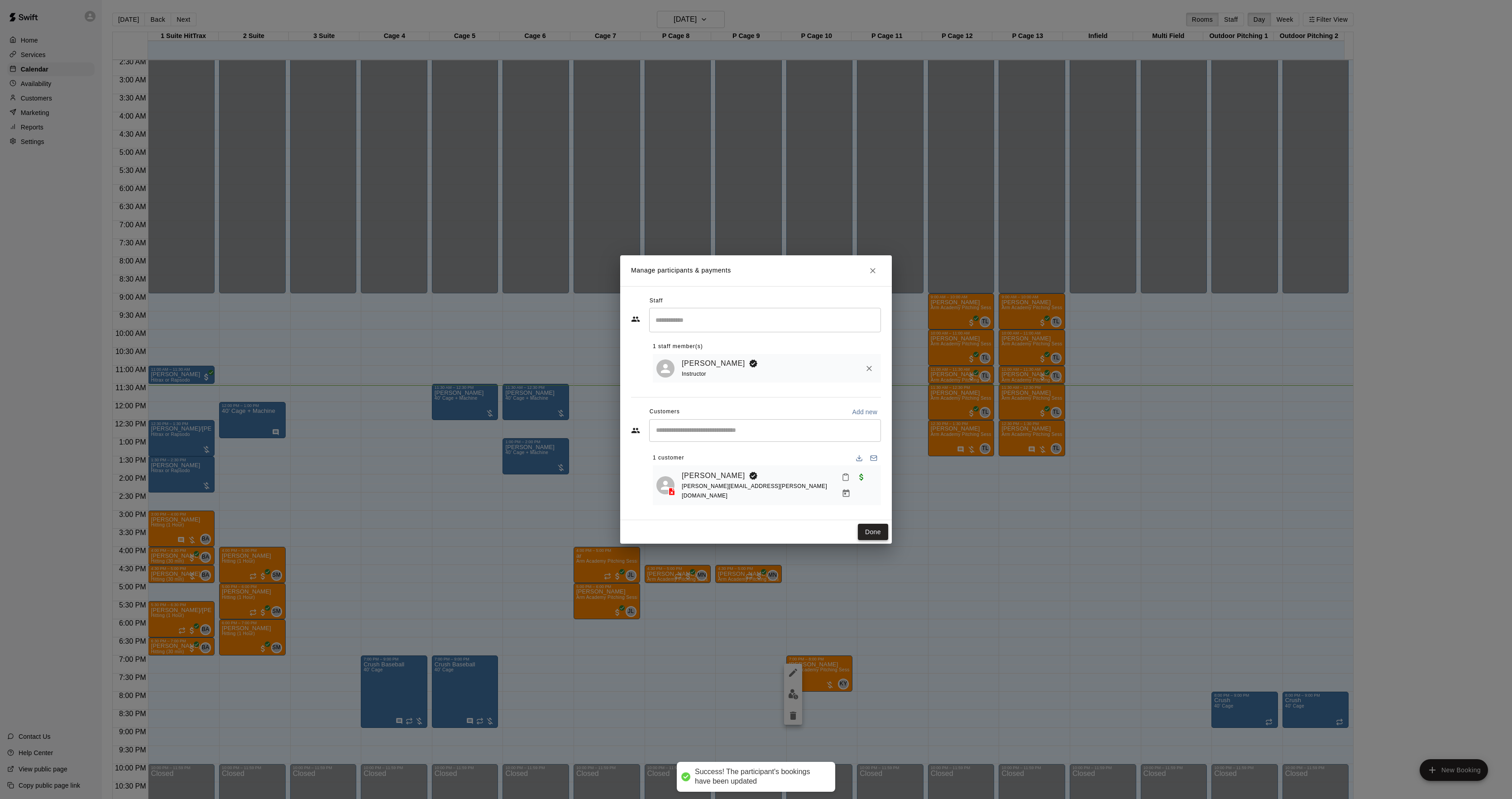
click at [864, 527] on button "Done" at bounding box center [872, 532] width 30 height 17
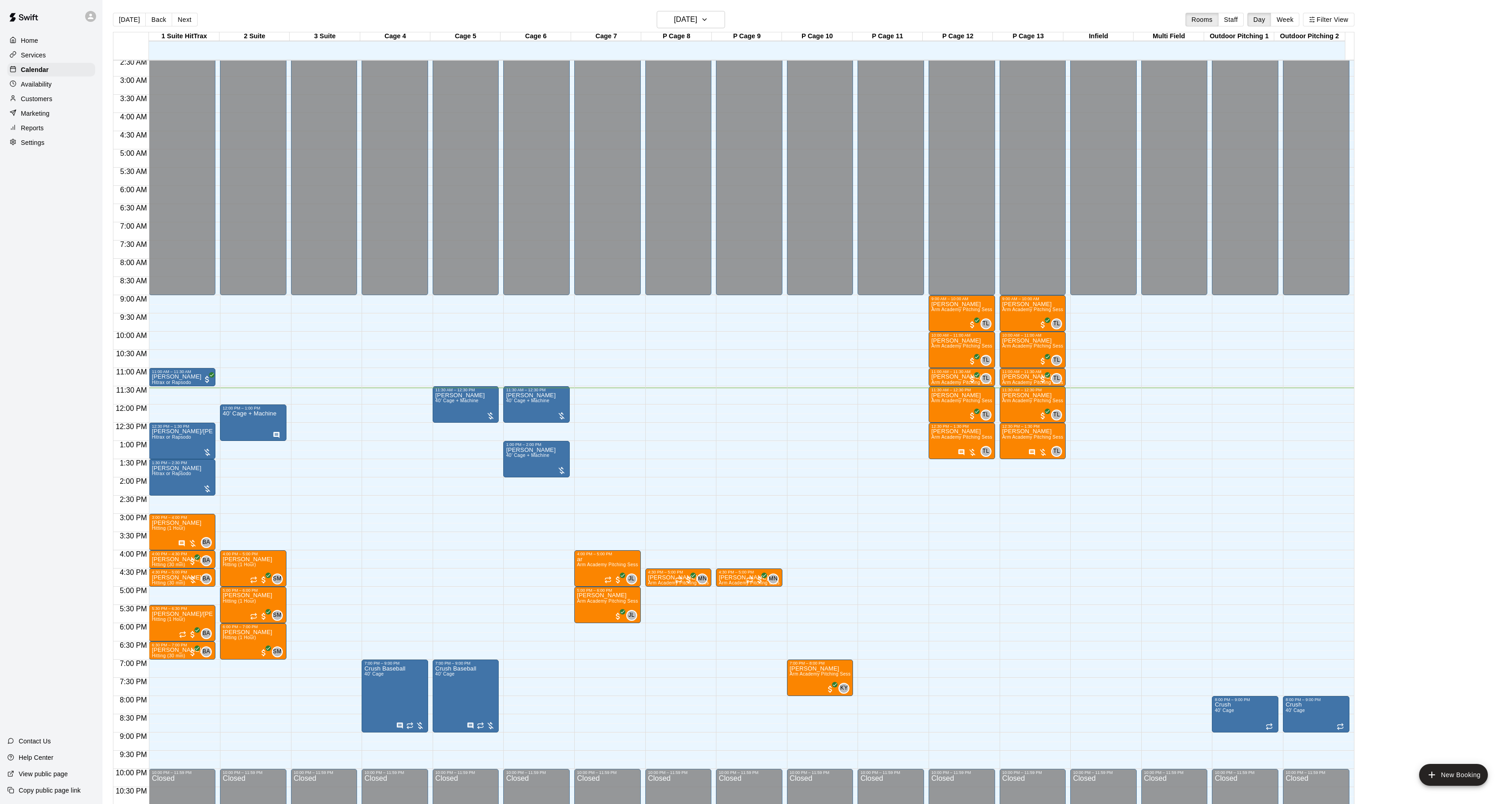
click at [182, 23] on button "Next" at bounding box center [184, 19] width 26 height 14
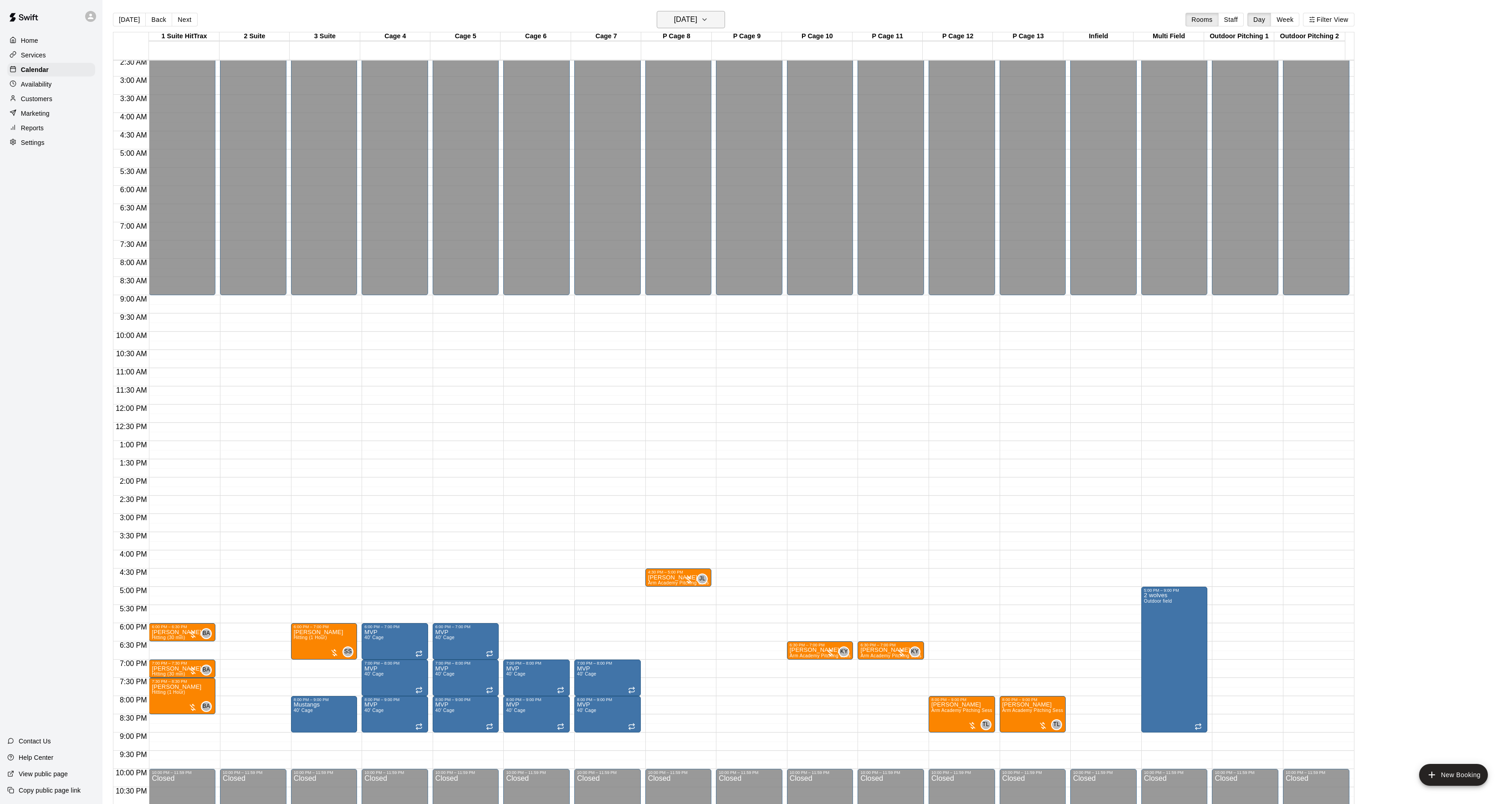
click at [698, 23] on h6 "[DATE]" at bounding box center [686, 19] width 23 height 12
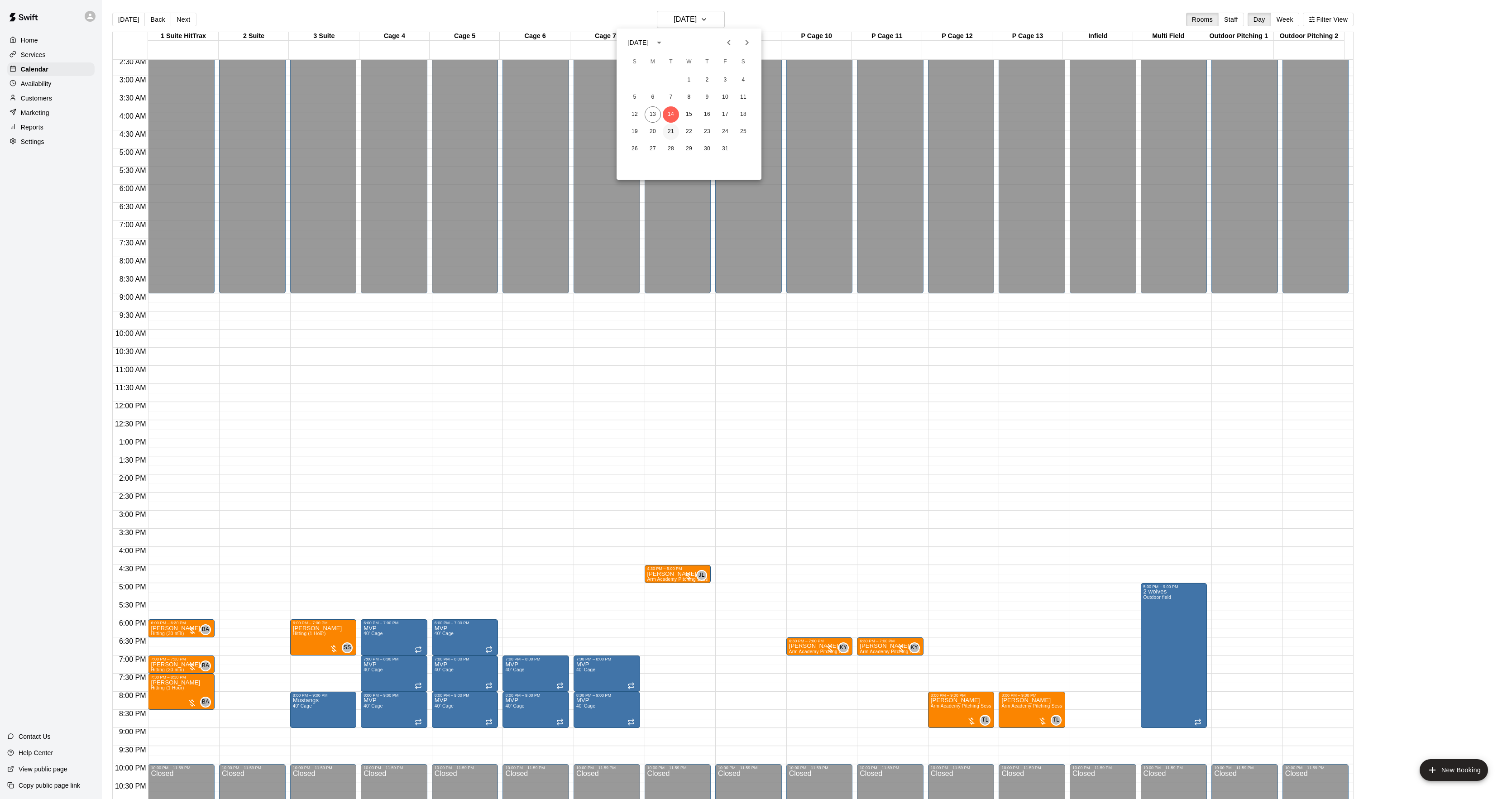
click at [672, 133] on button "21" at bounding box center [671, 132] width 16 height 16
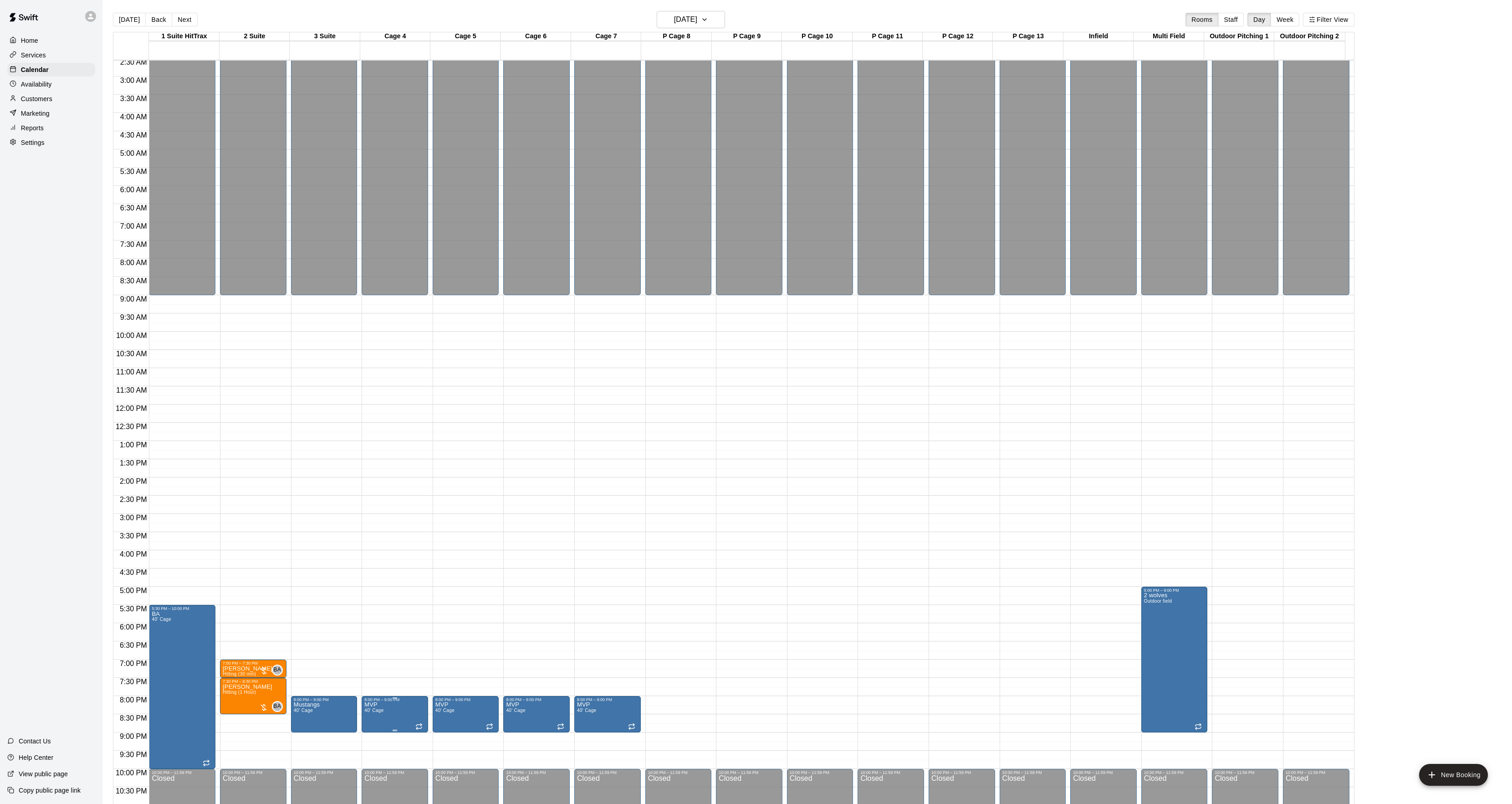
click at [378, 755] on icon "delete" at bounding box center [373, 757] width 11 height 11
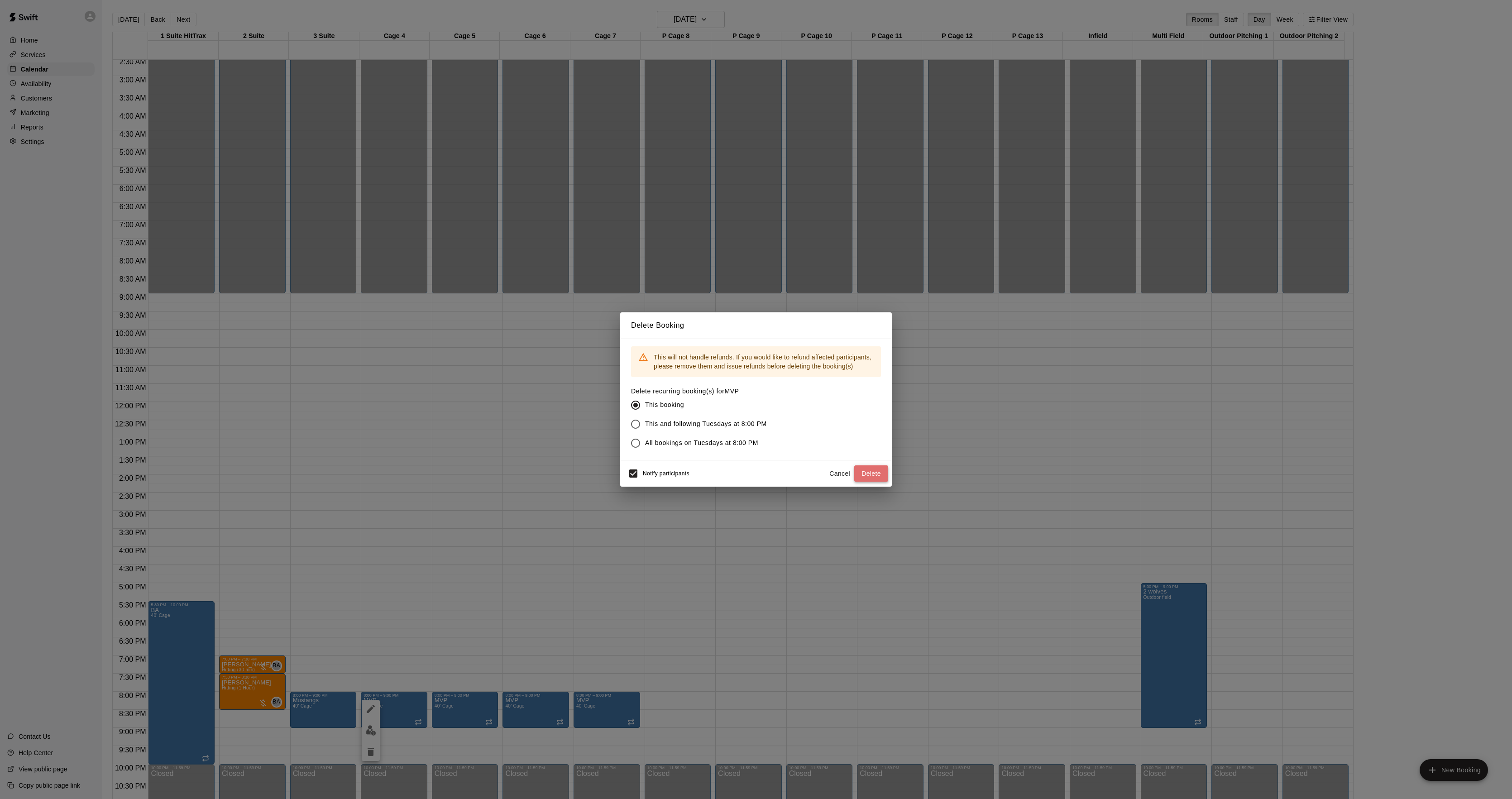
click at [864, 471] on button "Delete" at bounding box center [871, 474] width 34 height 17
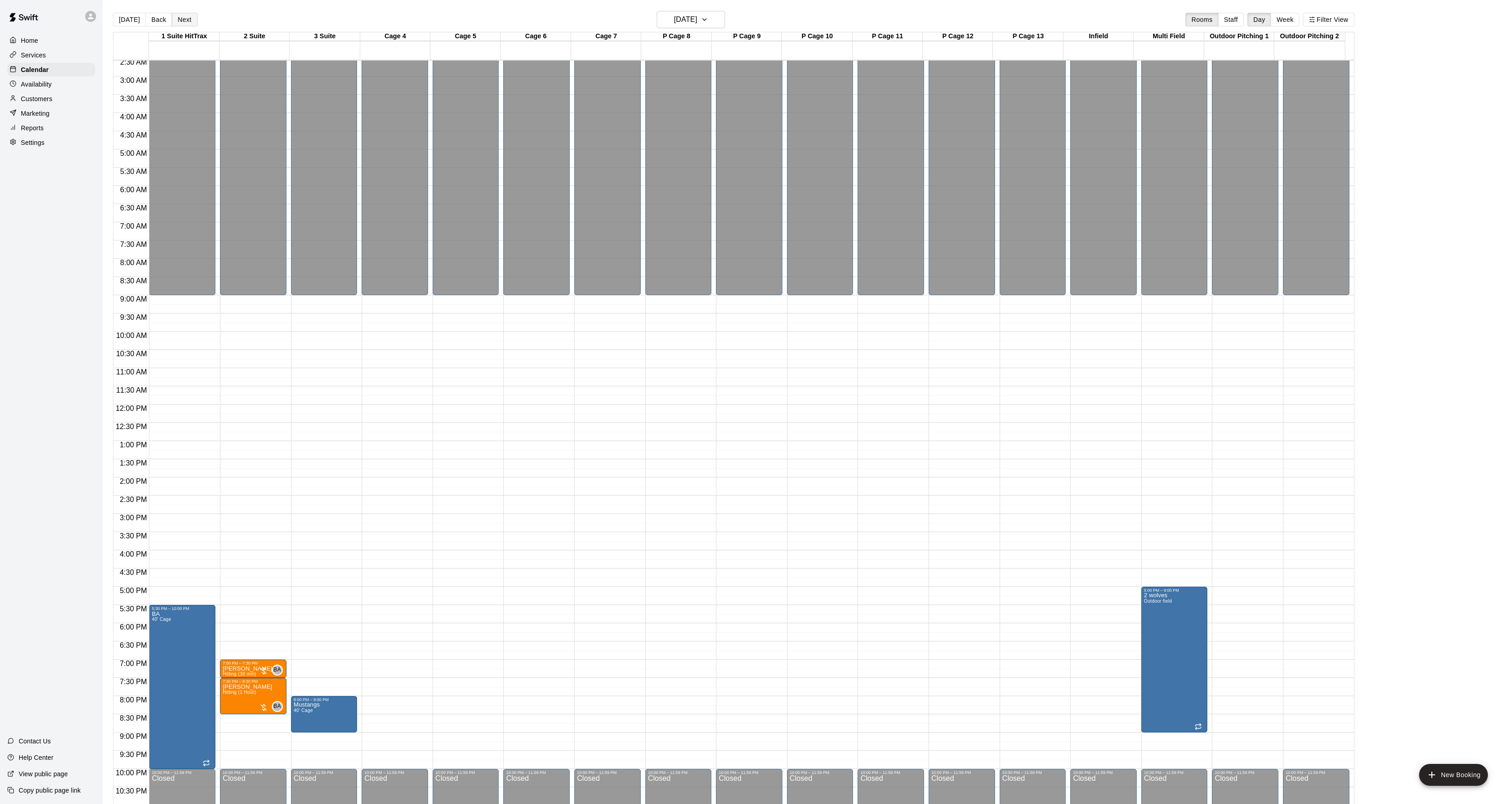
click at [185, 16] on button "Next" at bounding box center [184, 19] width 26 height 14
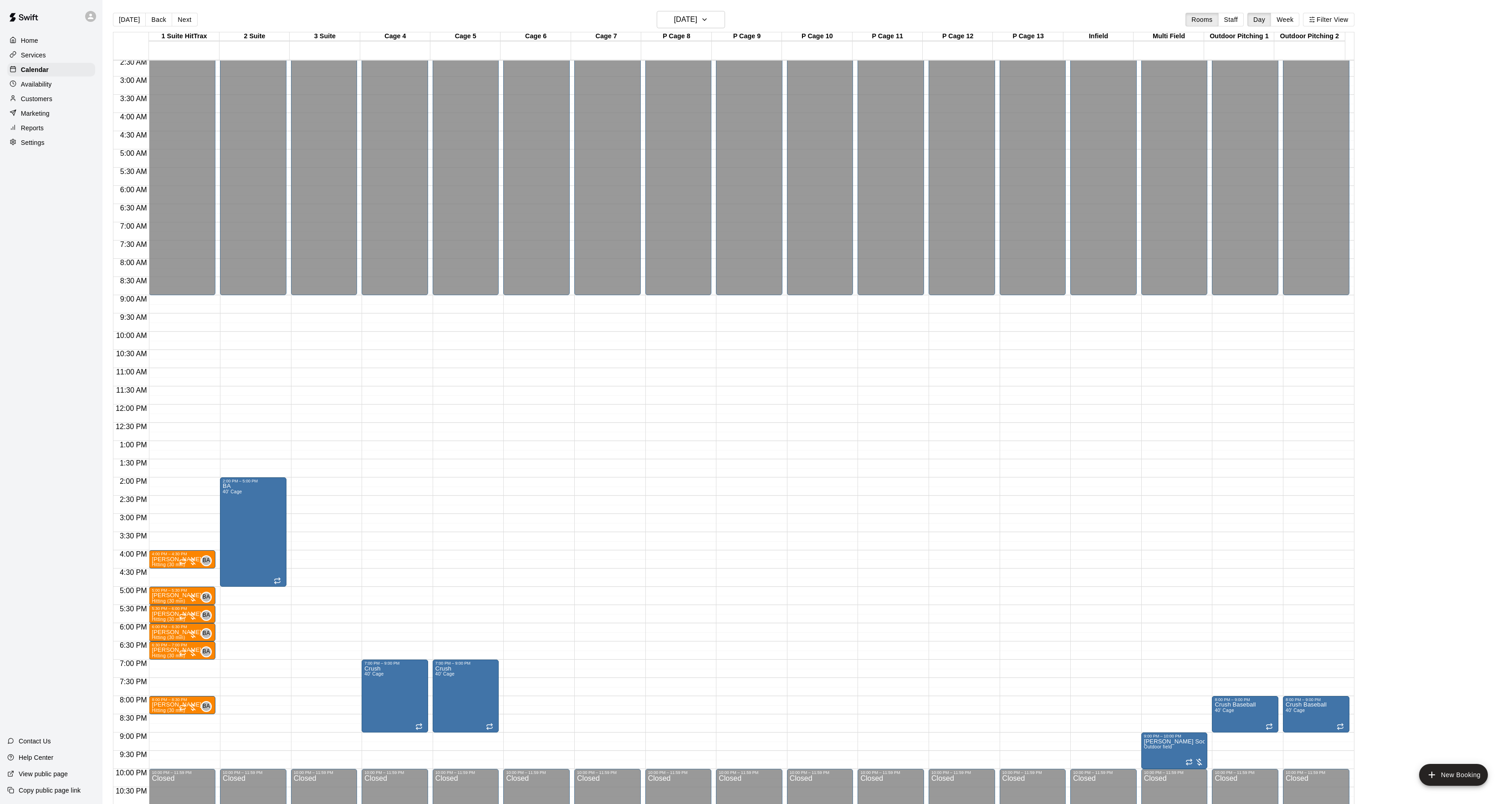
drag, startPoint x: 125, startPoint y: 14, endPoint x: 145, endPoint y: 6, distance: 21.5
click at [125, 14] on button "[DATE]" at bounding box center [129, 19] width 33 height 14
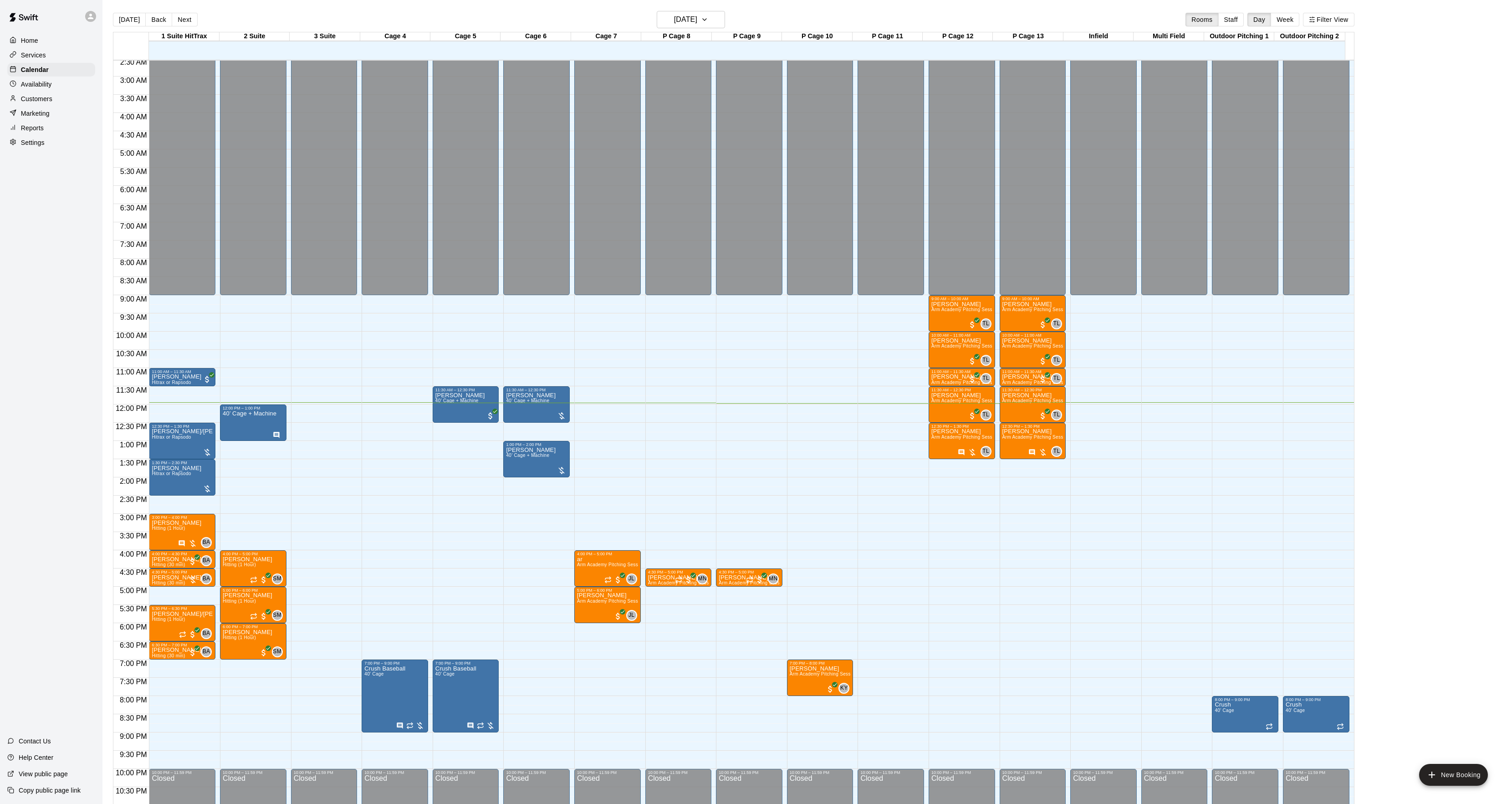
click at [133, 4] on main "[DATE] Back [DATE][DATE] Rooms Staff Day Week Filter View 1 Suite HitTrax 13 Mo…" at bounding box center [807, 409] width 1410 height 819
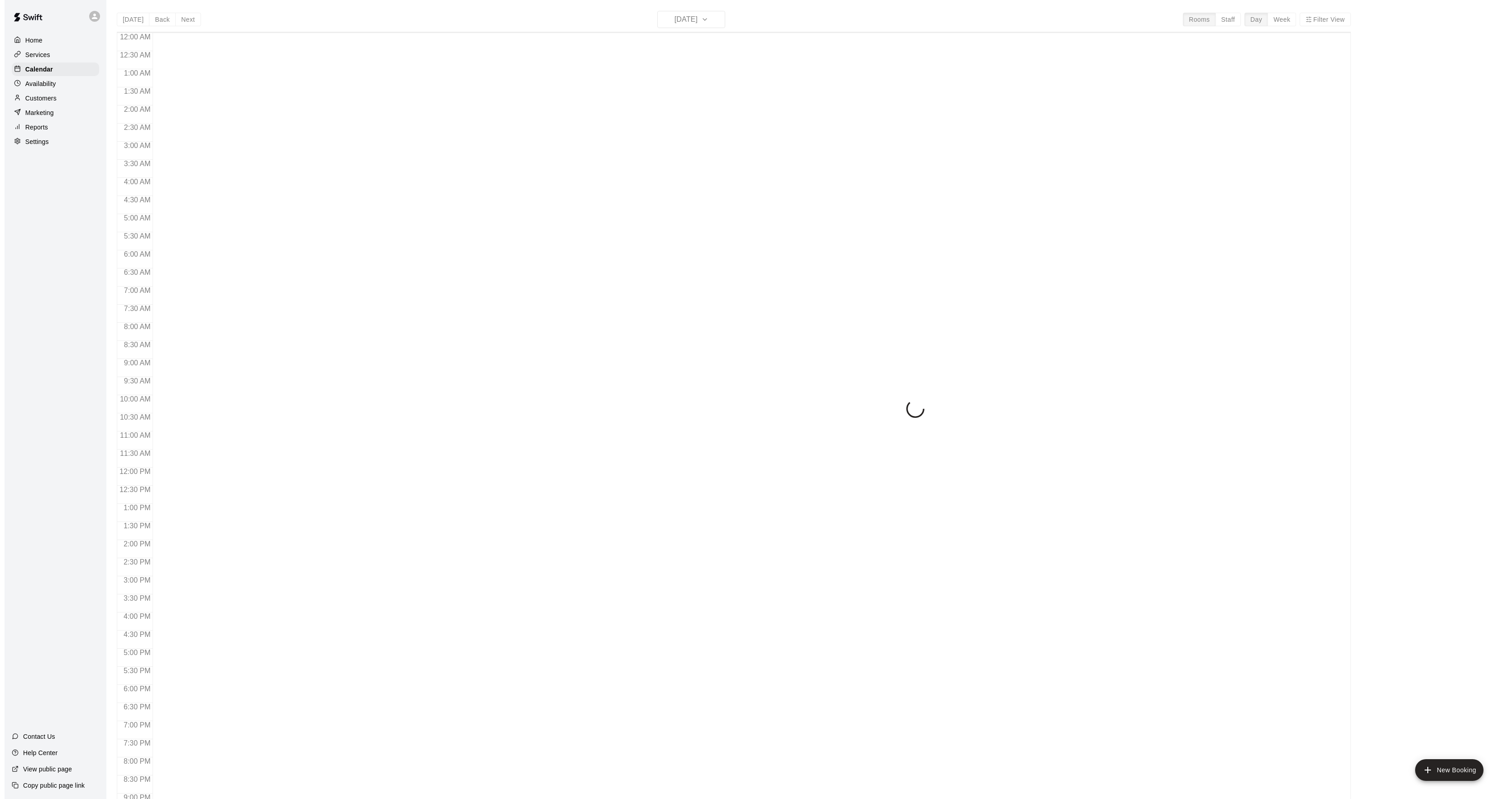
scroll to position [93, 0]
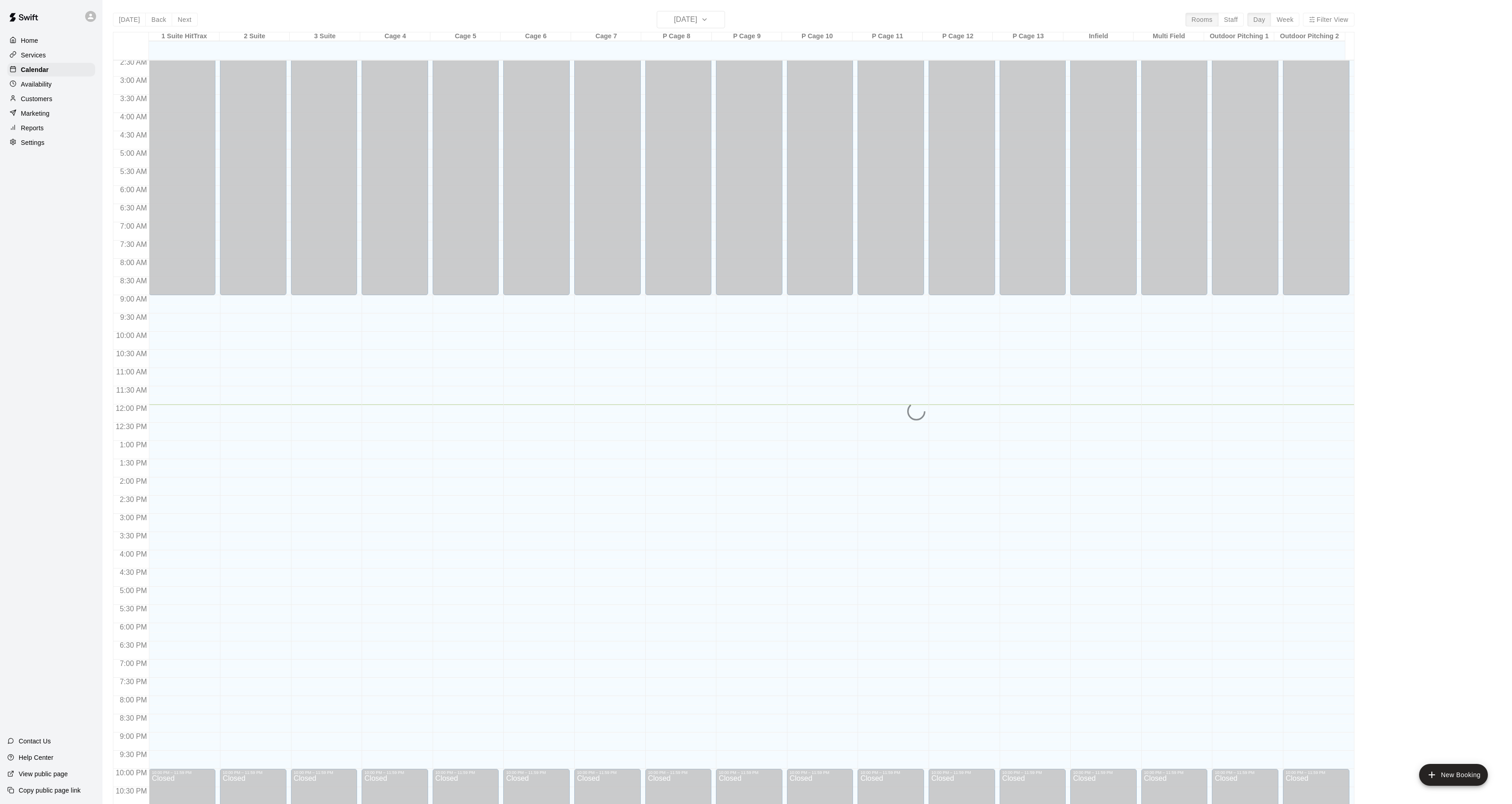
click at [174, 19] on button "Next" at bounding box center [184, 19] width 26 height 14
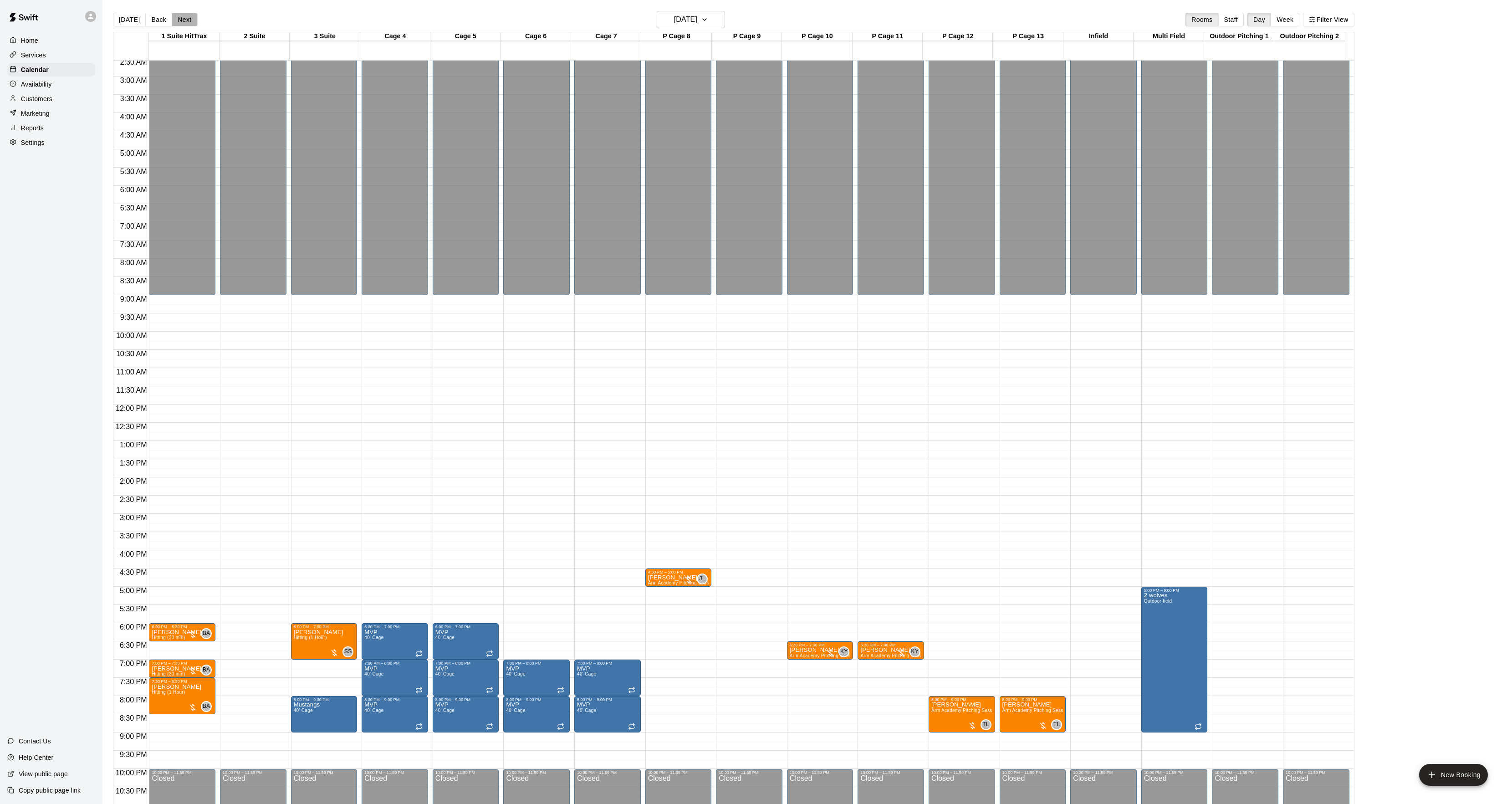
click at [175, 19] on button "Next" at bounding box center [184, 19] width 26 height 14
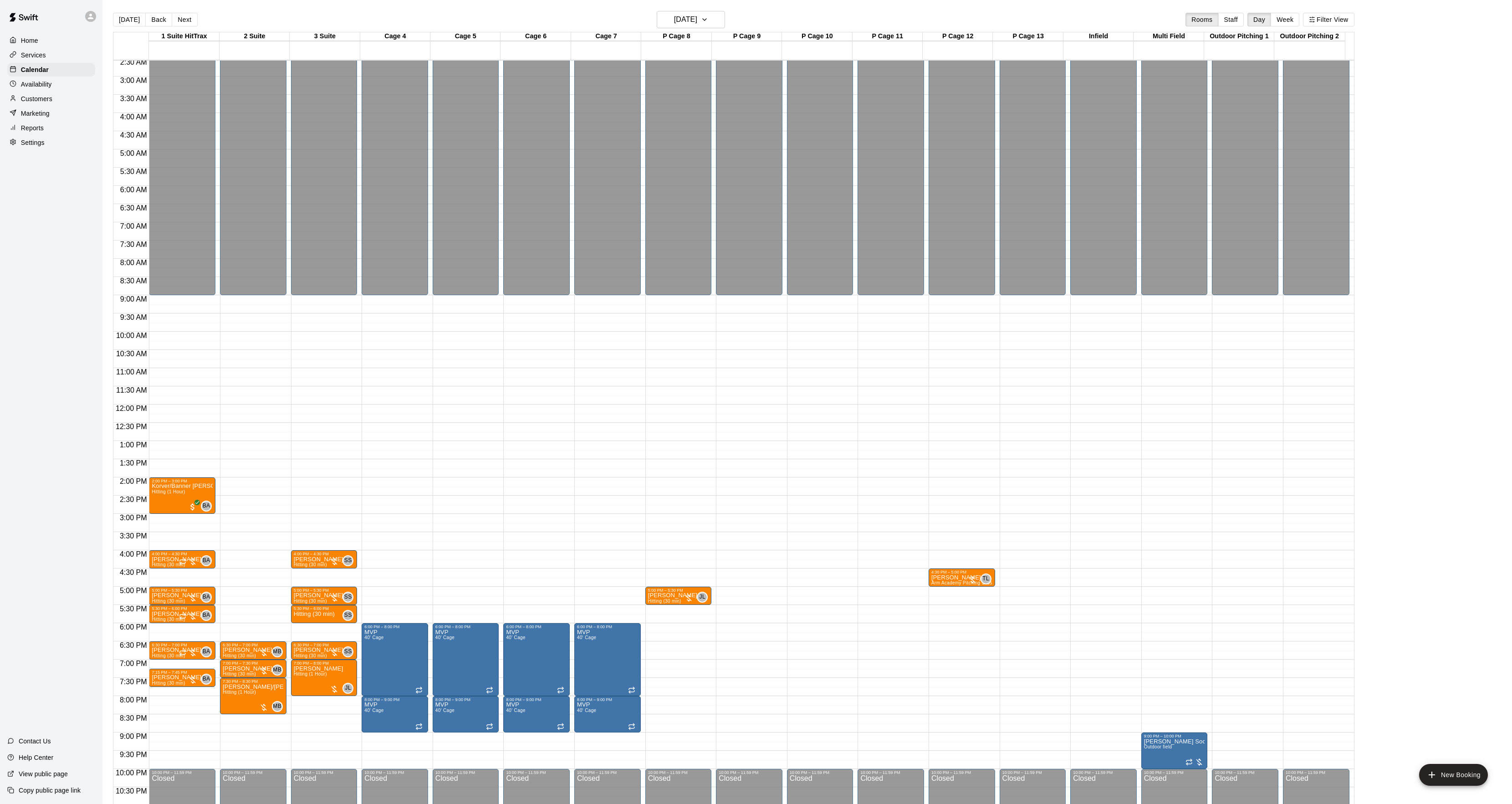
click at [175, 19] on button "Next" at bounding box center [184, 19] width 26 height 14
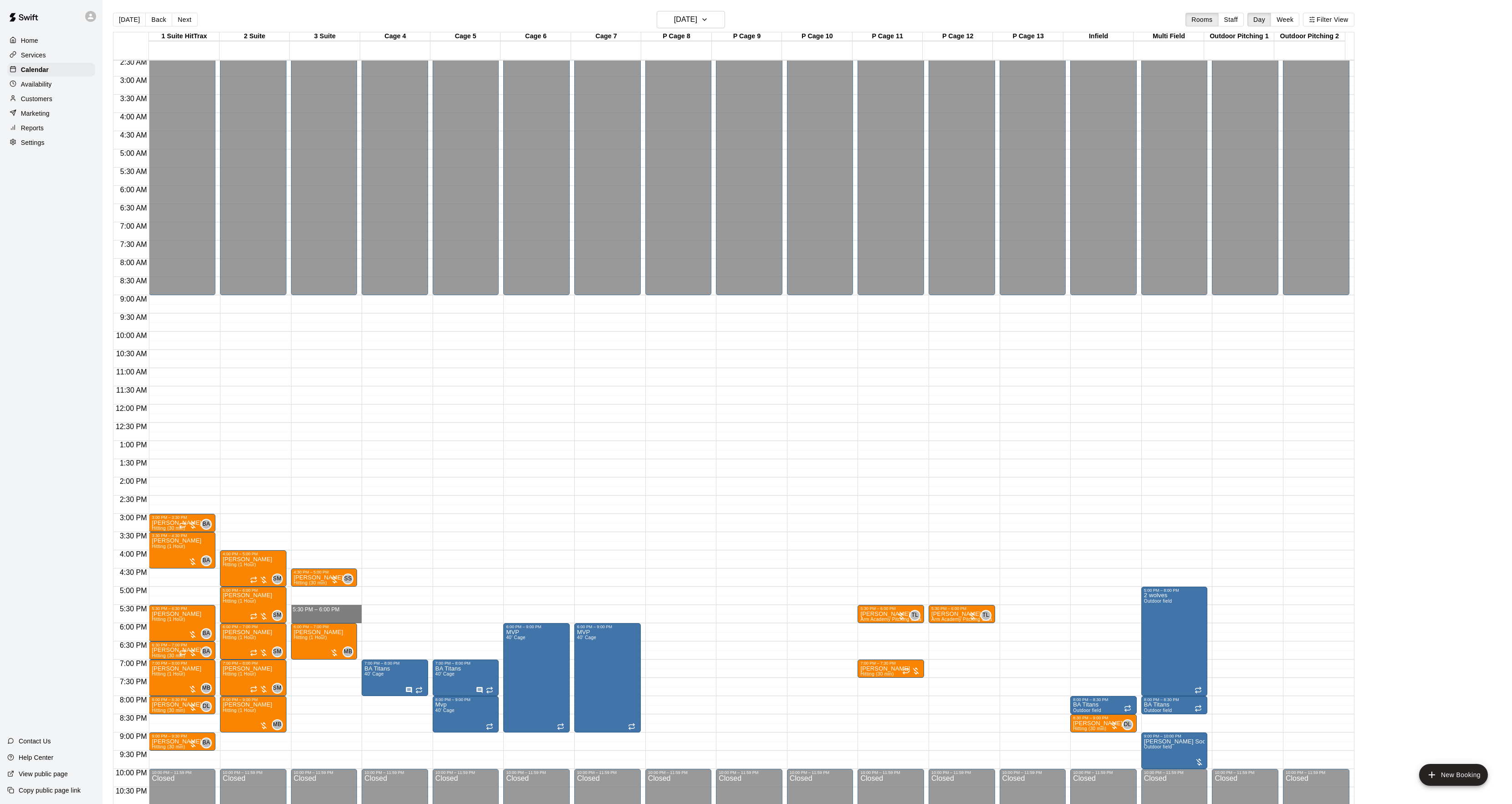
drag, startPoint x: 316, startPoint y: 611, endPoint x: 316, endPoint y: 616, distance: 5.0
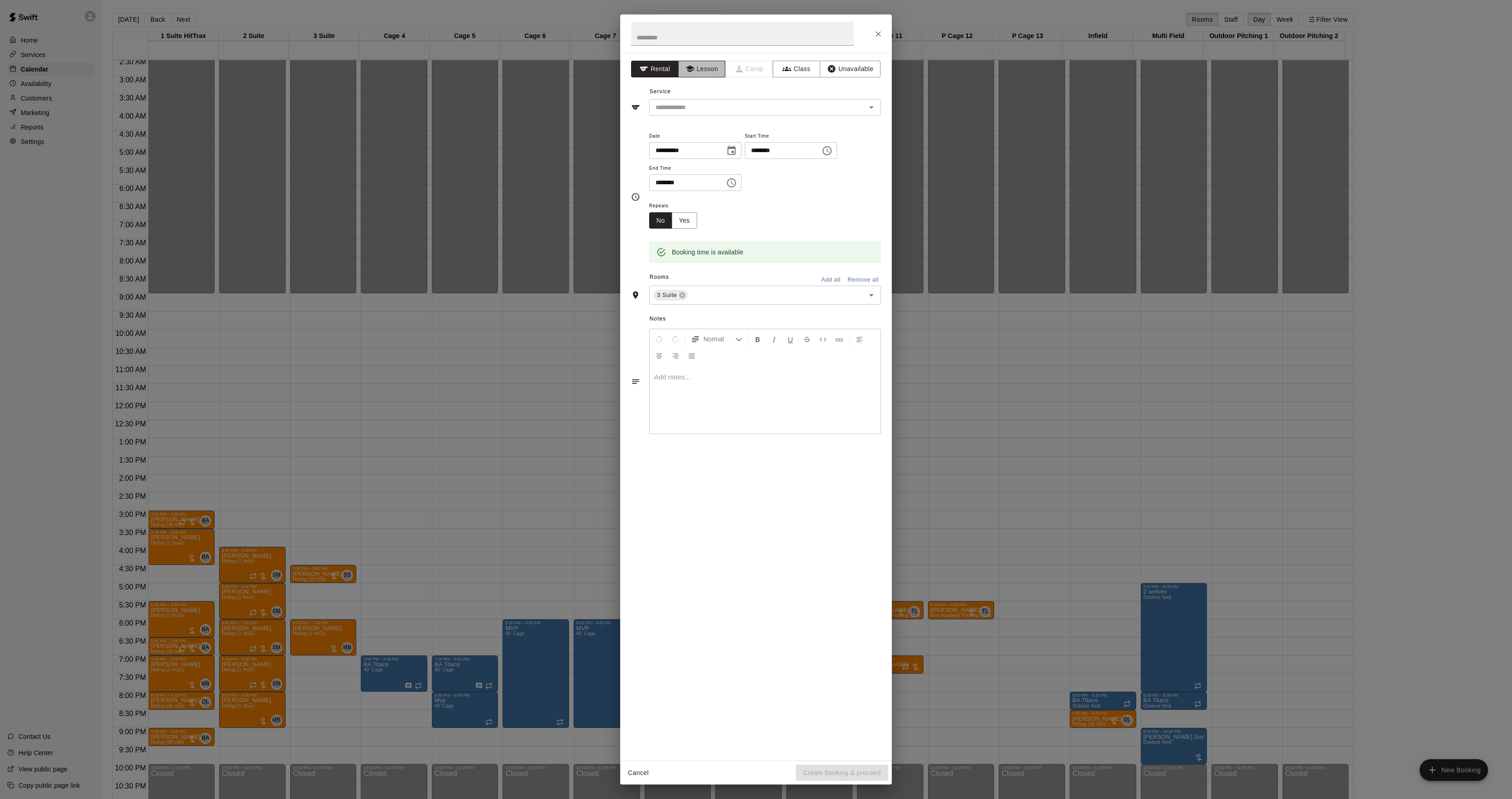
click at [696, 65] on button "Lesson" at bounding box center [701, 69] width 47 height 17
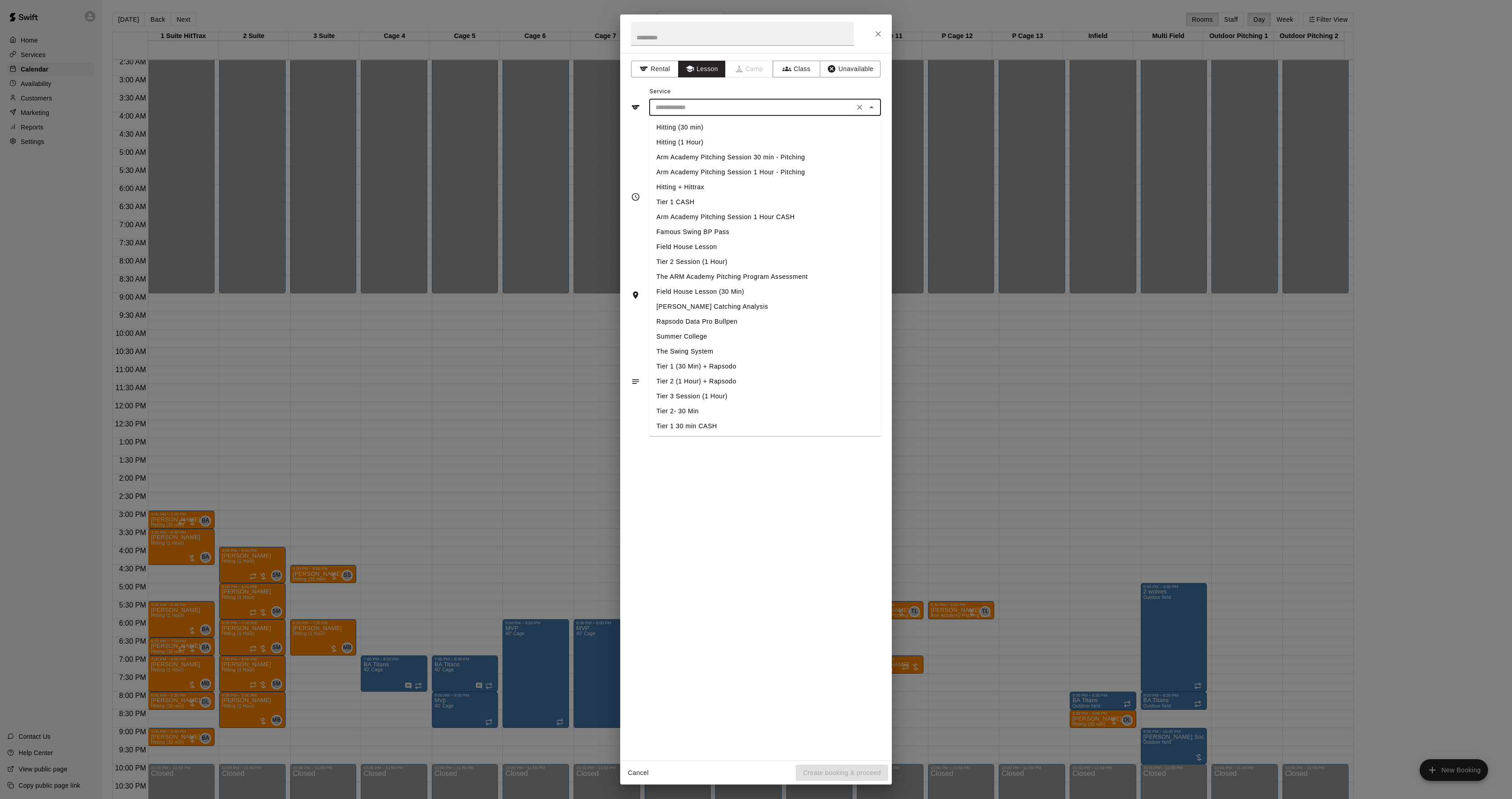
click at [674, 109] on input "text" at bounding box center [752, 107] width 200 height 12
click at [675, 120] on li "Hitting (30 min)" at bounding box center [765, 127] width 232 height 15
type input "**********"
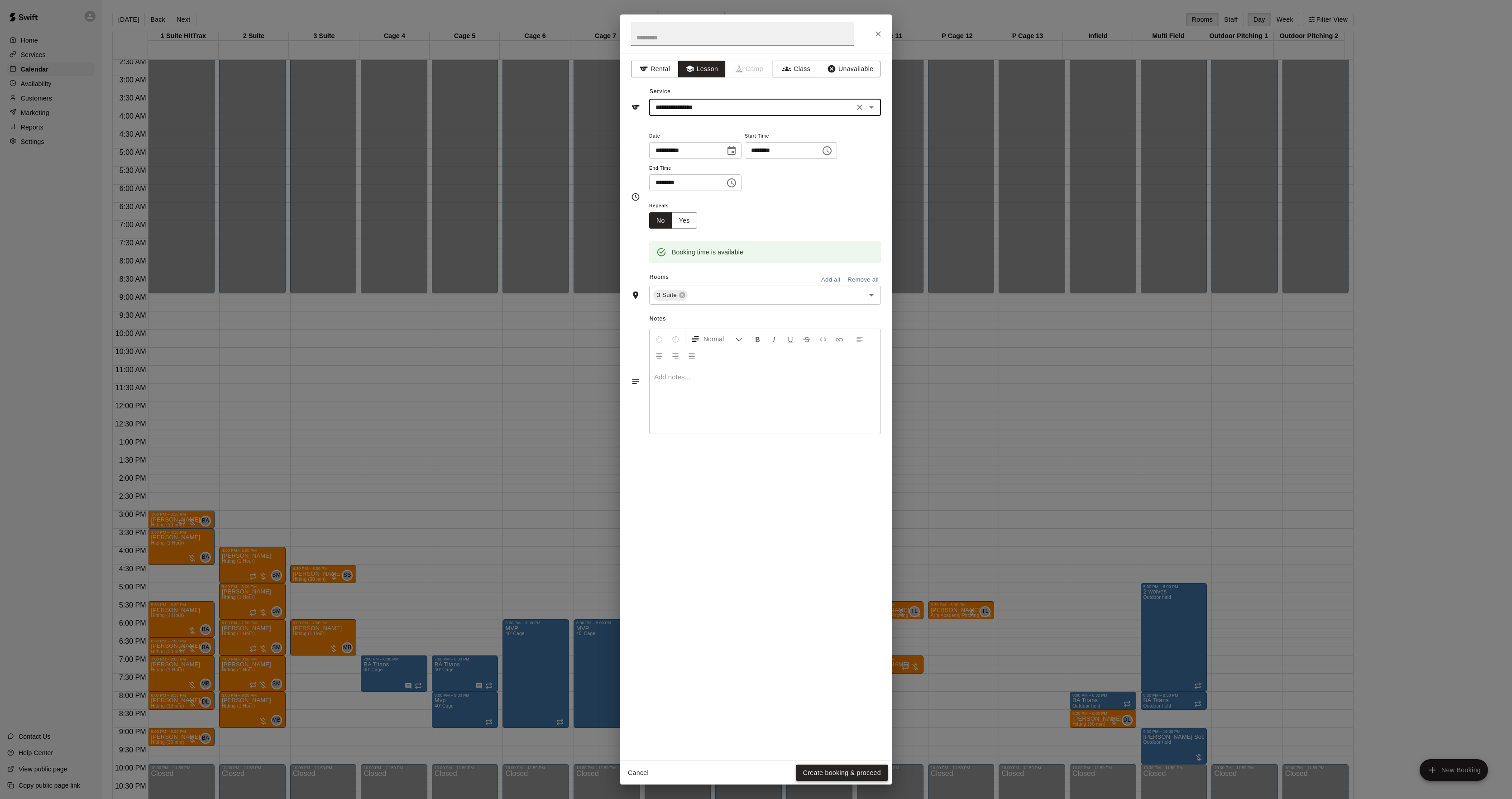
click at [820, 766] on button "Create booking & proceed" at bounding box center [841, 773] width 92 height 17
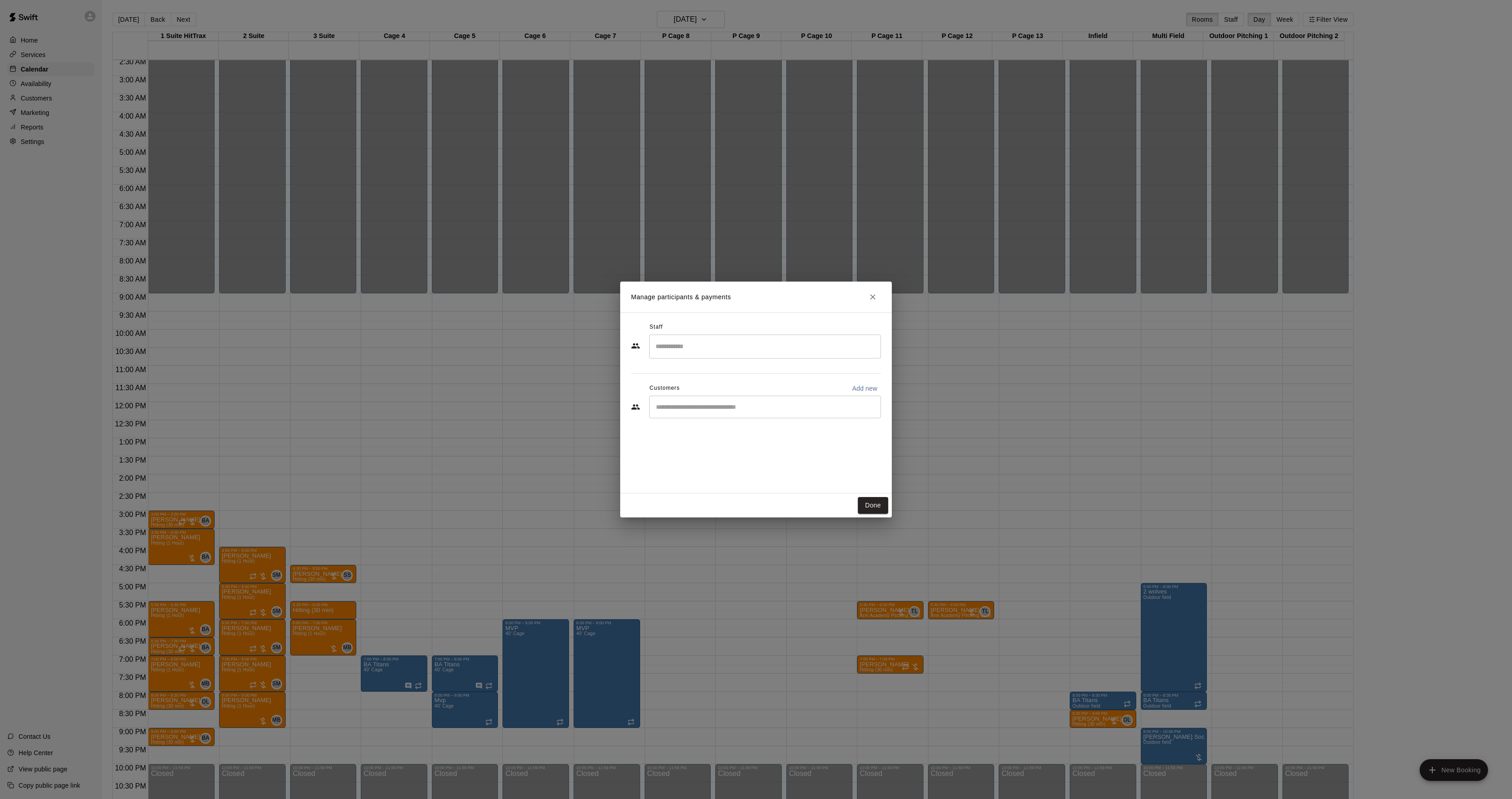
click at [715, 412] on input "Start typing to search customers..." at bounding box center [765, 408] width 224 height 9
type input "*****"
drag, startPoint x: 703, startPoint y: 425, endPoint x: 703, endPoint y: 419, distance: 6.0
click at [703, 419] on div "tia depalo tdipalo10@gmail.com" at bounding box center [765, 433] width 232 height 29
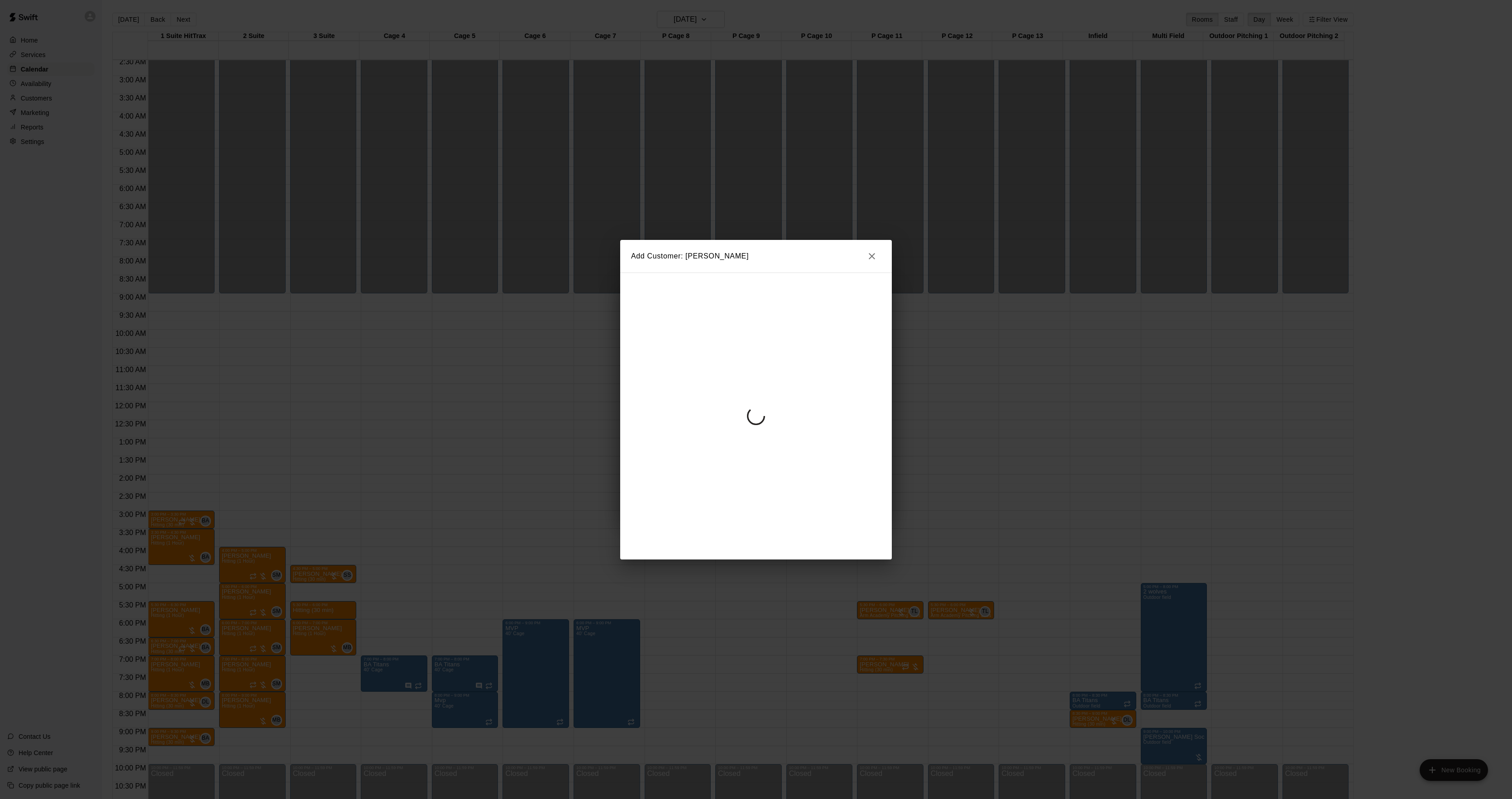
click at [681, 350] on div at bounding box center [756, 416] width 272 height 288
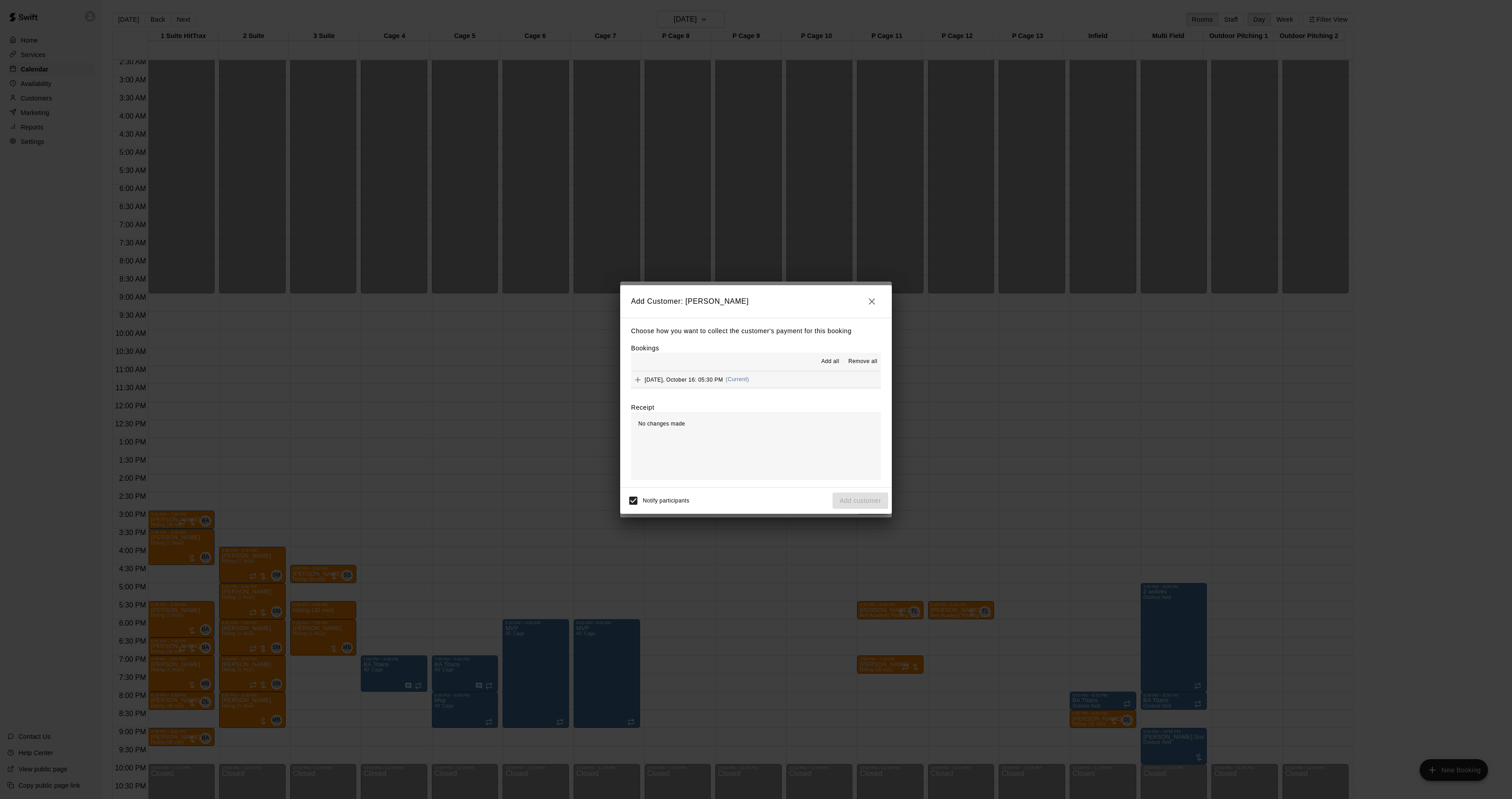
click at [723, 381] on span "Thursday, October 16: 05:30 PM" at bounding box center [683, 380] width 78 height 6
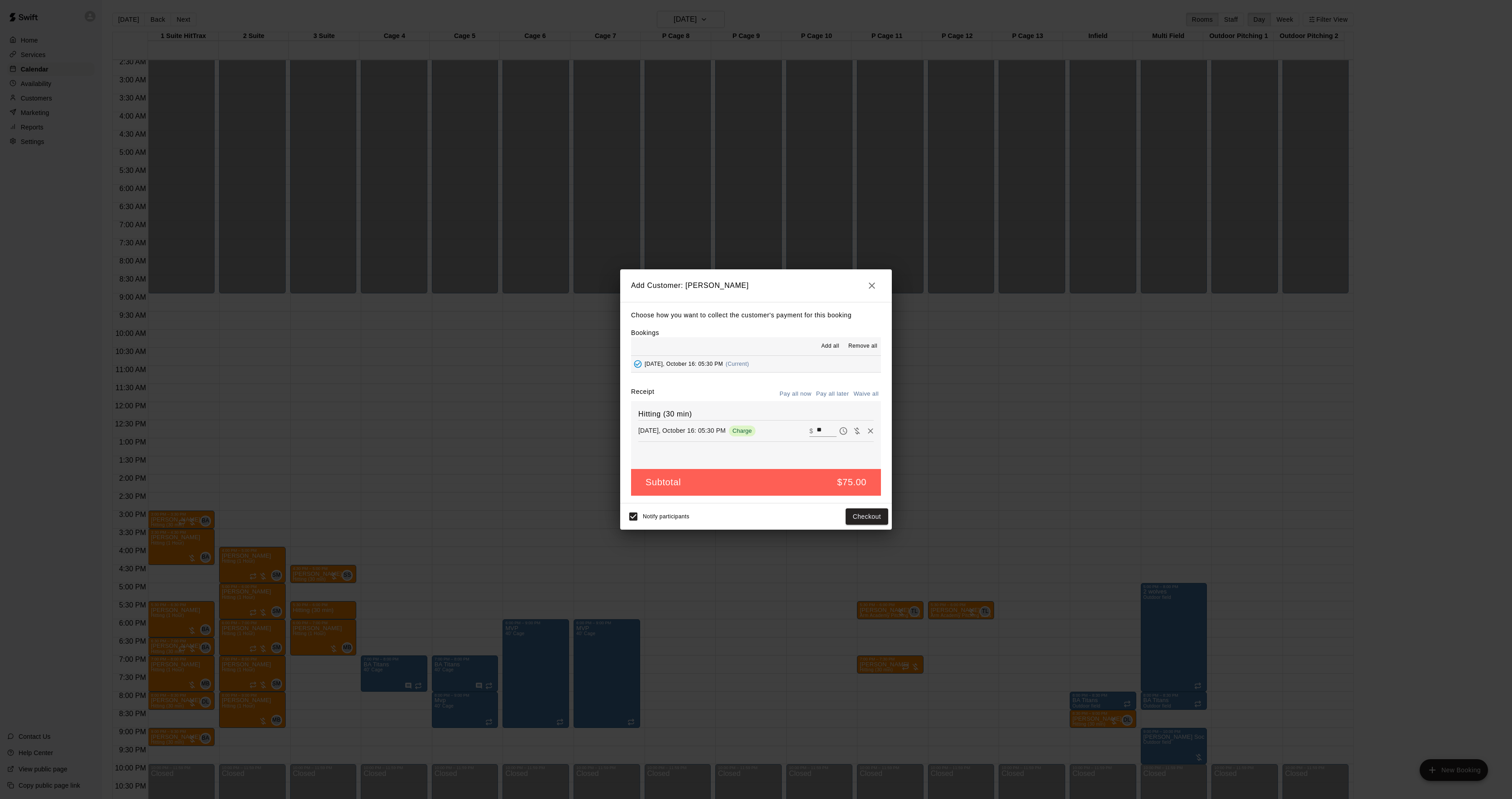
click at [823, 394] on button "Pay all later" at bounding box center [833, 394] width 38 height 14
click at [874, 524] on button "Add customer" at bounding box center [861, 517] width 56 height 17
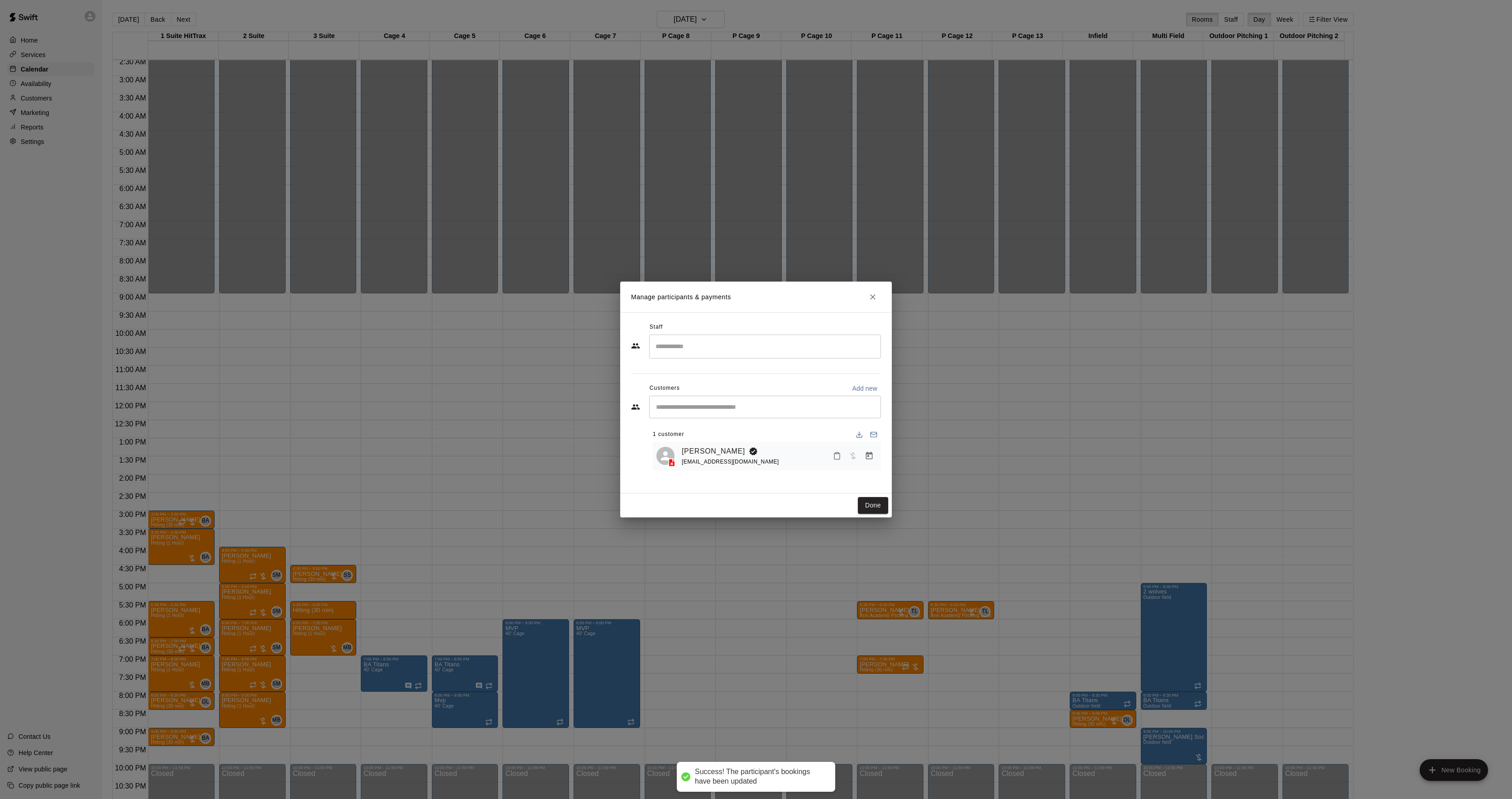
click at [703, 354] on input "Search staff" at bounding box center [765, 346] width 224 height 15
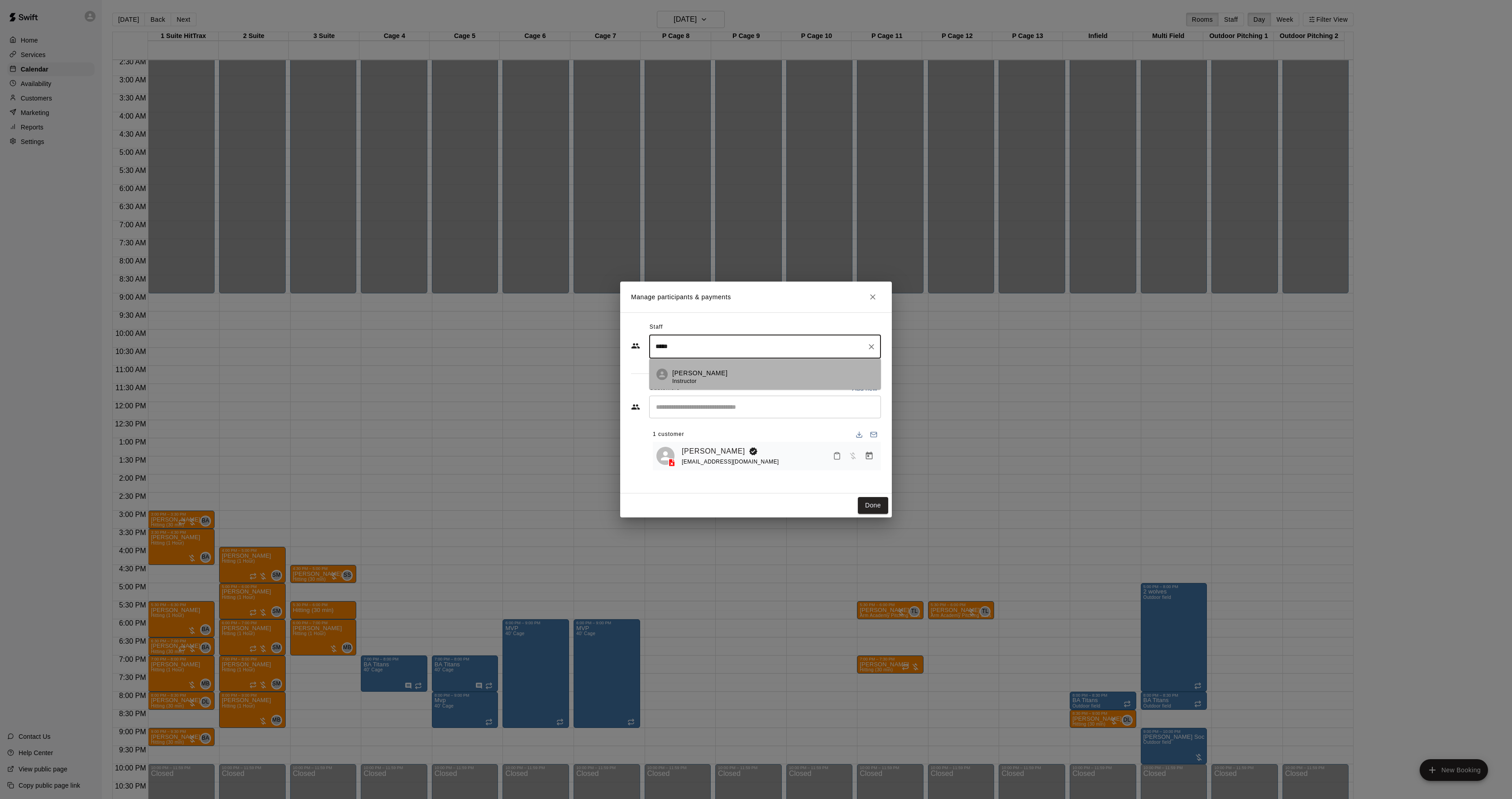
click at [723, 374] on div "Sean Singh Instructor" at bounding box center [773, 377] width 201 height 18
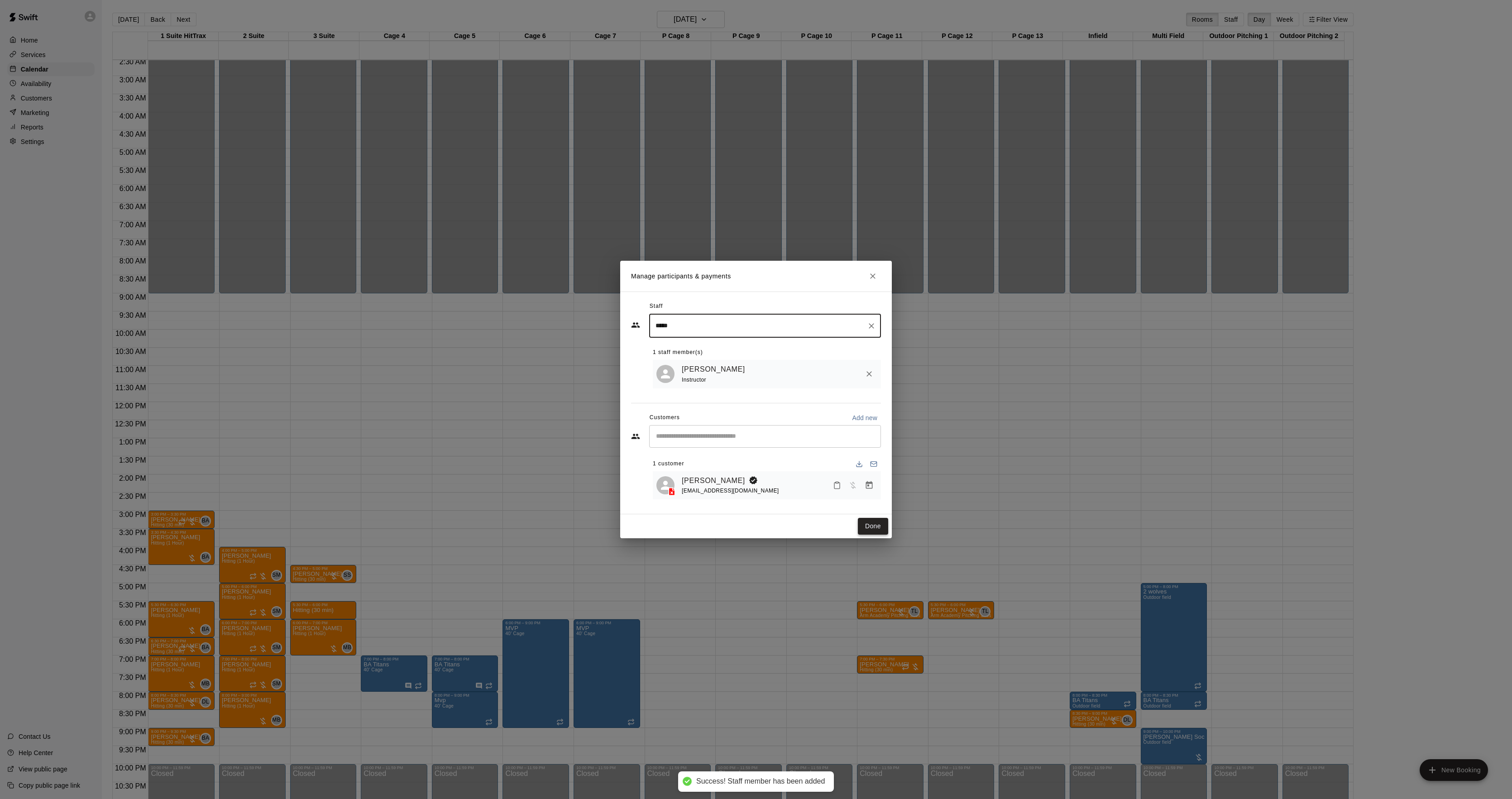
type input "*****"
click at [876, 528] on button "Done" at bounding box center [872, 527] width 30 height 17
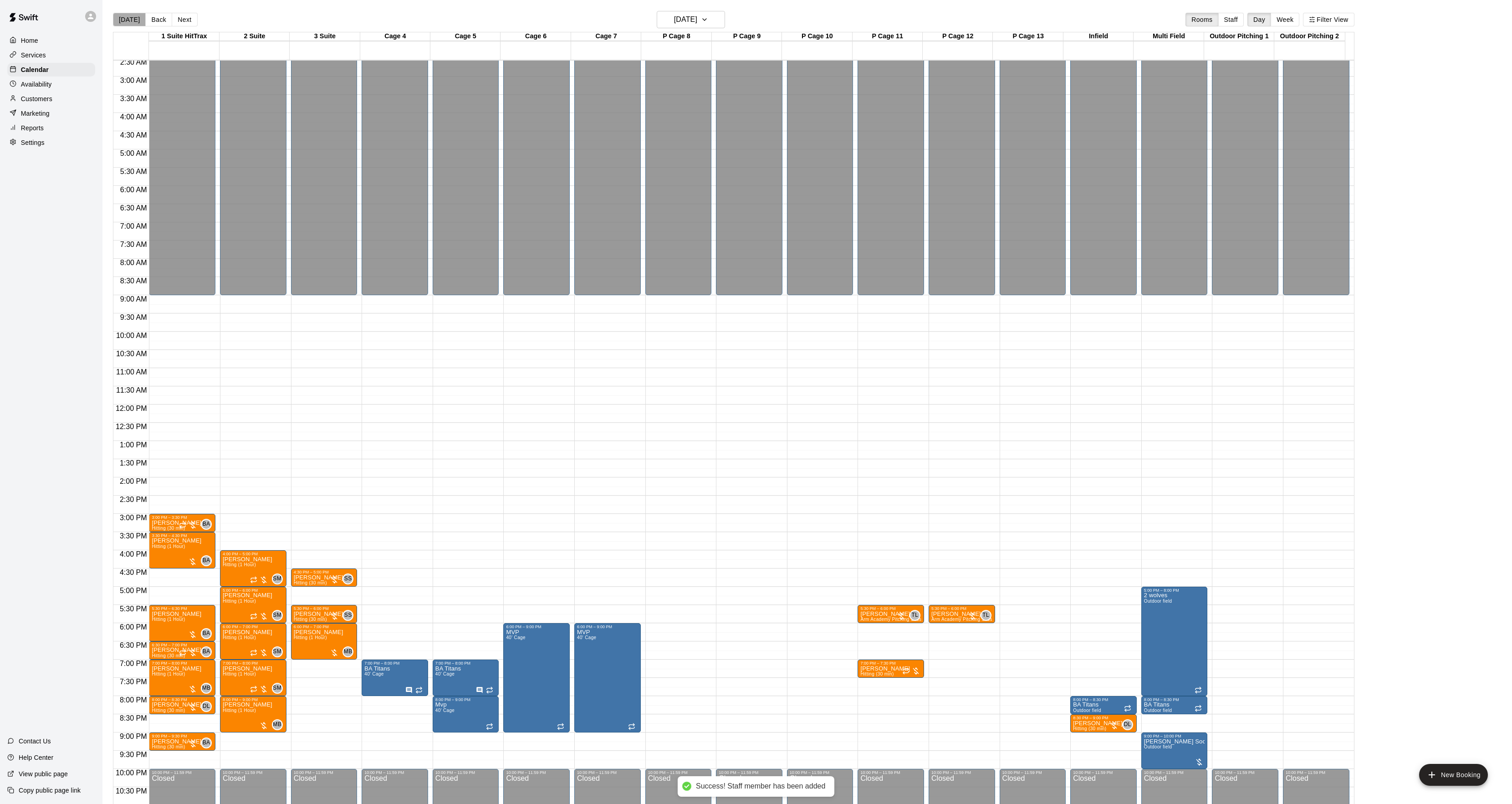
click at [134, 23] on button "[DATE]" at bounding box center [129, 19] width 33 height 14
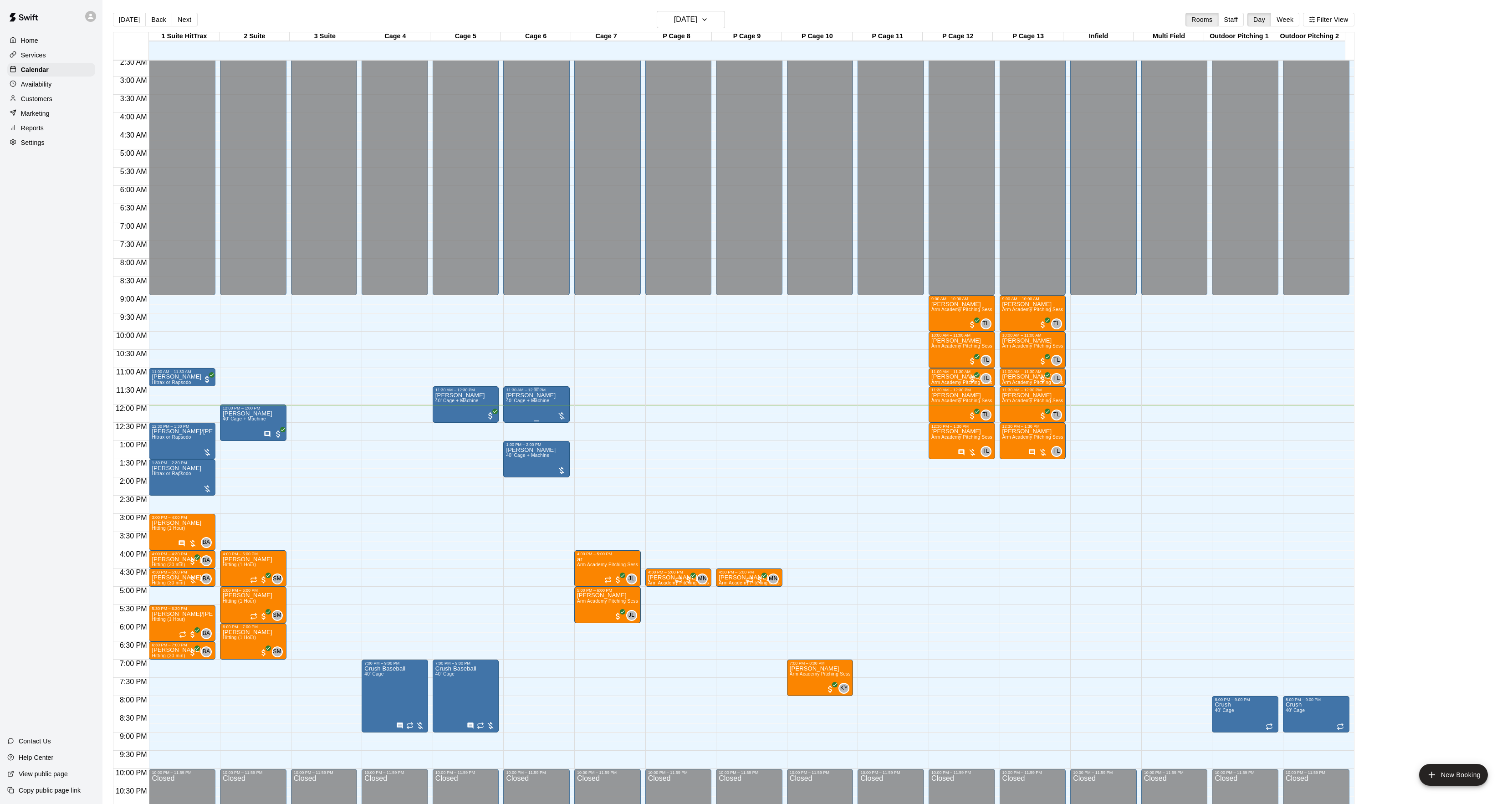
click at [531, 410] on div "Luca Santarpia 40’ Cage + Machine" at bounding box center [531, 794] width 50 height 804
click at [514, 422] on img "edit" at bounding box center [514, 425] width 10 height 10
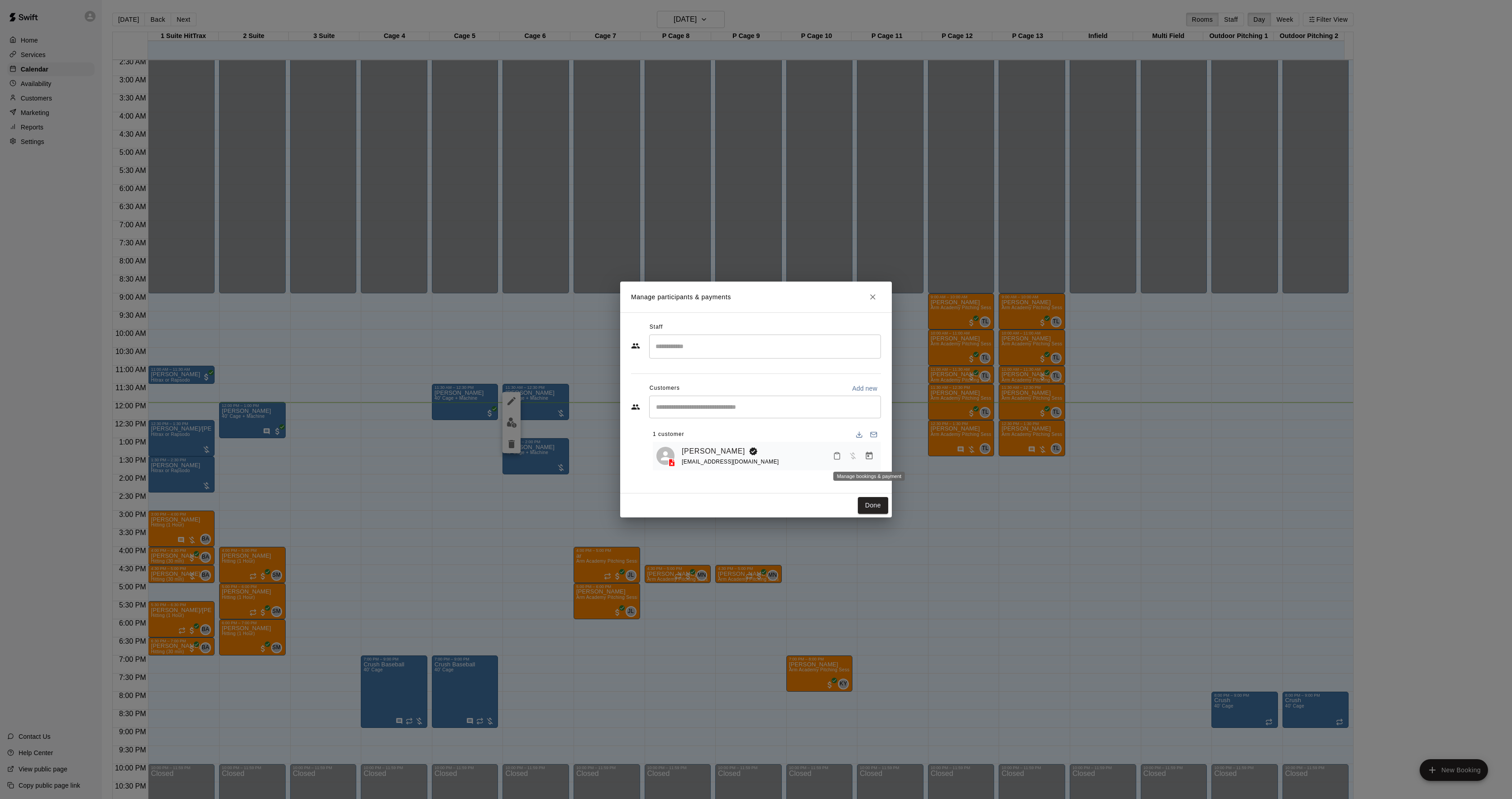
click at [865, 455] on icon "Manage bookings & payment" at bounding box center [869, 456] width 9 height 9
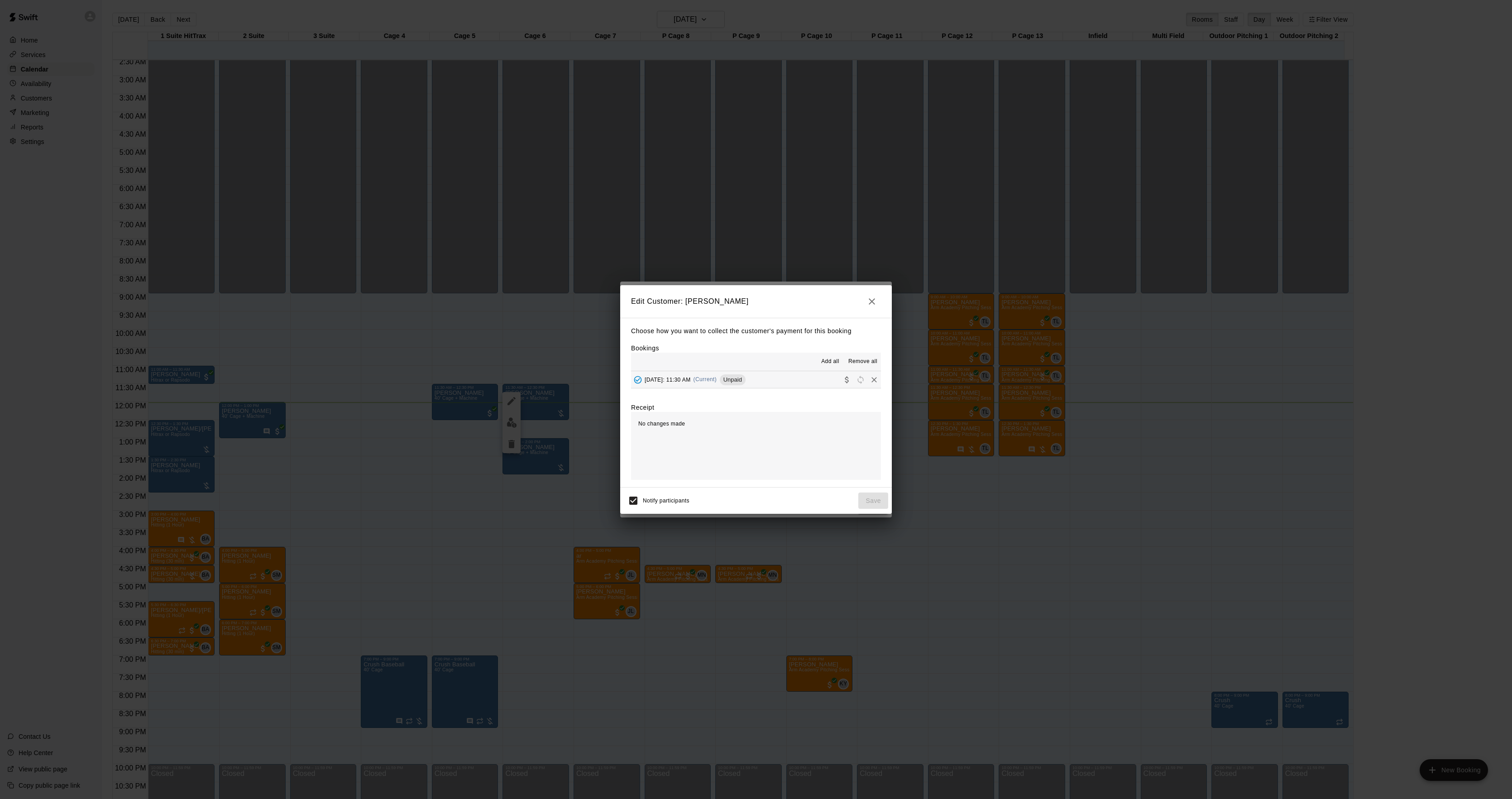
click at [745, 384] on div "Unpaid" at bounding box center [732, 380] width 26 height 11
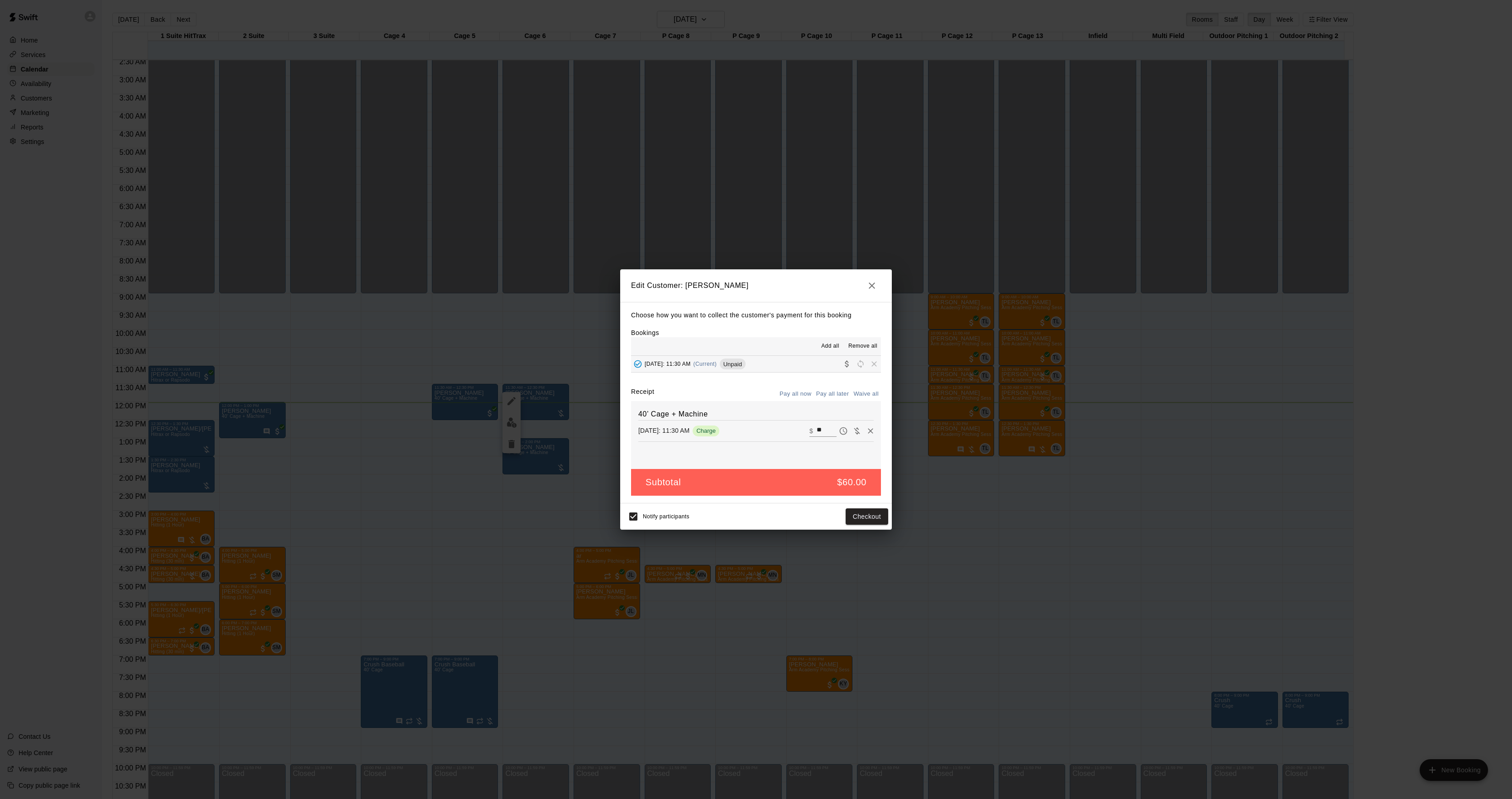
click at [852, 433] on icon "Waive payment" at bounding box center [857, 431] width 9 height 9
type input "*"
click at [868, 515] on button "Save" at bounding box center [873, 517] width 30 height 17
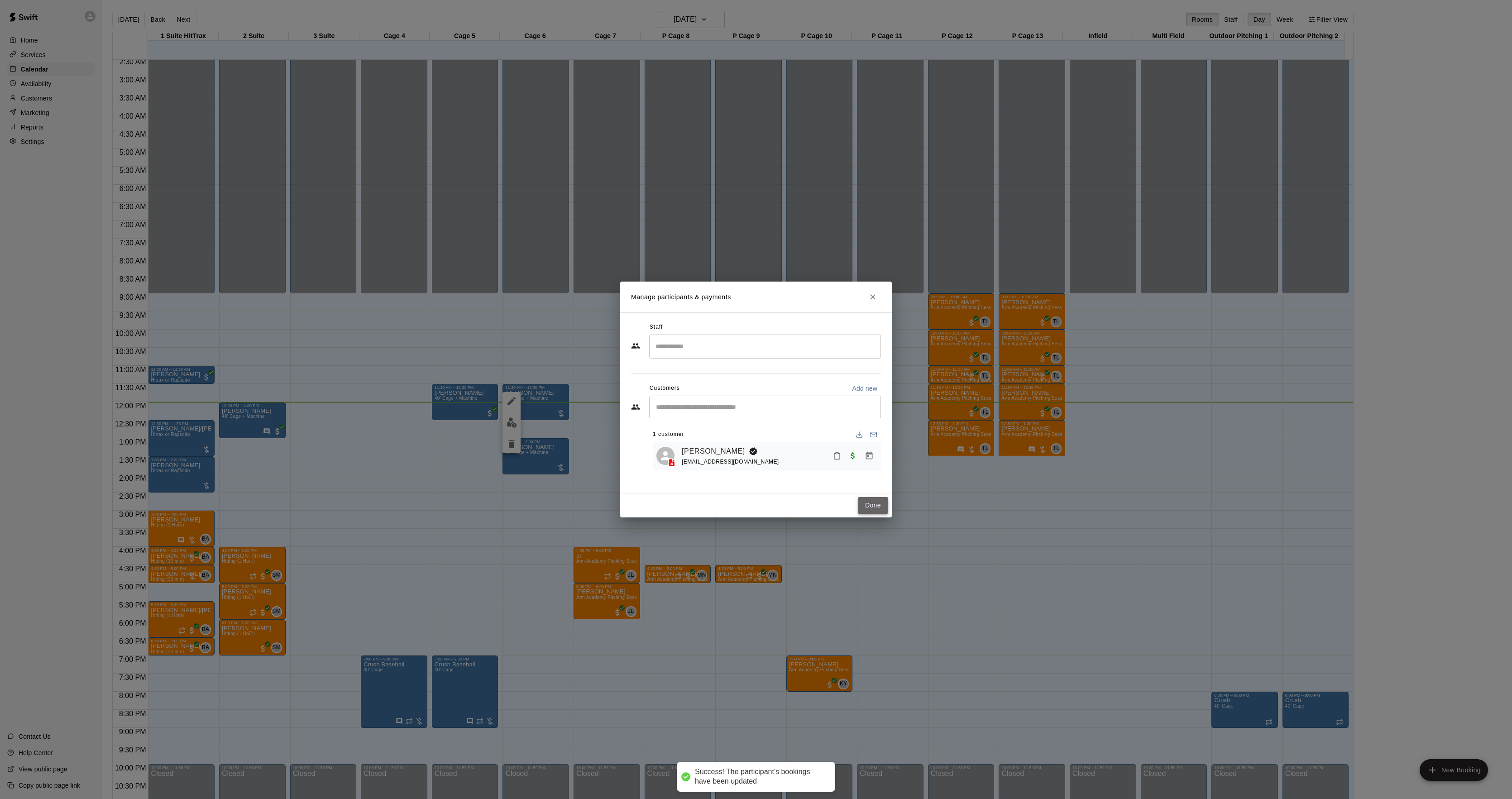
click at [871, 503] on button "Done" at bounding box center [872, 506] width 30 height 17
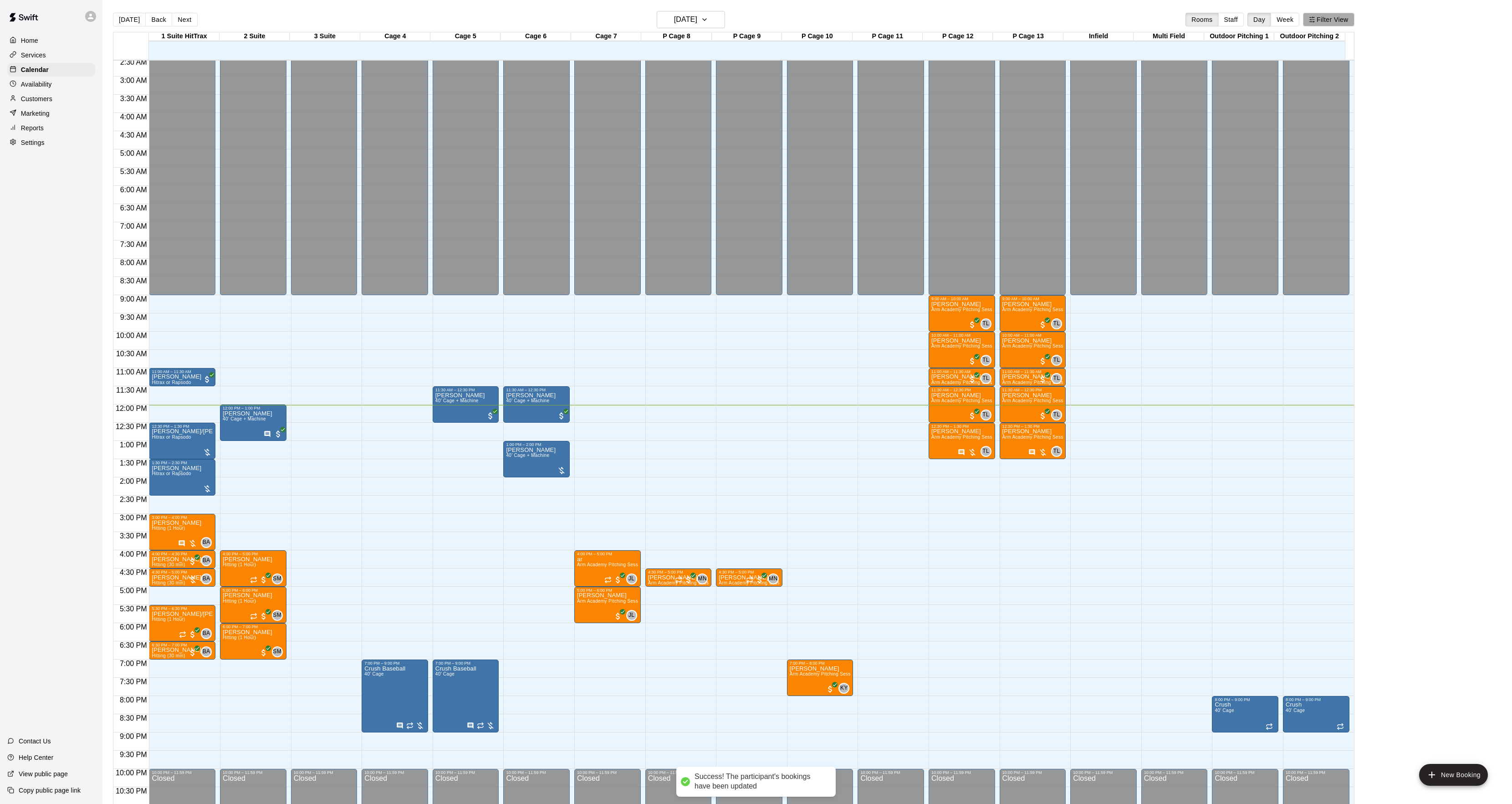
click at [1332, 22] on button "Filter View" at bounding box center [1328, 19] width 51 height 14
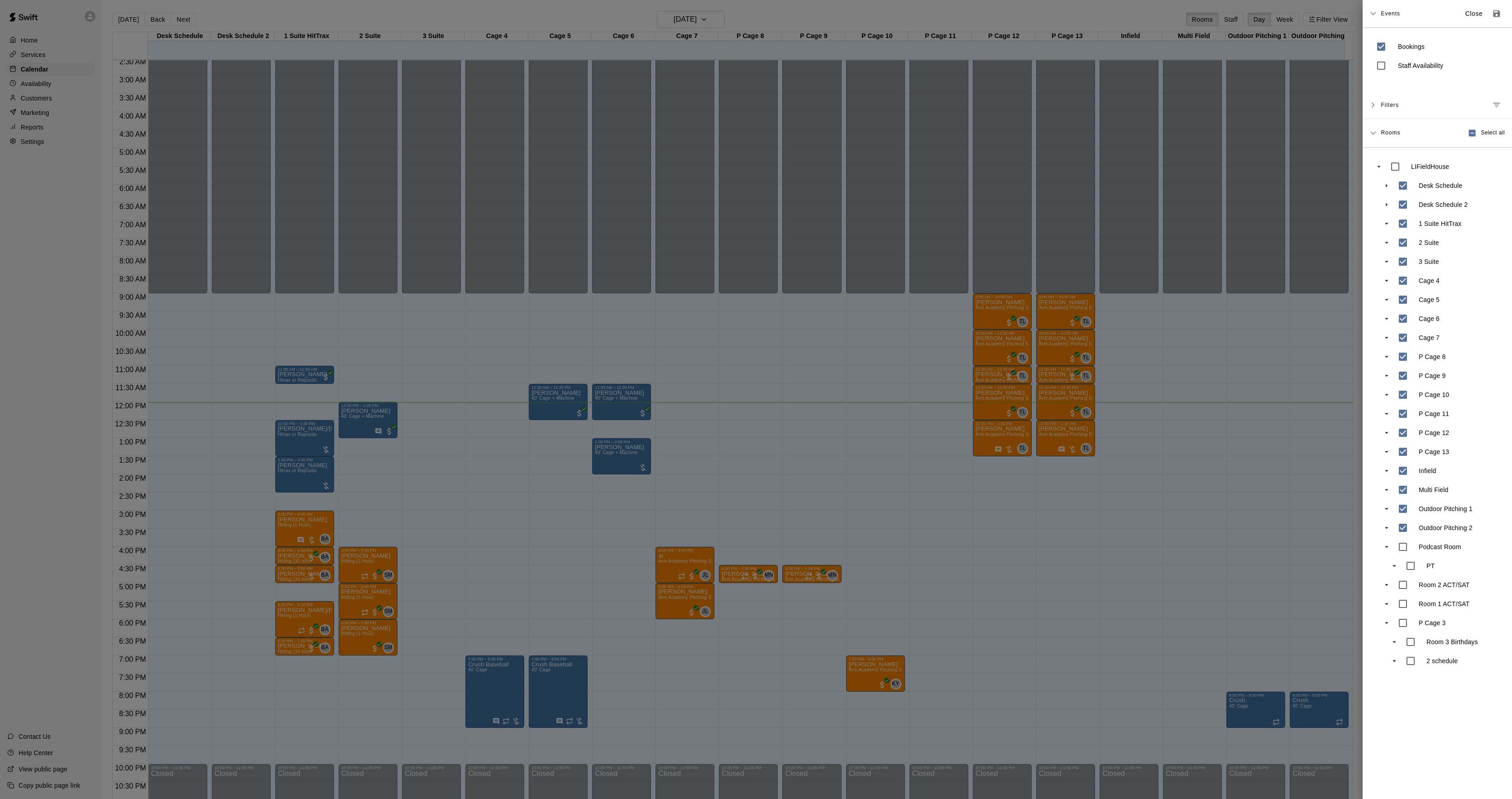
click at [517, 376] on div at bounding box center [756, 399] width 1512 height 799
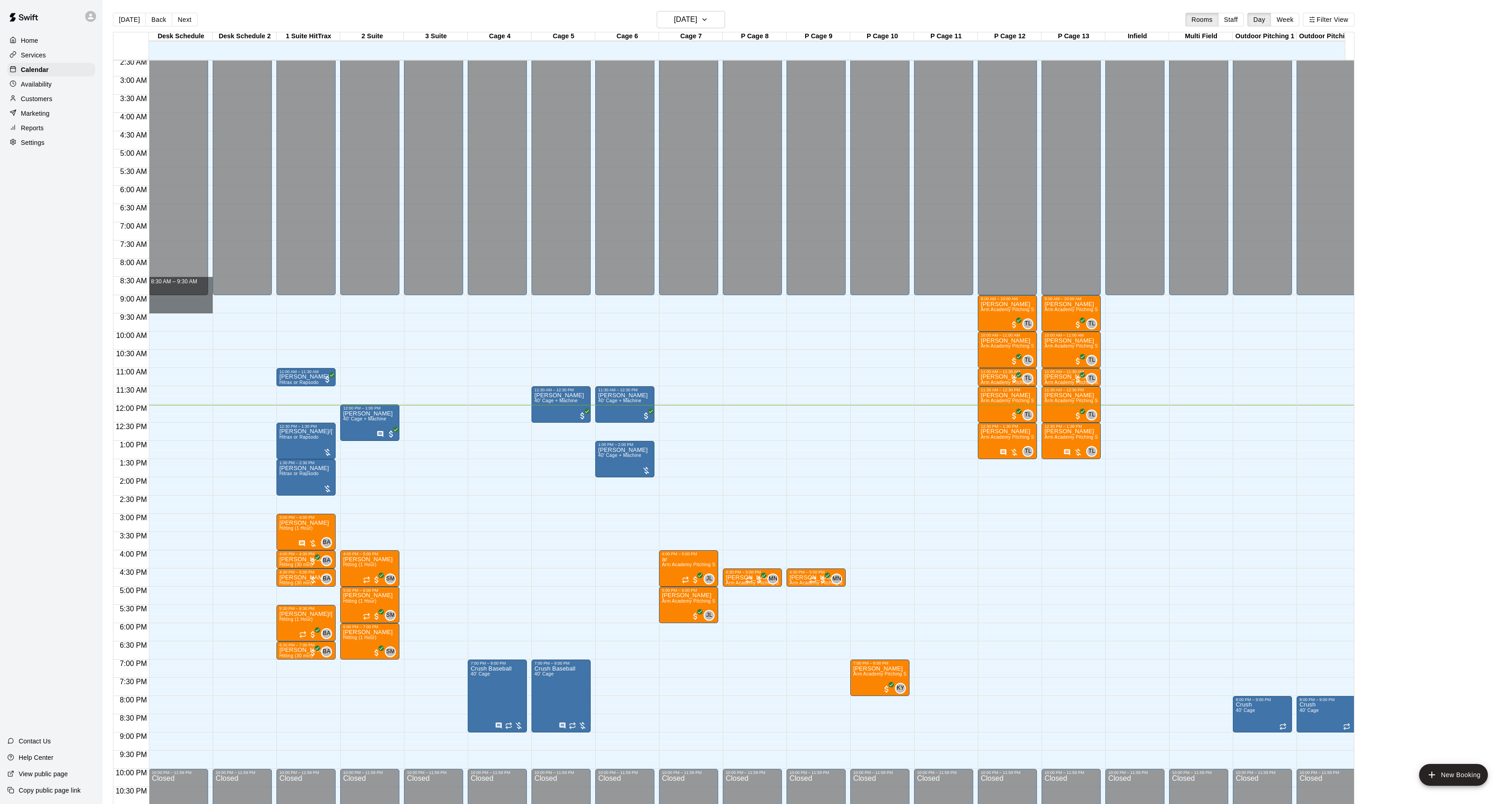
drag, startPoint x: 168, startPoint y: 306, endPoint x: 167, endPoint y: 282, distance: 24.0
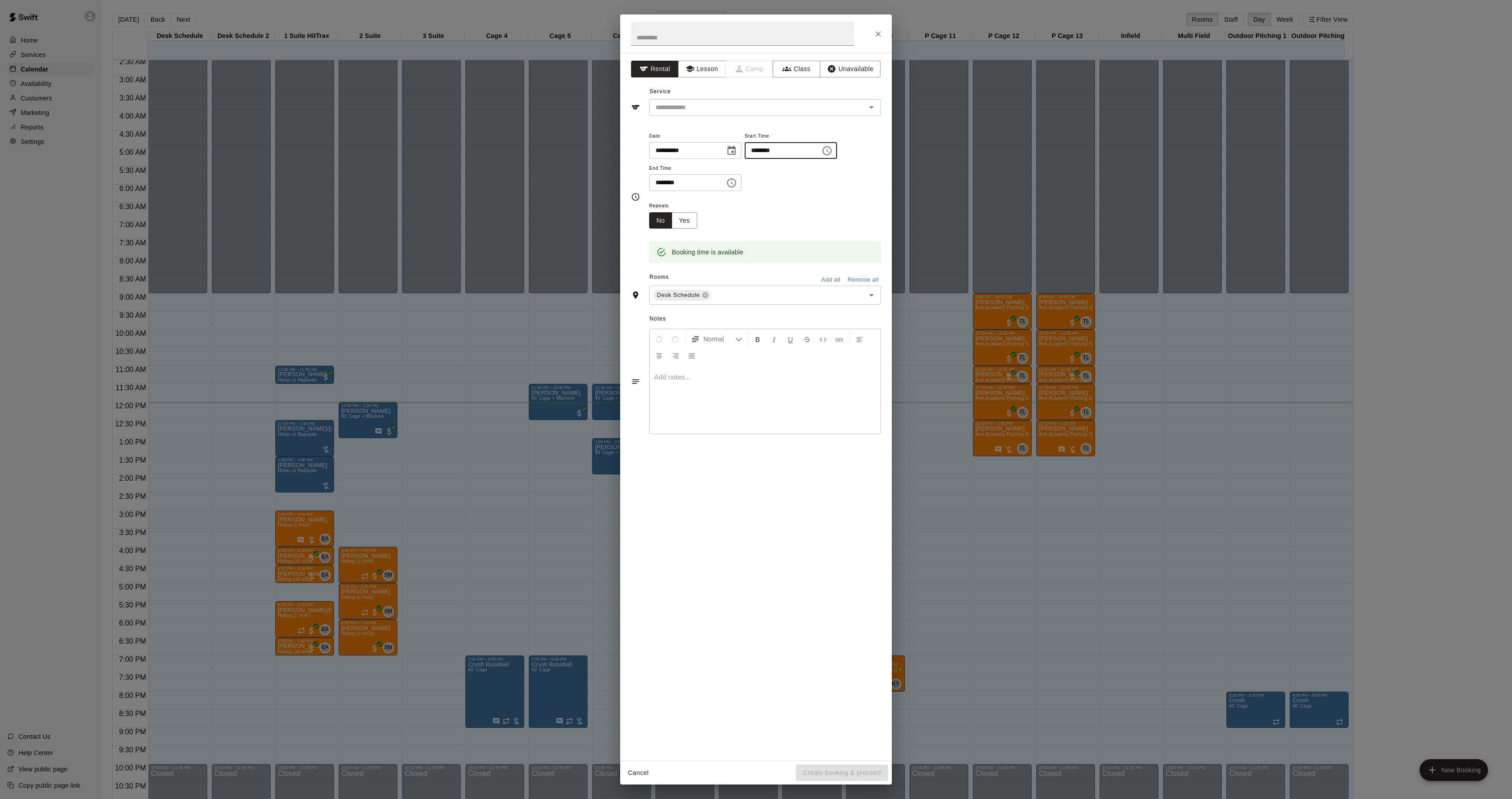
click at [765, 151] on input "********" at bounding box center [779, 150] width 70 height 17
type input "********"
click at [654, 183] on input "********" at bounding box center [684, 183] width 70 height 17
click at [725, 288] on div "Desk Schedule ​" at bounding box center [765, 295] width 232 height 19
type input "********"
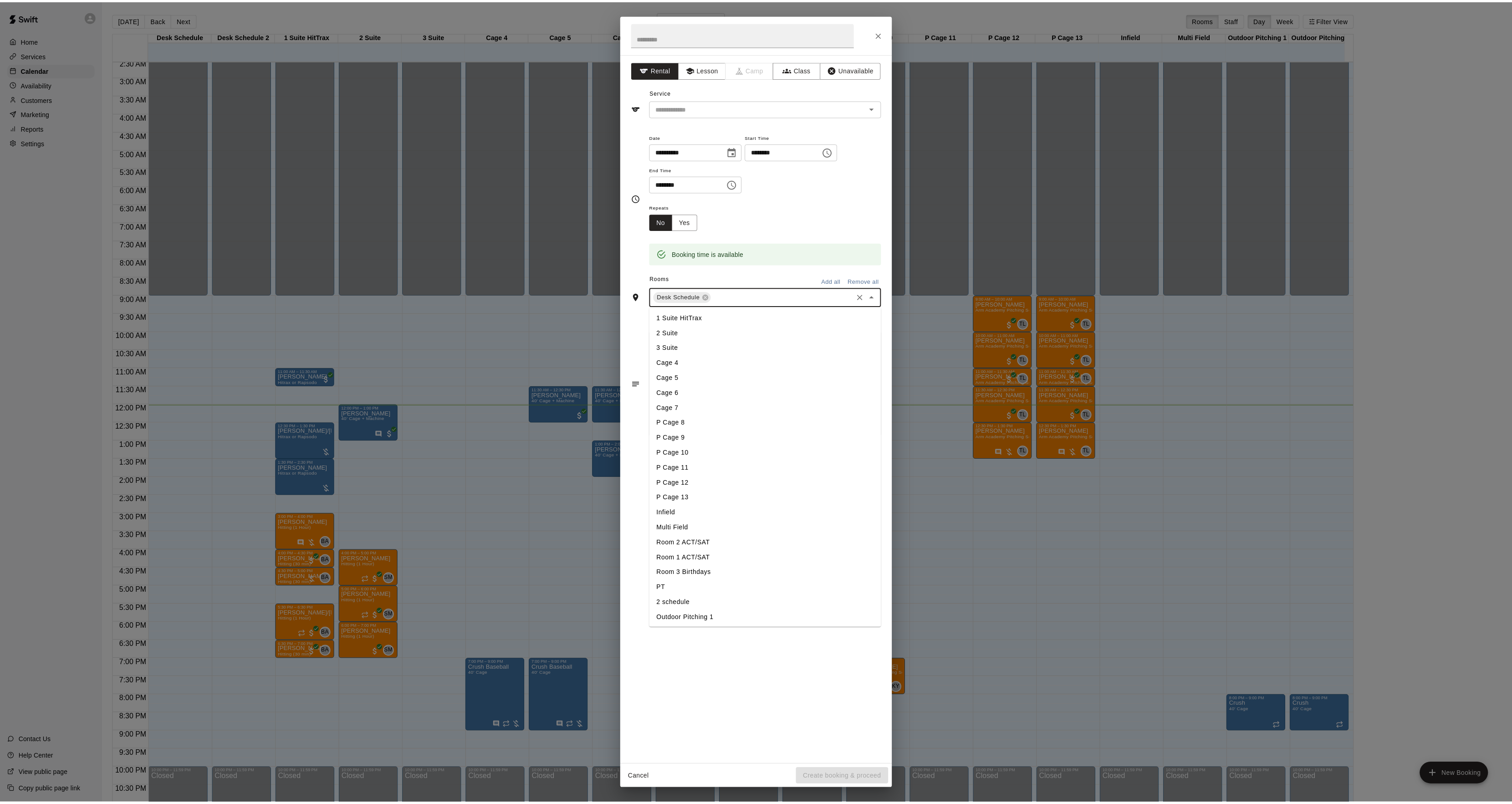
scroll to position [28, 0]
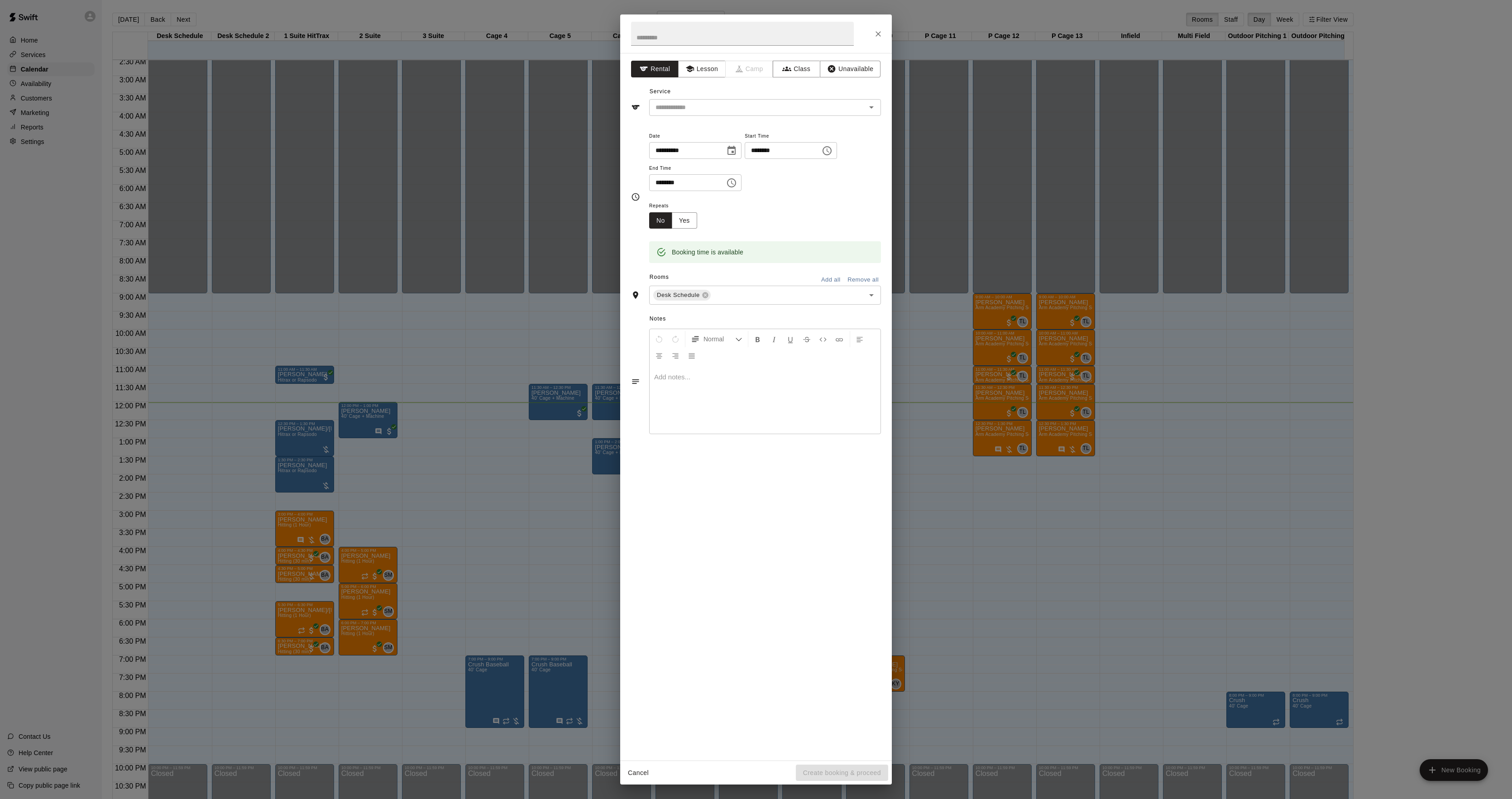
click at [763, 261] on div "Booking time is available" at bounding box center [765, 252] width 232 height 22
click at [669, 31] on input "text" at bounding box center [743, 33] width 223 height 24
type input "*******"
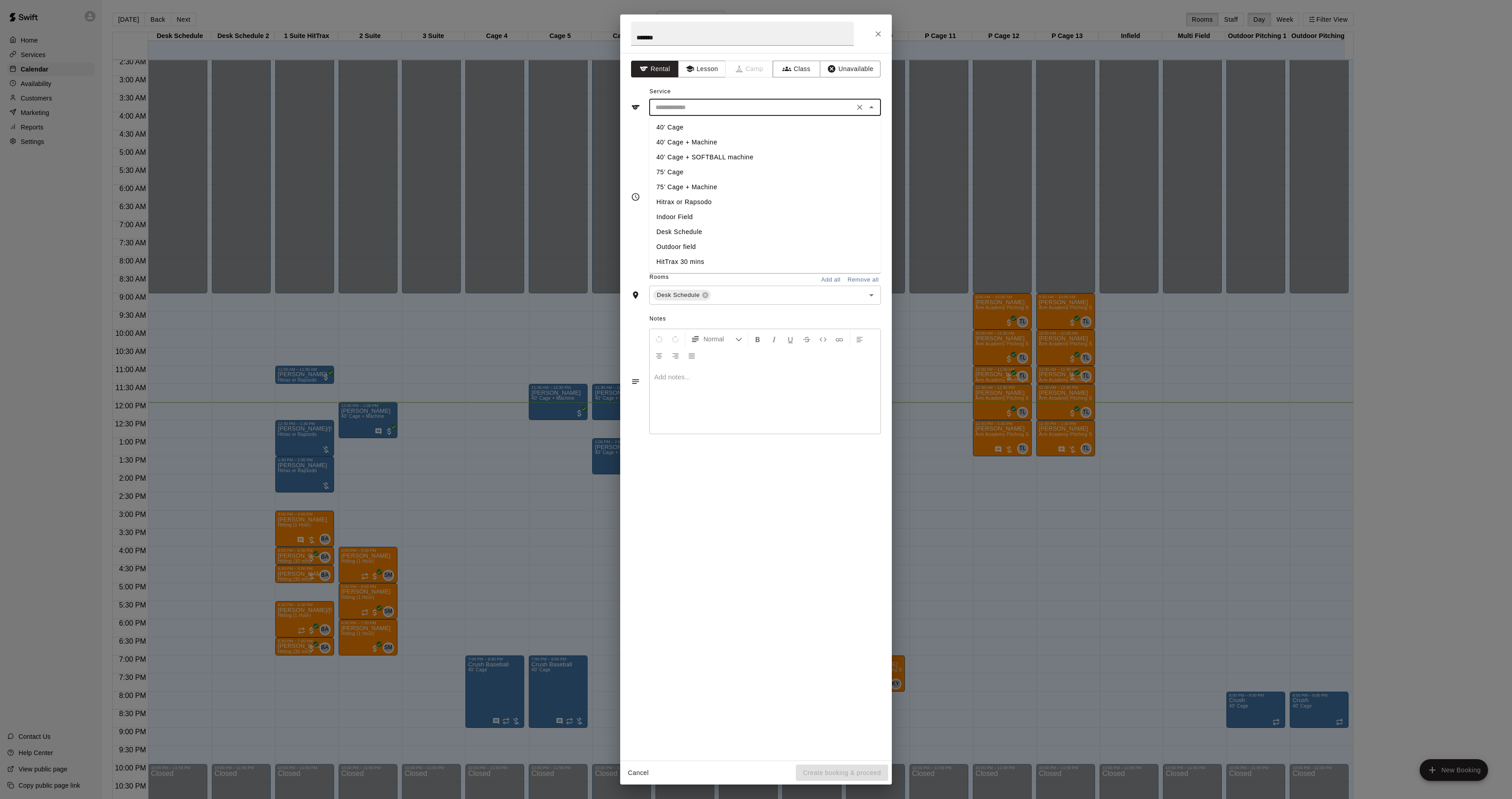
drag, startPoint x: 667, startPoint y: 103, endPoint x: 672, endPoint y: 123, distance: 20.6
click at [667, 104] on input "text" at bounding box center [752, 107] width 200 height 12
click at [669, 229] on li "Desk Schedule" at bounding box center [765, 232] width 232 height 15
type input "**********"
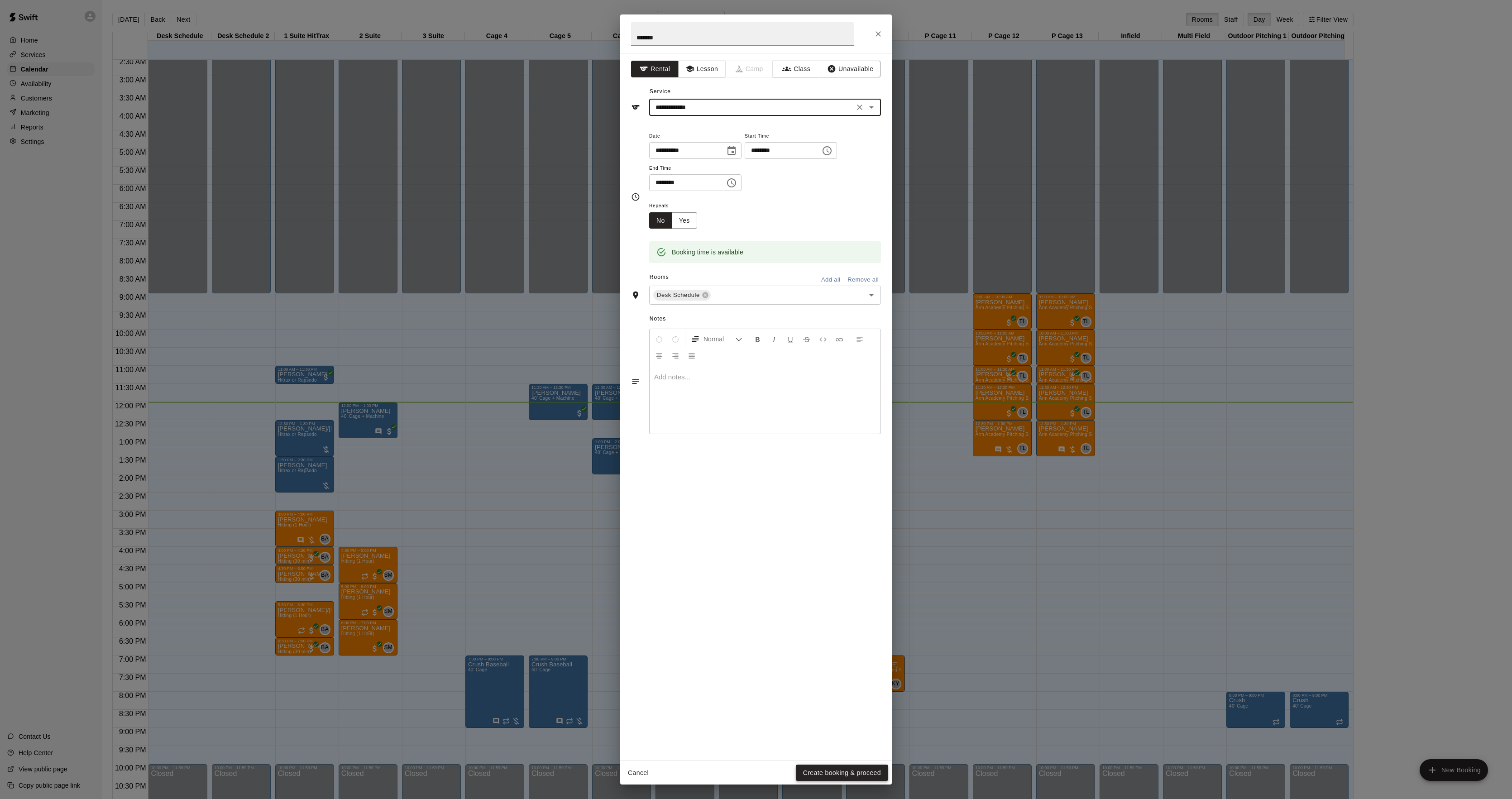
drag, startPoint x: 826, startPoint y: 763, endPoint x: 828, endPoint y: 769, distance: 6.3
click at [827, 768] on div "Cancel Create booking & proceed" at bounding box center [756, 773] width 272 height 24
click at [828, 769] on button "Create booking & proceed" at bounding box center [841, 773] width 92 height 17
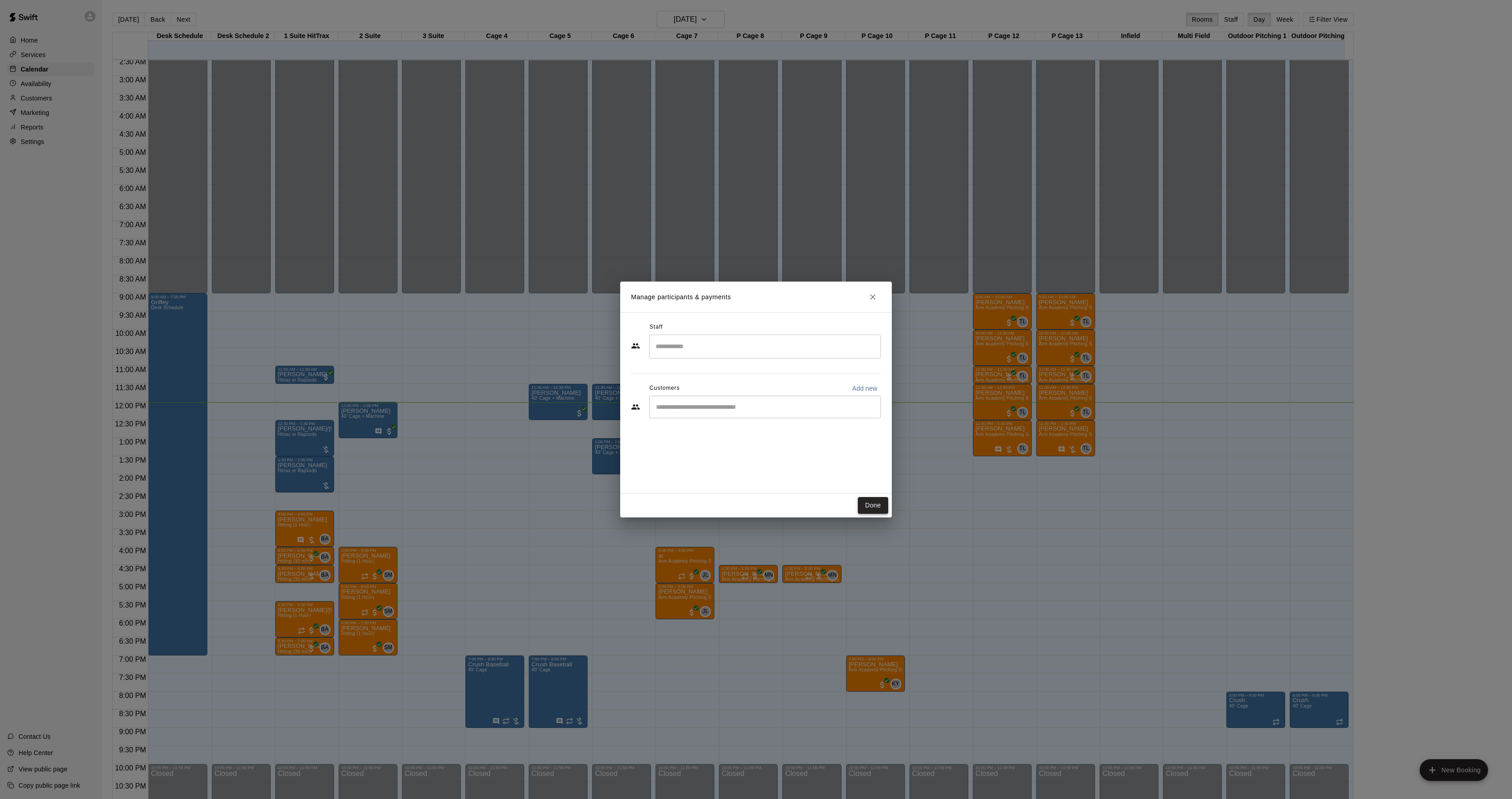
click at [866, 506] on button "Done" at bounding box center [872, 506] width 30 height 17
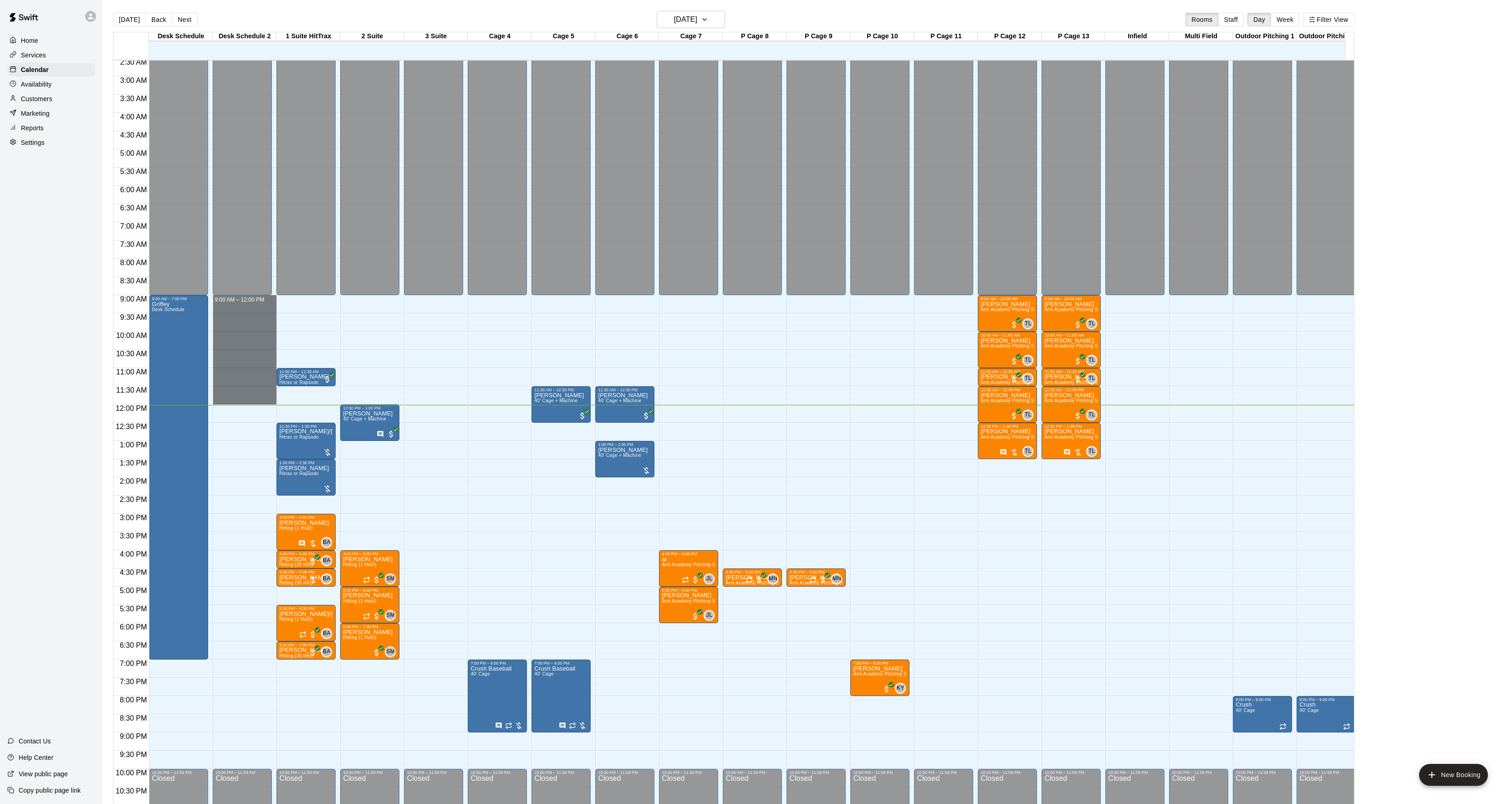
drag, startPoint x: 231, startPoint y: 301, endPoint x: 232, endPoint y: 402, distance: 101.0
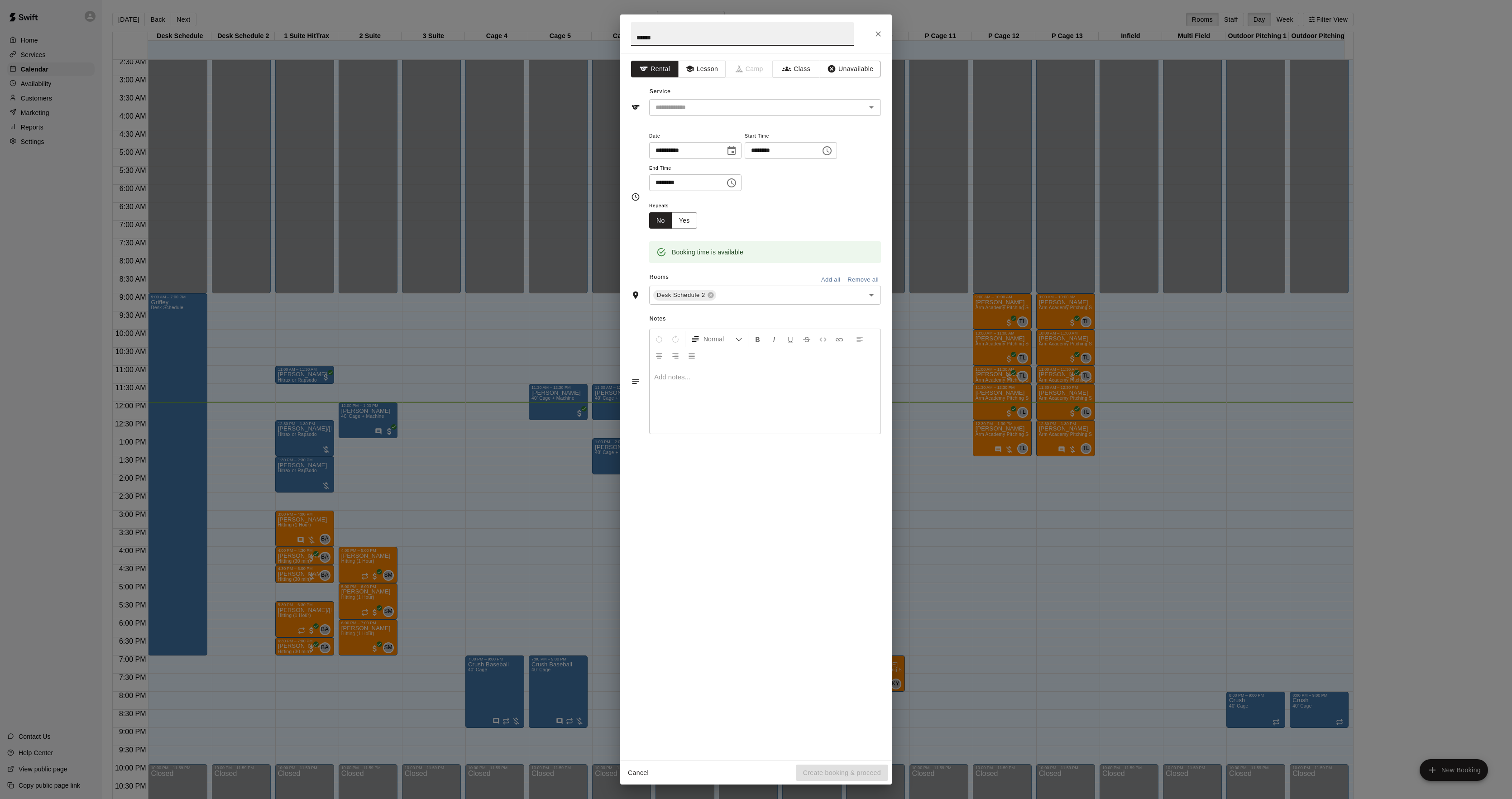
type input "******"
click at [696, 122] on div "**********" at bounding box center [756, 406] width 272 height 708
click at [683, 119] on div "**********" at bounding box center [756, 406] width 272 height 708
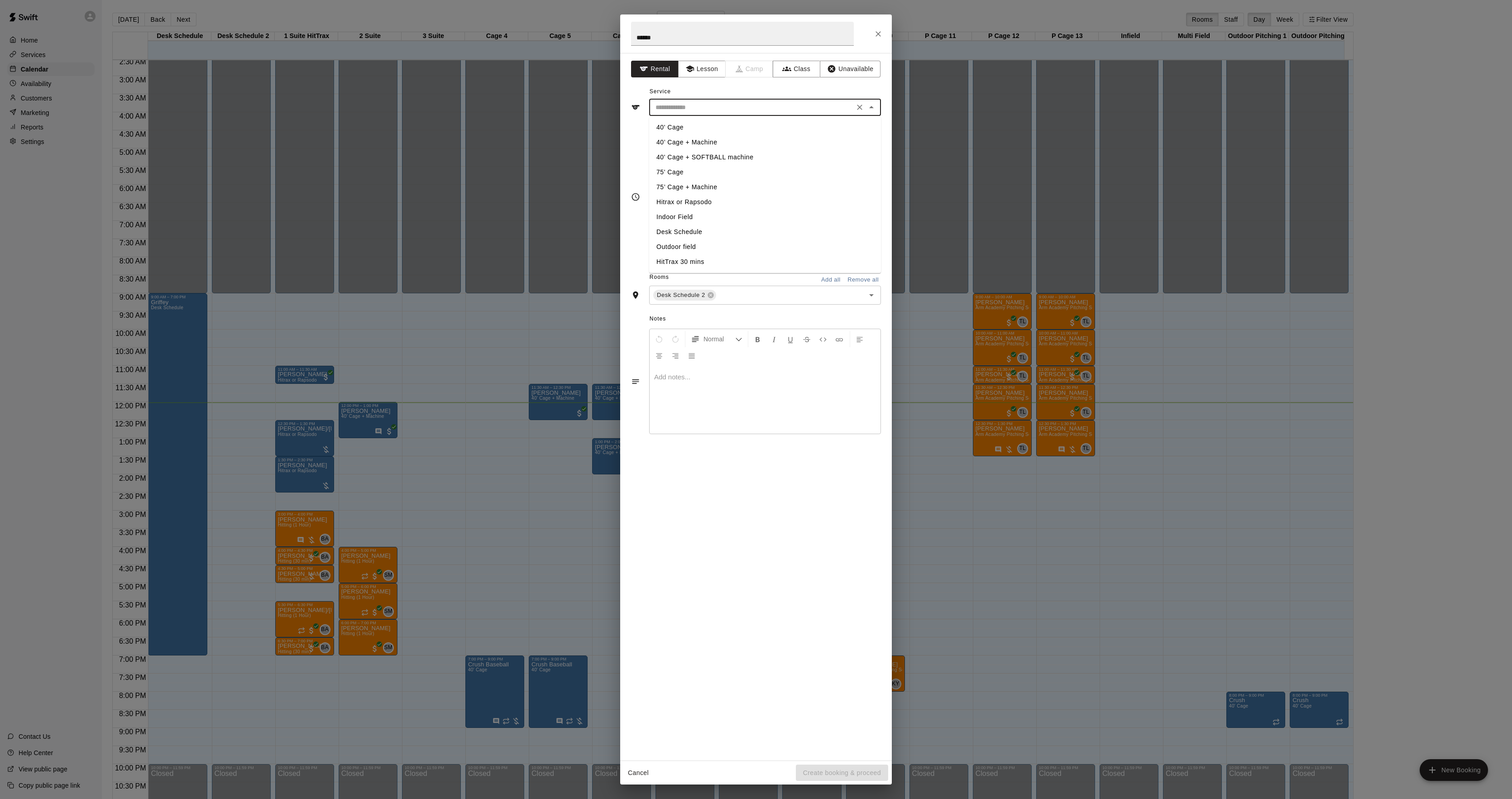
click at [677, 112] on input "text" at bounding box center [752, 107] width 200 height 12
click at [675, 227] on li "Desk Schedule" at bounding box center [765, 232] width 232 height 15
type input "**********"
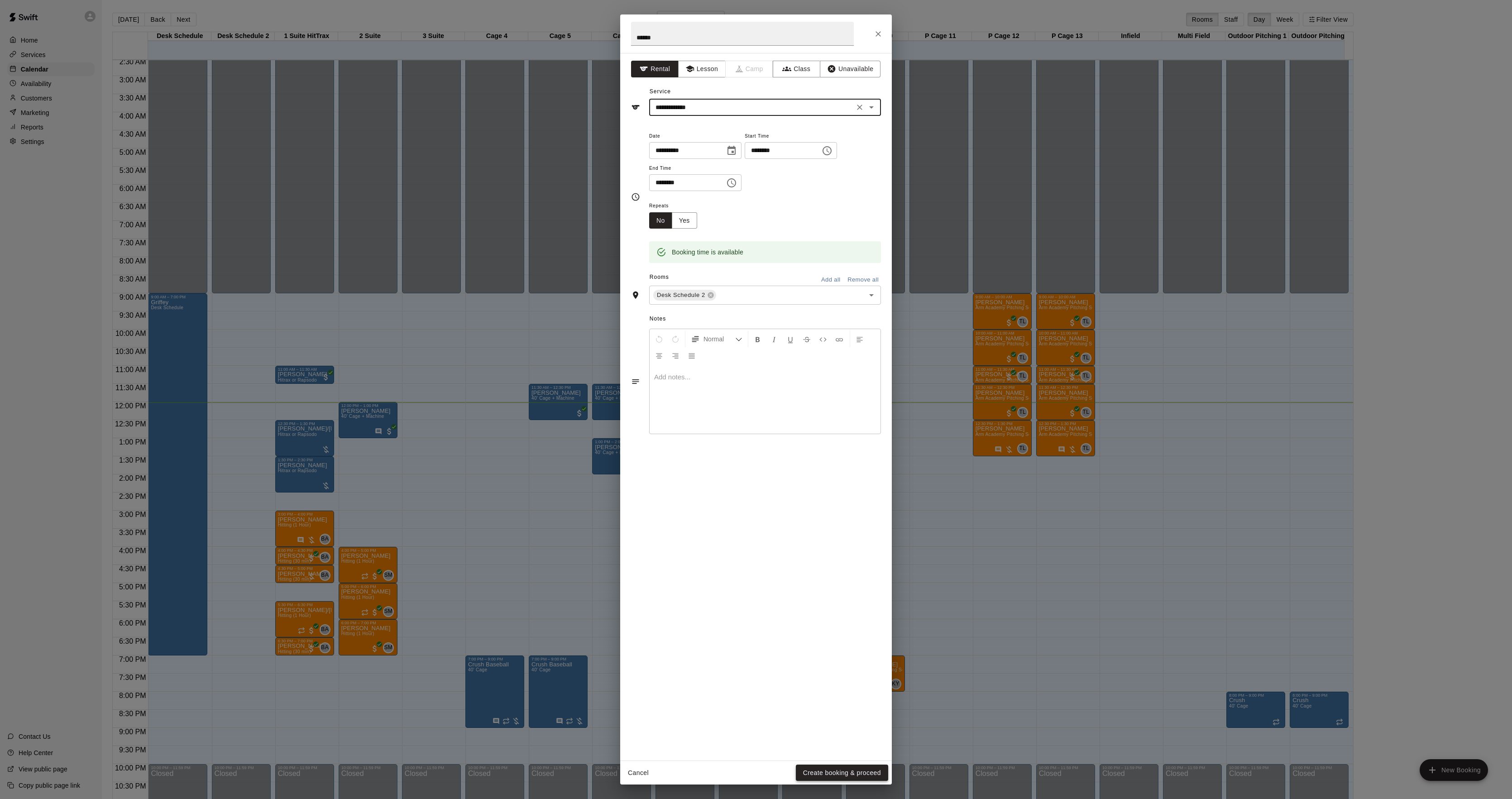
click at [835, 769] on button "Create booking & proceed" at bounding box center [841, 773] width 92 height 17
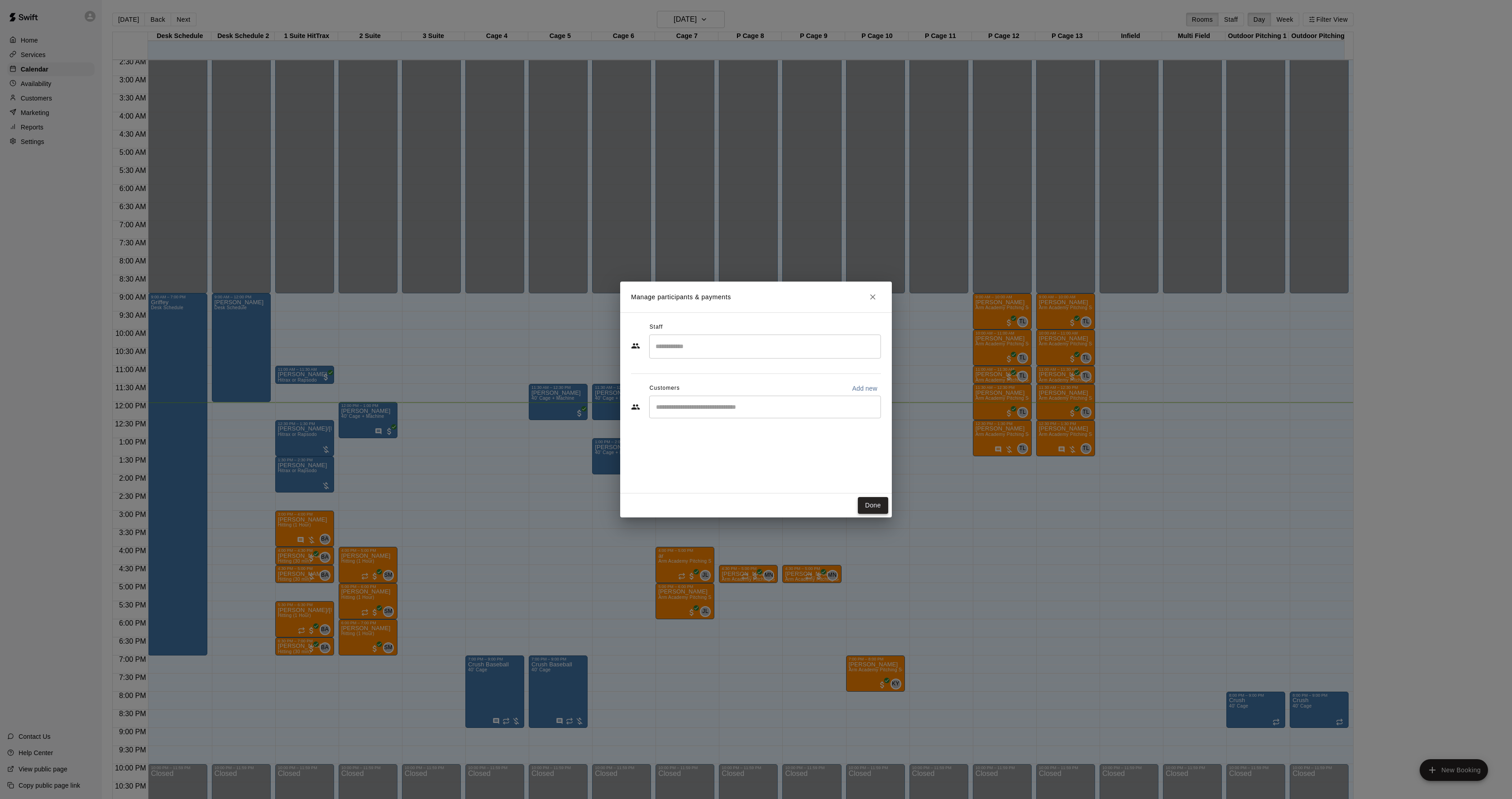
click at [870, 505] on button "Done" at bounding box center [872, 506] width 30 height 17
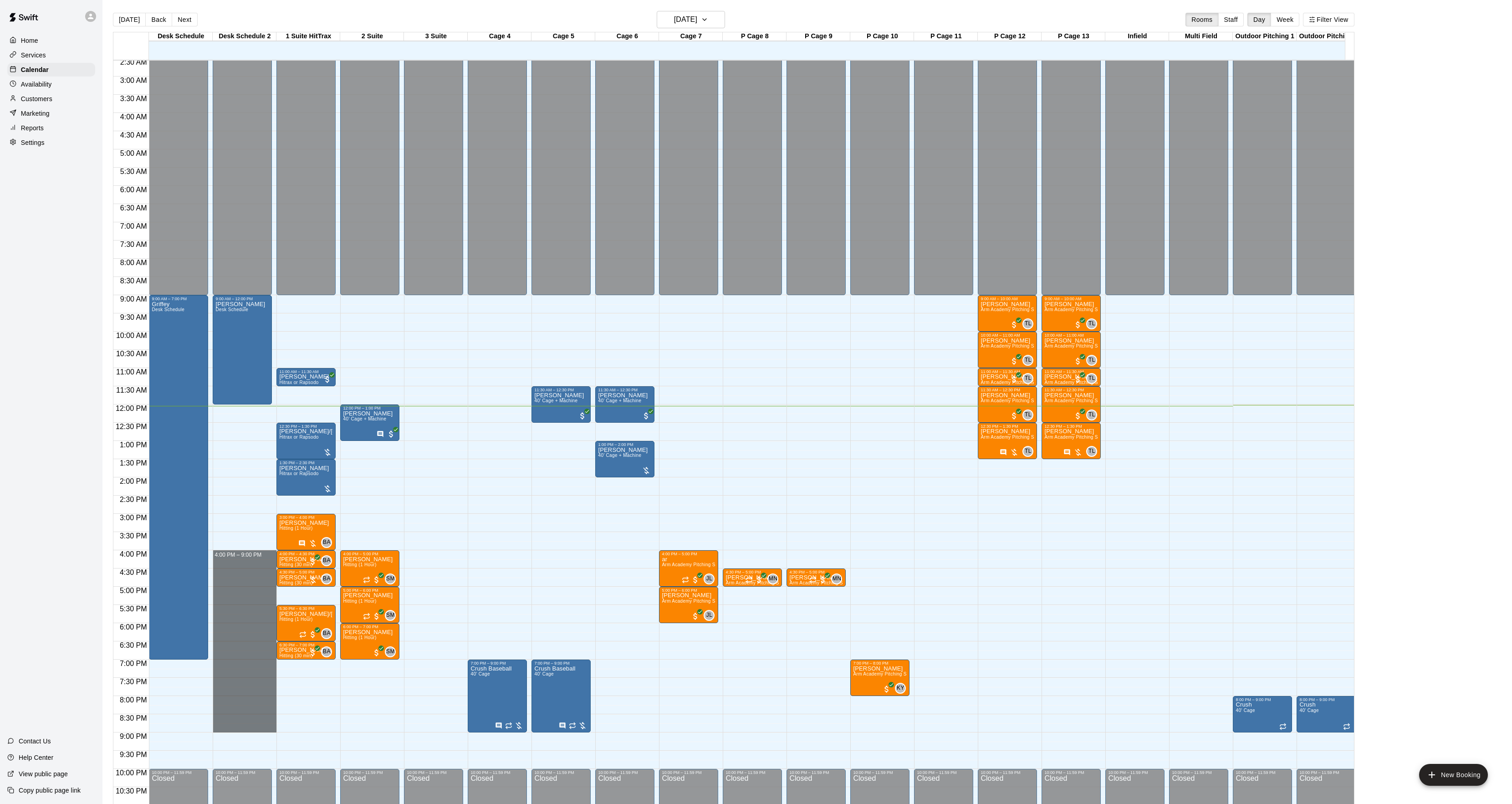
drag, startPoint x: 221, startPoint y: 558, endPoint x: 241, endPoint y: 733, distance: 176.1
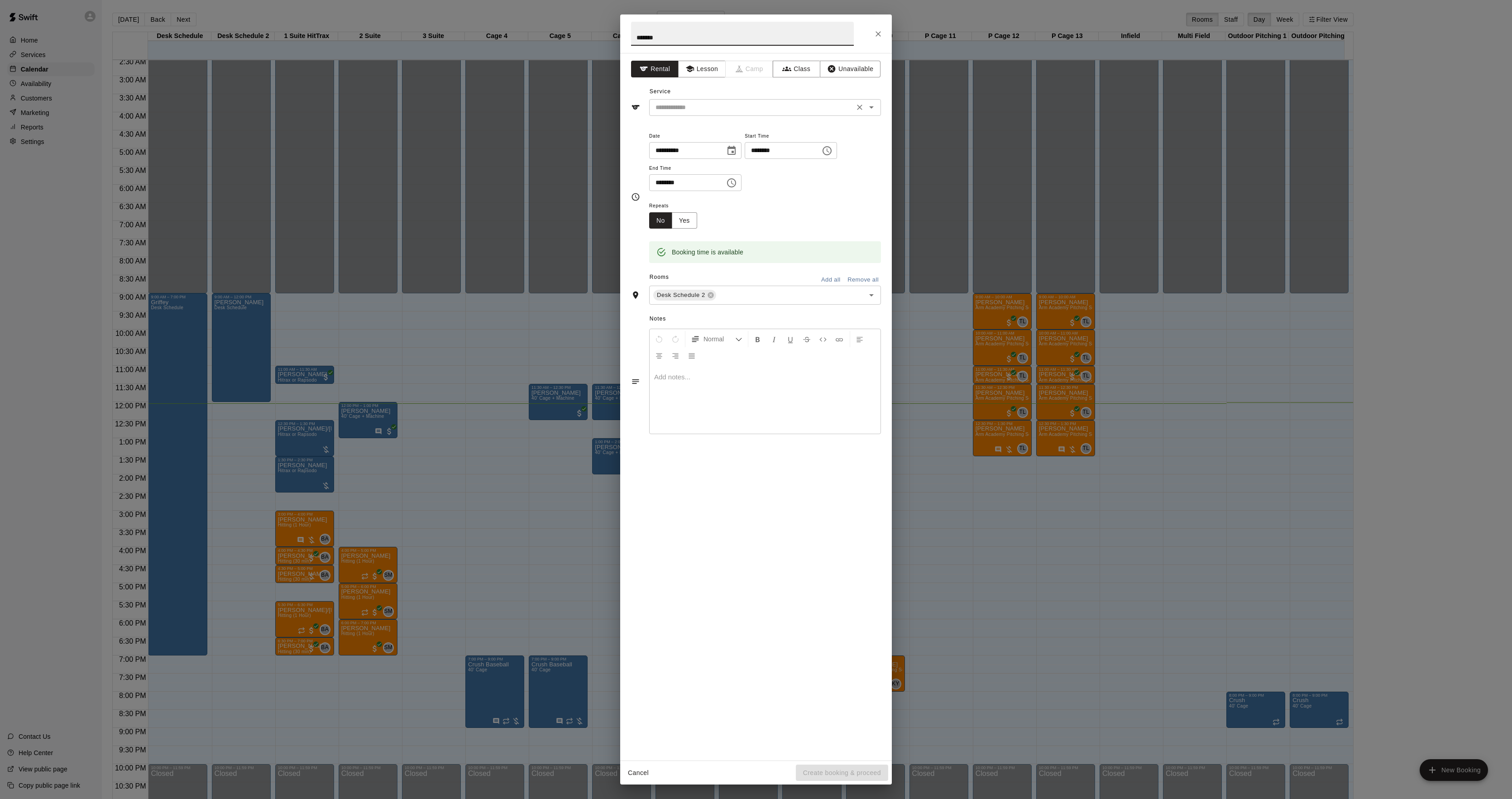
type input "*******"
click at [690, 104] on input "text" at bounding box center [752, 107] width 200 height 12
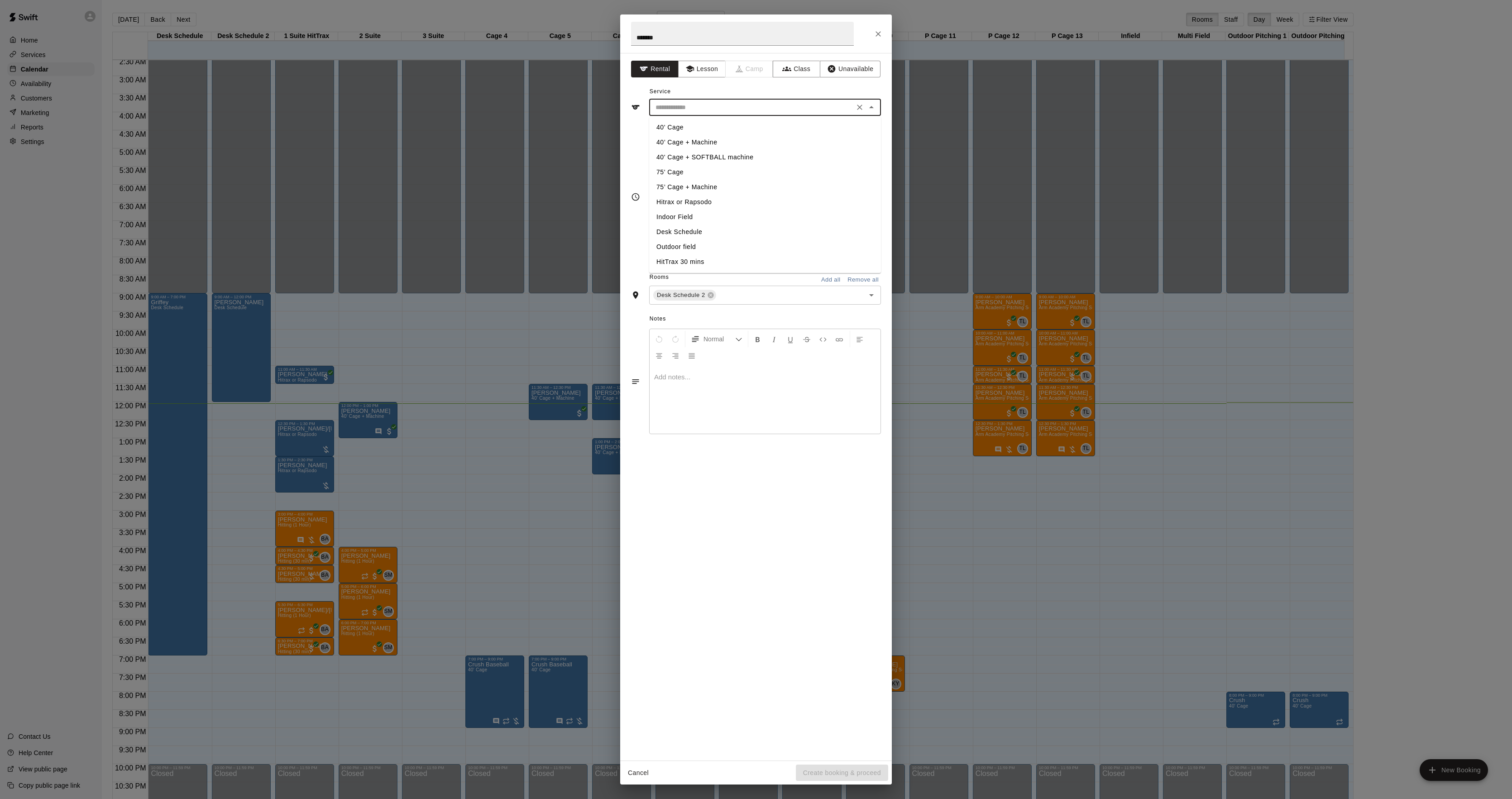
click at [692, 126] on li "40' Cage" at bounding box center [765, 127] width 232 height 15
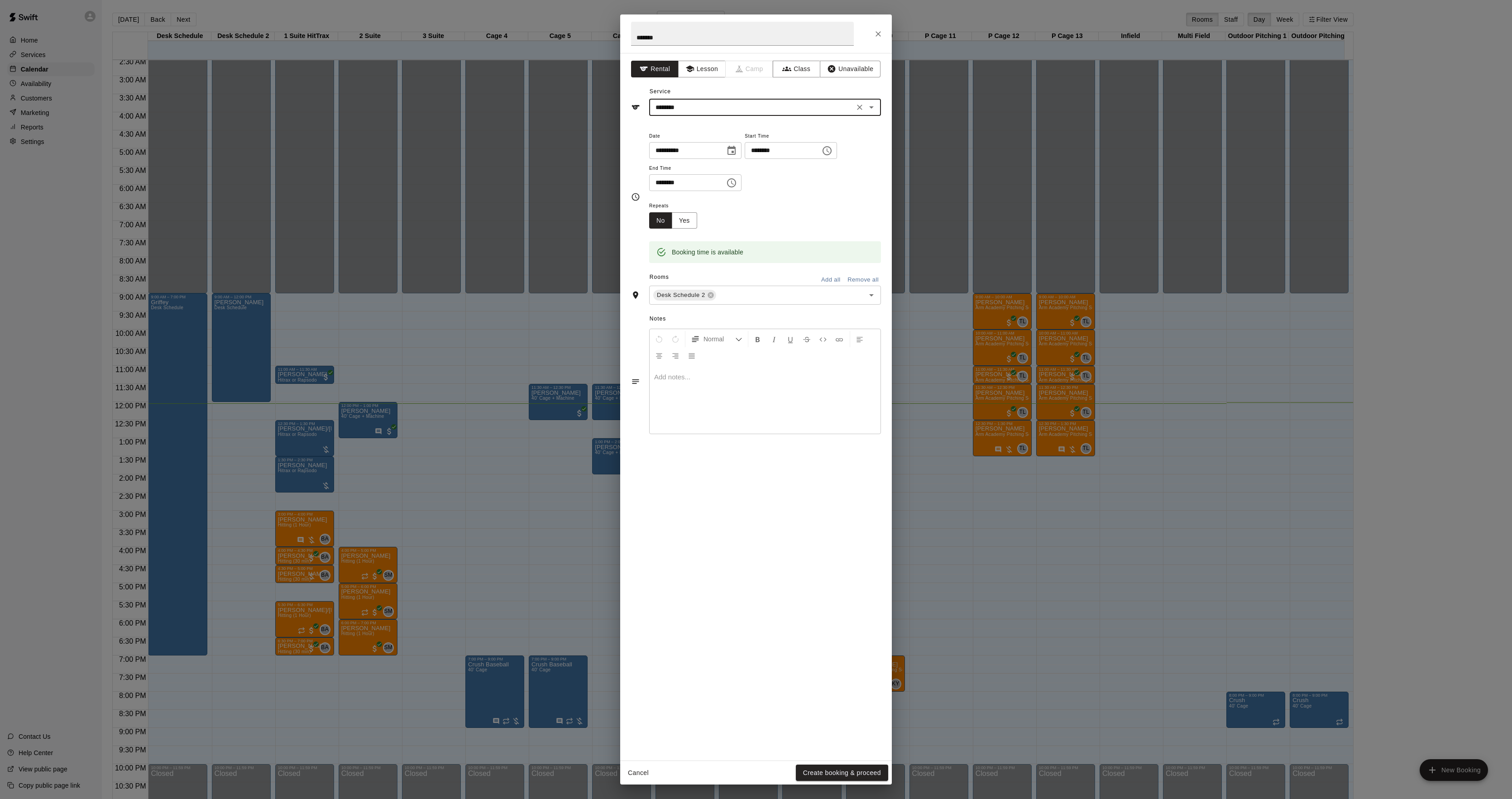
click at [665, 108] on input "********" at bounding box center [752, 107] width 200 height 12
click at [679, 230] on li "Desk Schedule" at bounding box center [765, 232] width 232 height 15
type input "**********"
click at [833, 769] on button "Create booking & proceed" at bounding box center [841, 773] width 92 height 17
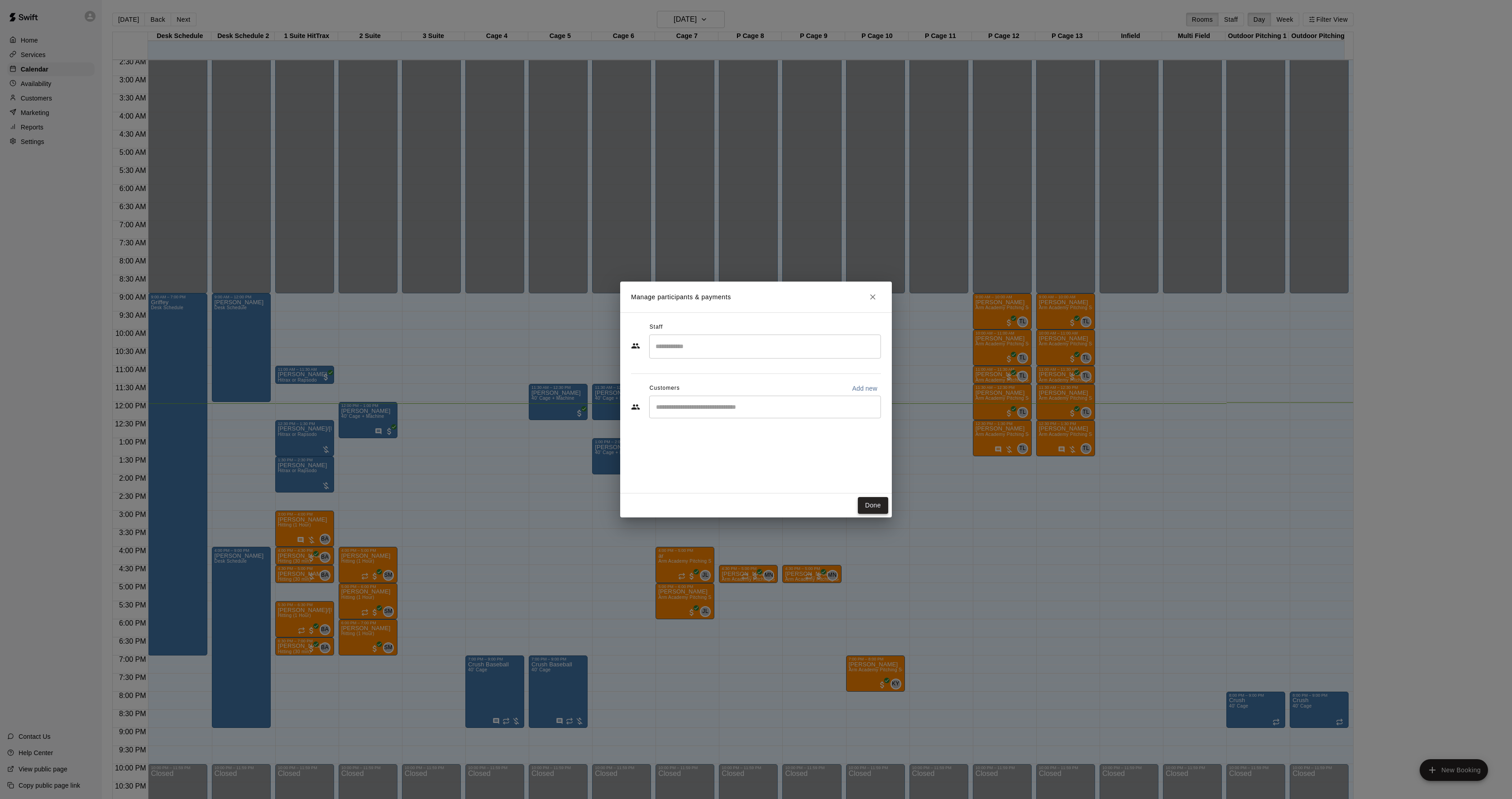
click at [871, 499] on button "Done" at bounding box center [872, 506] width 30 height 17
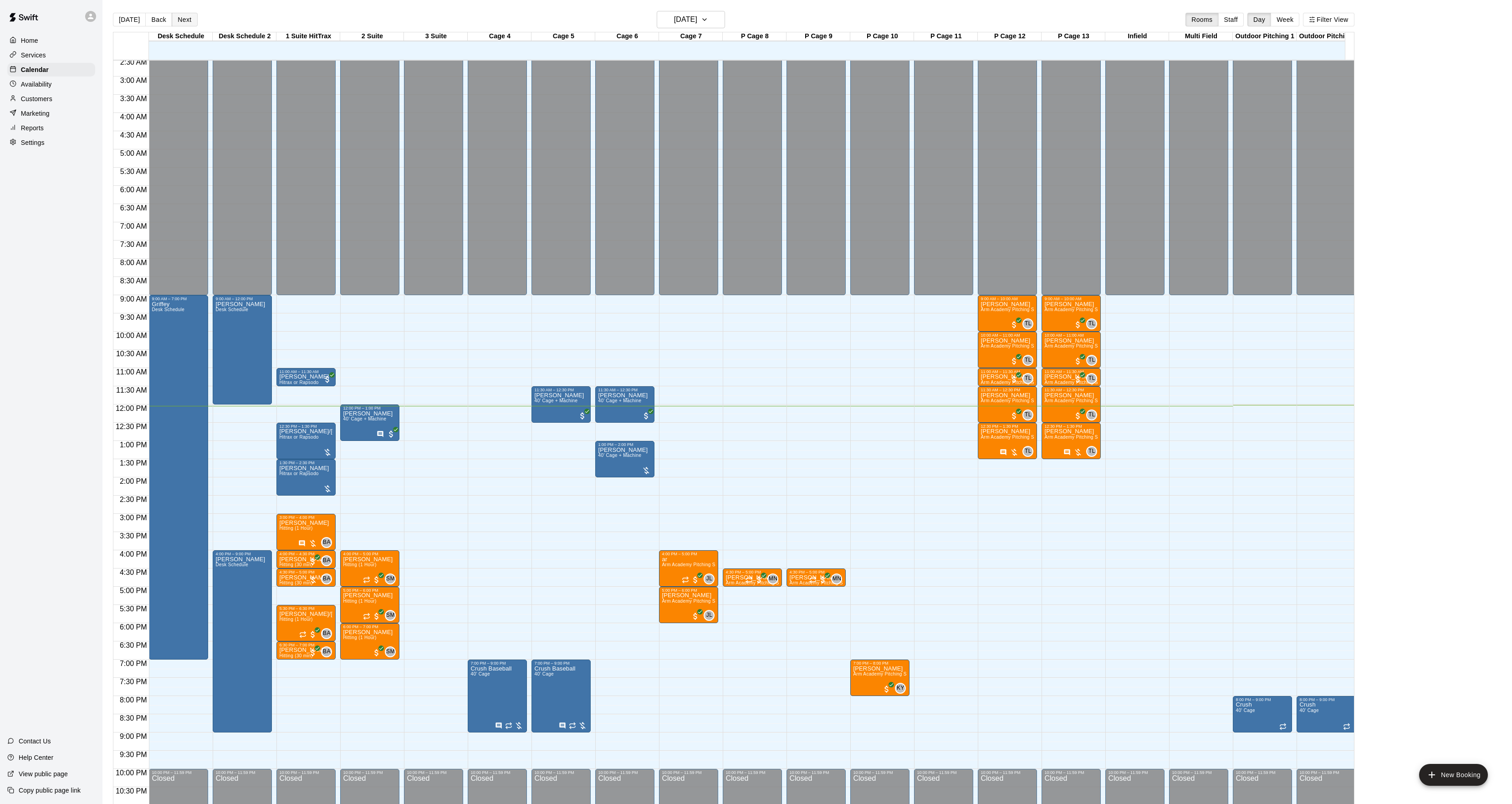
click at [186, 19] on button "Next" at bounding box center [184, 19] width 26 height 14
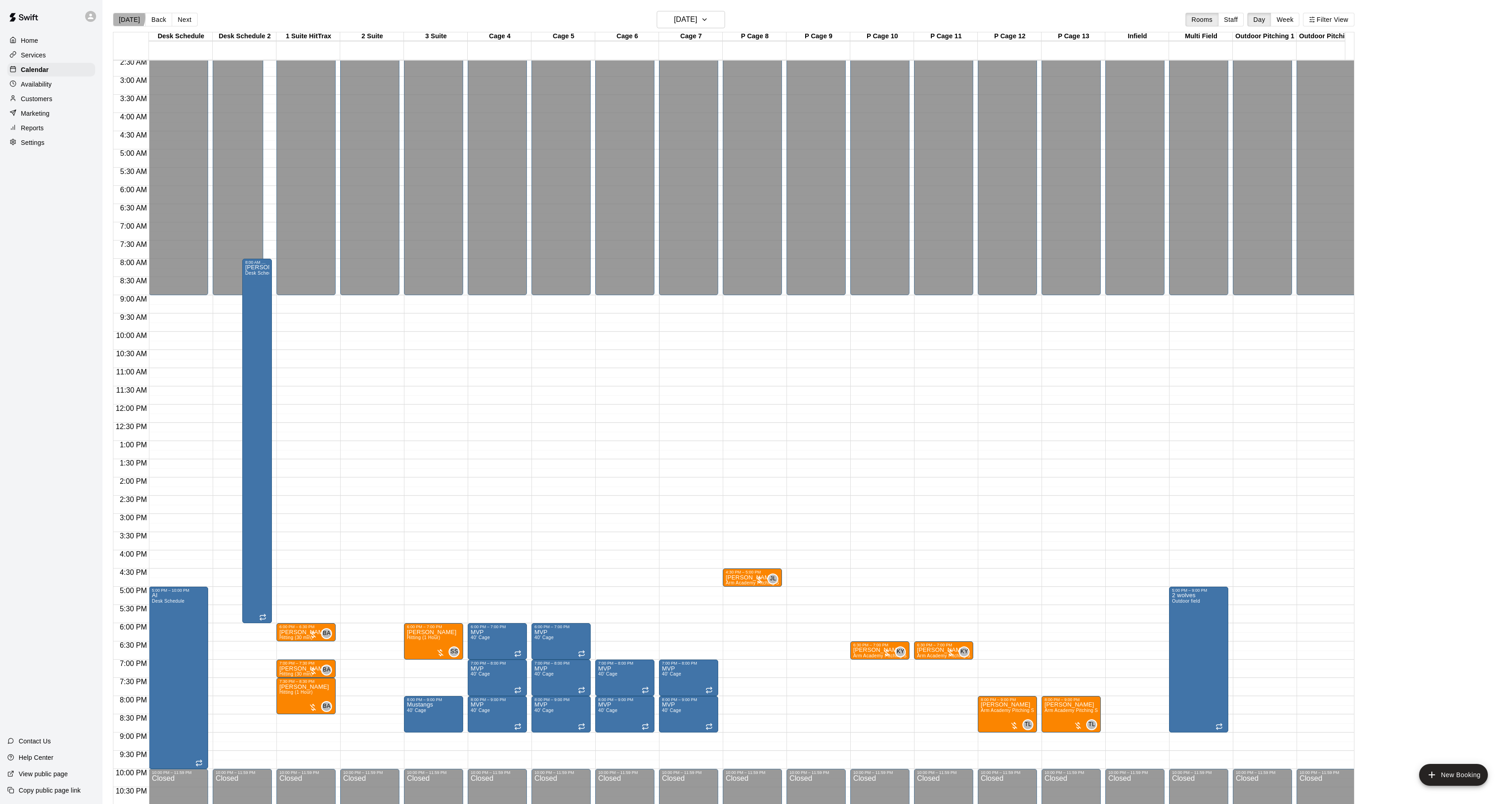
click at [123, 17] on button "[DATE]" at bounding box center [129, 19] width 33 height 14
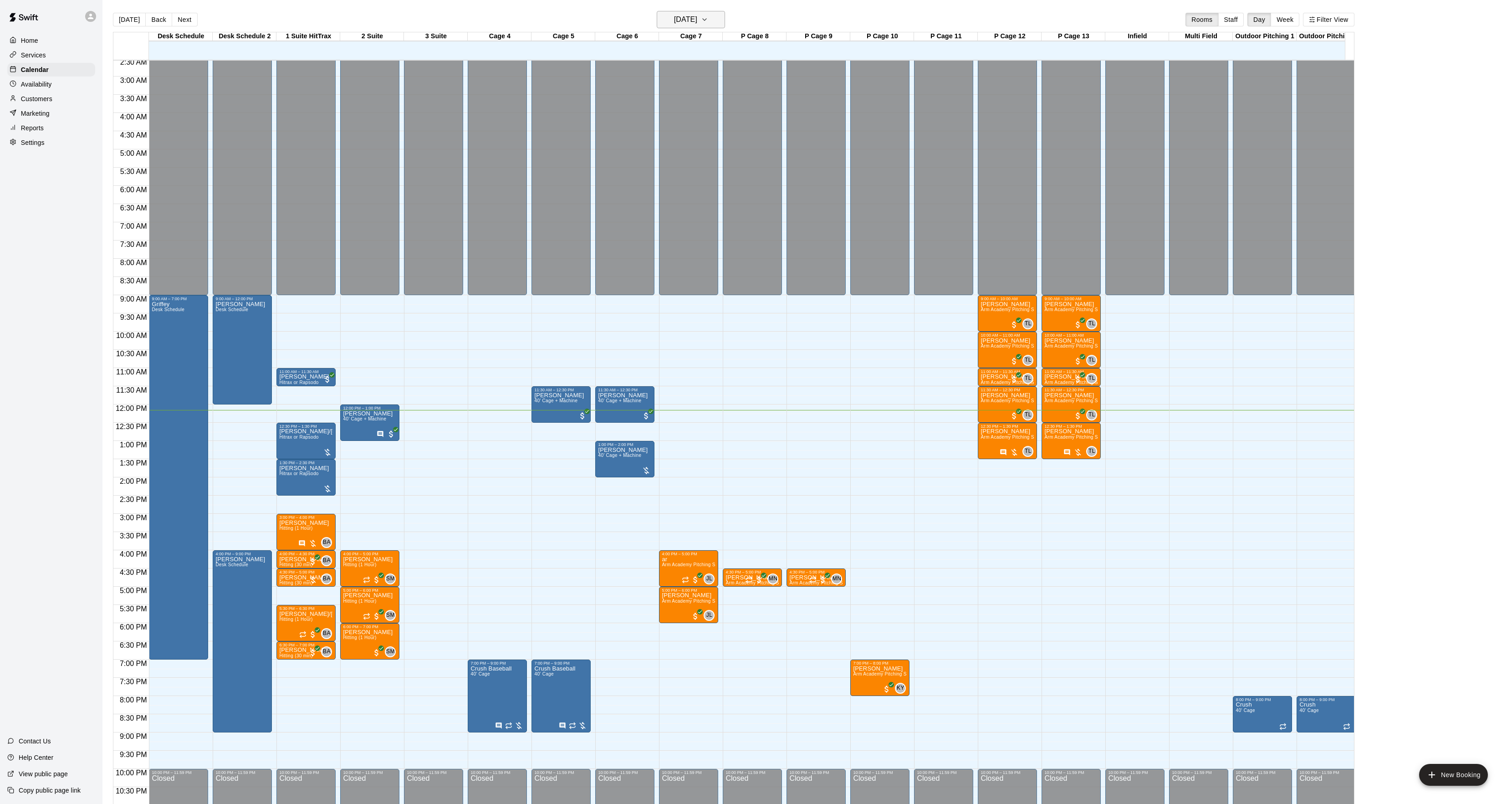
click at [691, 26] on h6 "[DATE]" at bounding box center [686, 19] width 23 height 12
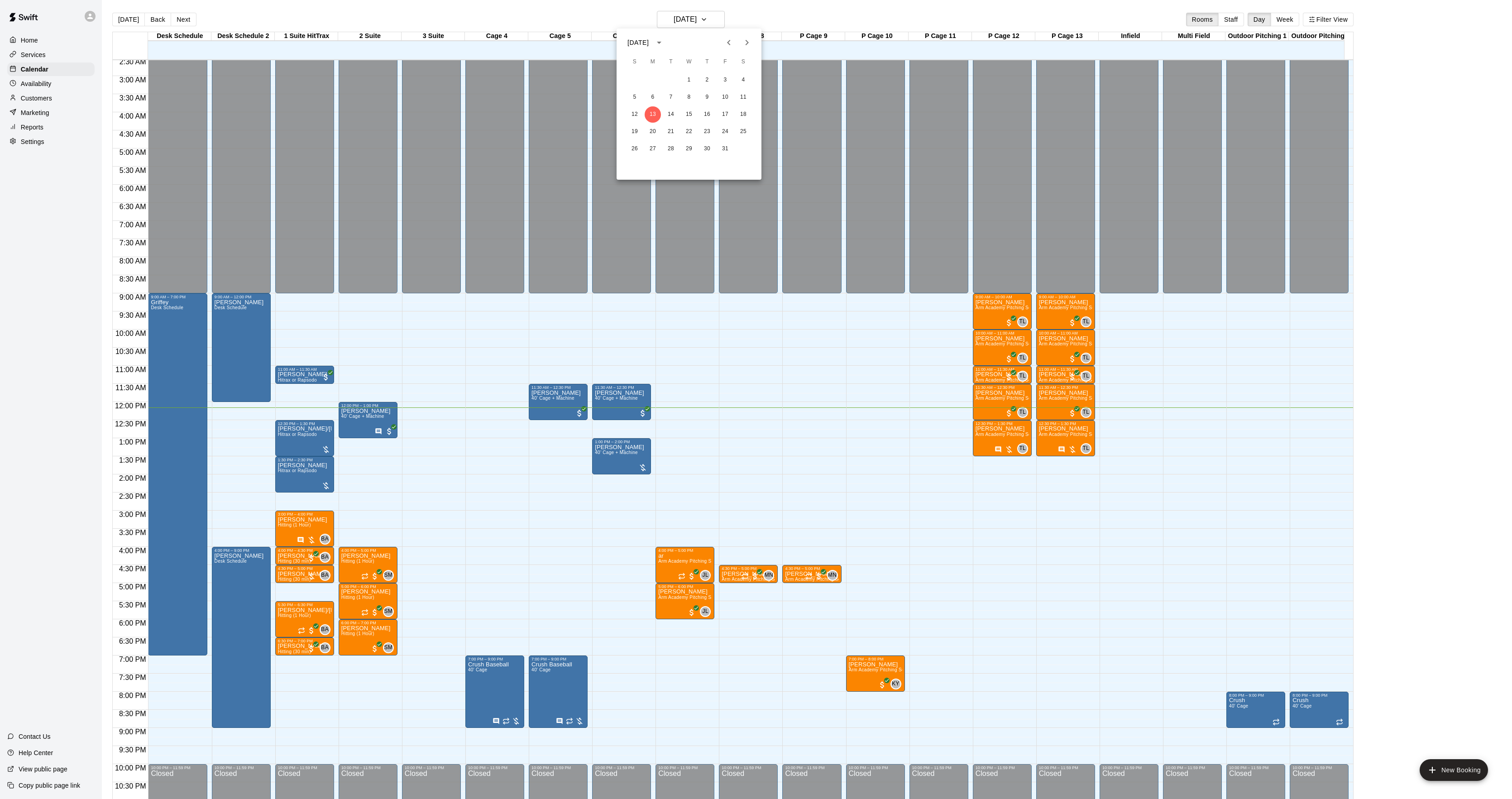
click at [744, 42] on icon "Next month" at bounding box center [747, 43] width 11 height 11
click at [685, 117] on button "14" at bounding box center [689, 114] width 16 height 16
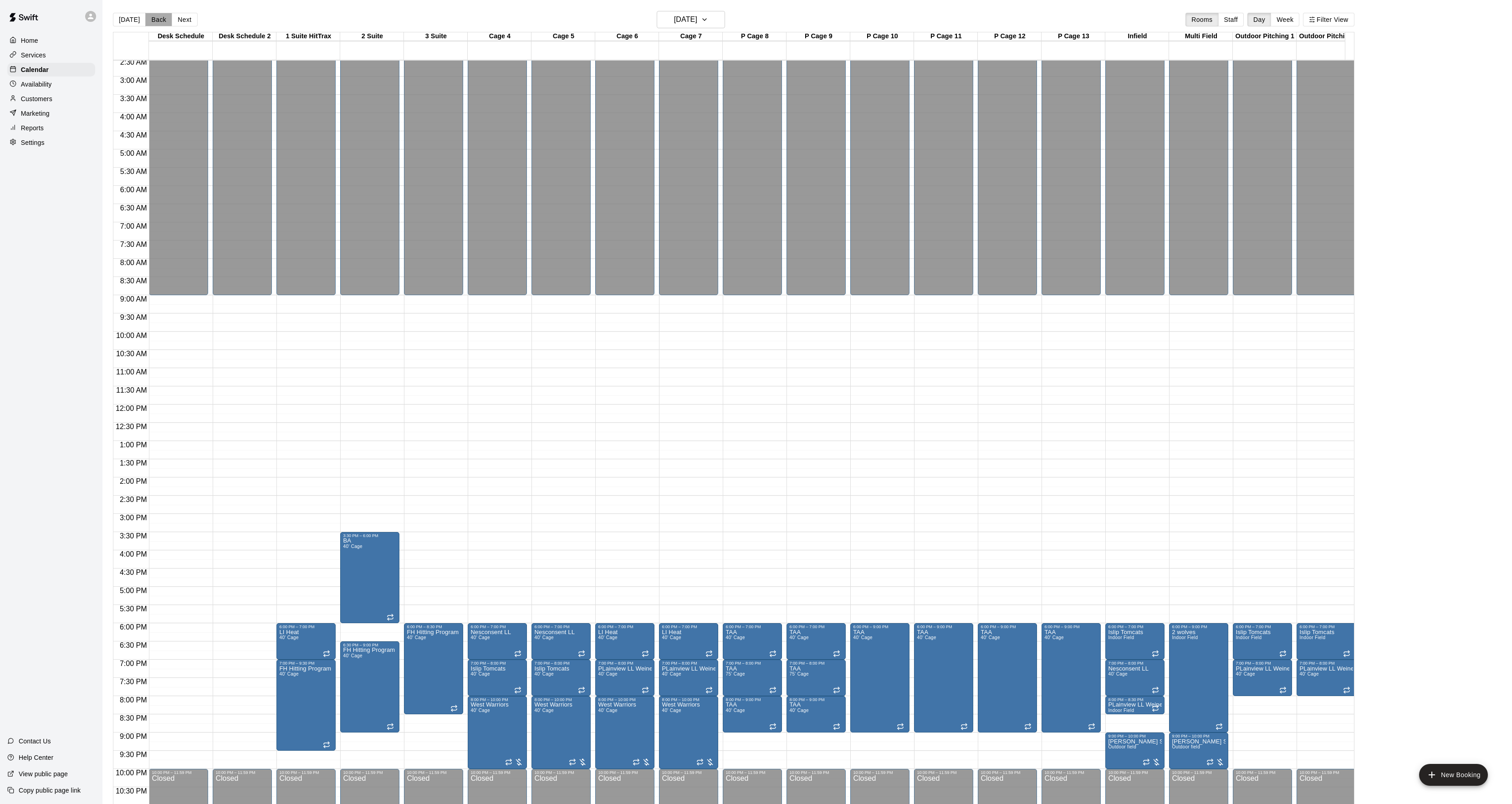
click at [153, 12] on button "Back" at bounding box center [158, 19] width 26 height 14
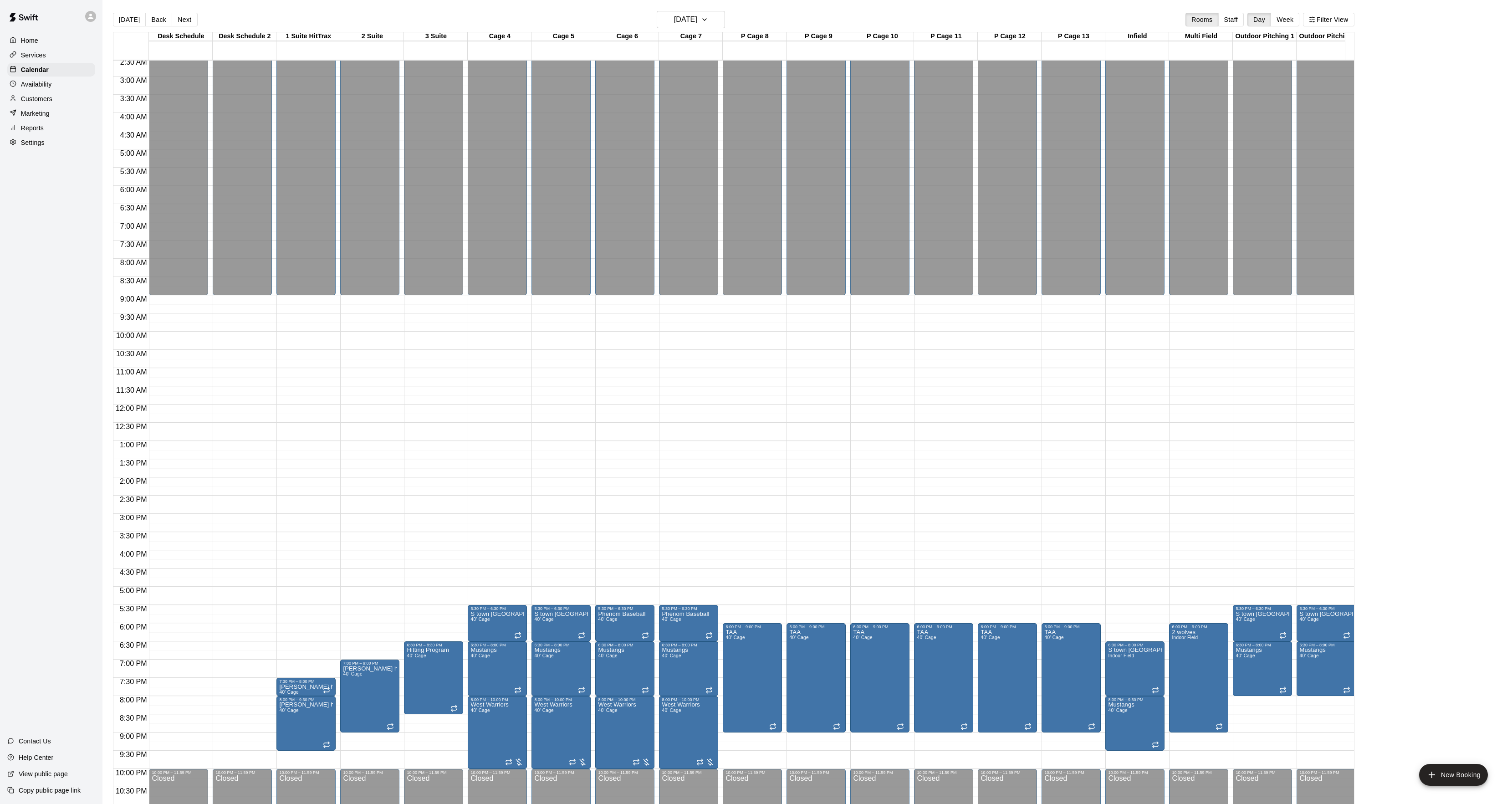
click at [325, 19] on div "Today Back Next Tuesday Jan 13 Rooms Staff Day Week Filter View" at bounding box center [733, 21] width 1242 height 21
click at [122, 23] on button "[DATE]" at bounding box center [129, 19] width 33 height 14
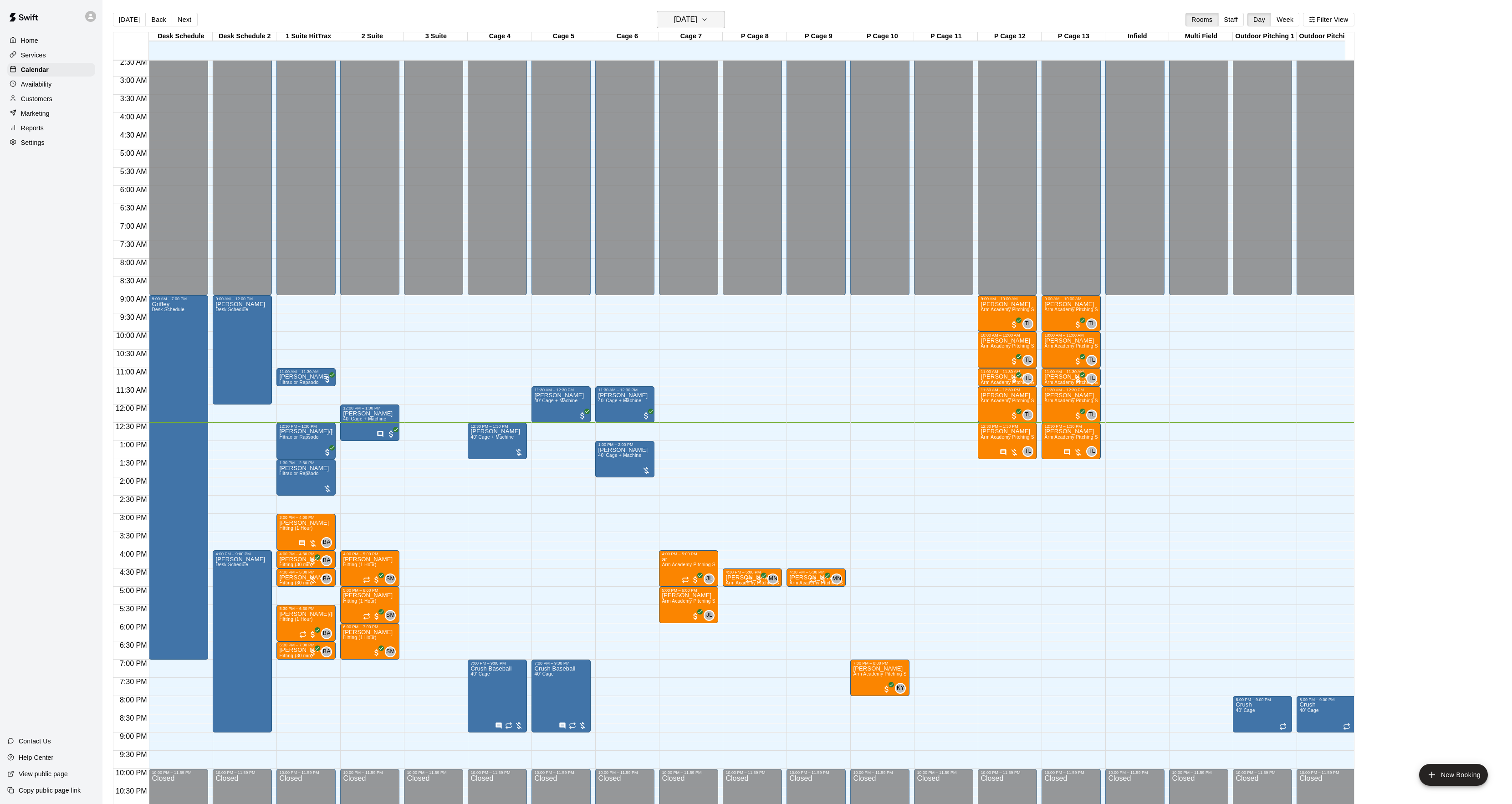
click at [691, 22] on h6 "[DATE]" at bounding box center [686, 19] width 23 height 12
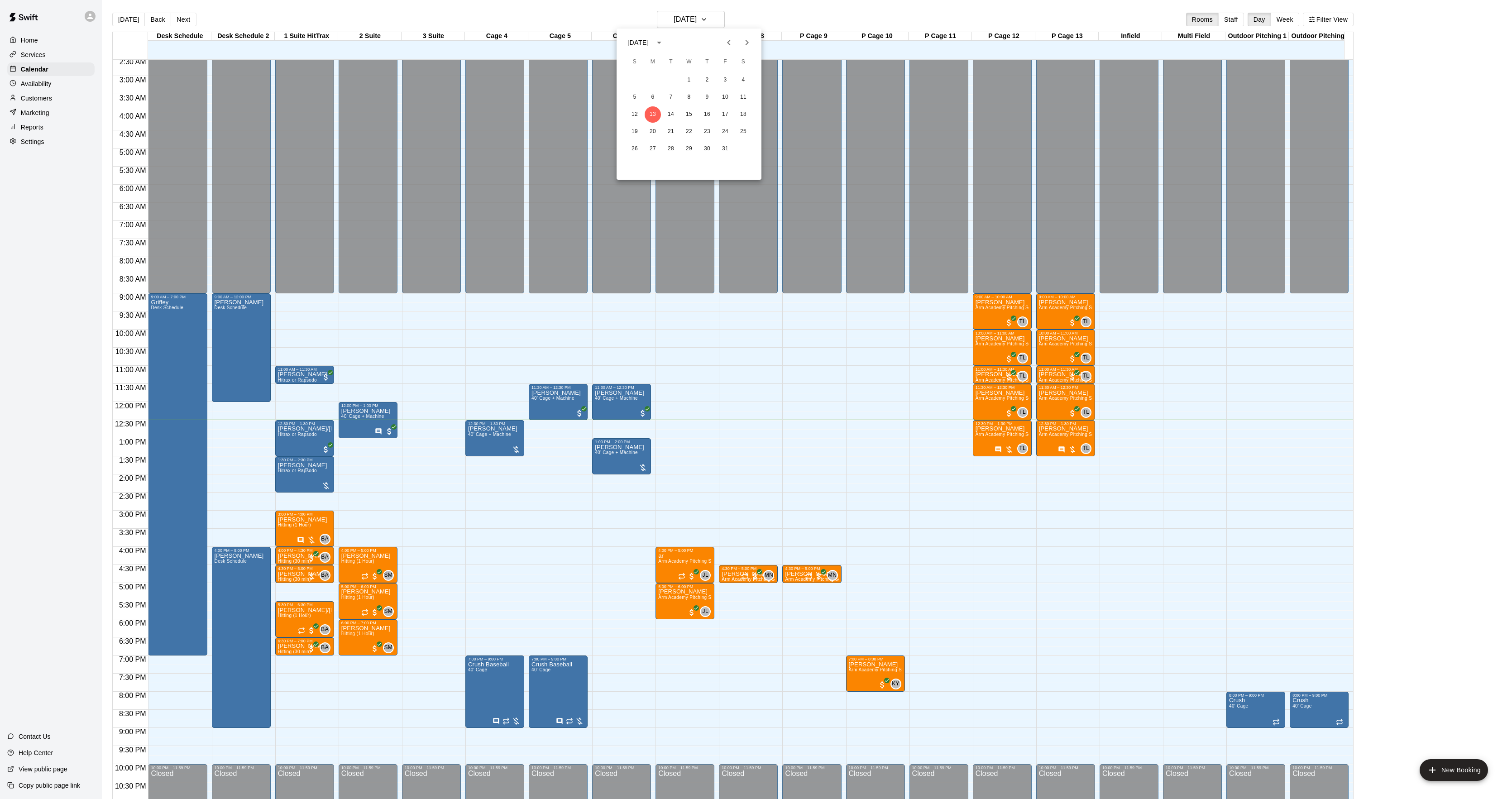
click at [745, 42] on icon "Next month" at bounding box center [747, 43] width 11 height 11
click at [735, 43] on button "Previous month" at bounding box center [728, 42] width 18 height 18
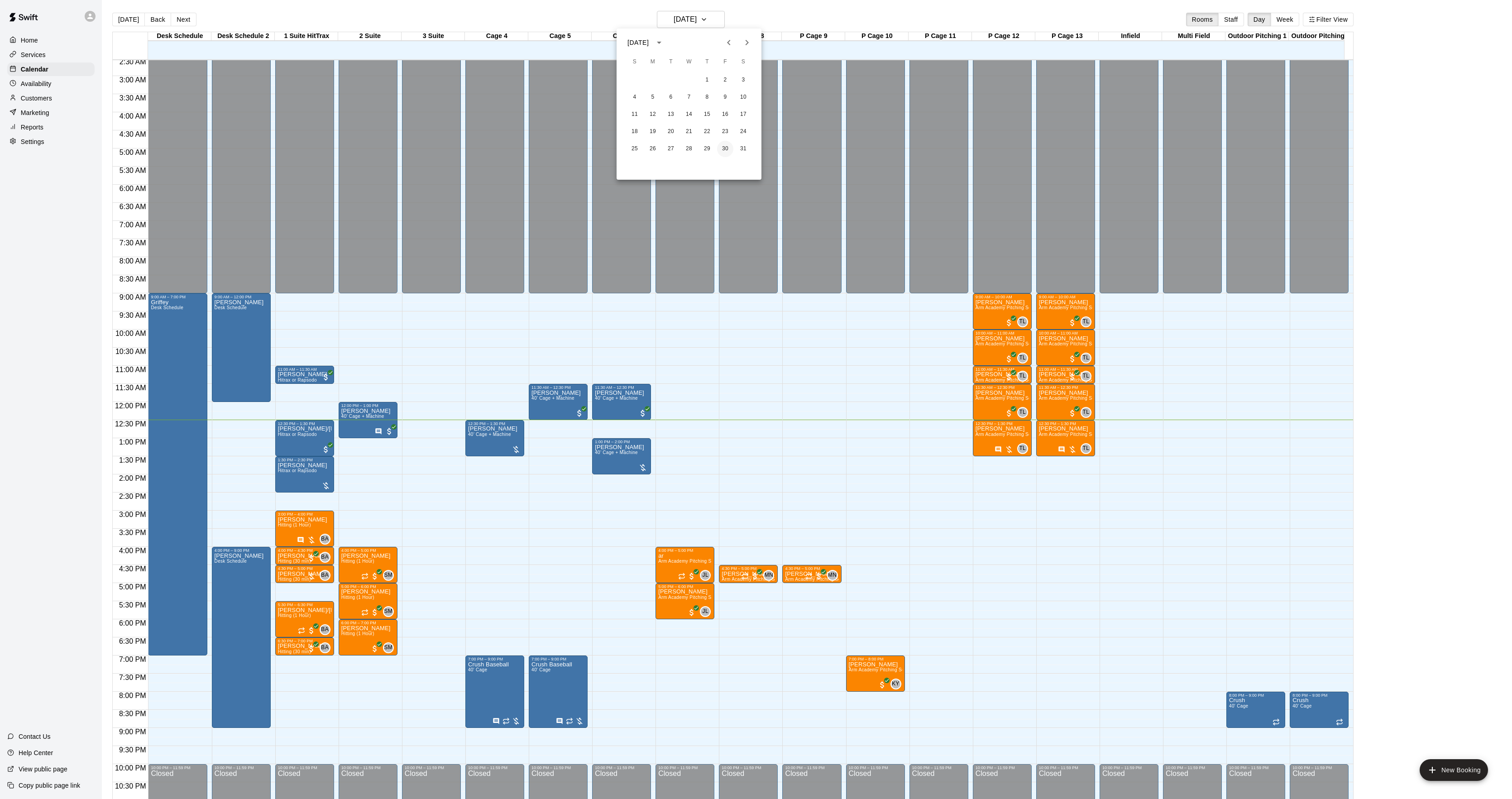
click at [724, 150] on button "30" at bounding box center [725, 149] width 16 height 16
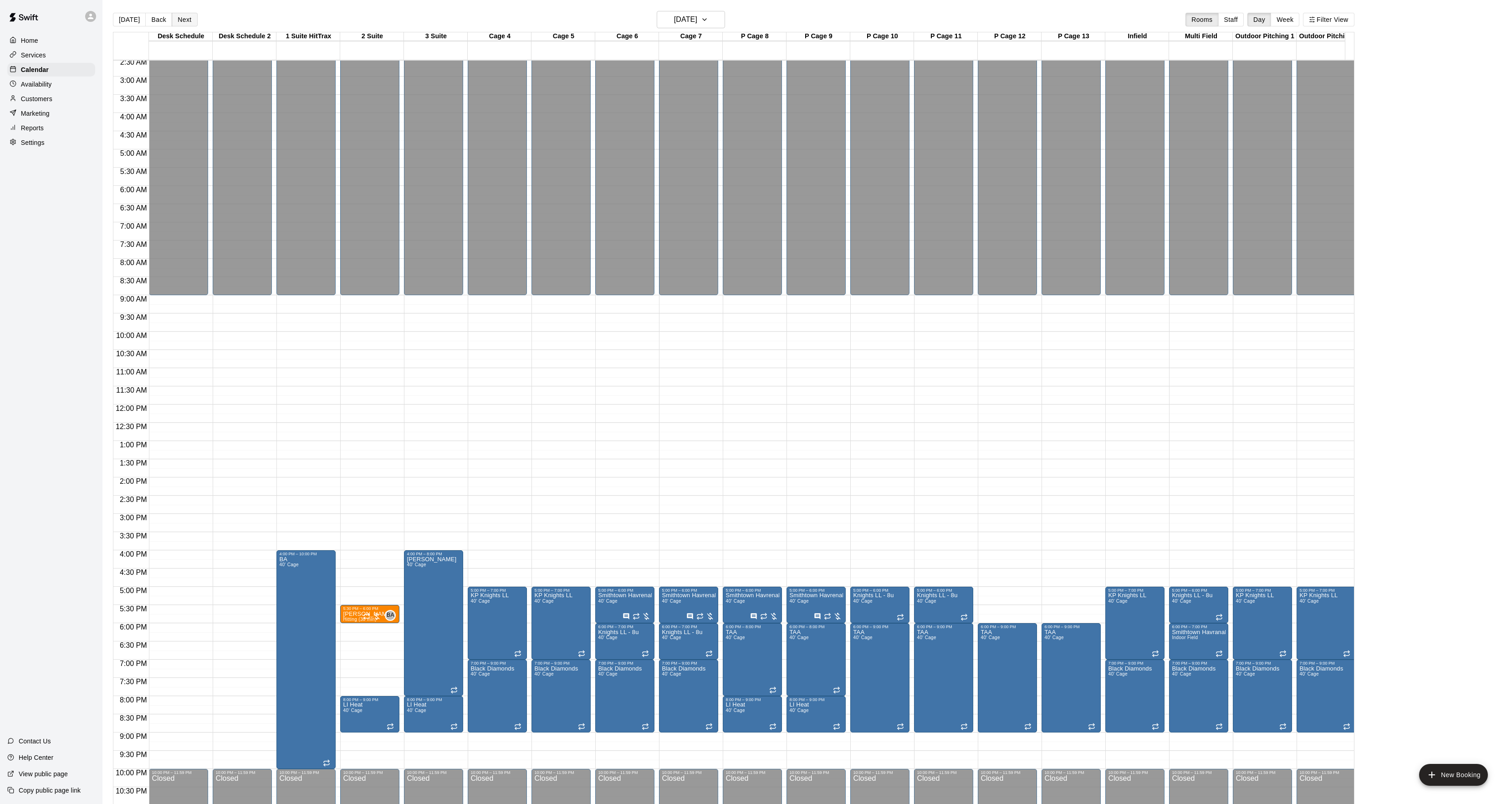
click at [193, 17] on button "Next" at bounding box center [184, 19] width 26 height 14
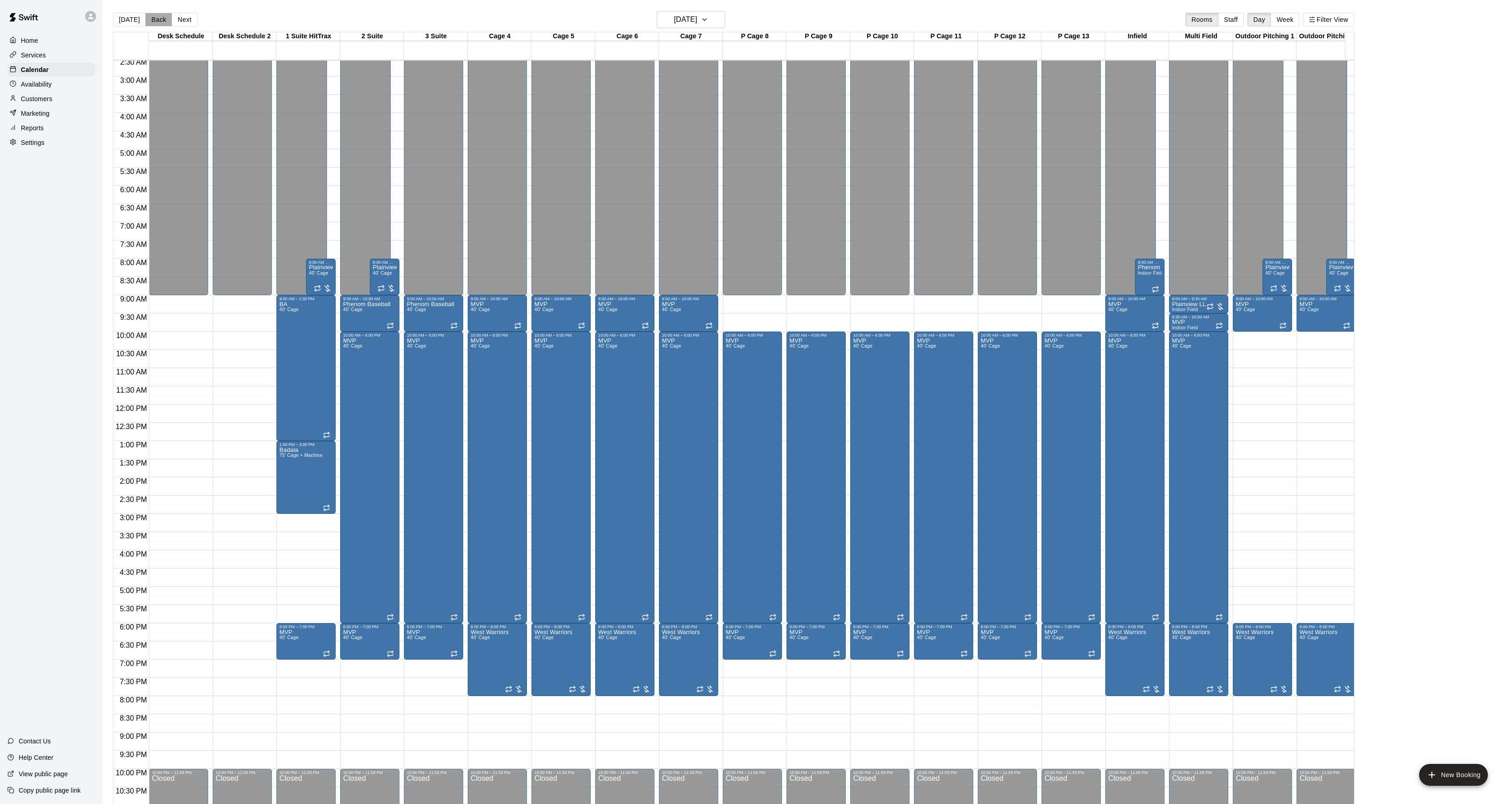
click at [150, 15] on button "Back" at bounding box center [158, 19] width 26 height 14
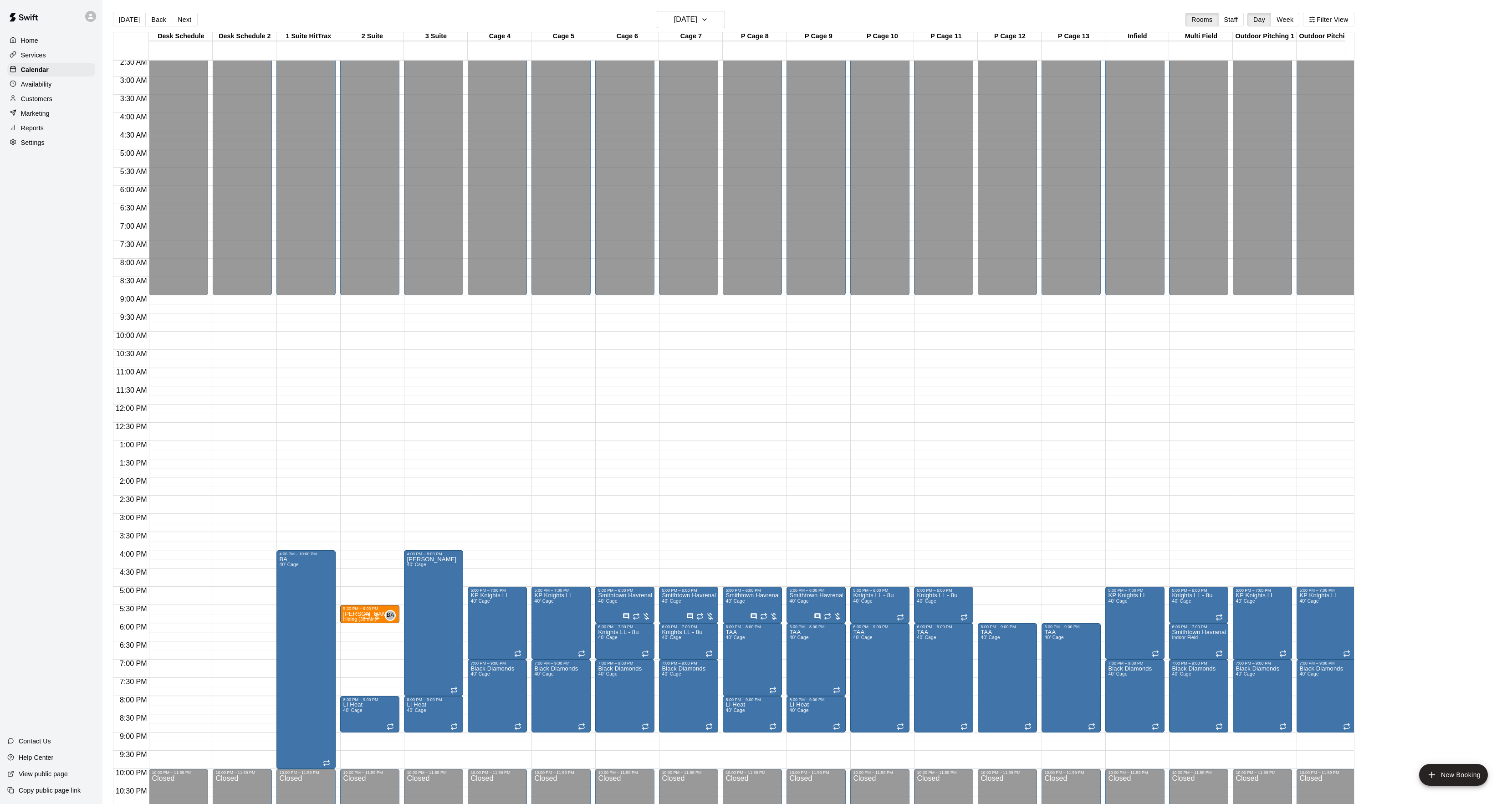
click at [191, 12] on div "Today Back Next Friday Jan 30 Rooms Staff Day Week Filter View" at bounding box center [733, 21] width 1242 height 21
click at [185, 18] on button "Next" at bounding box center [184, 19] width 26 height 14
